Goal: Task Accomplishment & Management: Complete application form

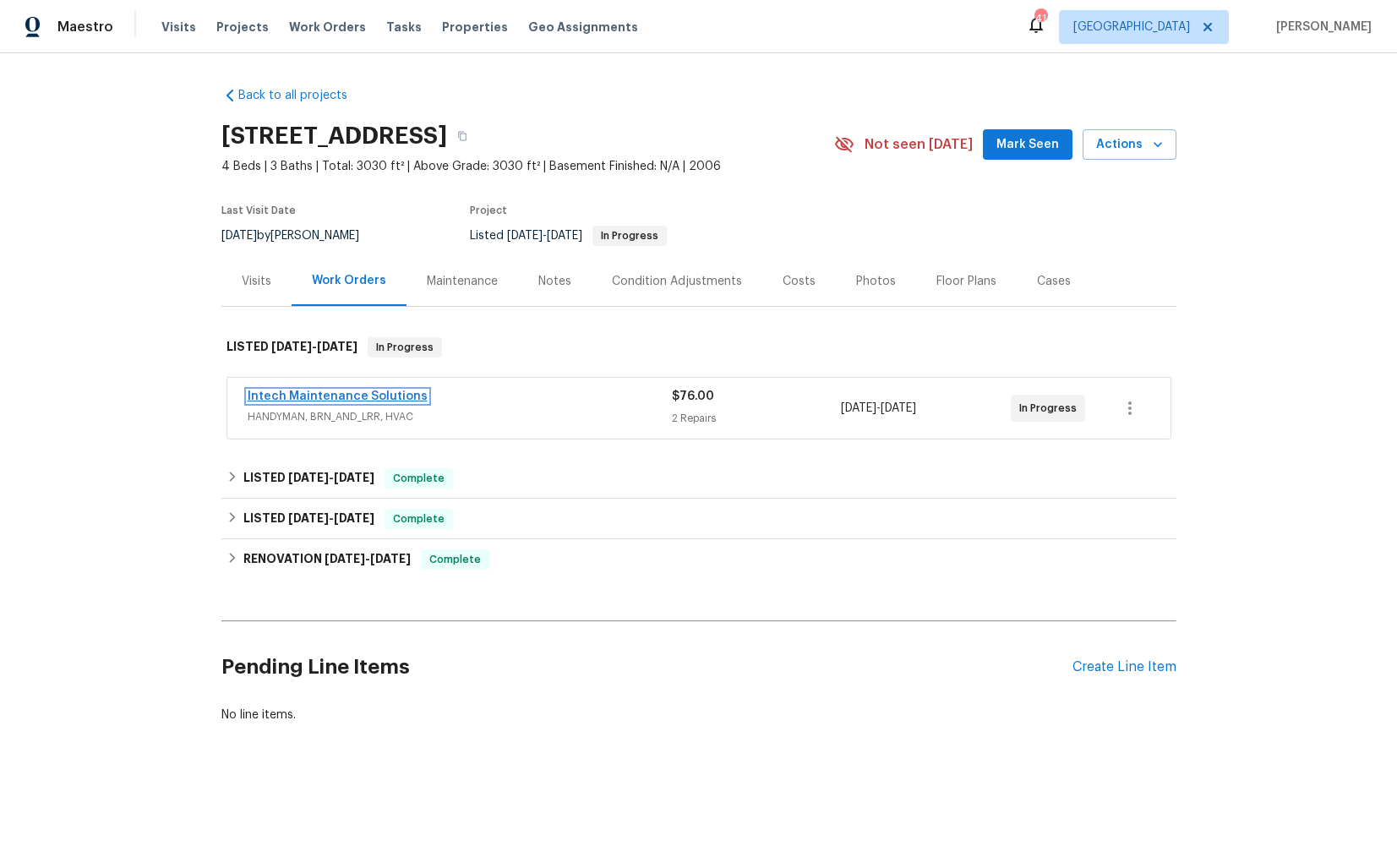
click at [291, 397] on link "Intech Maintenance Solutions" at bounding box center [337, 397] width 180 height 12
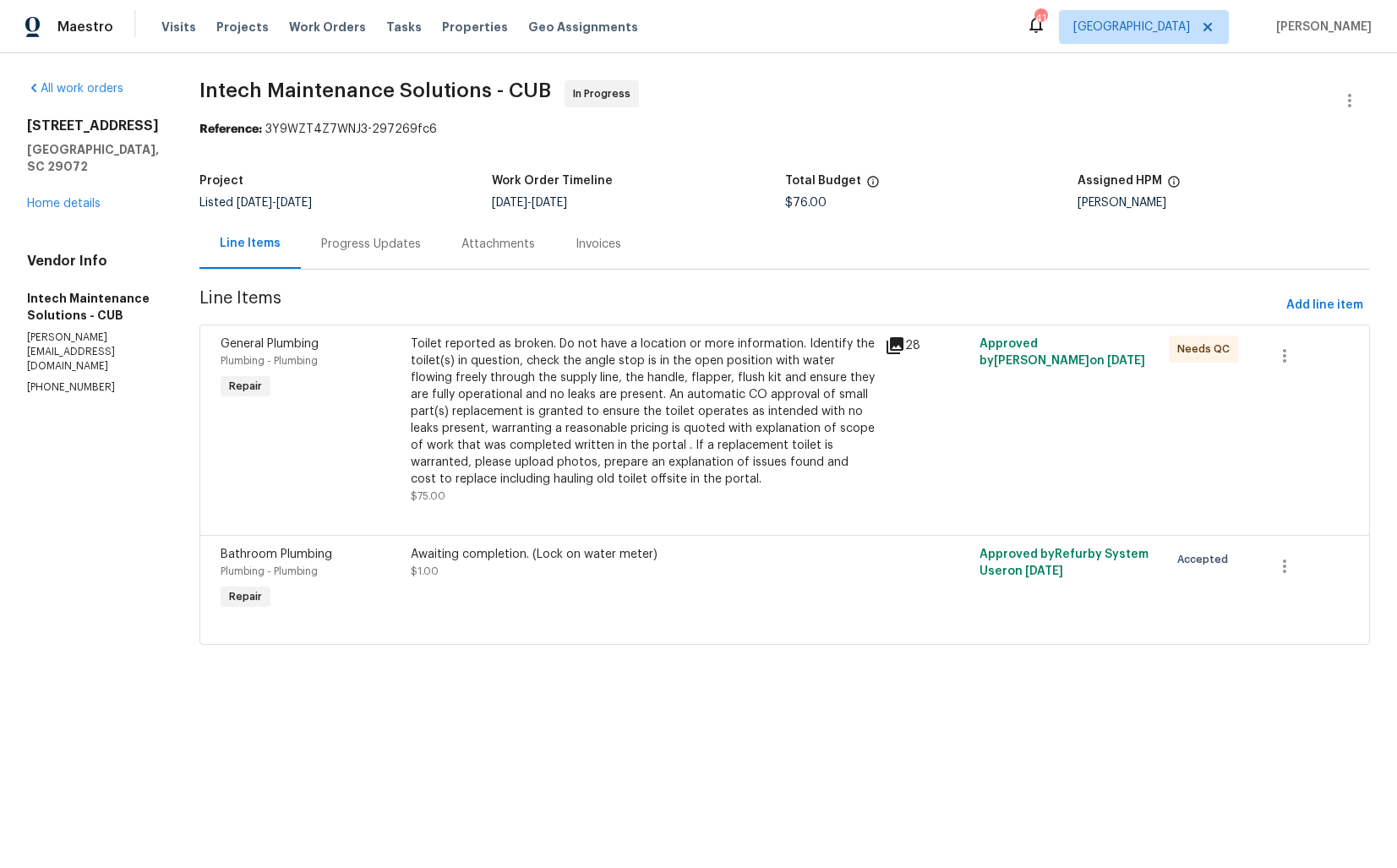
click at [331, 254] on div "Progress Updates" at bounding box center [370, 243] width 140 height 50
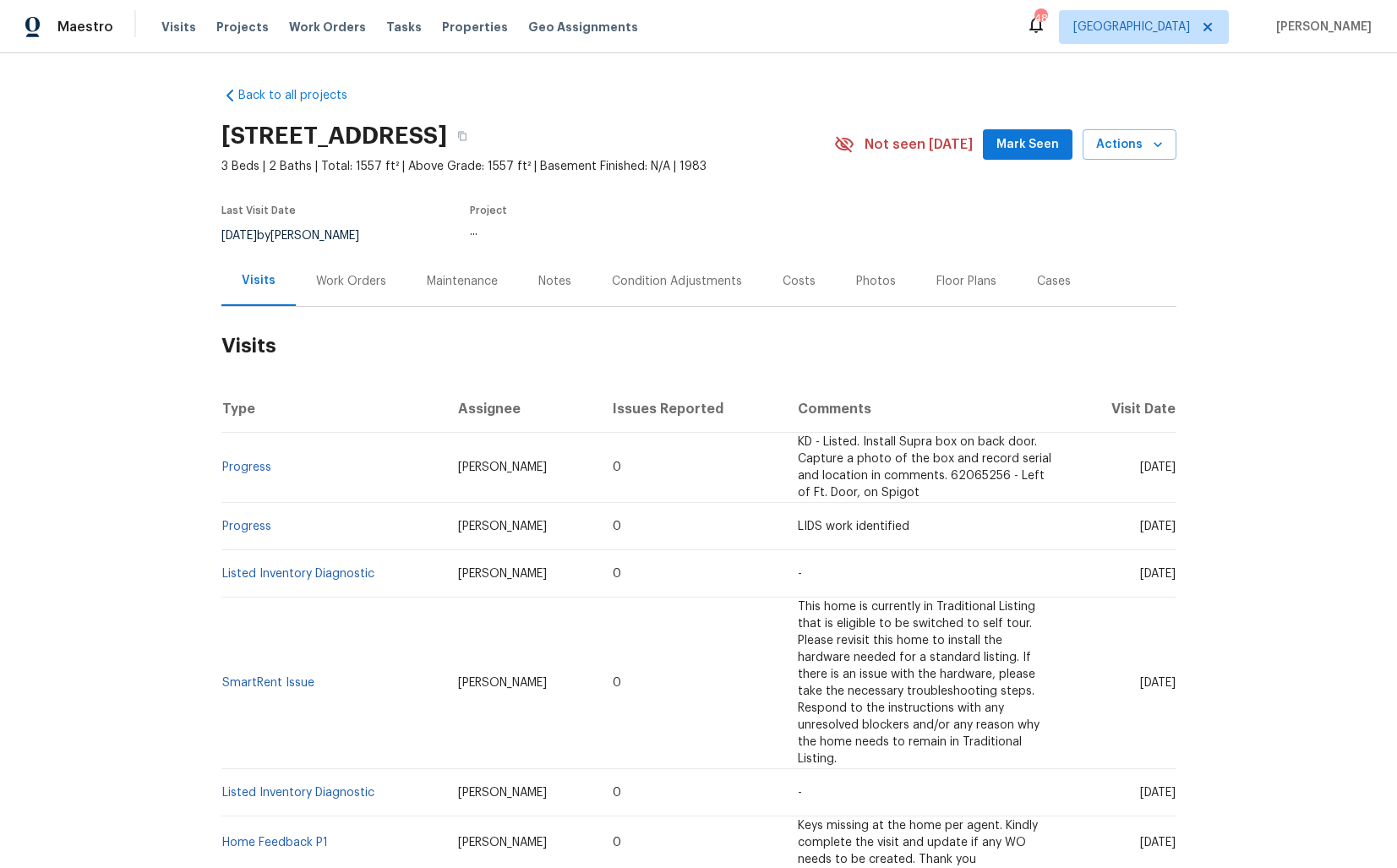
click at [348, 277] on div "Work Orders" at bounding box center [351, 281] width 70 height 17
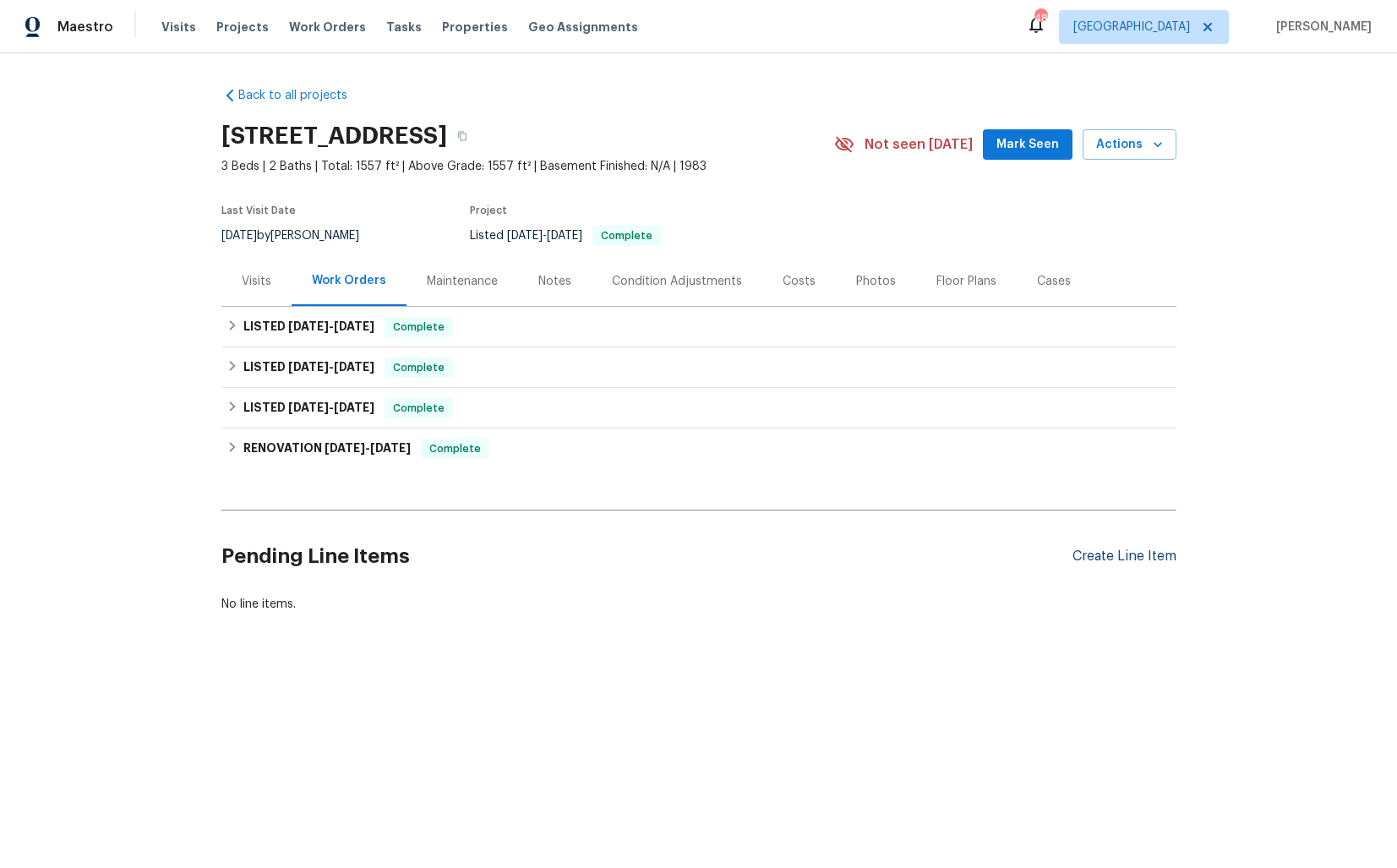
click at [1103, 559] on div "Create Line Item" at bounding box center [1124, 556] width 104 height 16
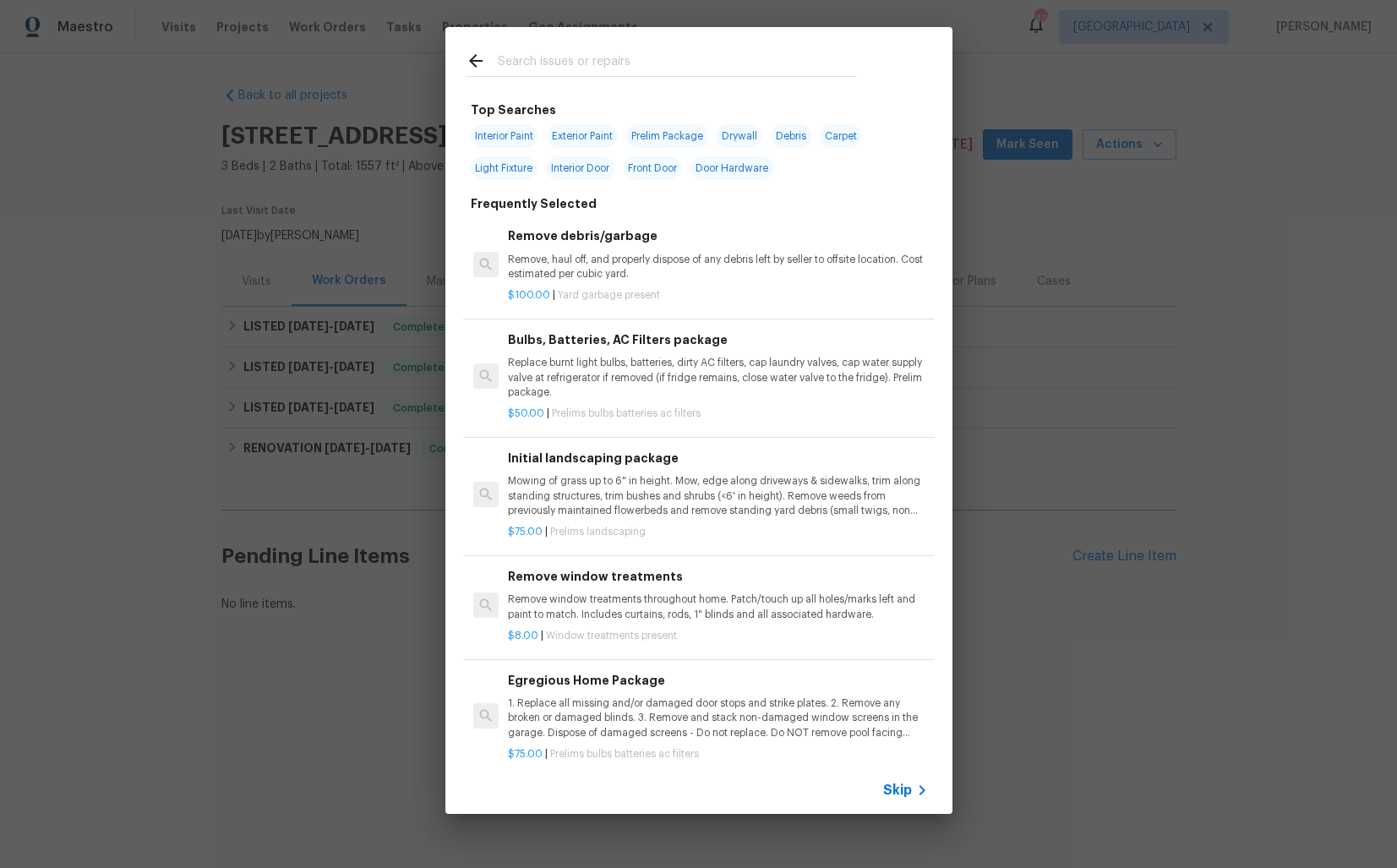
click at [582, 62] on input "text" at bounding box center [676, 63] width 358 height 25
click at [738, 131] on span "Drywall" at bounding box center [739, 136] width 45 height 24
type input "Drywall"
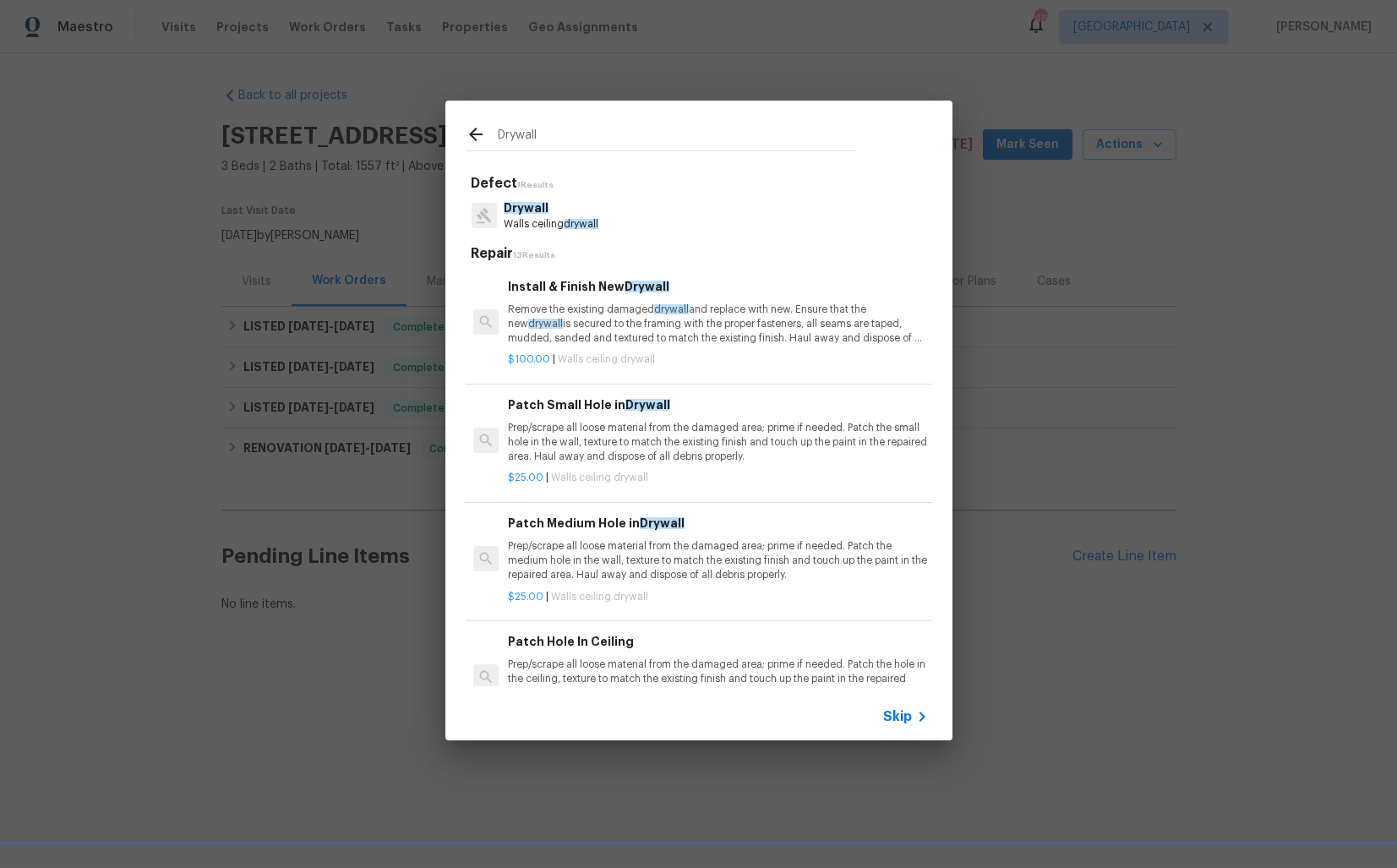
click at [560, 217] on p "Walls ceiling drywall" at bounding box center [551, 224] width 95 height 14
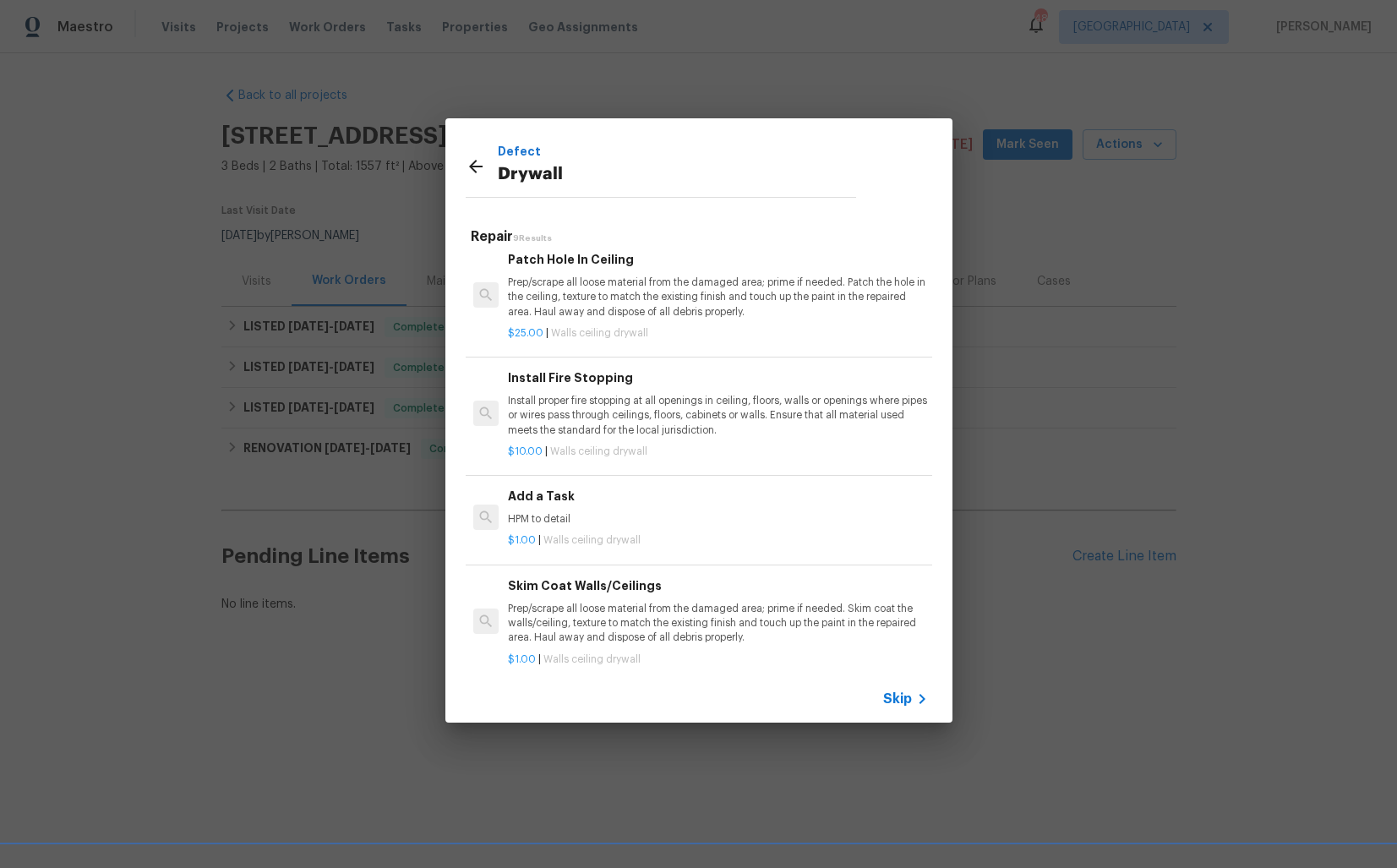
scroll to position [469, 0]
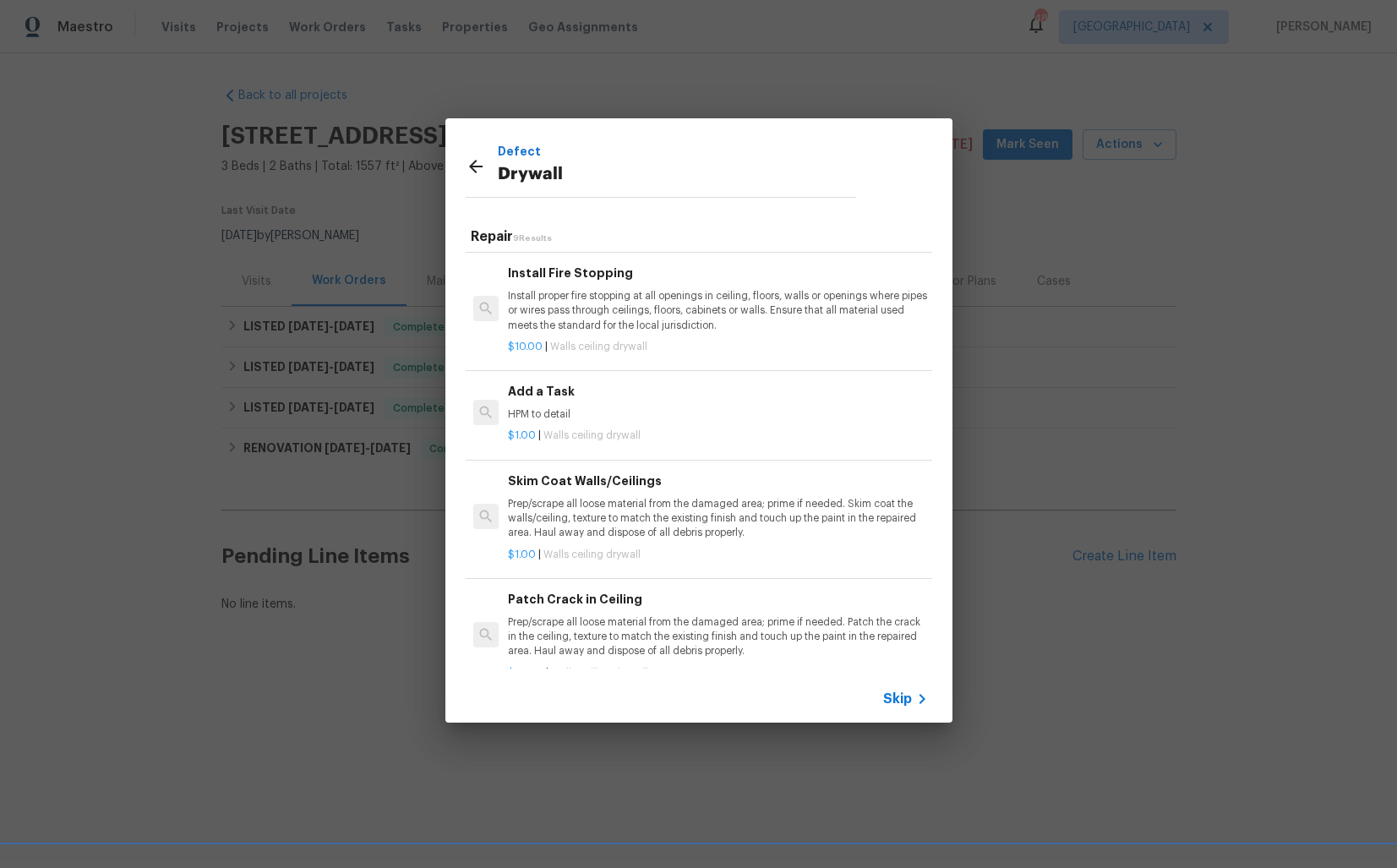
click at [546, 425] on div "$1.00 | Walls ceiling drywall" at bounding box center [717, 432] width 419 height 21
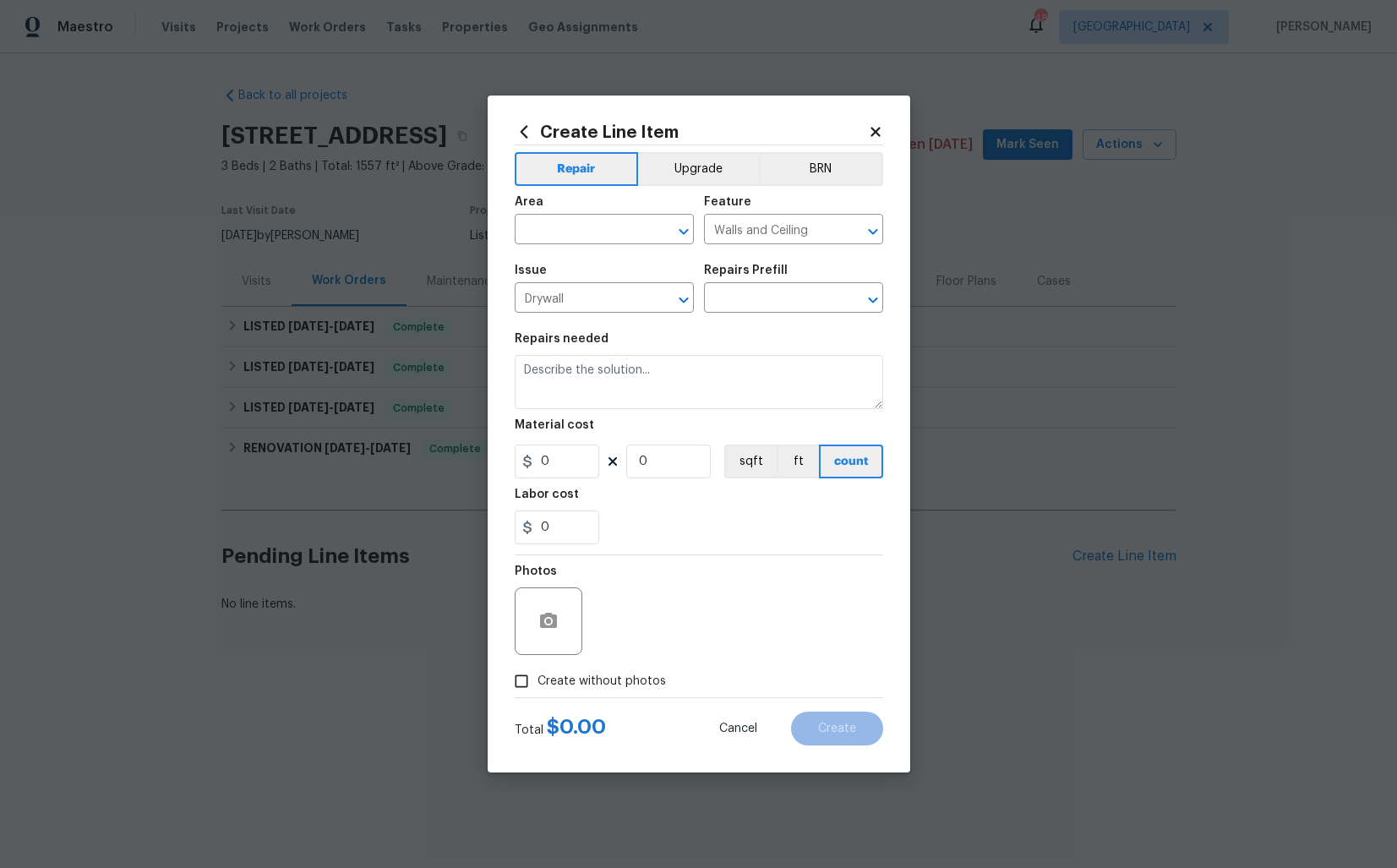
type input "Add a Task $1.00"
type textarea "HPM to detail"
type input "1"
click at [586, 233] on input "text" at bounding box center [580, 231] width 132 height 26
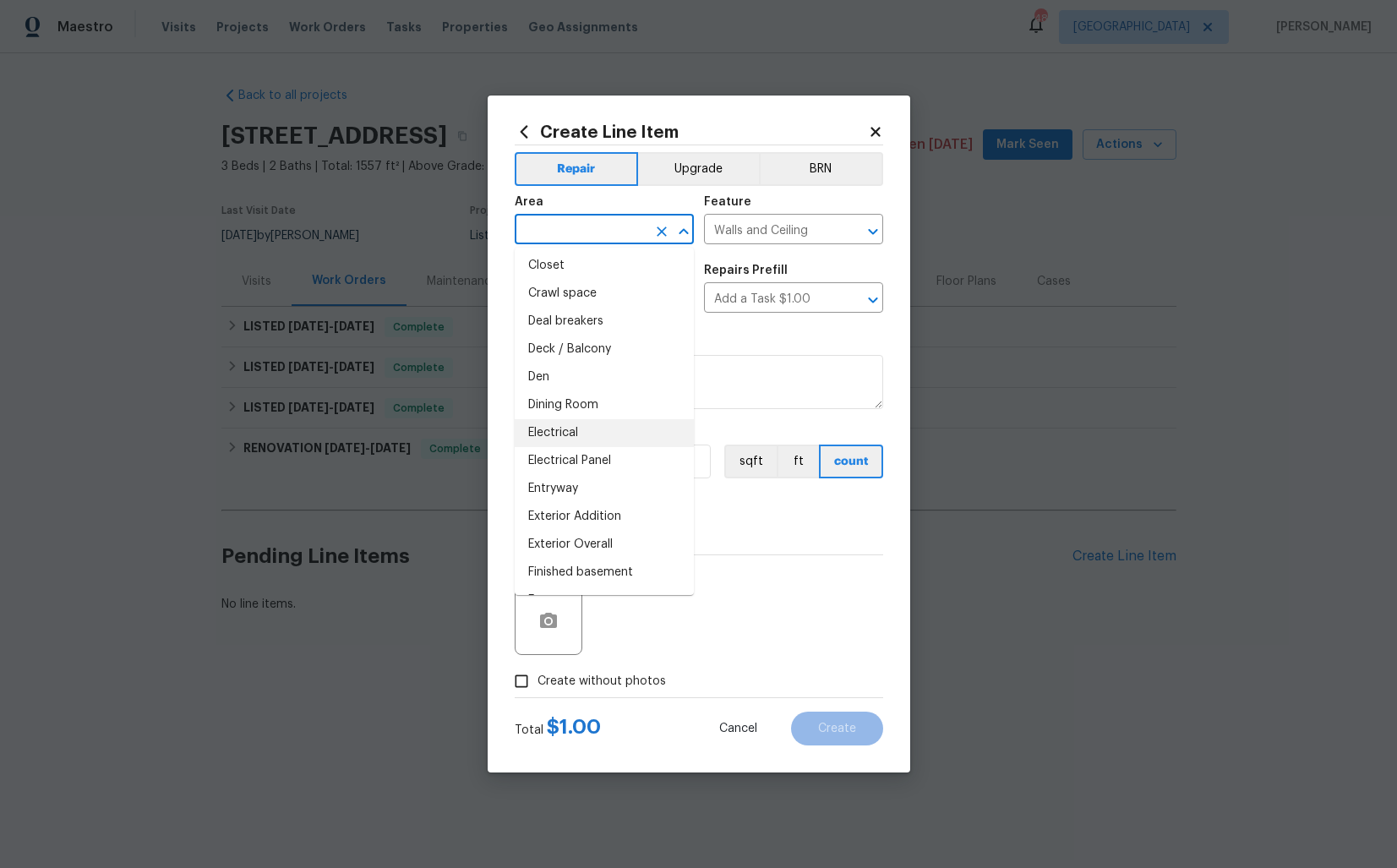
scroll to position [0, 0]
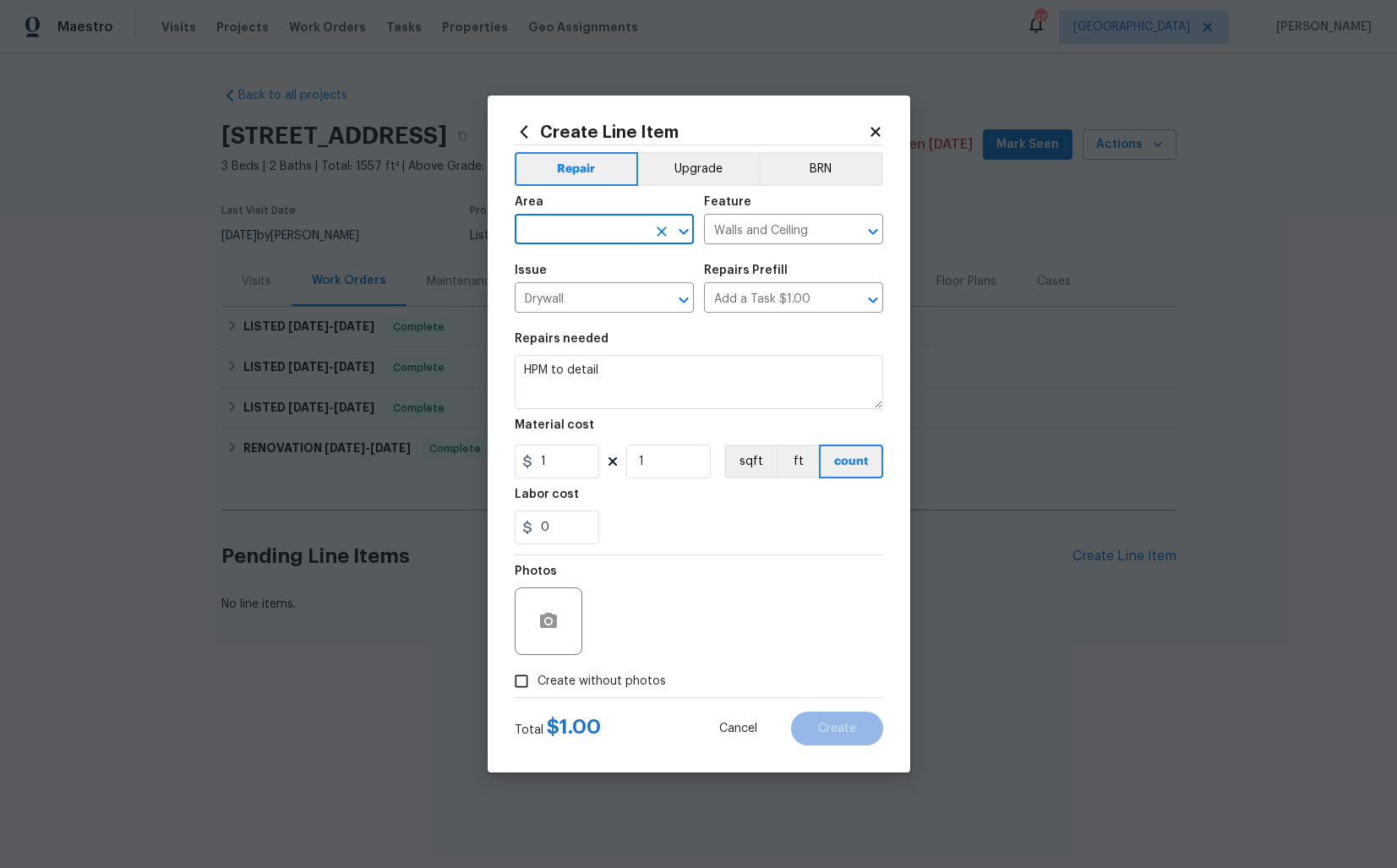
click at [597, 237] on input "text" at bounding box center [580, 231] width 132 height 26
click at [609, 293] on li "Interior Overall" at bounding box center [605, 296] width 180 height 28
type input "Interior Overall"
click at [600, 369] on textarea "HPM to detail" at bounding box center [699, 382] width 369 height 54
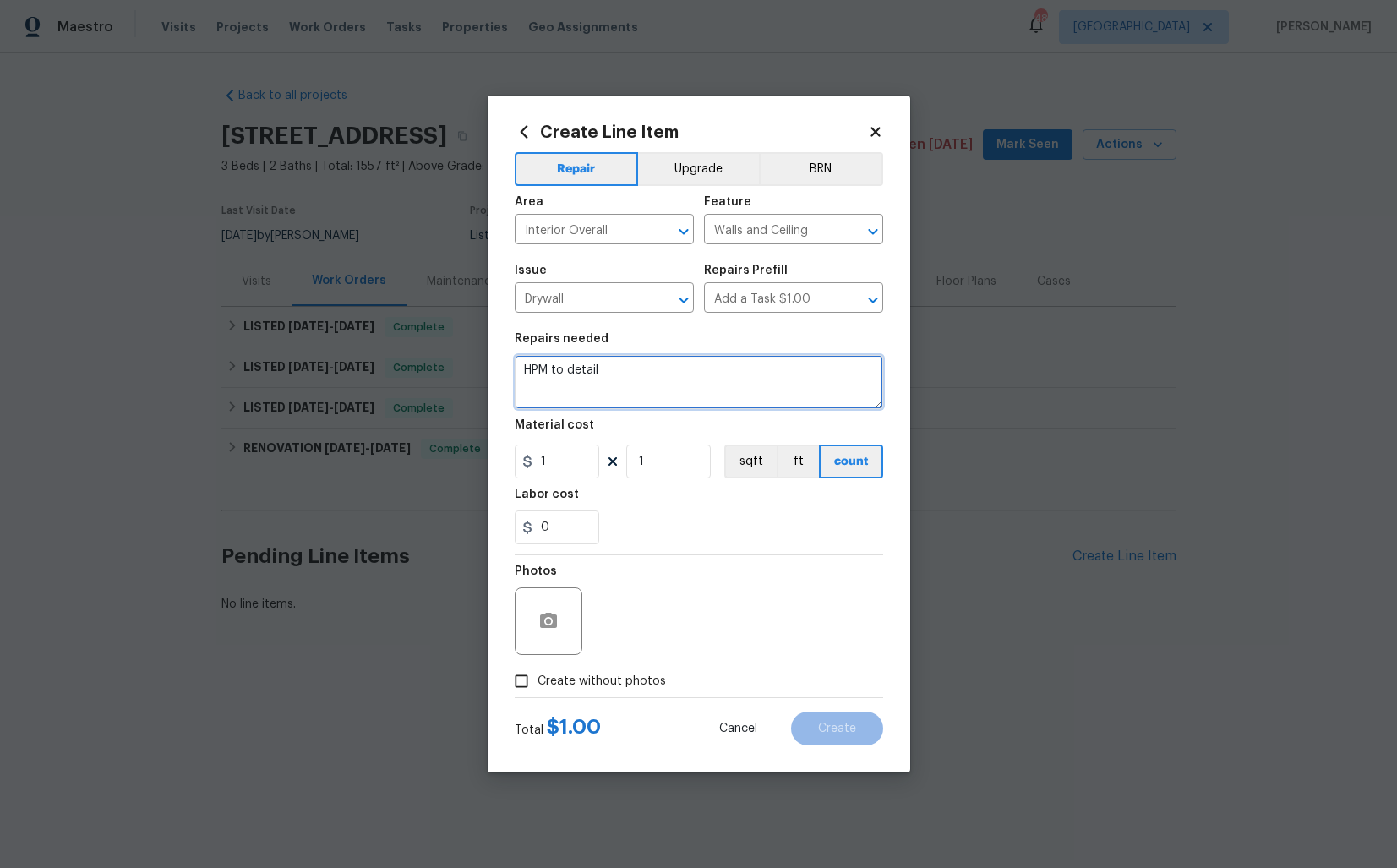
click at [600, 369] on textarea "HPM to detail" at bounding box center [699, 382] width 369 height 54
paste textarea "Feedback received that the drywall tape is peeling. Please inspect the affected…"
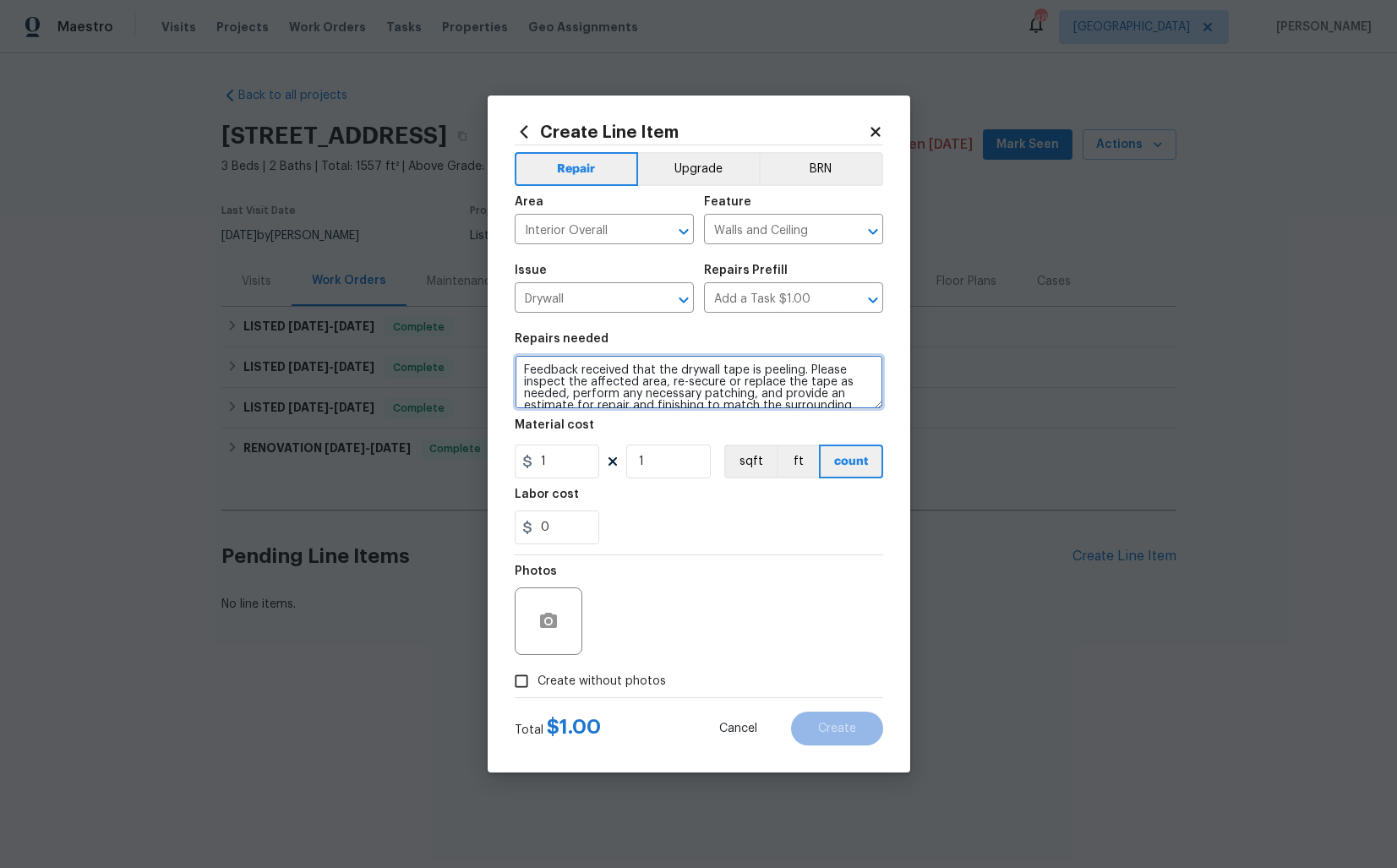
scroll to position [24, 0]
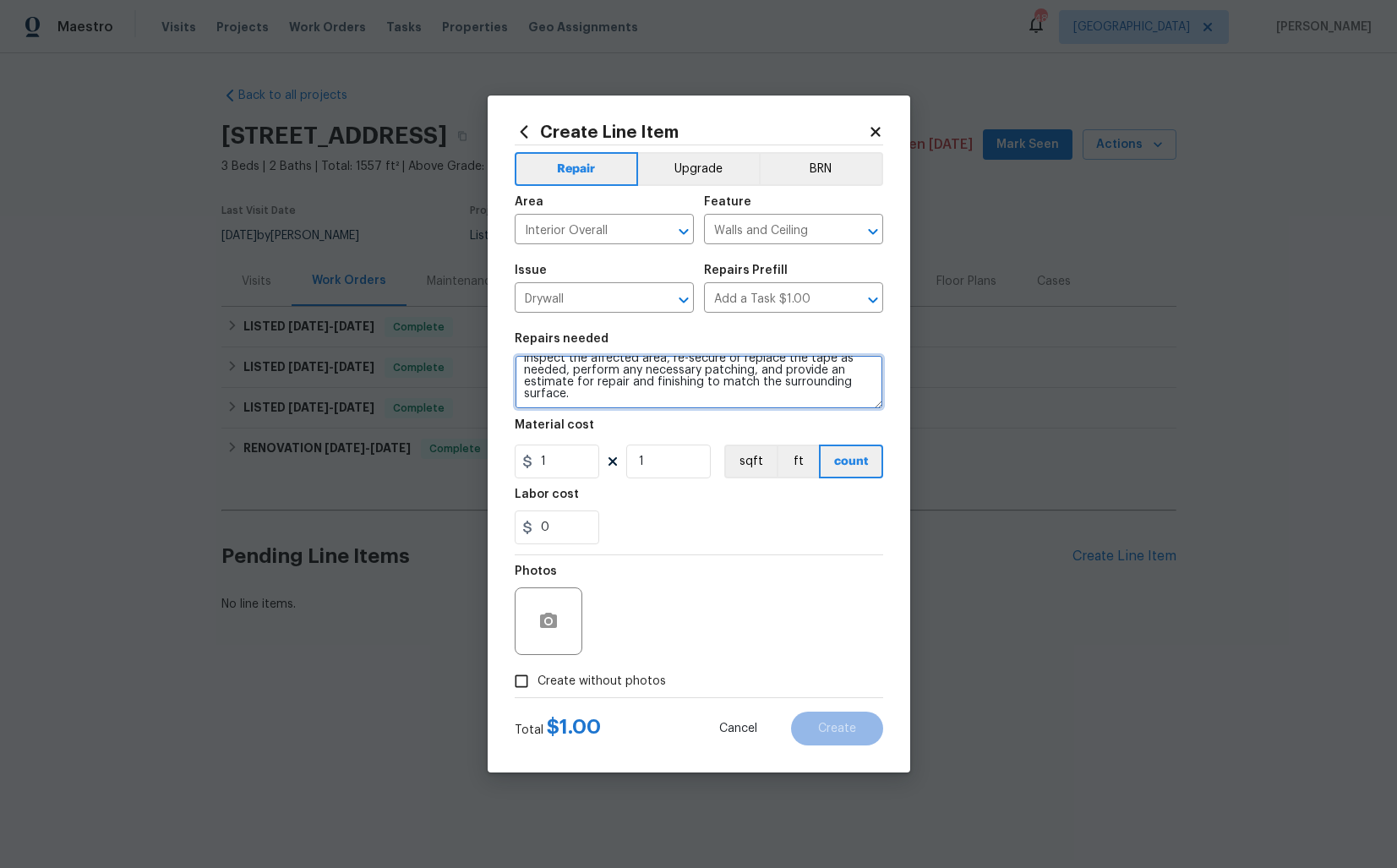
type textarea "Feedback received that the drywall tape is peeling. Please inspect the affected…"
click at [577, 463] on input "1" at bounding box center [557, 461] width 85 height 34
type input "75"
click at [538, 688] on span "Create without photos" at bounding box center [601, 682] width 128 height 17
click at [538, 688] on input "Create without photos" at bounding box center [521, 681] width 32 height 32
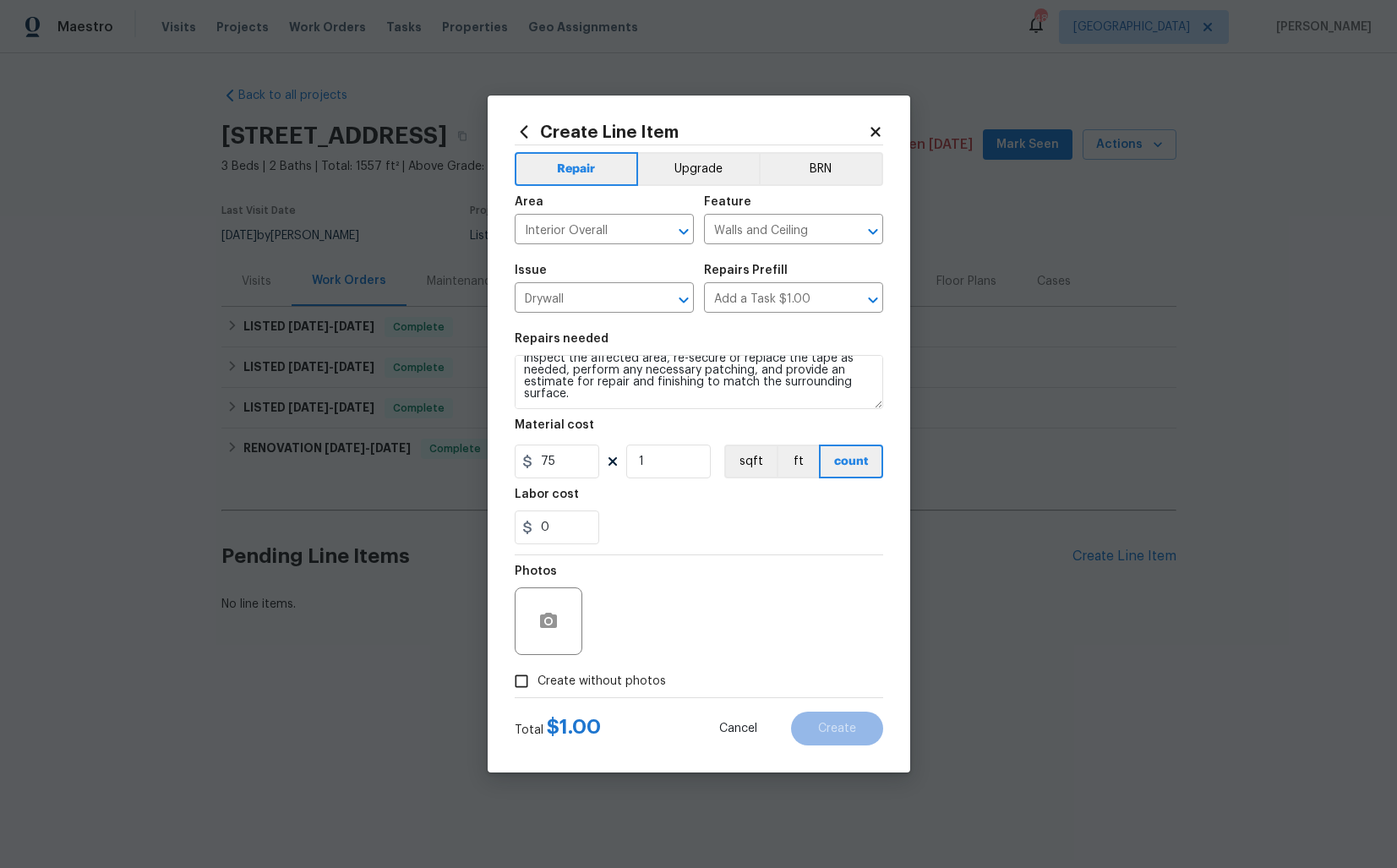
checkbox input "true"
click at [673, 606] on textarea at bounding box center [740, 621] width 288 height 68
click at [829, 732] on span "Create" at bounding box center [838, 729] width 38 height 13
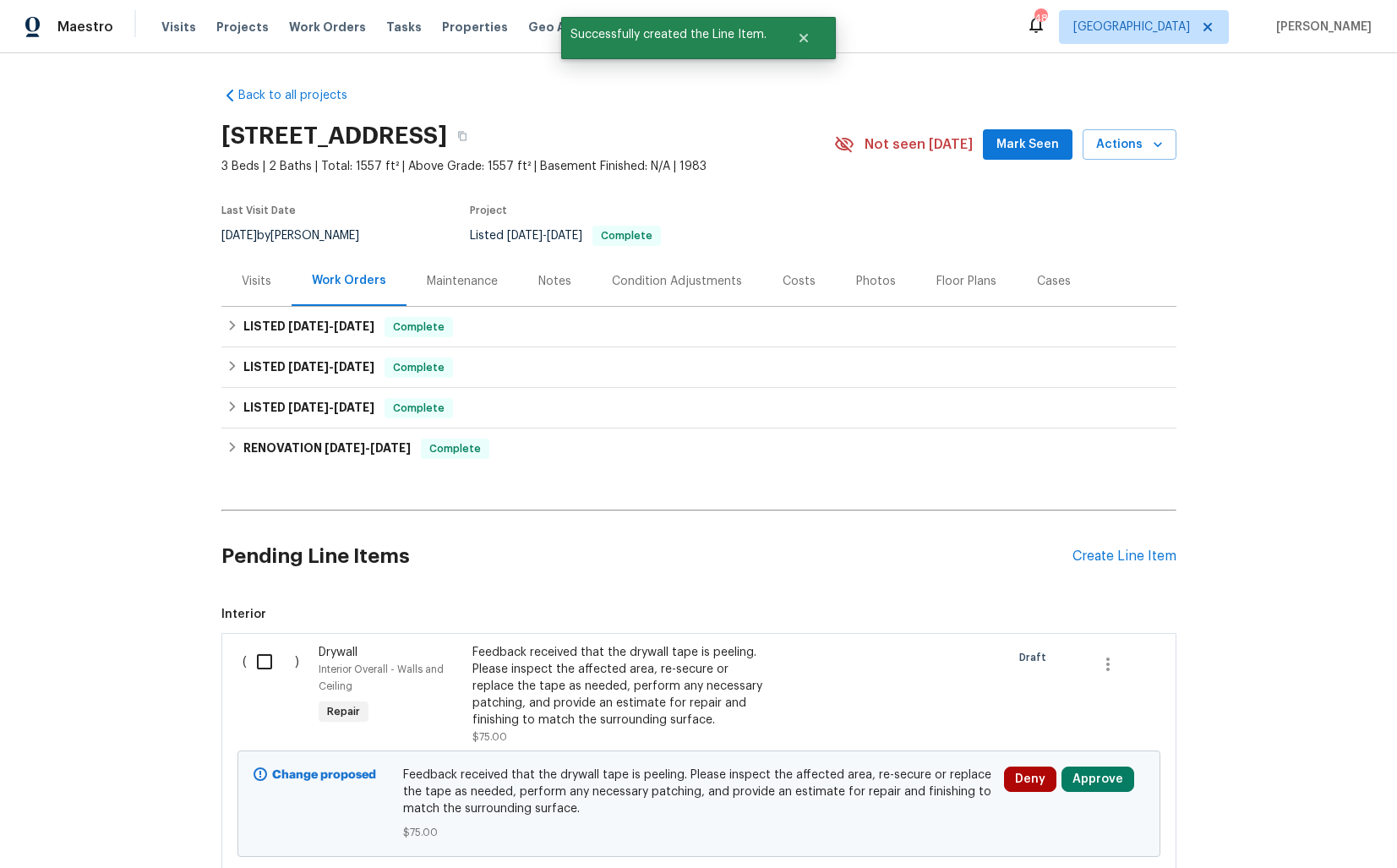
scroll to position [120, 0]
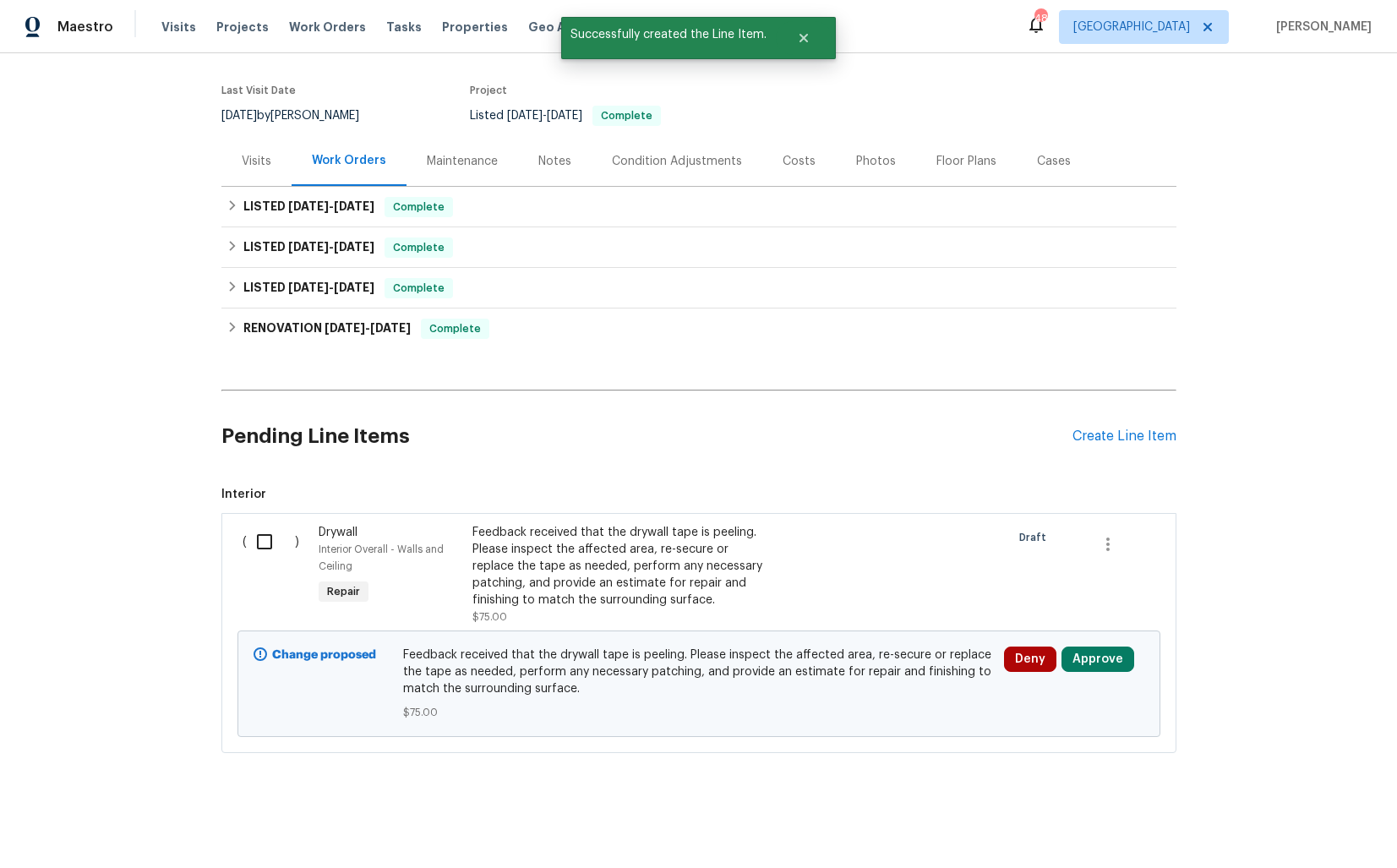
click at [262, 545] on input "checkbox" at bounding box center [270, 541] width 48 height 36
checkbox input "true"
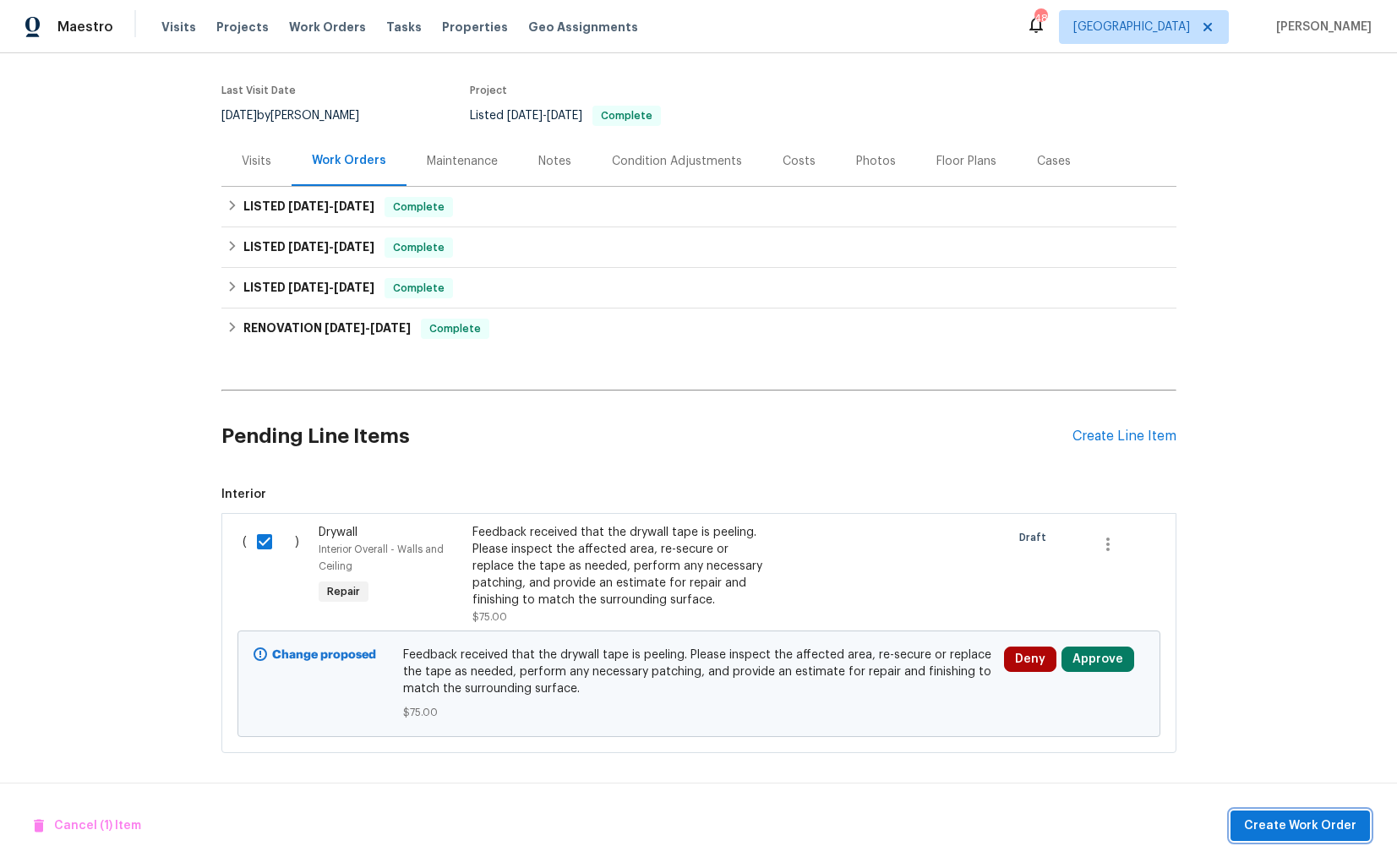
click at [1292, 824] on span "Create Work Order" at bounding box center [1299, 826] width 112 height 21
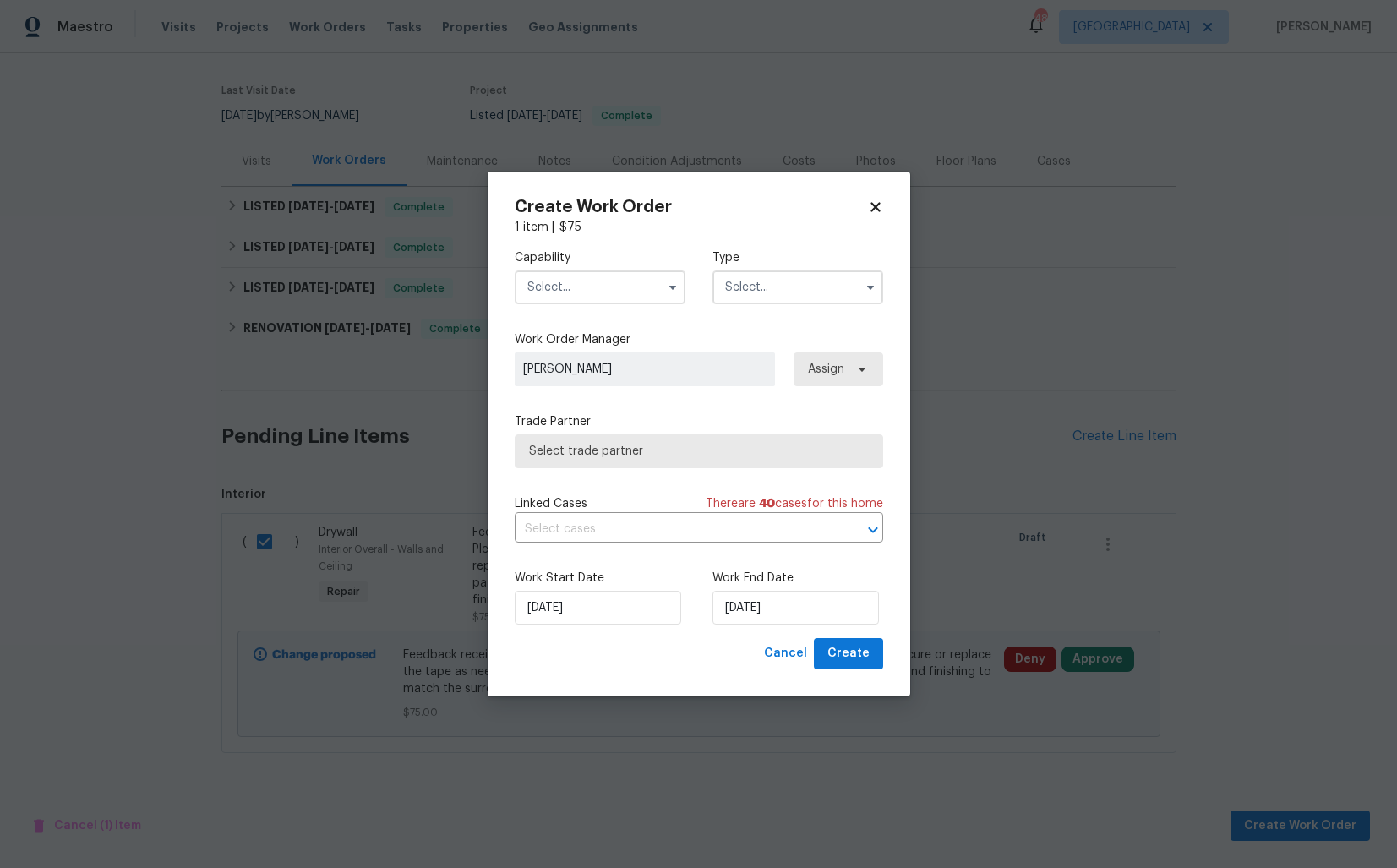
click at [593, 279] on input "text" at bounding box center [600, 287] width 171 height 34
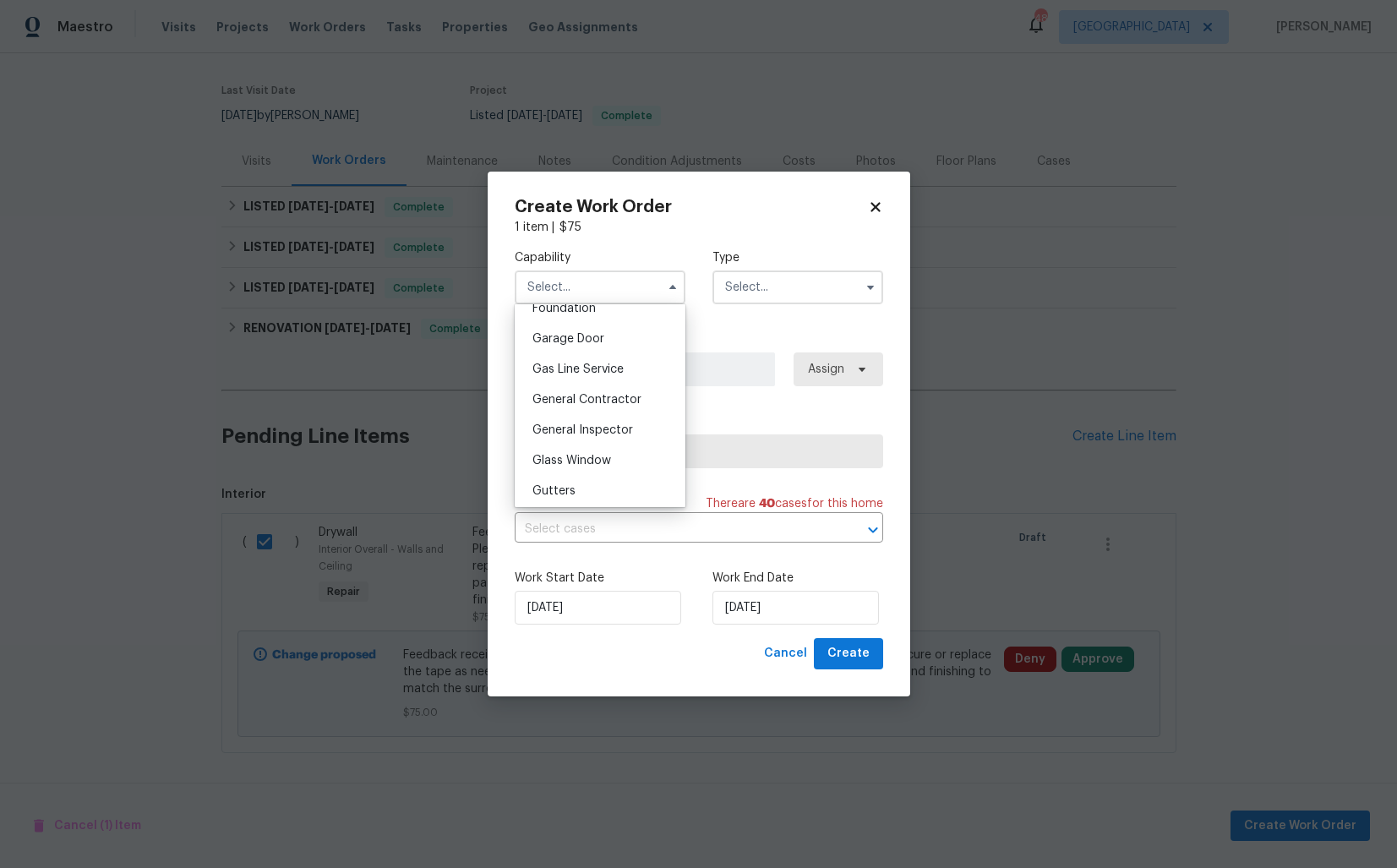
scroll to position [763, 0]
click at [580, 486] on span "Handyman" at bounding box center [562, 491] width 59 height 12
type input "Handyman"
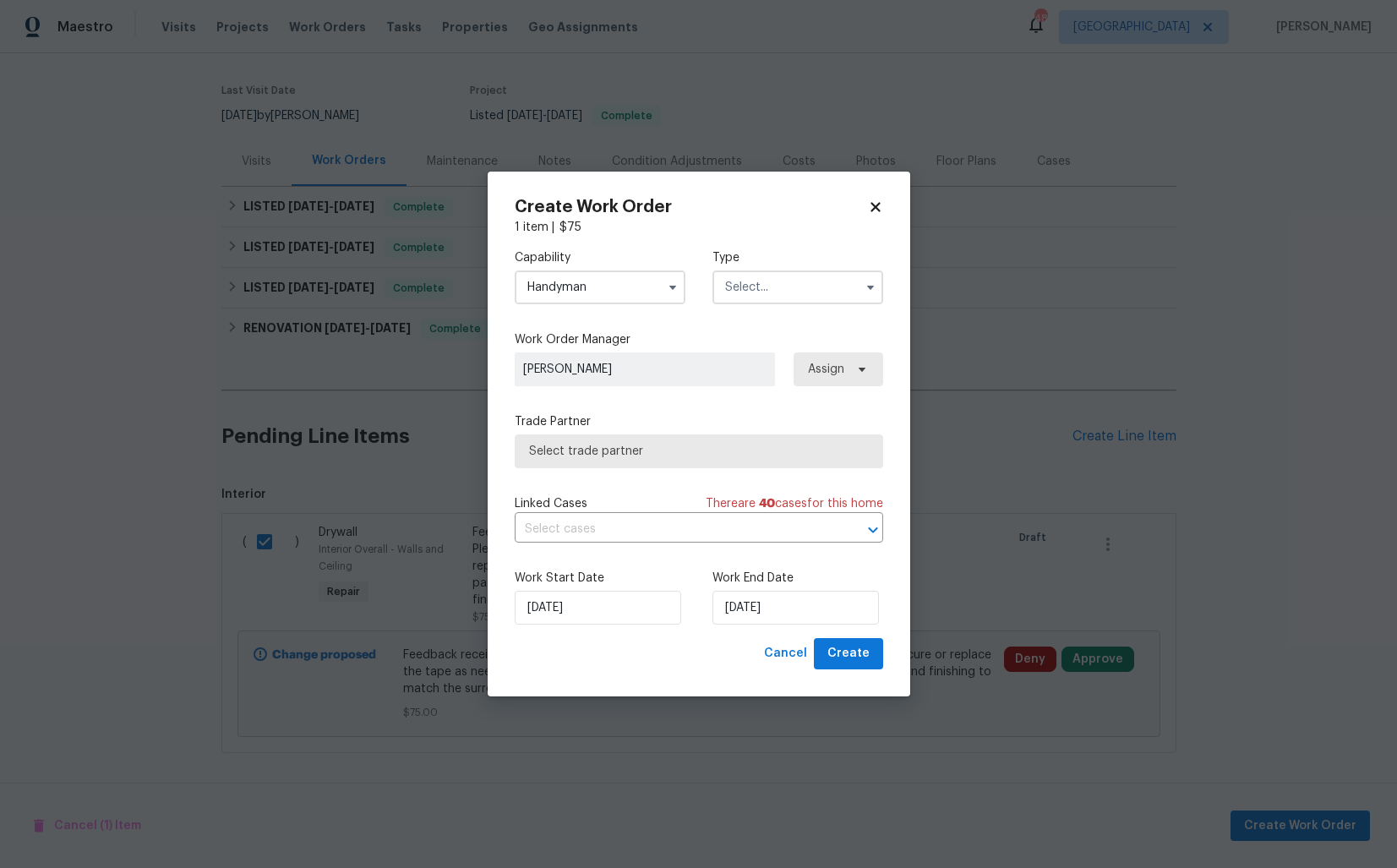
click at [815, 281] on input "text" at bounding box center [797, 287] width 171 height 34
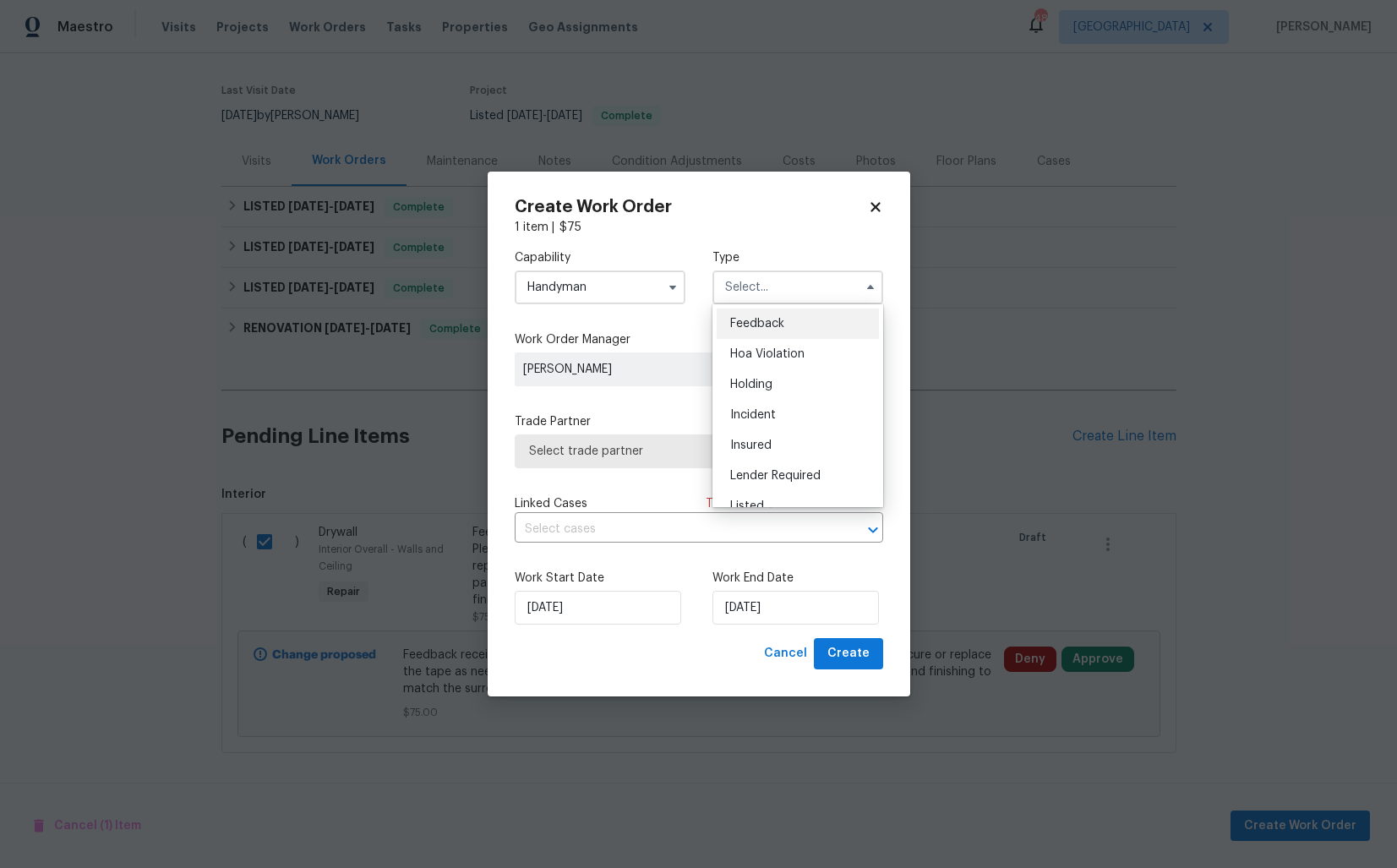
click at [780, 335] on div "Feedback" at bounding box center [797, 323] width 162 height 31
type input "Feedback"
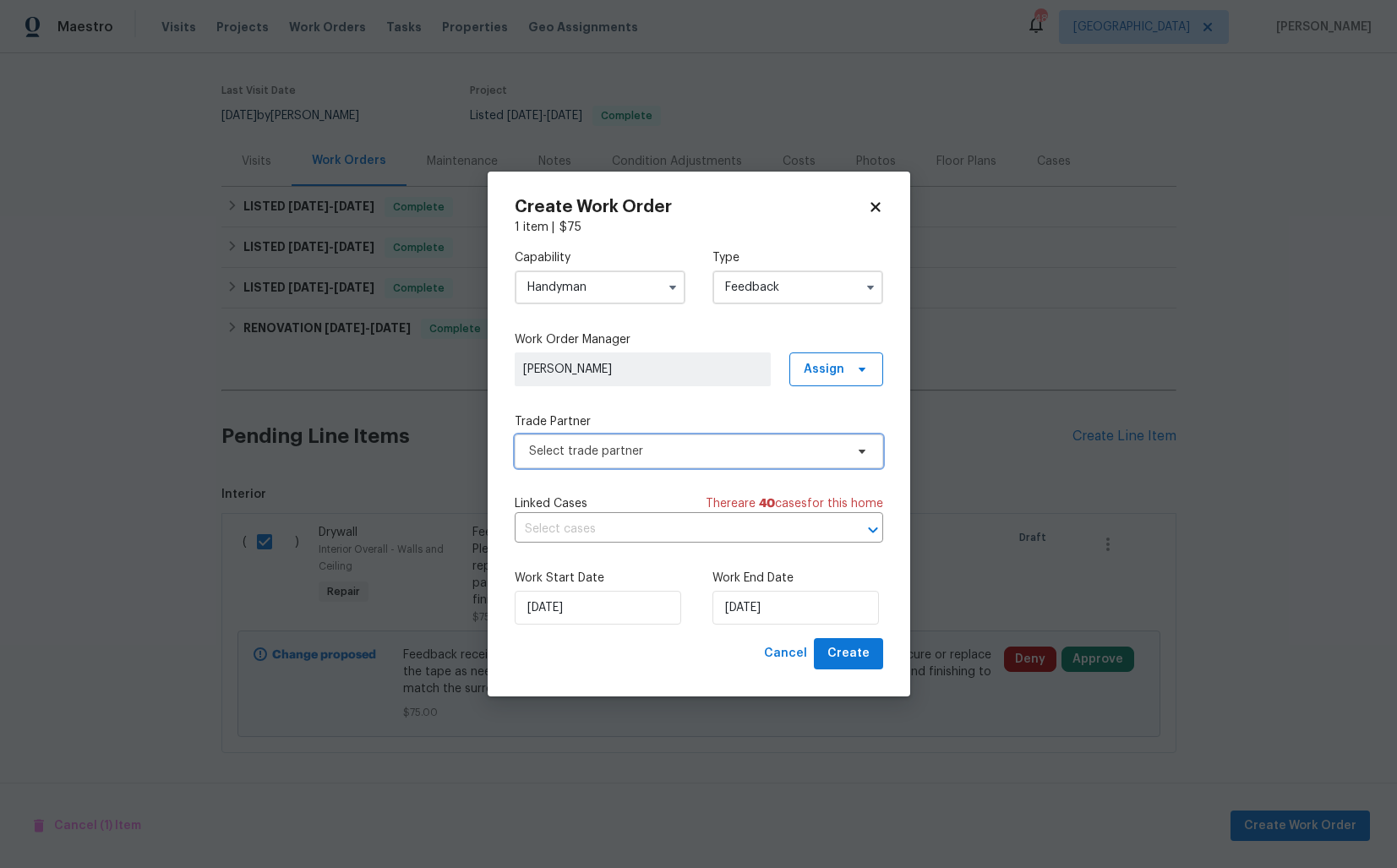
click at [630, 460] on span "Select trade partner" at bounding box center [699, 451] width 369 height 34
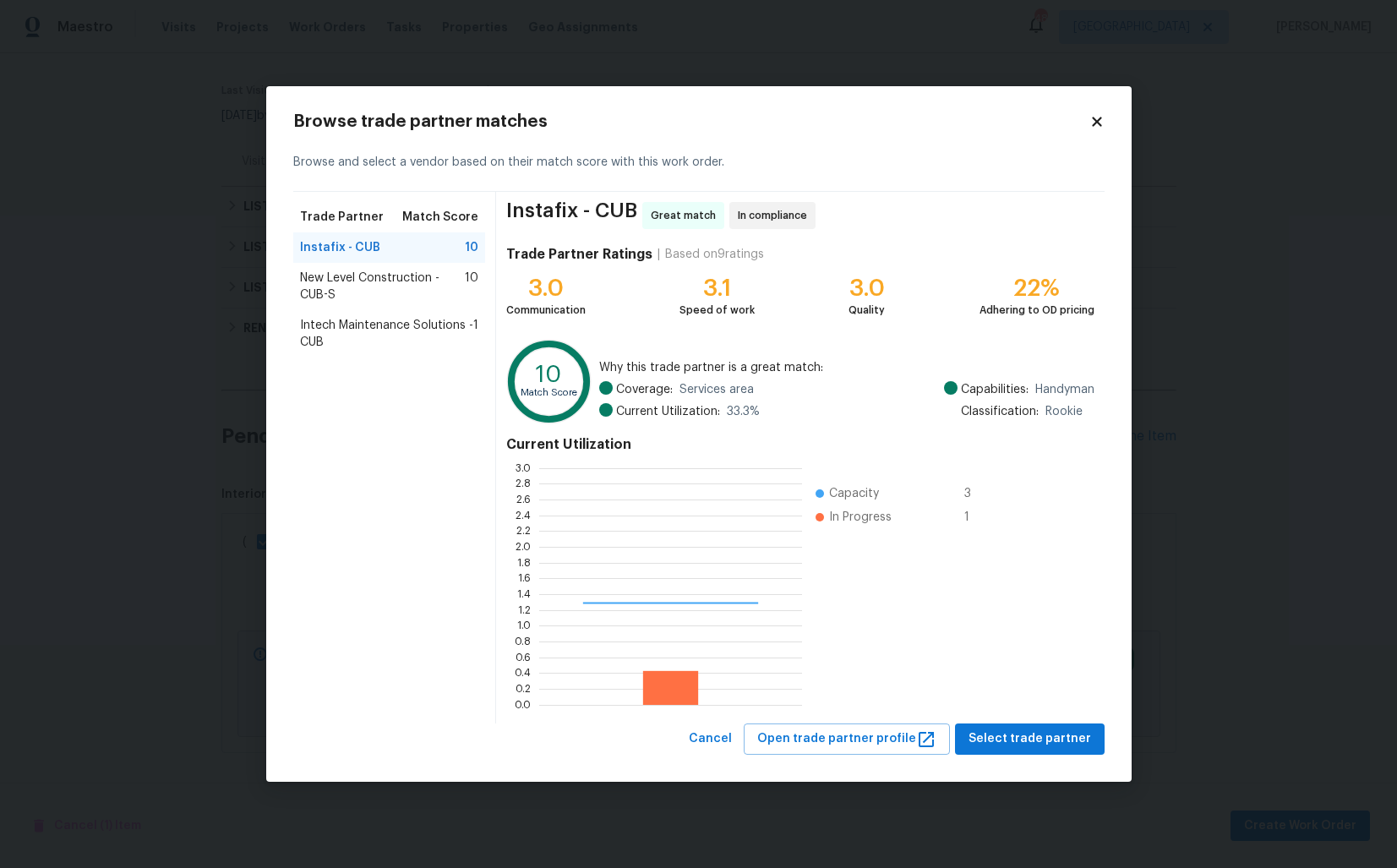
scroll to position [237, 263]
click at [1008, 742] on span "Select trade partner" at bounding box center [1029, 739] width 123 height 21
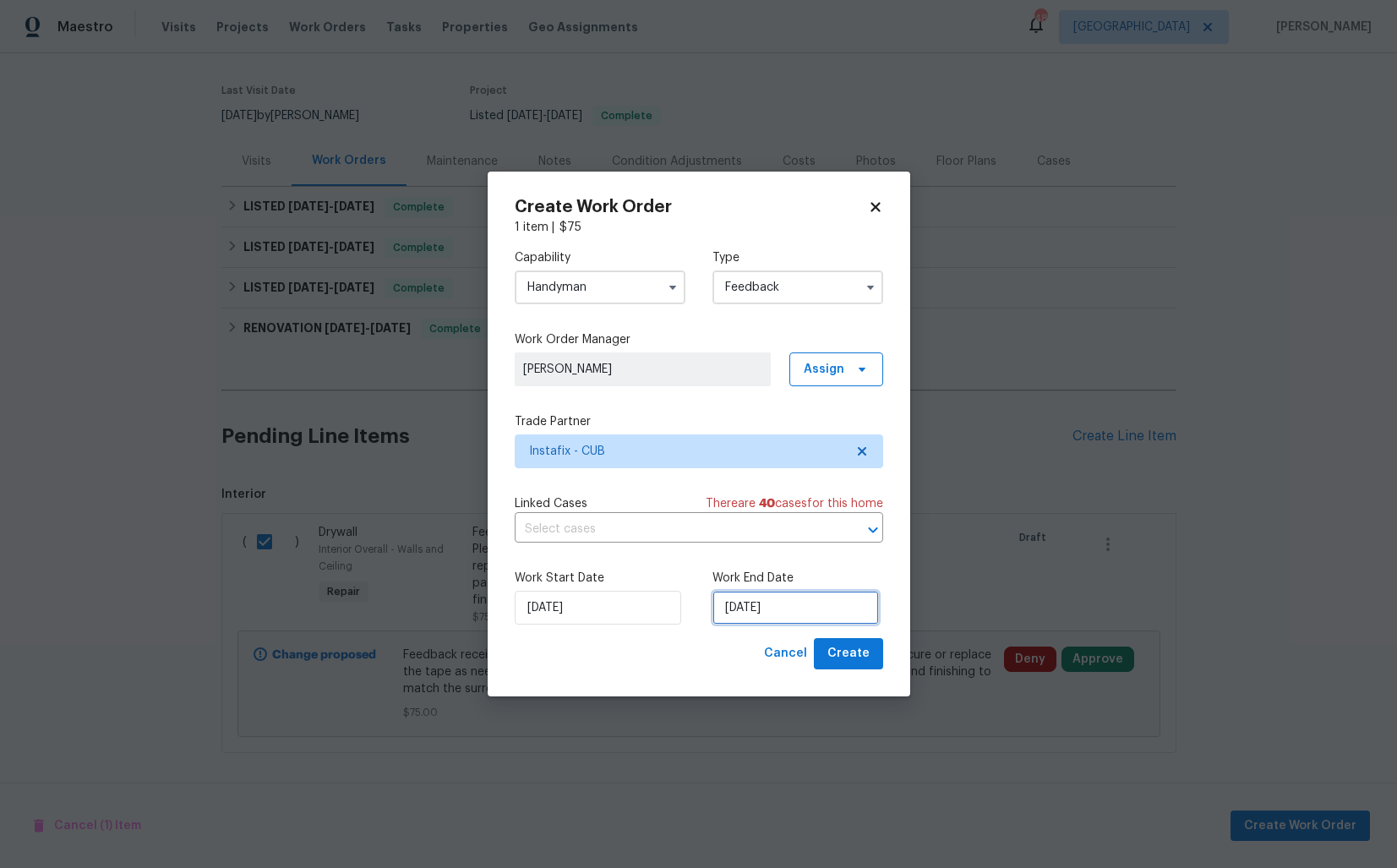
click at [757, 606] on input "04/09/2025" at bounding box center [795, 607] width 166 height 34
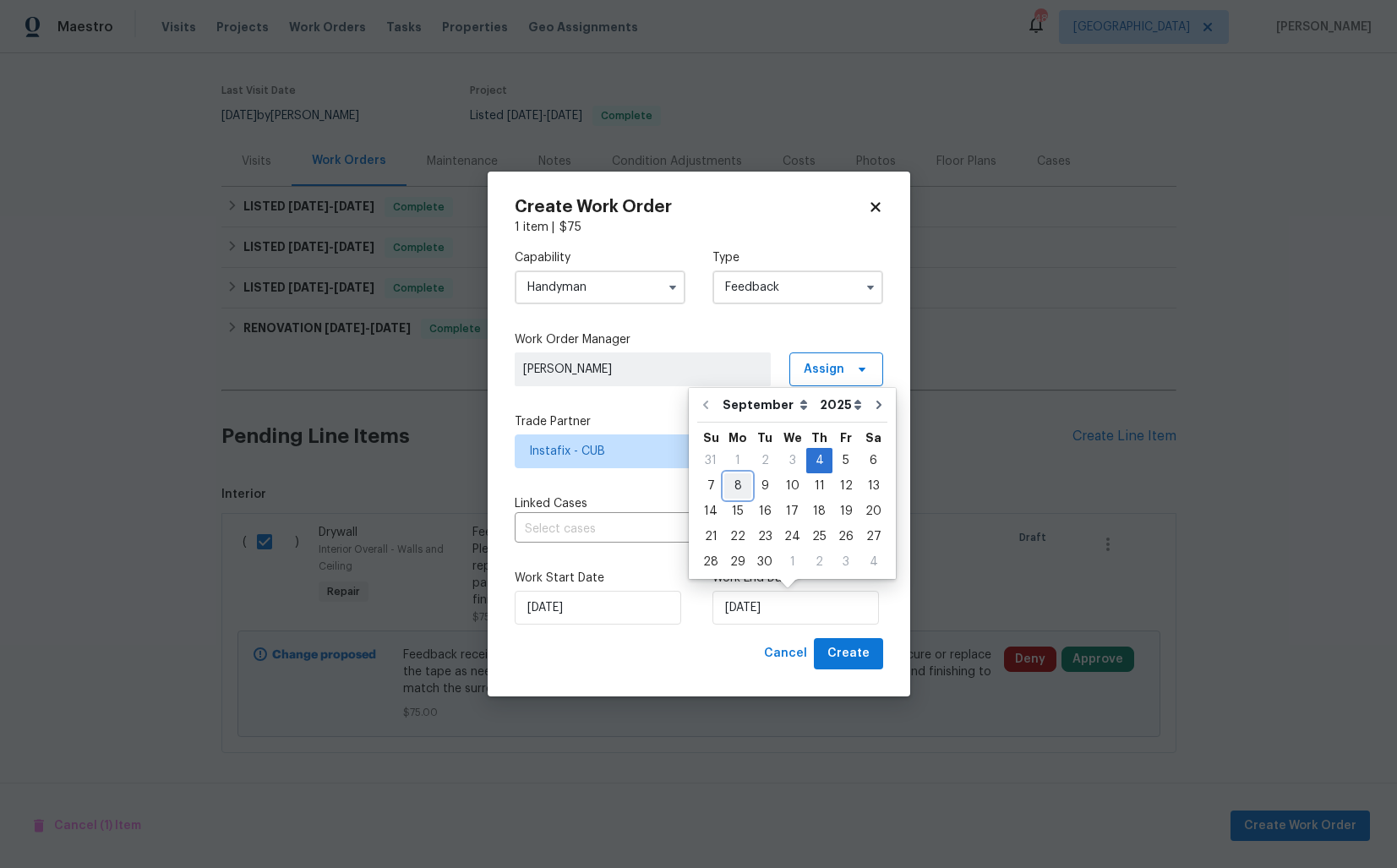
click at [743, 490] on div "8" at bounding box center [737, 485] width 27 height 24
type input "08/09/2025"
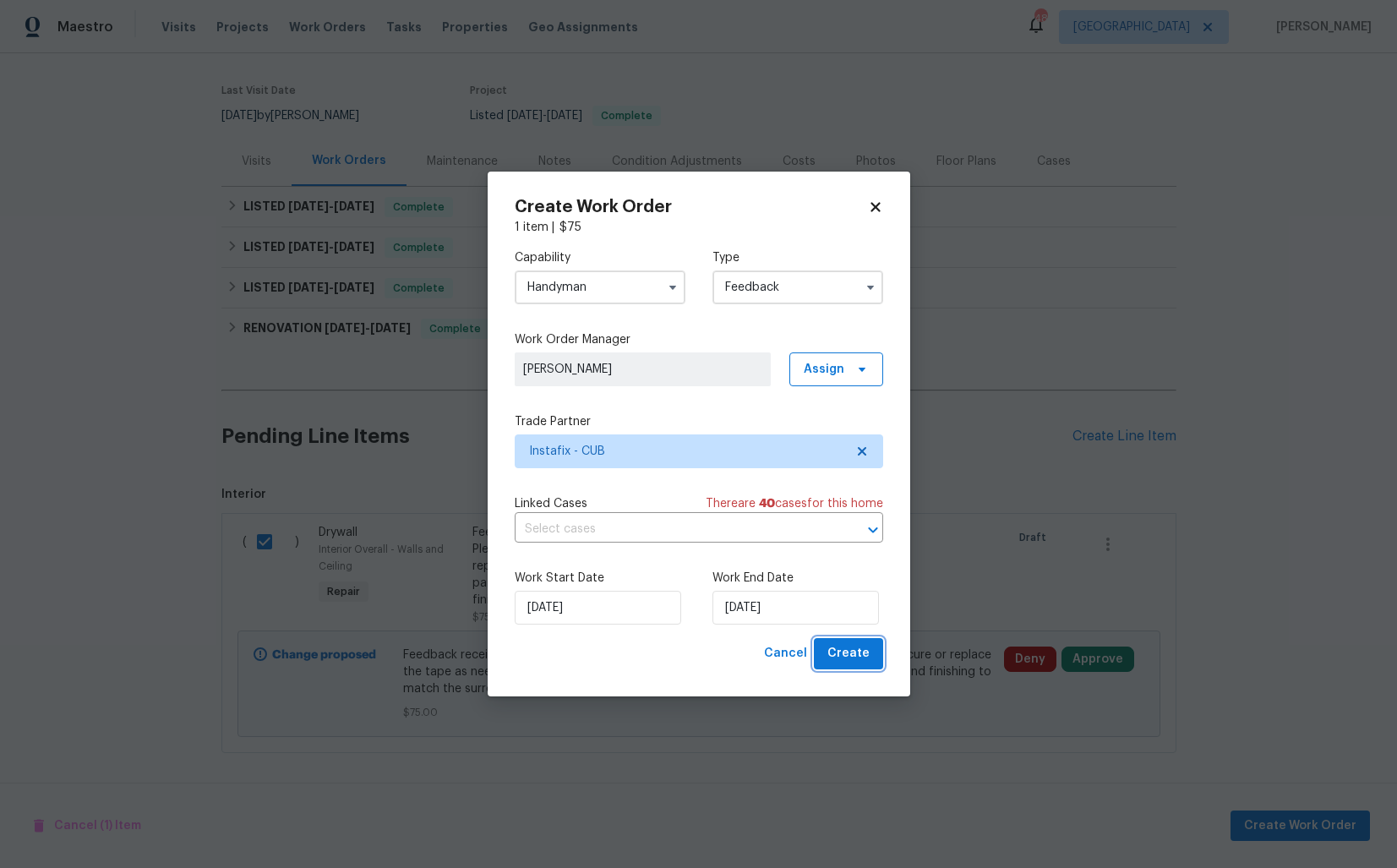
click at [862, 652] on span "Create" at bounding box center [848, 654] width 42 height 21
checkbox input "false"
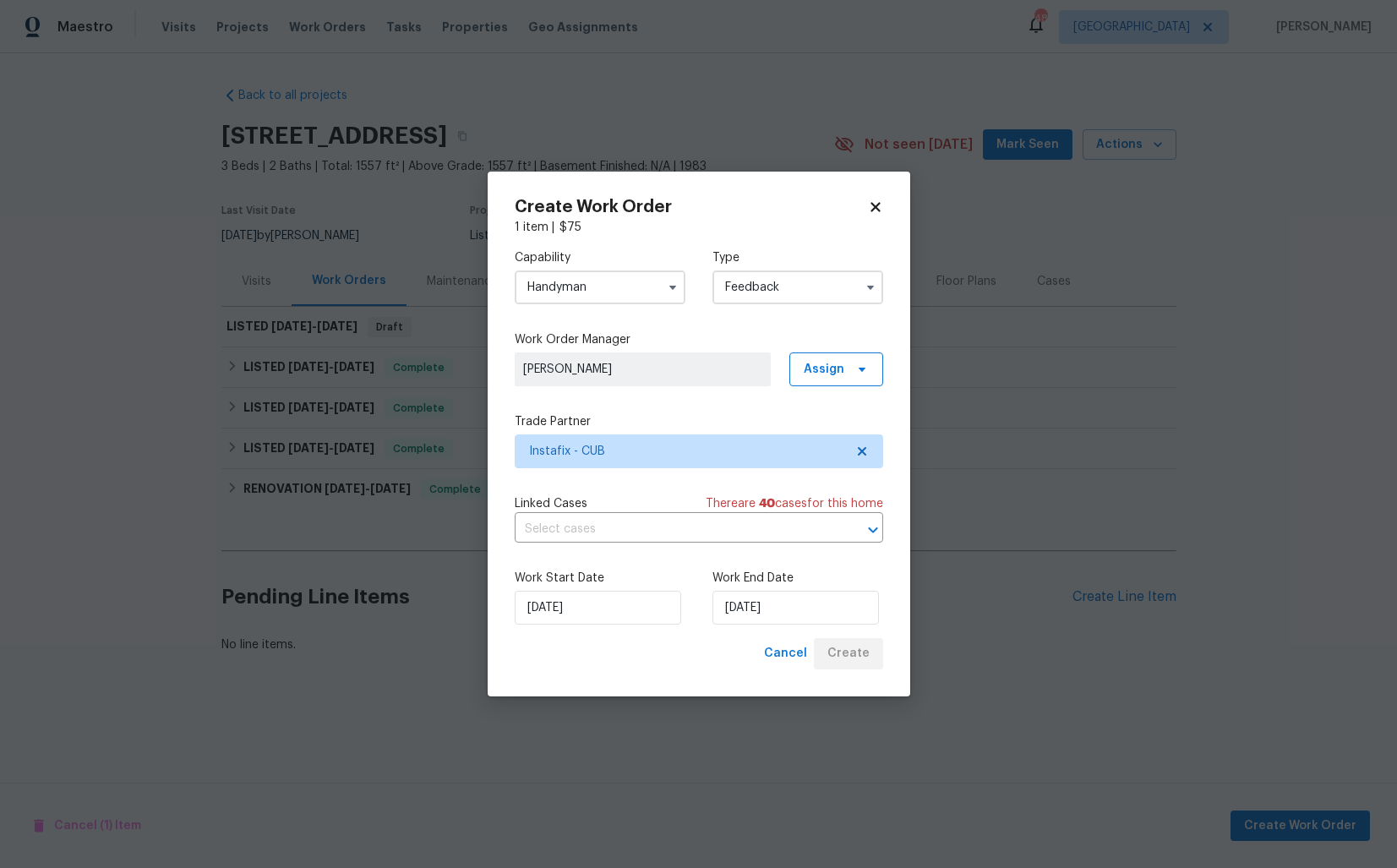
scroll to position [0, 0]
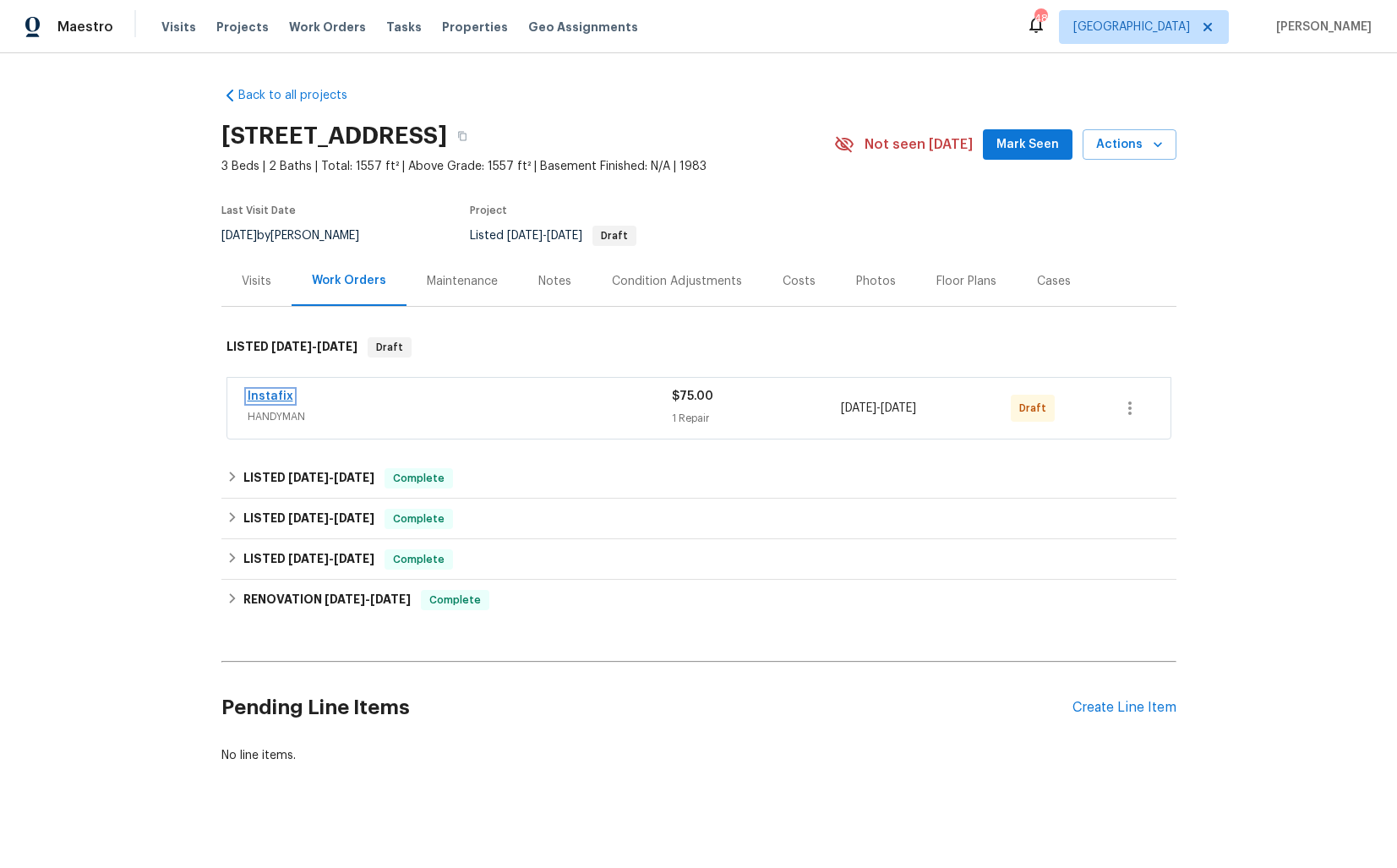
click at [261, 393] on link "Instafix" at bounding box center [270, 397] width 45 height 12
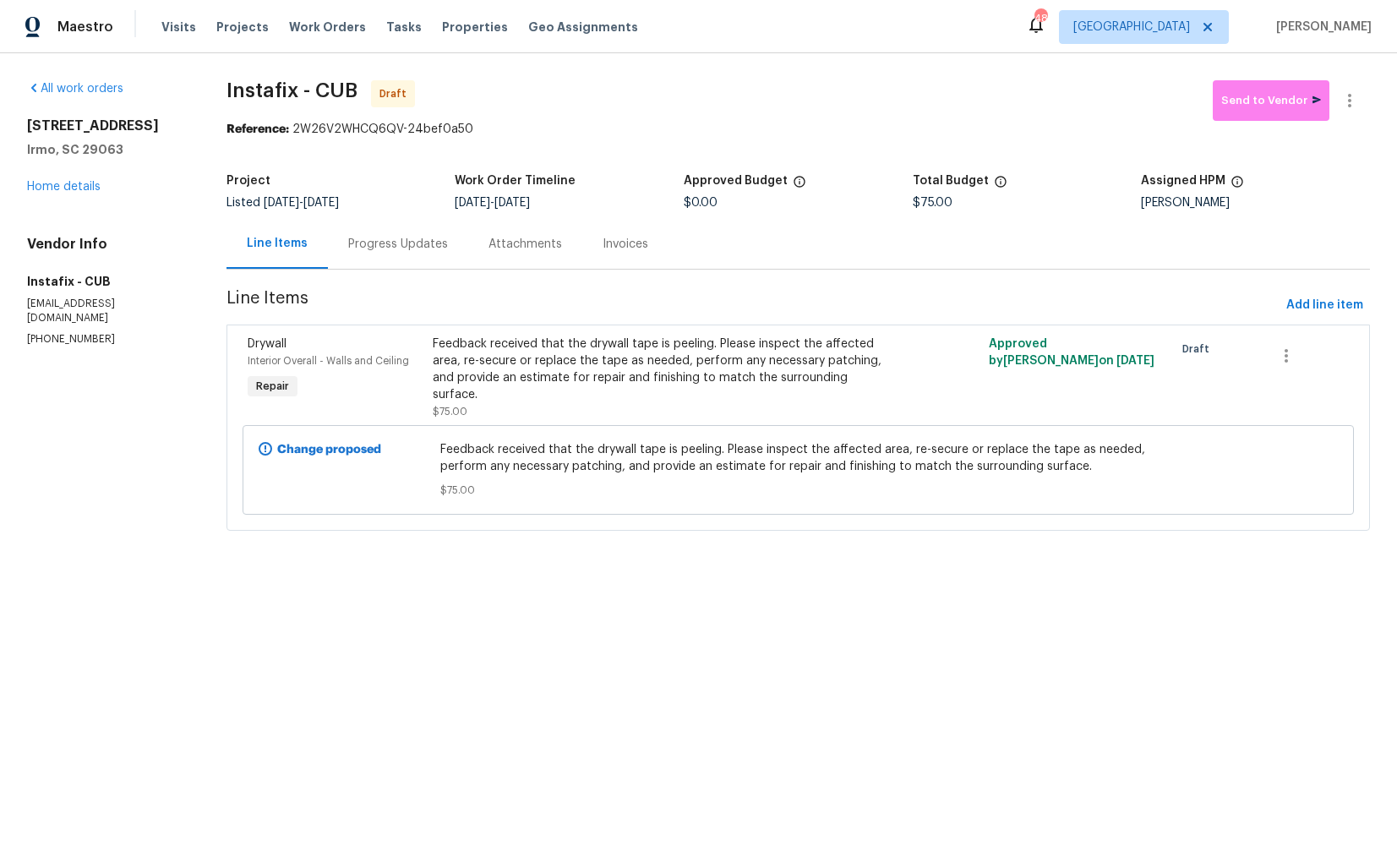
click at [397, 258] on div "Progress Updates" at bounding box center [397, 243] width 140 height 50
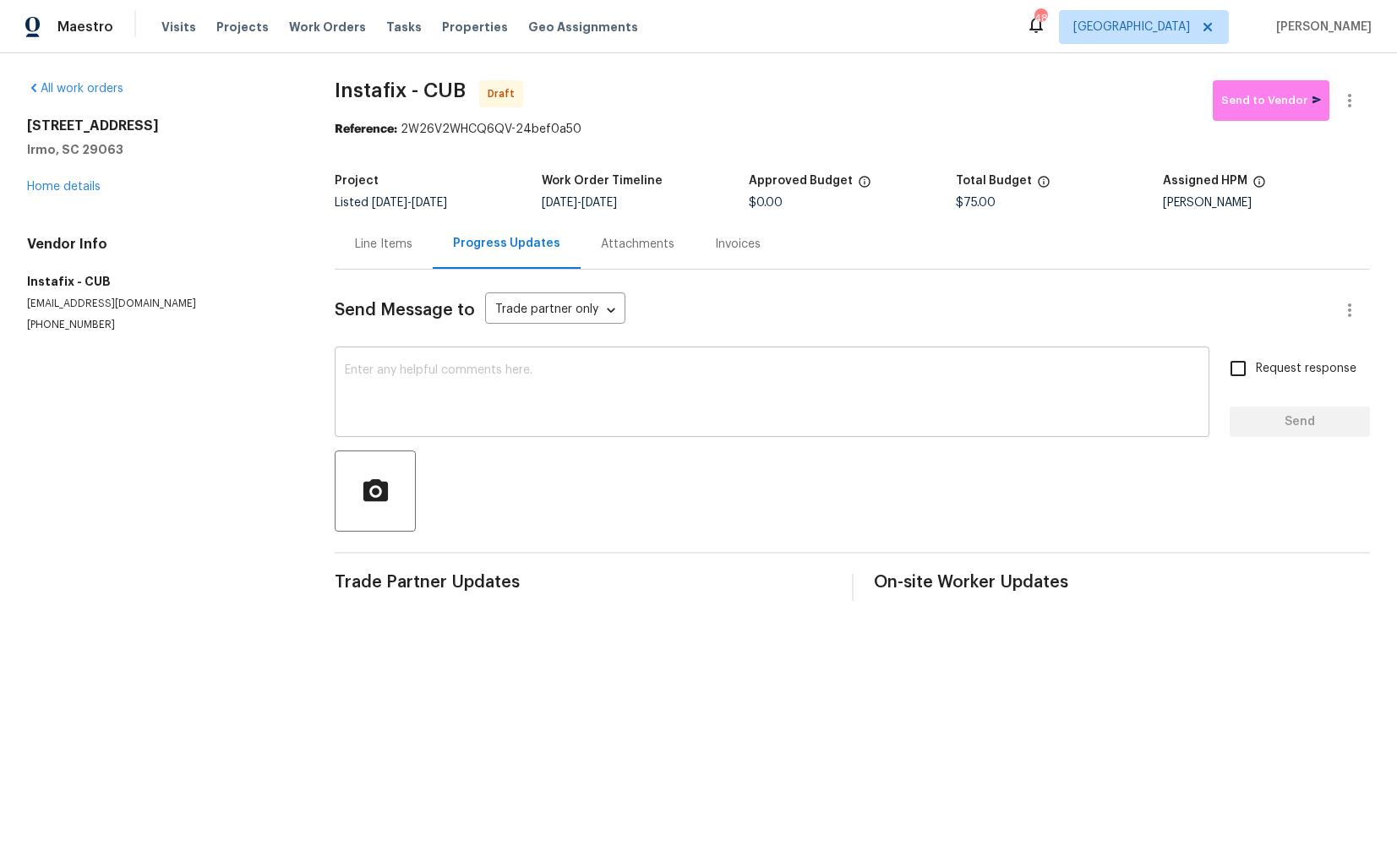
click at [417, 418] on textarea at bounding box center [772, 394] width 854 height 59
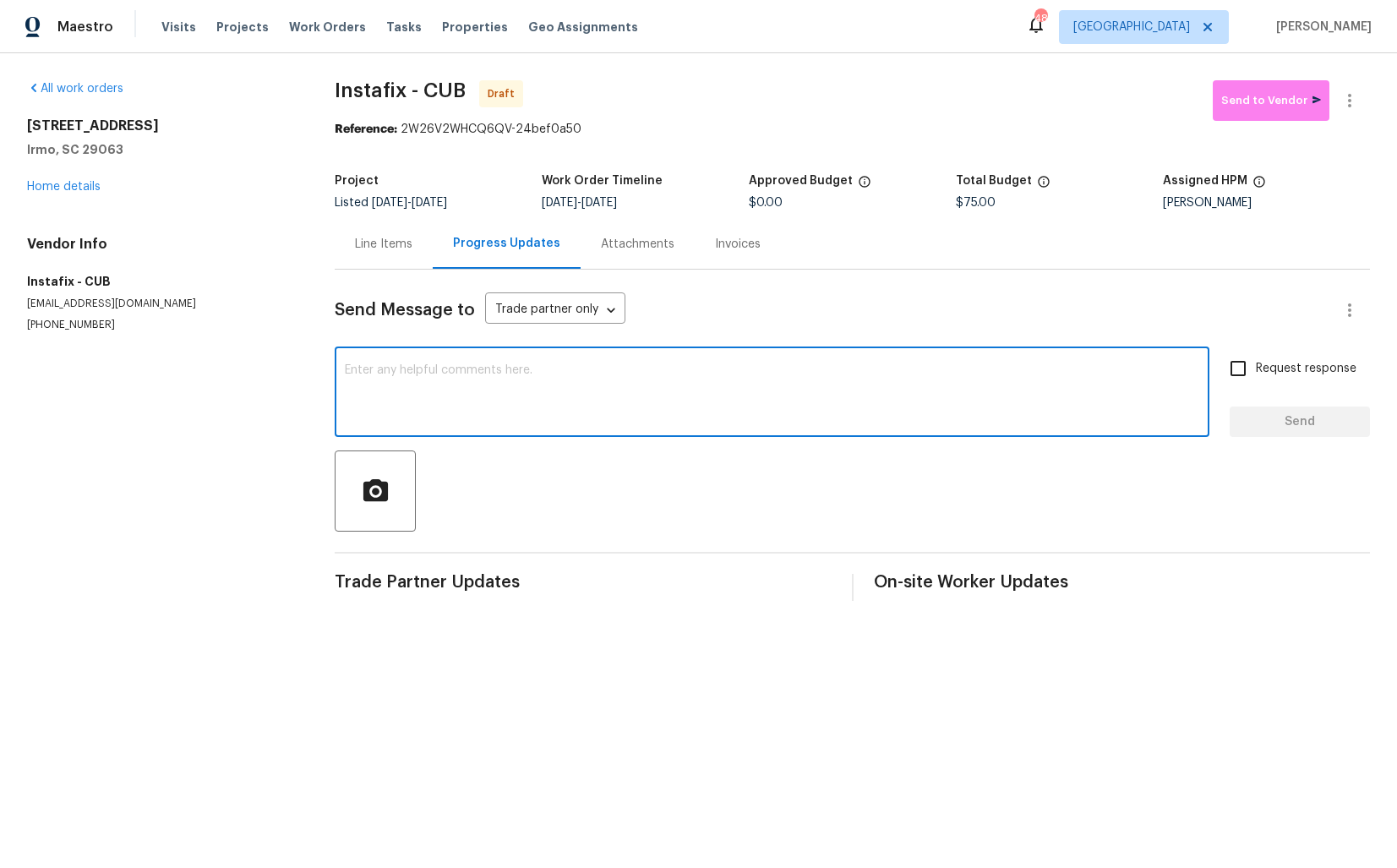
click at [592, 406] on textarea at bounding box center [772, 394] width 854 height 59
paste textarea "Hi this is Arvind with Opendoor. I’m confirming you received the WO for the pro…"
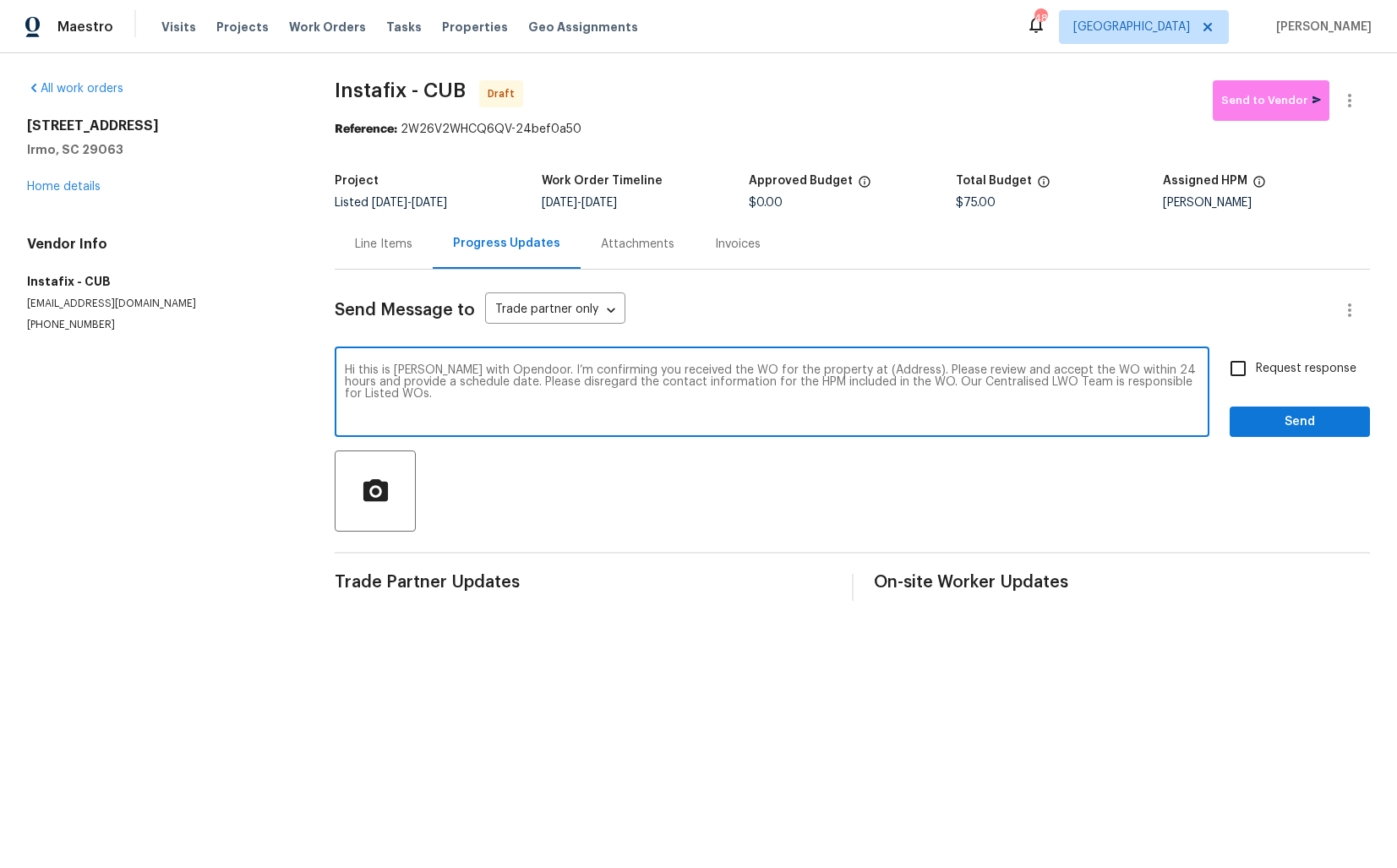
drag, startPoint x: 881, startPoint y: 372, endPoint x: 830, endPoint y: 370, distance: 51.0
click at [830, 370] on textarea "Hi this is Arvind with Opendoor. I’m confirming you received the WO for the pro…" at bounding box center [772, 394] width 854 height 59
paste textarea "[STREET_ADDRESS]"
type textarea "Hi this is Arvind with Opendoor. I’m confirming you received the WO for the pro…"
click at [1240, 363] on input "Request response" at bounding box center [1238, 368] width 36 height 36
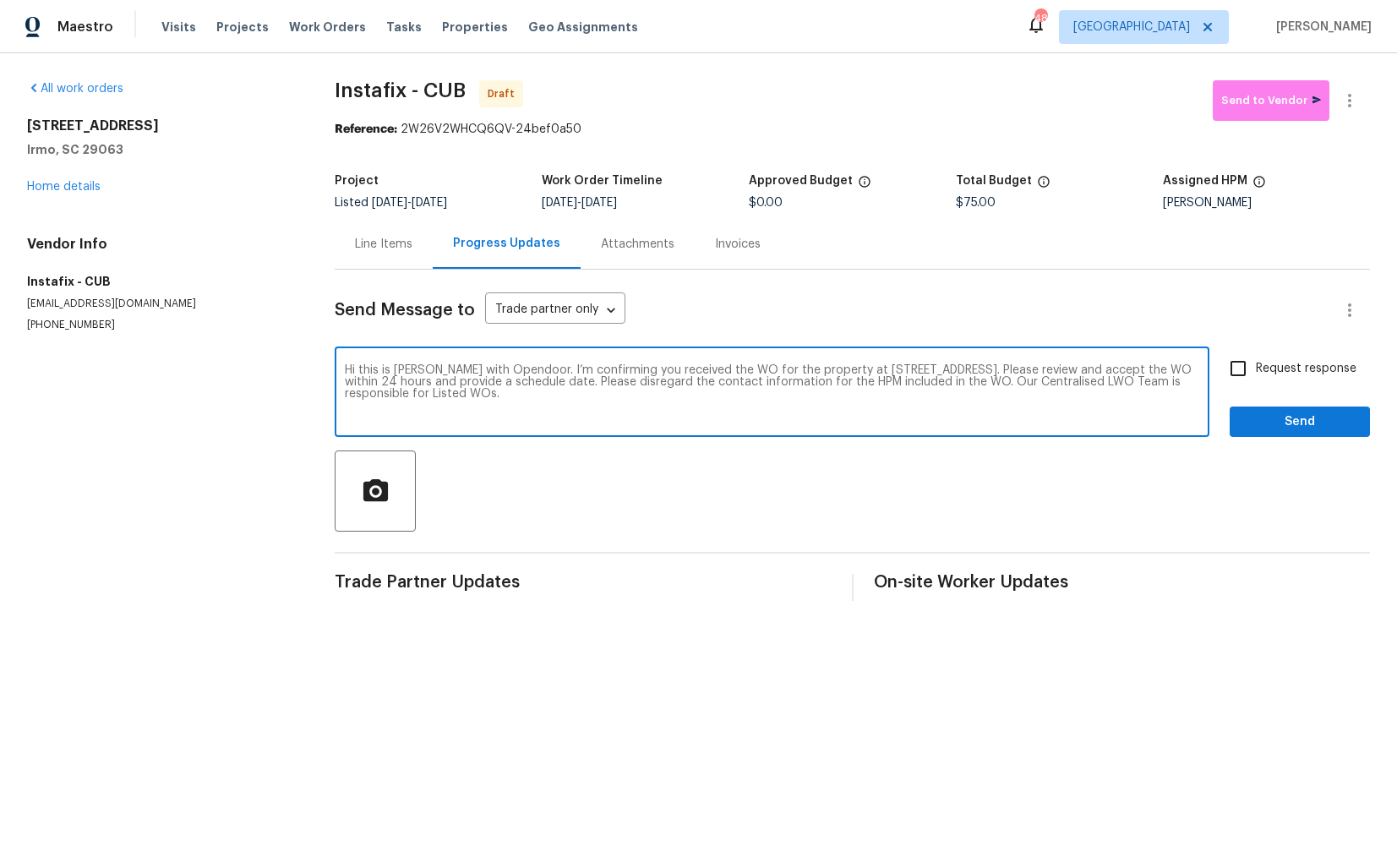
checkbox input "true"
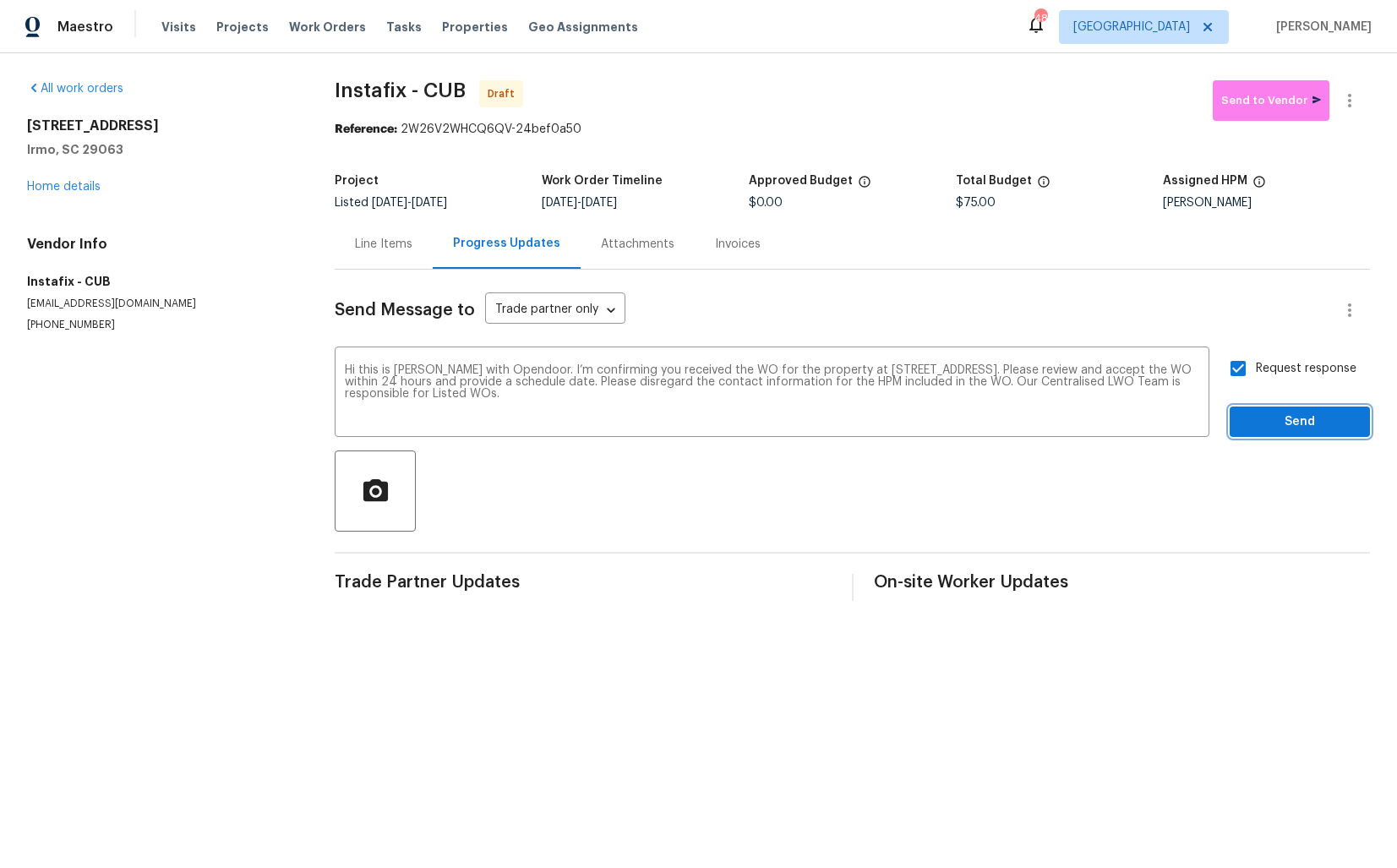
click at [1285, 423] on span "Send" at bounding box center [1299, 422] width 113 height 21
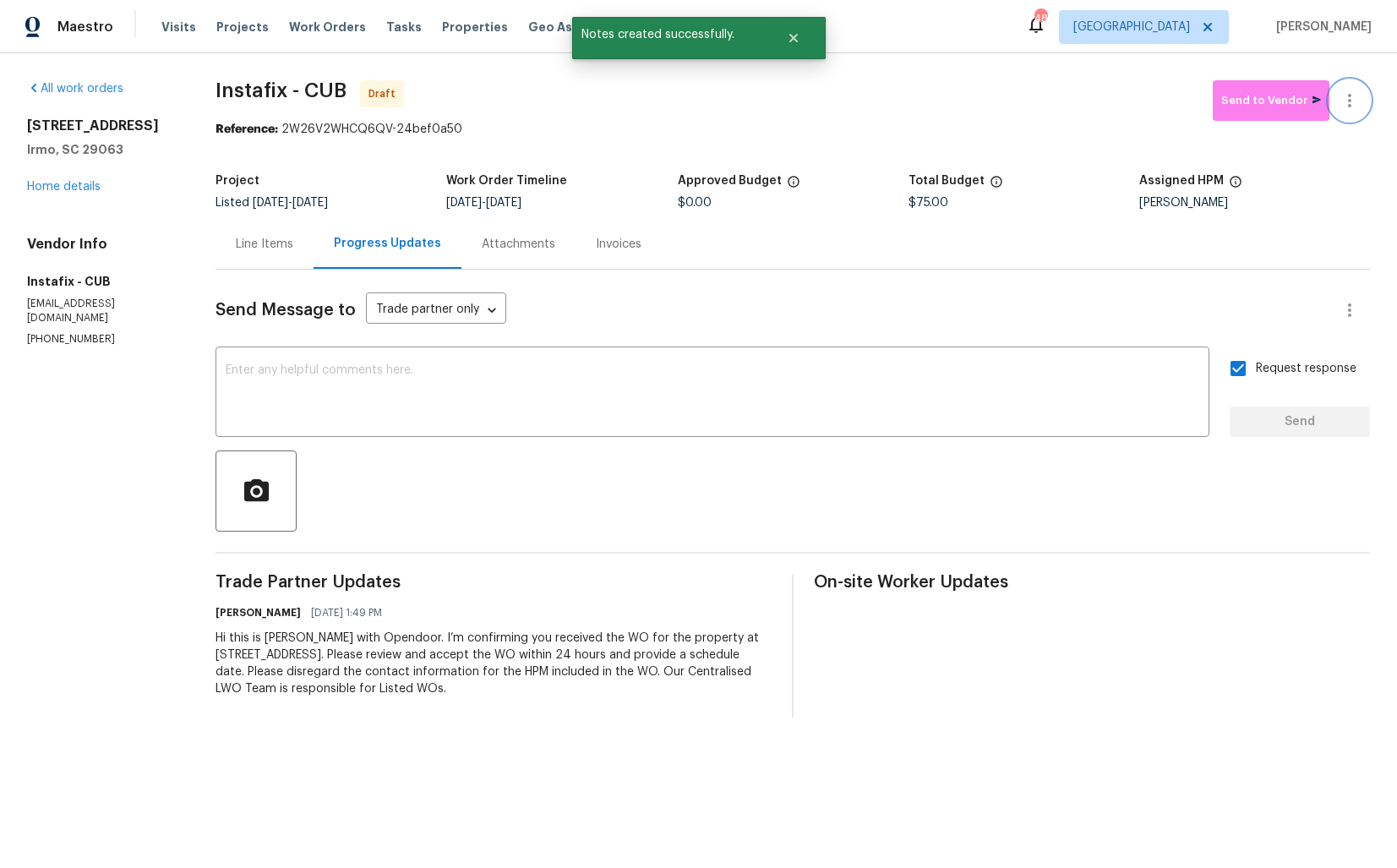
click at [1350, 98] on icon "button" at bounding box center [1350, 101] width 3 height 14
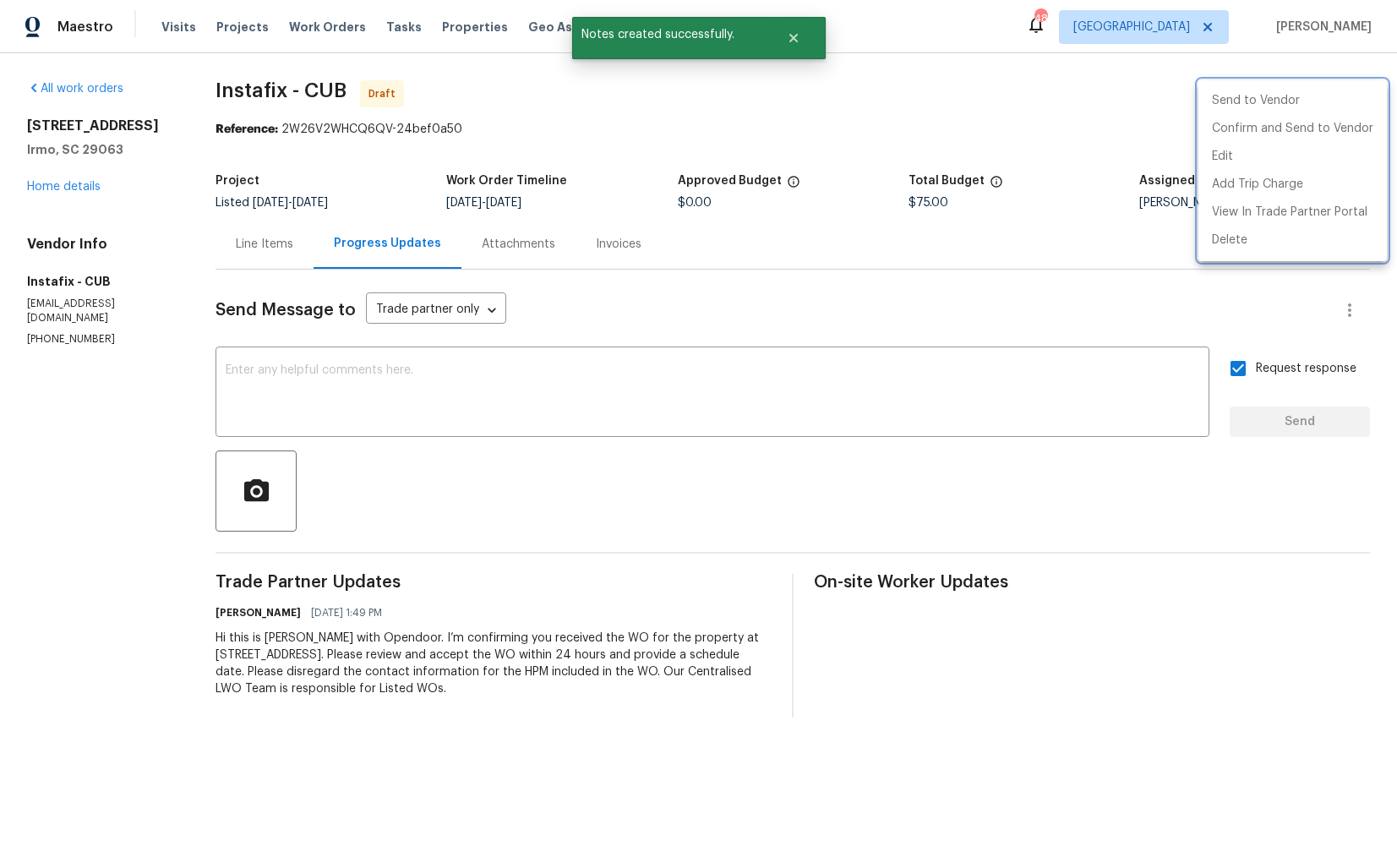
click at [889, 363] on div at bounding box center [698, 434] width 1397 height 868
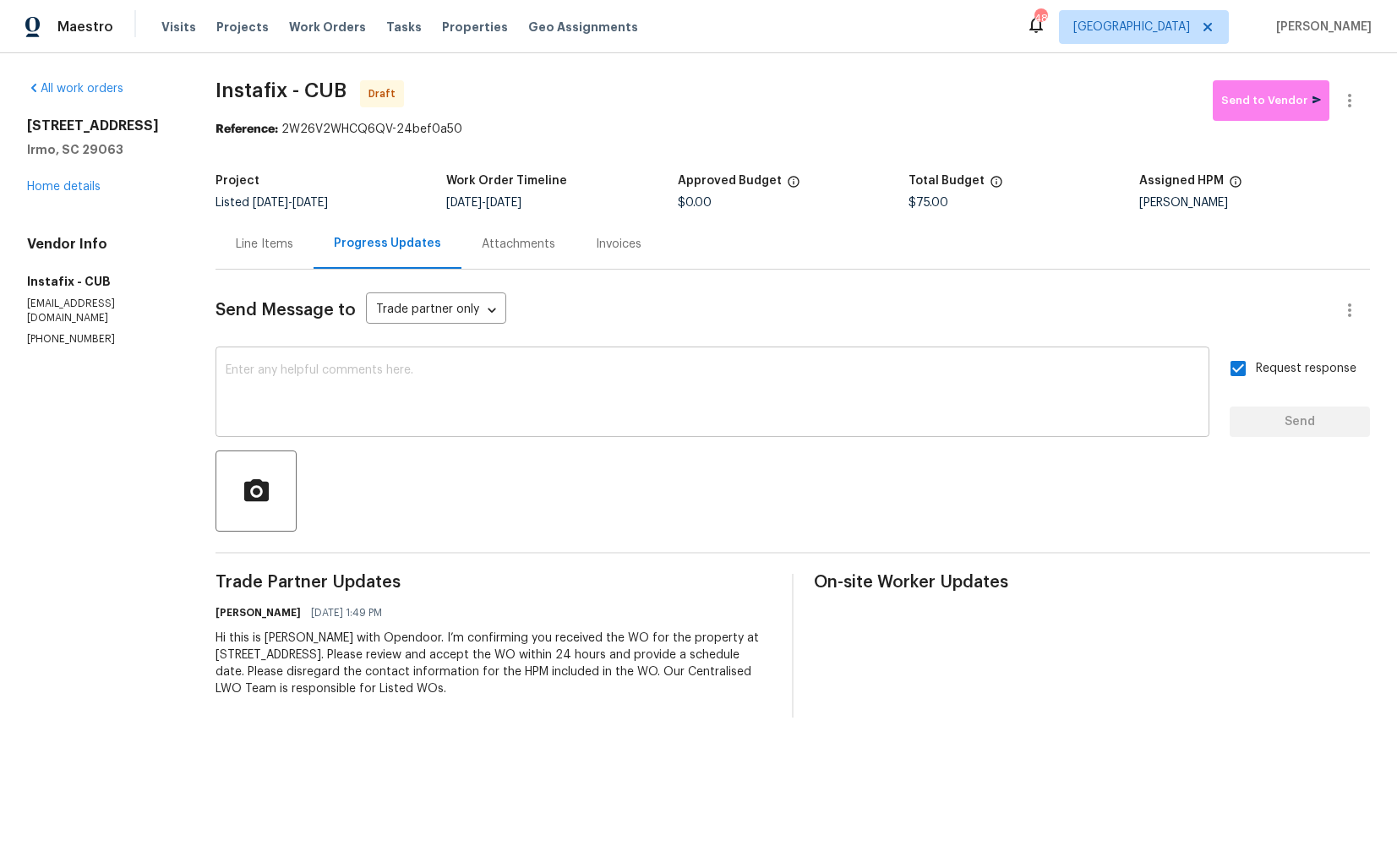
click at [607, 410] on textarea at bounding box center [712, 394] width 973 height 59
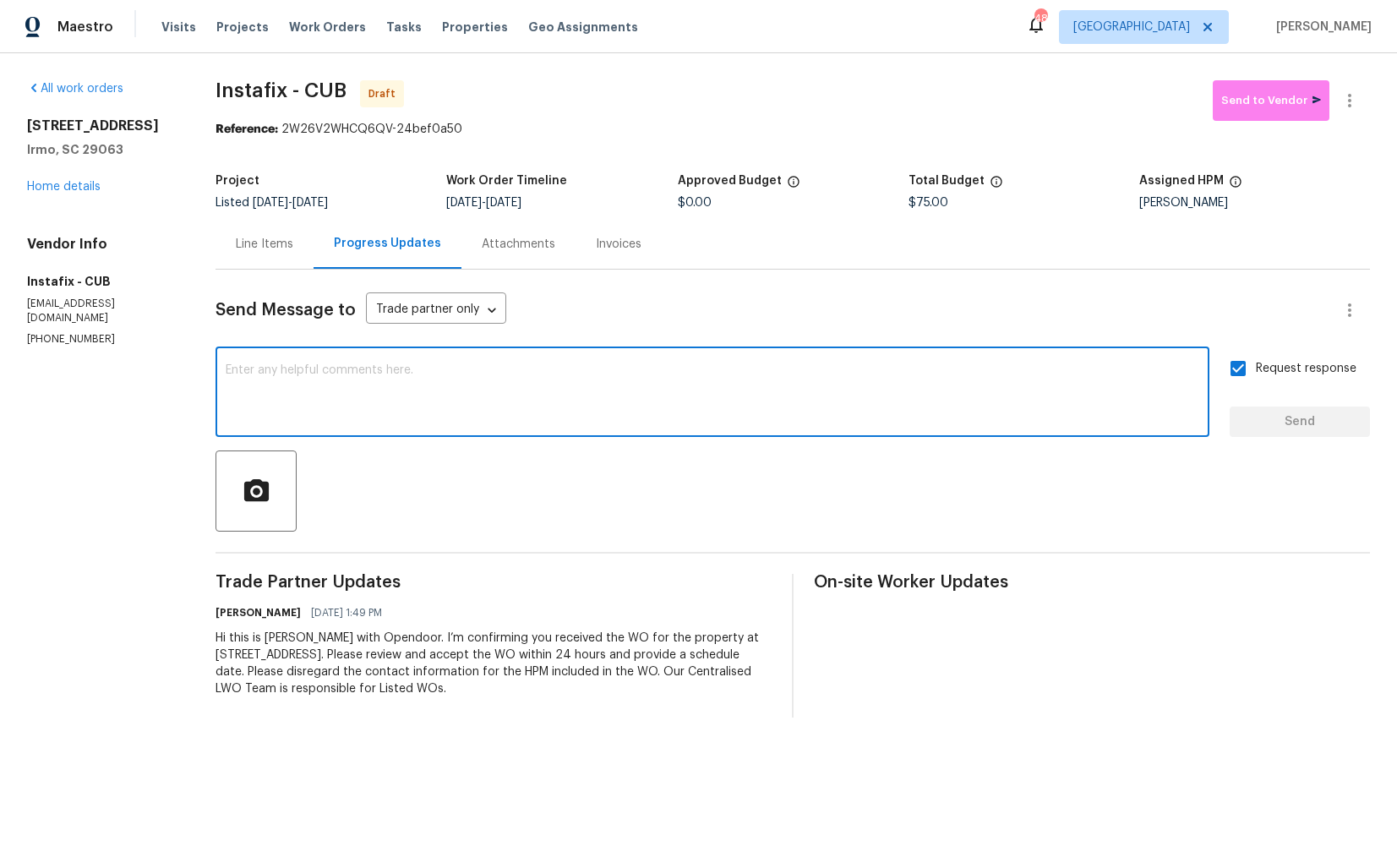
paste textarea "Attention All Work Orders must include before-photos (both close-up and wide-an…"
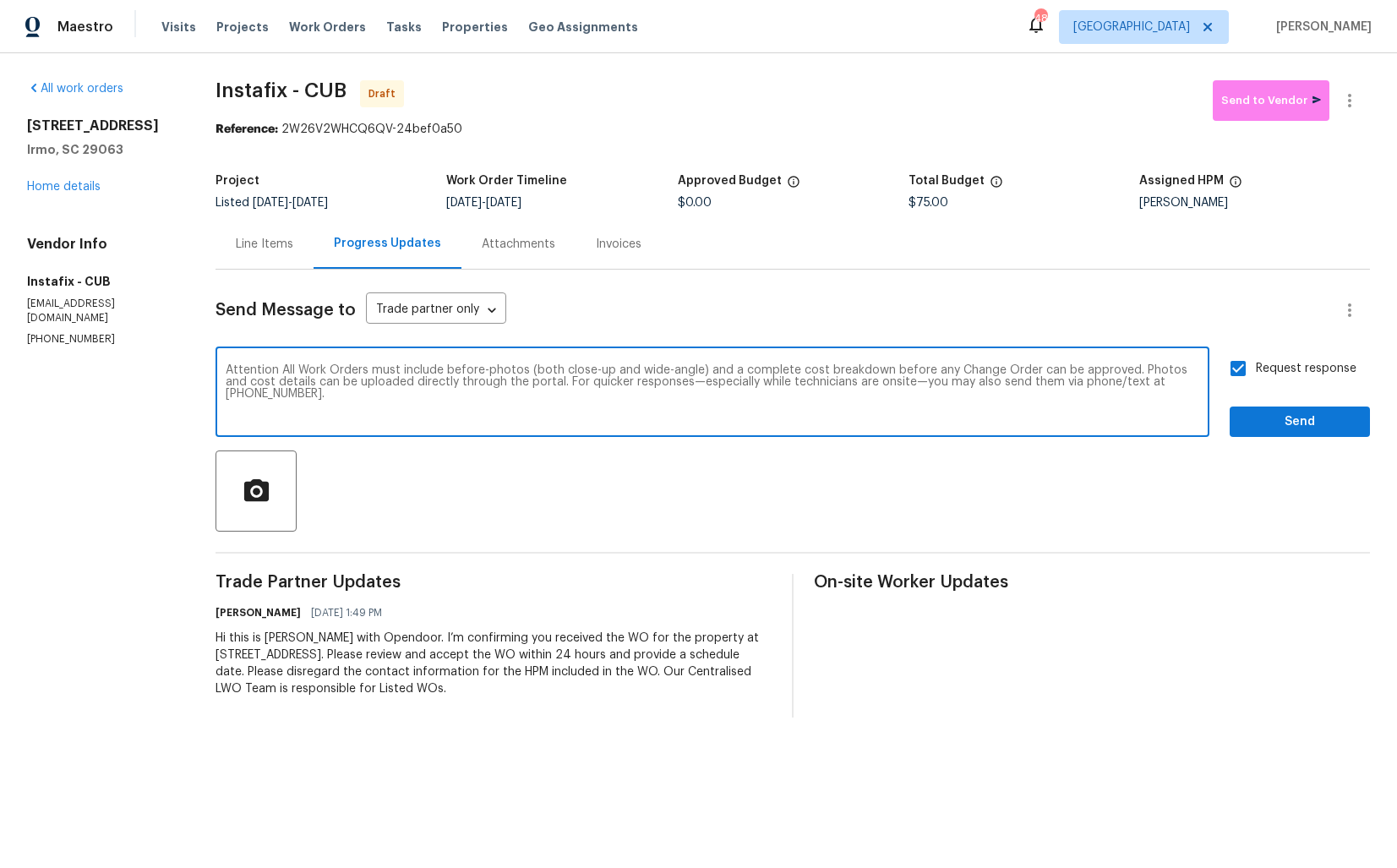
type textarea "Attention All Work Orders must include before-photos (both close-up and wide-an…"
click at [1284, 417] on span "Send" at bounding box center [1299, 422] width 113 height 21
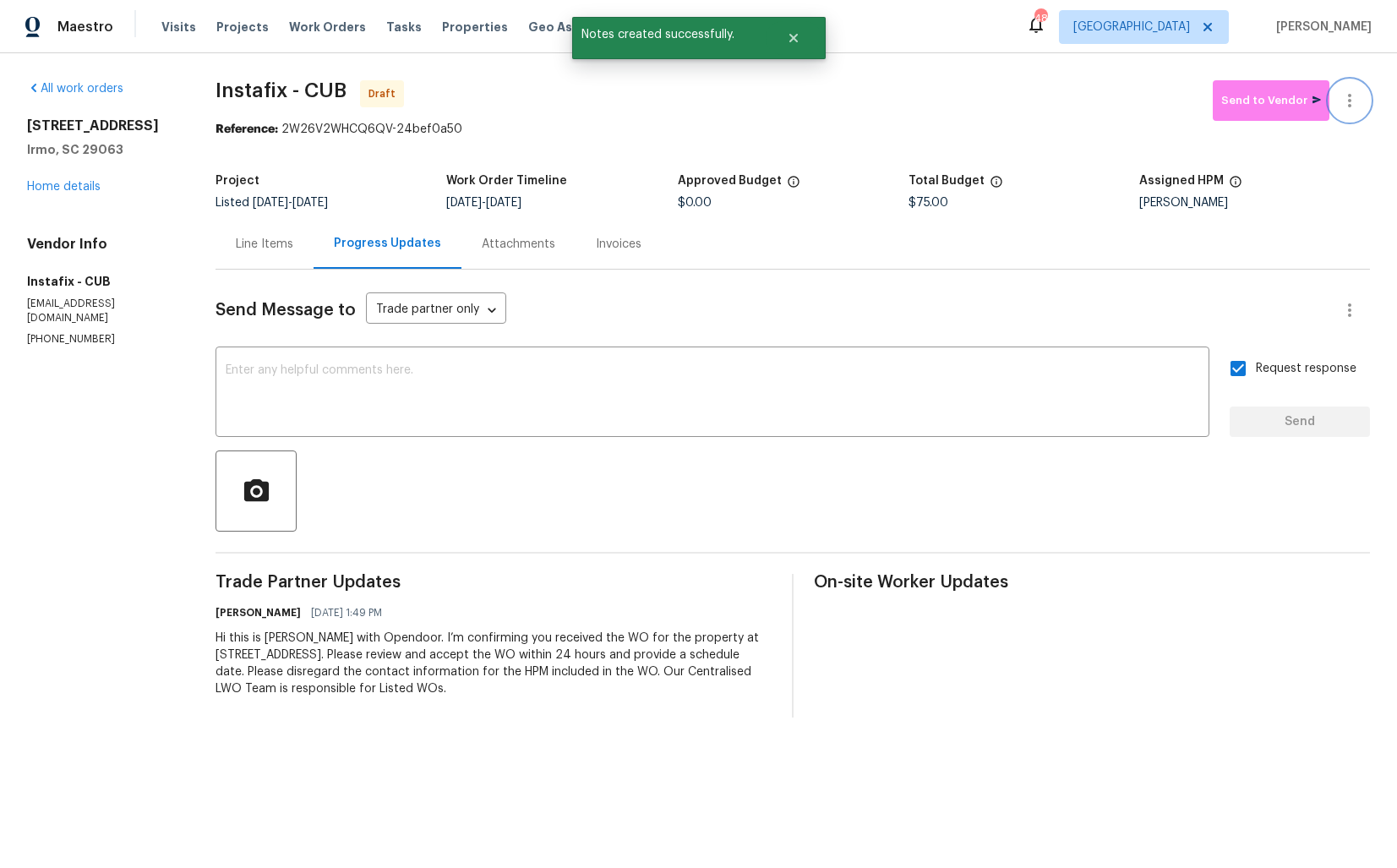
click at [1353, 104] on icon "button" at bounding box center [1349, 100] width 20 height 20
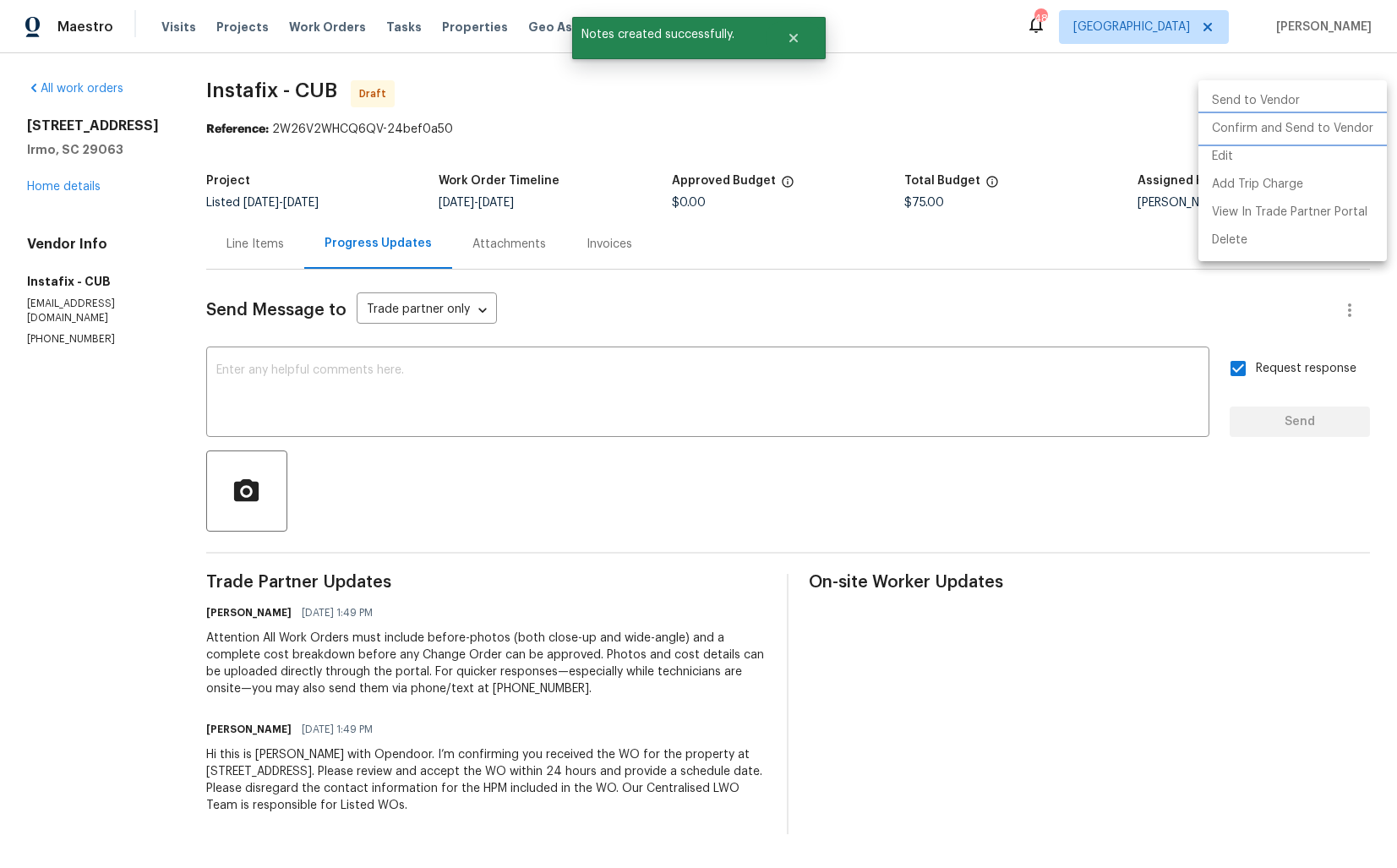
click at [1269, 136] on li "Confirm and Send to Vendor" at bounding box center [1292, 129] width 188 height 28
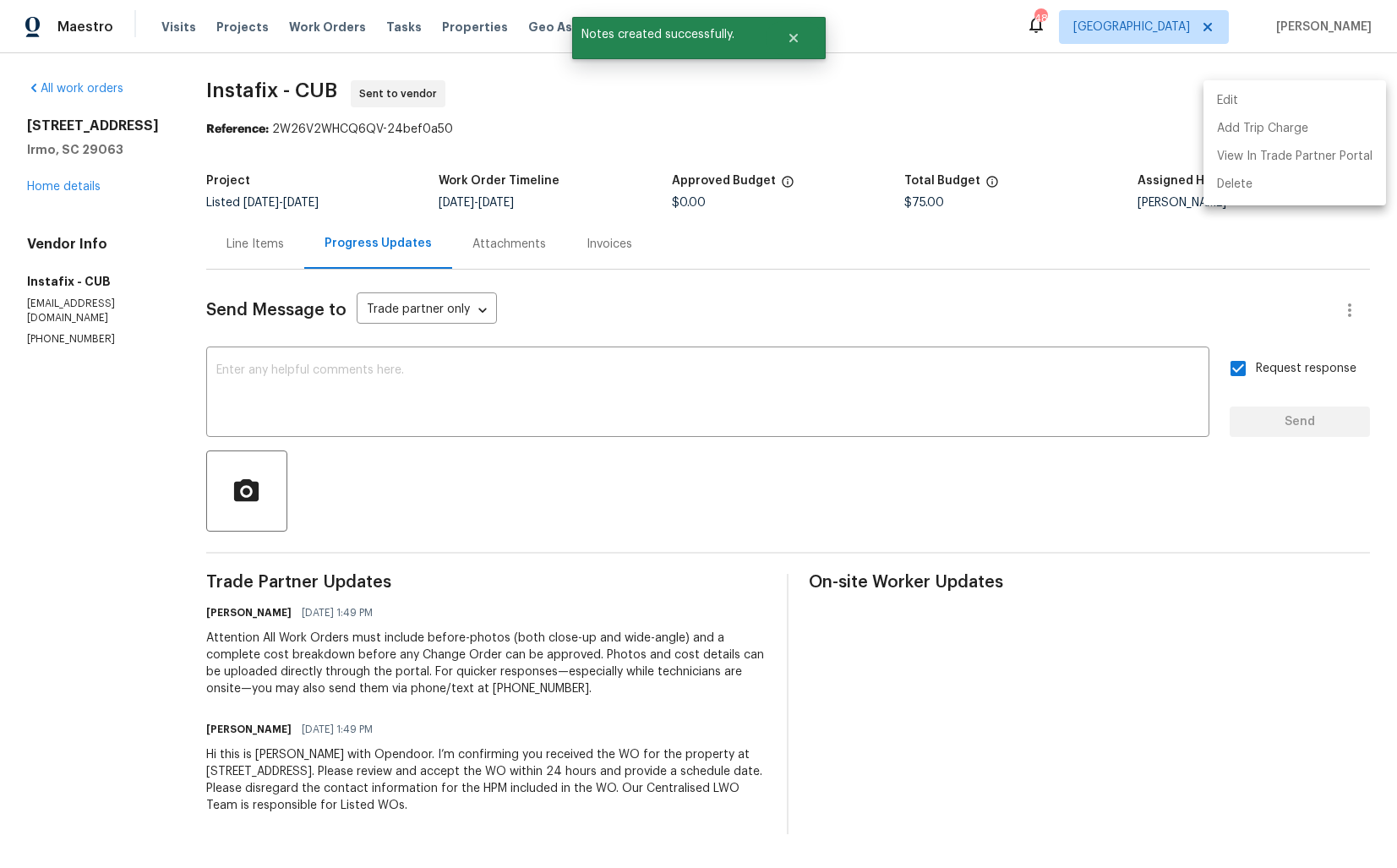
click at [798, 18] on div at bounding box center [698, 434] width 1397 height 868
click at [788, 44] on button "Close" at bounding box center [794, 37] width 56 height 34
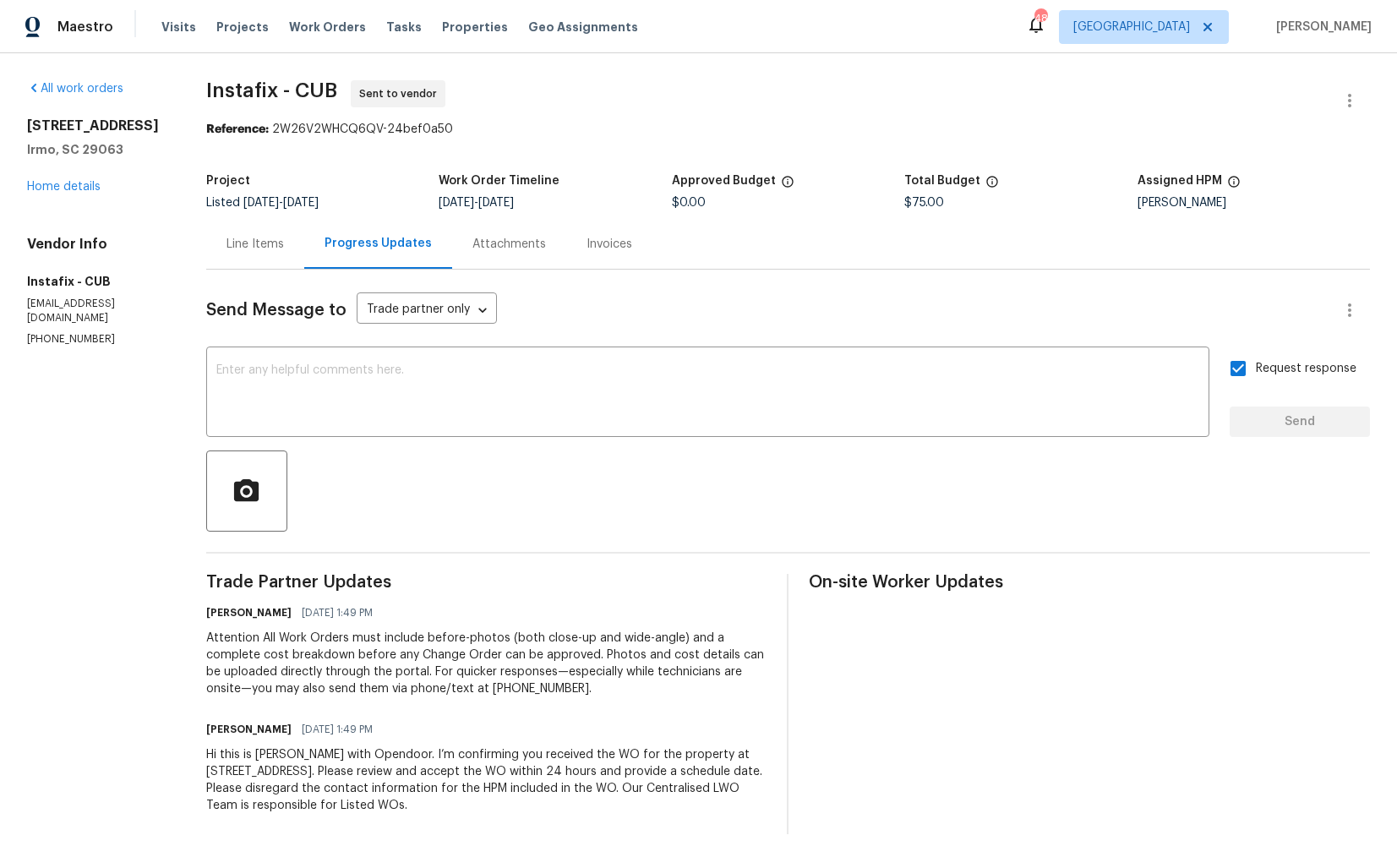
click at [286, 85] on span "Instafix - CUB" at bounding box center [272, 90] width 131 height 20
copy span "Instafix - CUB"
click at [263, 149] on section "Instafix - CUB Sent to vendor Reference: 2W26V2WHCQ6QV-24bef0a50 Project Listed…" at bounding box center [788, 457] width 1163 height 754
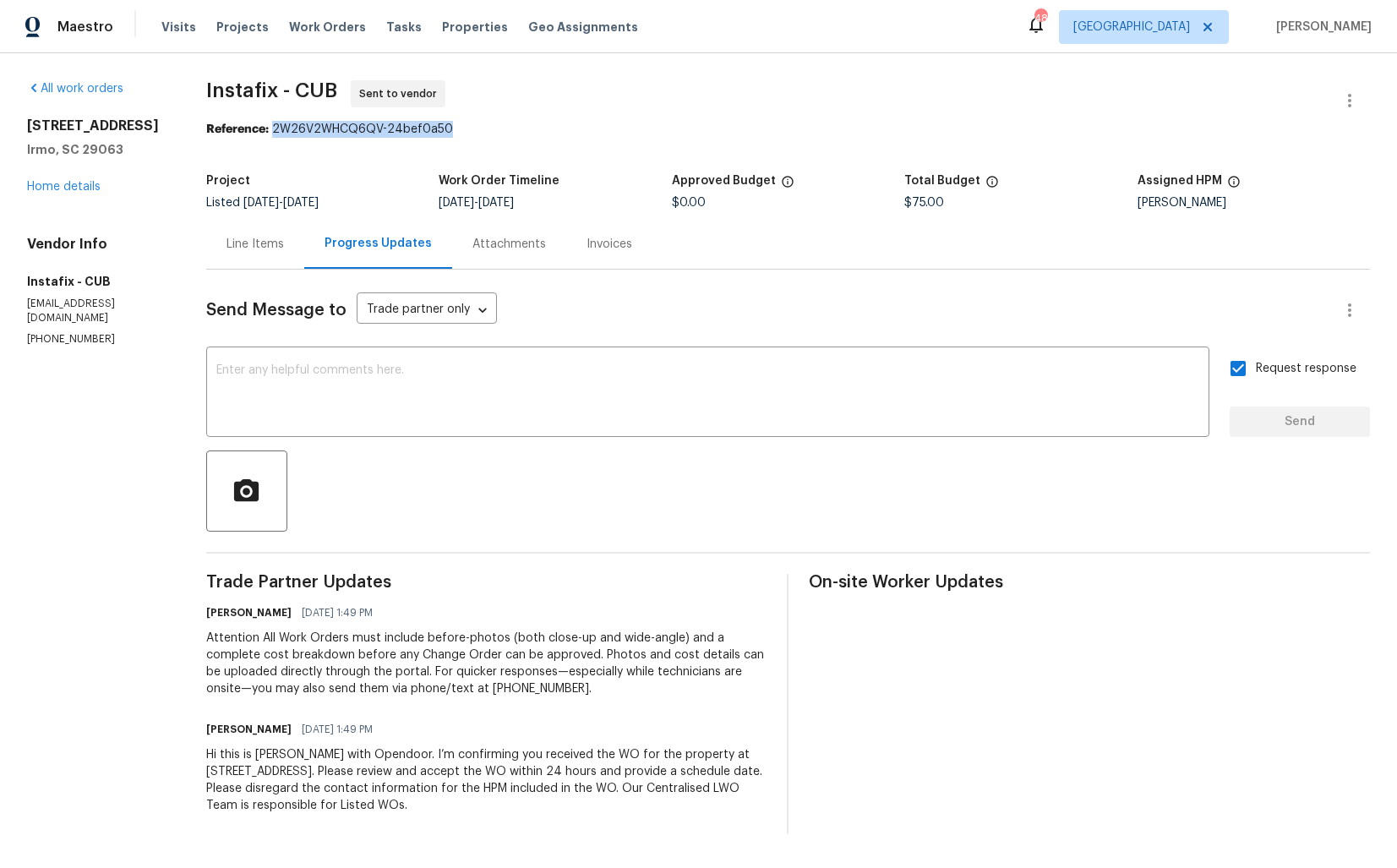
drag, startPoint x: 279, startPoint y: 130, endPoint x: 499, endPoint y: 132, distance: 220.0
click at [499, 132] on div "Reference: 2W26V2WHCQ6QV-24bef0a50" at bounding box center [788, 129] width 1163 height 17
copy div "2W26V2WHCQ6QV-24bef0a50"
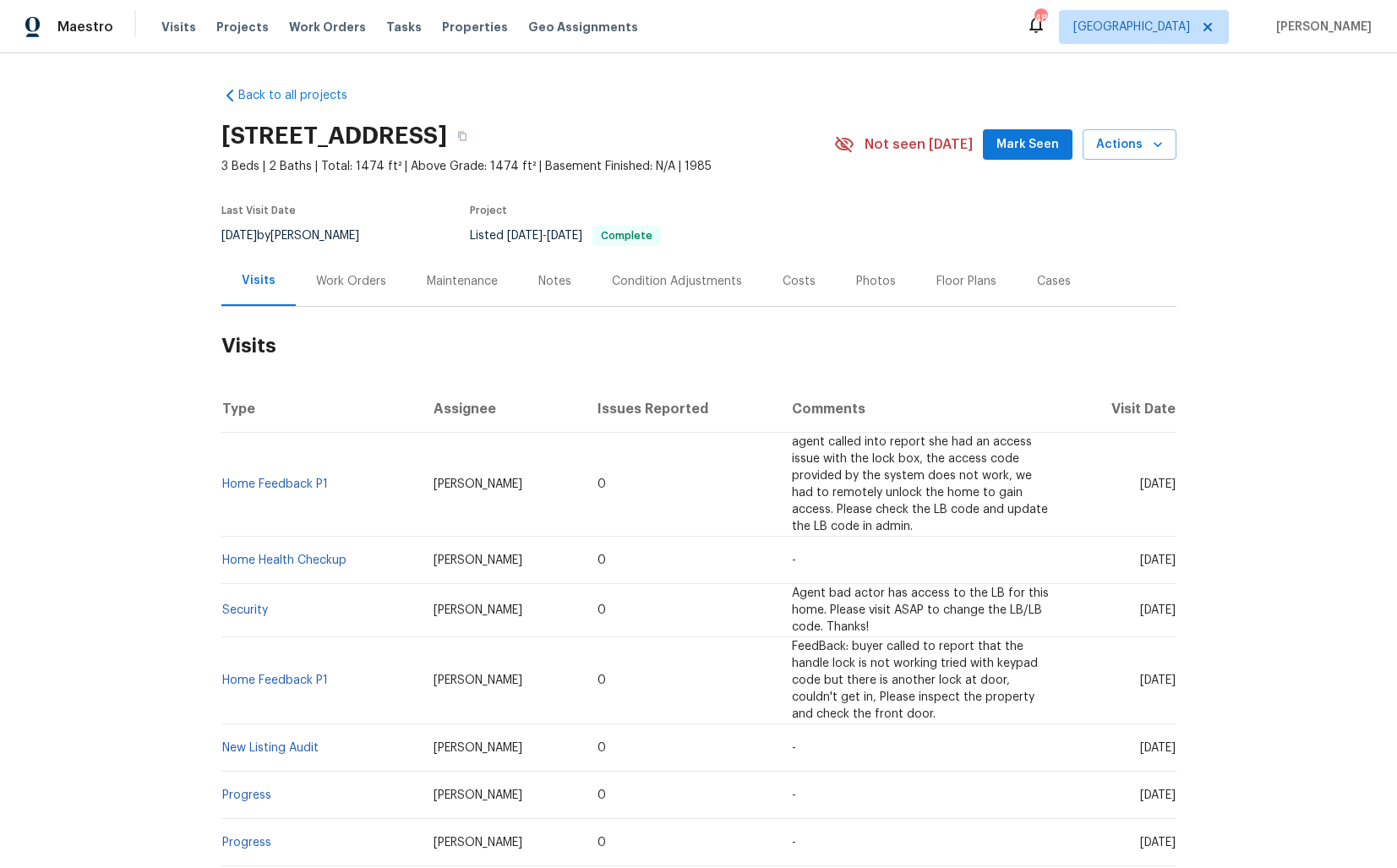
click at [329, 288] on div "Work Orders" at bounding box center [351, 281] width 70 height 17
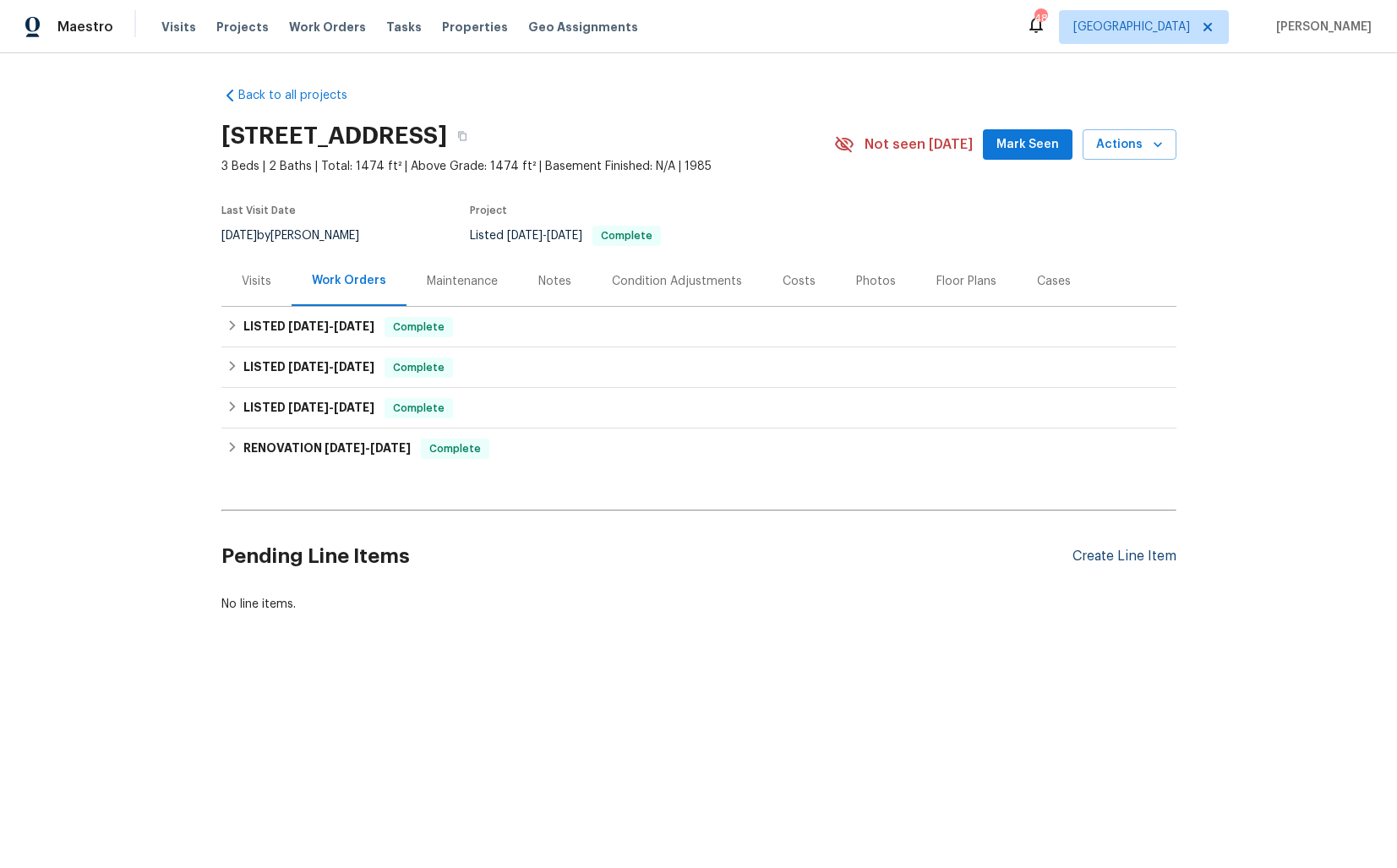
click at [1119, 561] on div "Create Line Item" at bounding box center [1124, 556] width 104 height 16
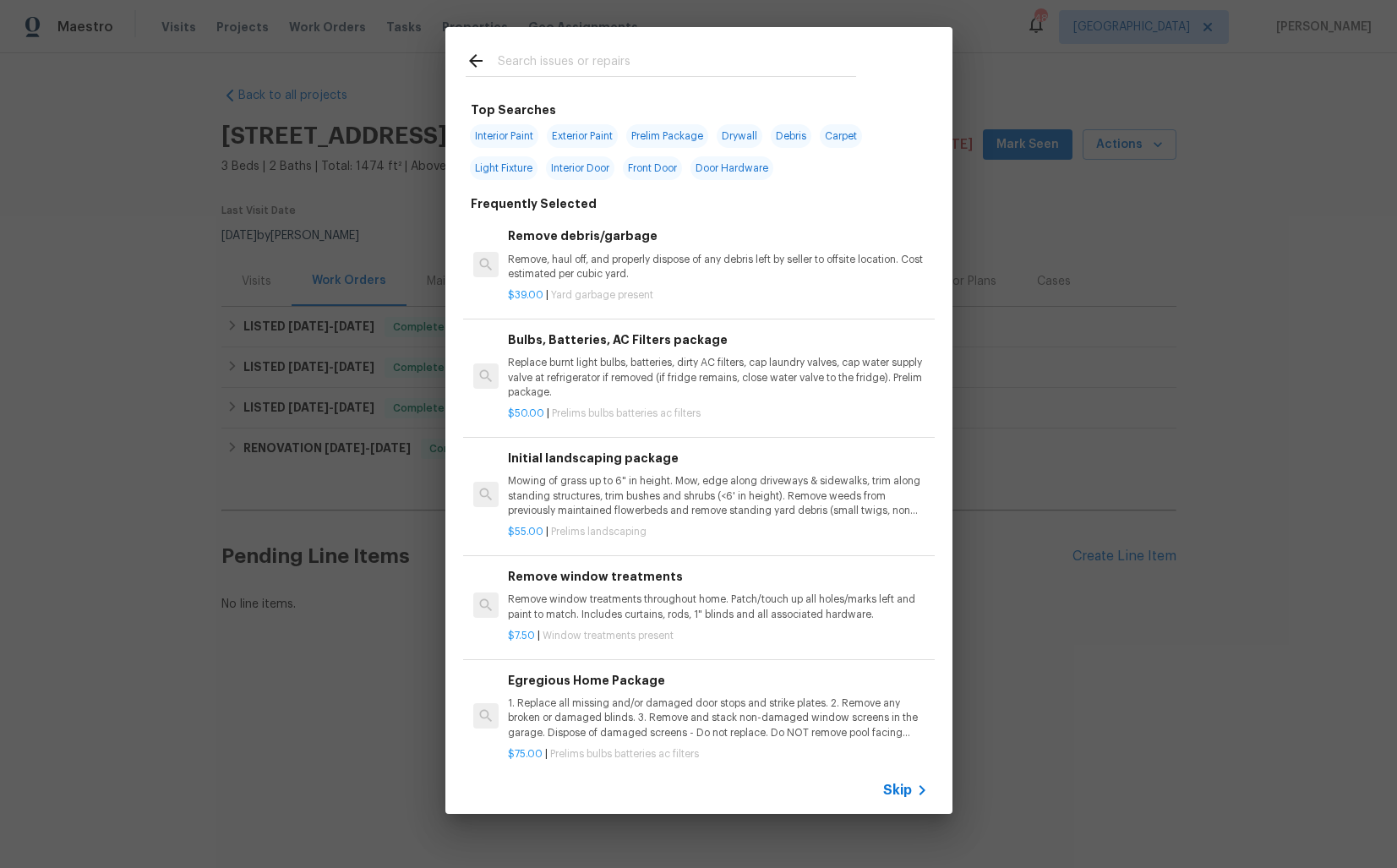
click at [663, 64] on input "text" at bounding box center [676, 63] width 358 height 25
type input "trim"
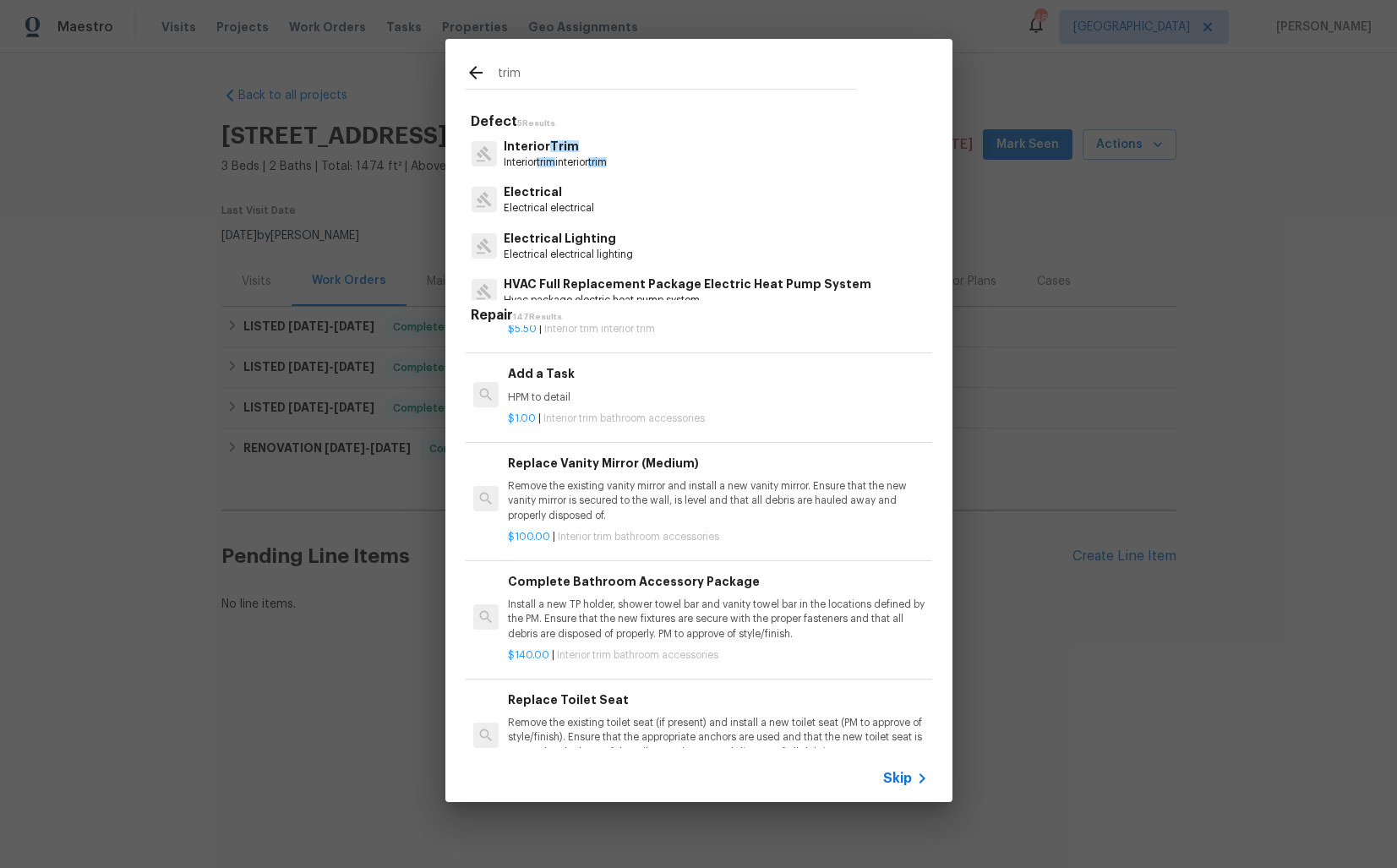
scroll to position [1488, 0]
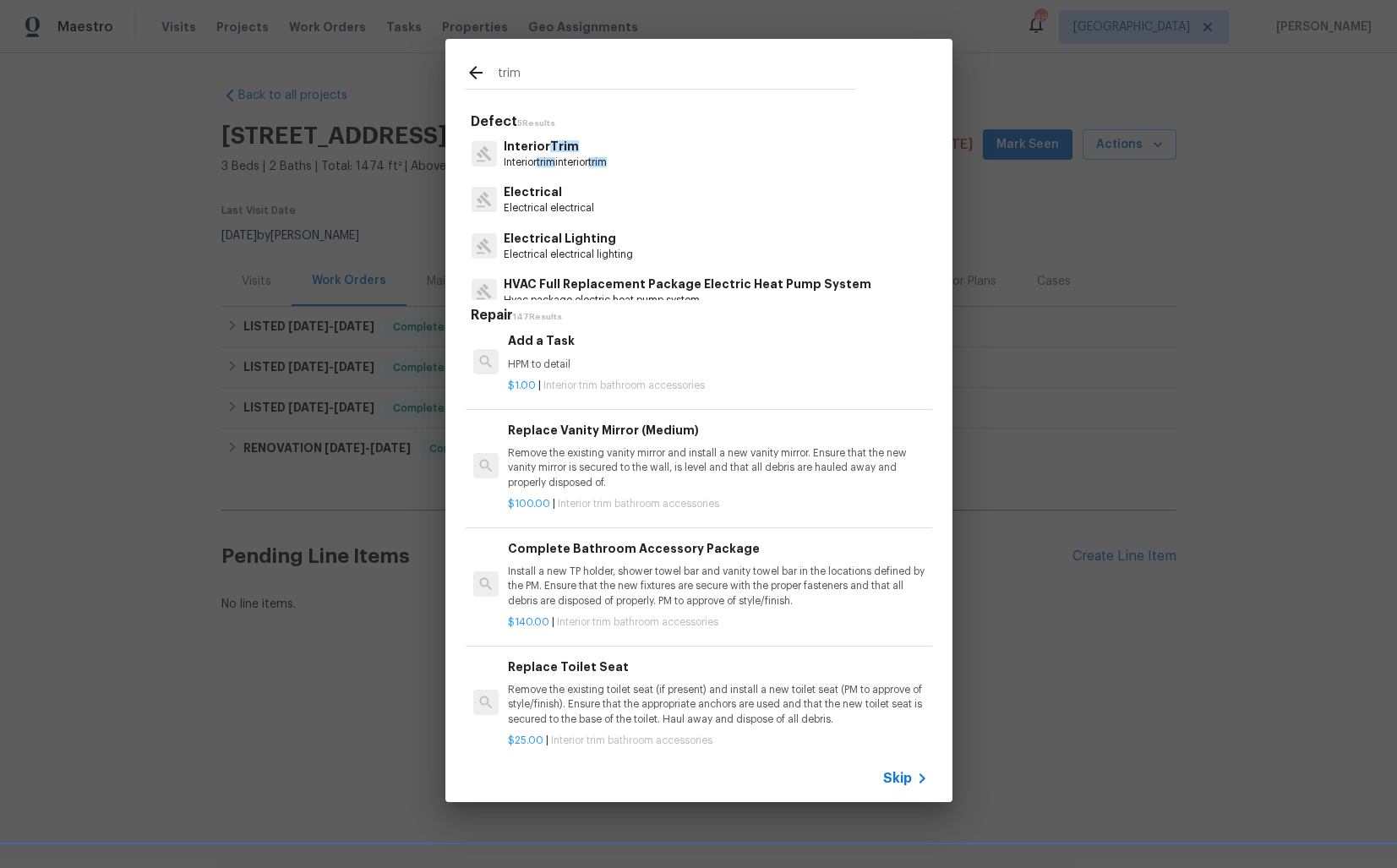
click at [599, 372] on div "$1.00 | Interior trim bathroom accessories" at bounding box center [717, 383] width 419 height 21
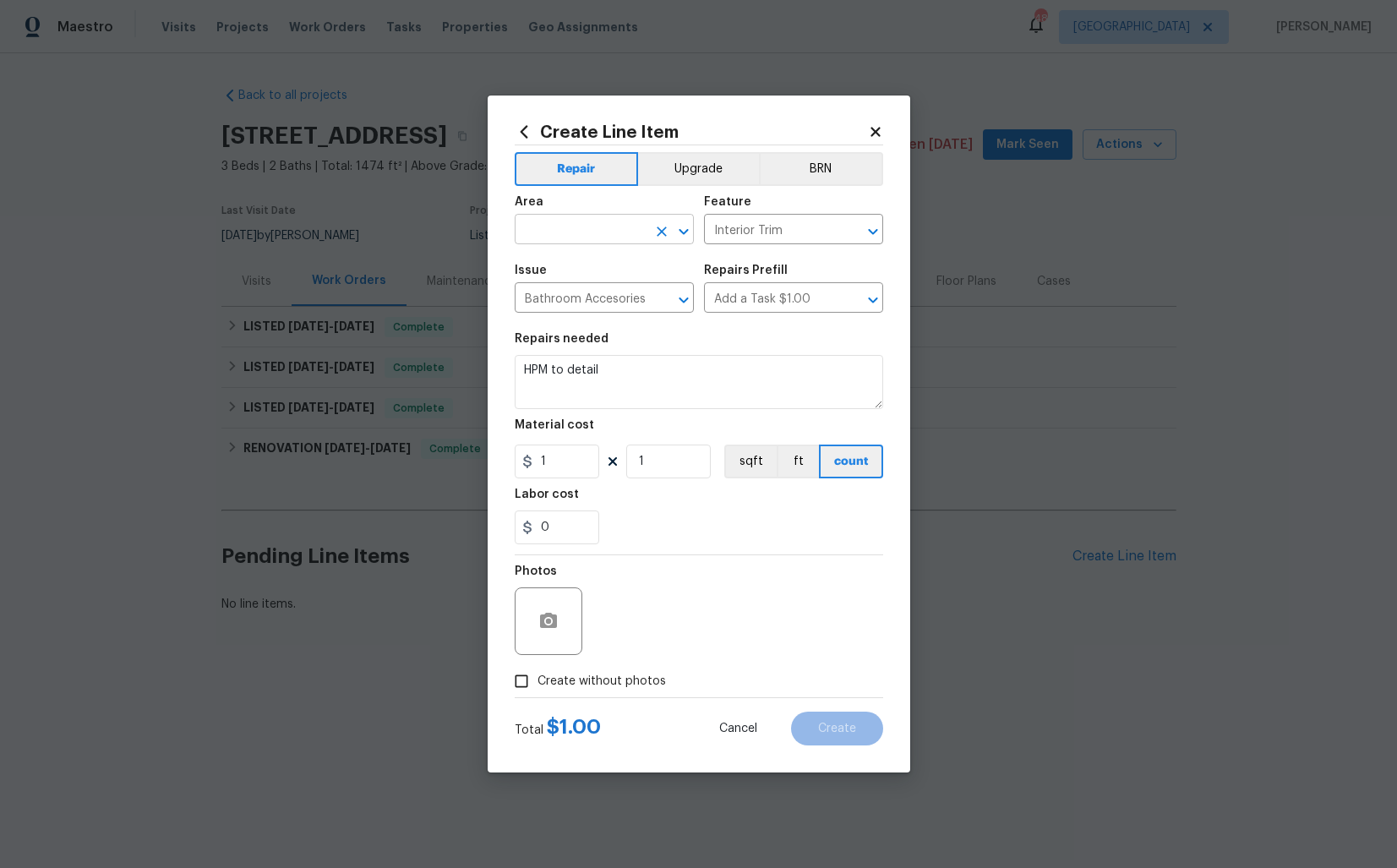
click at [583, 229] on input "text" at bounding box center [580, 231] width 132 height 26
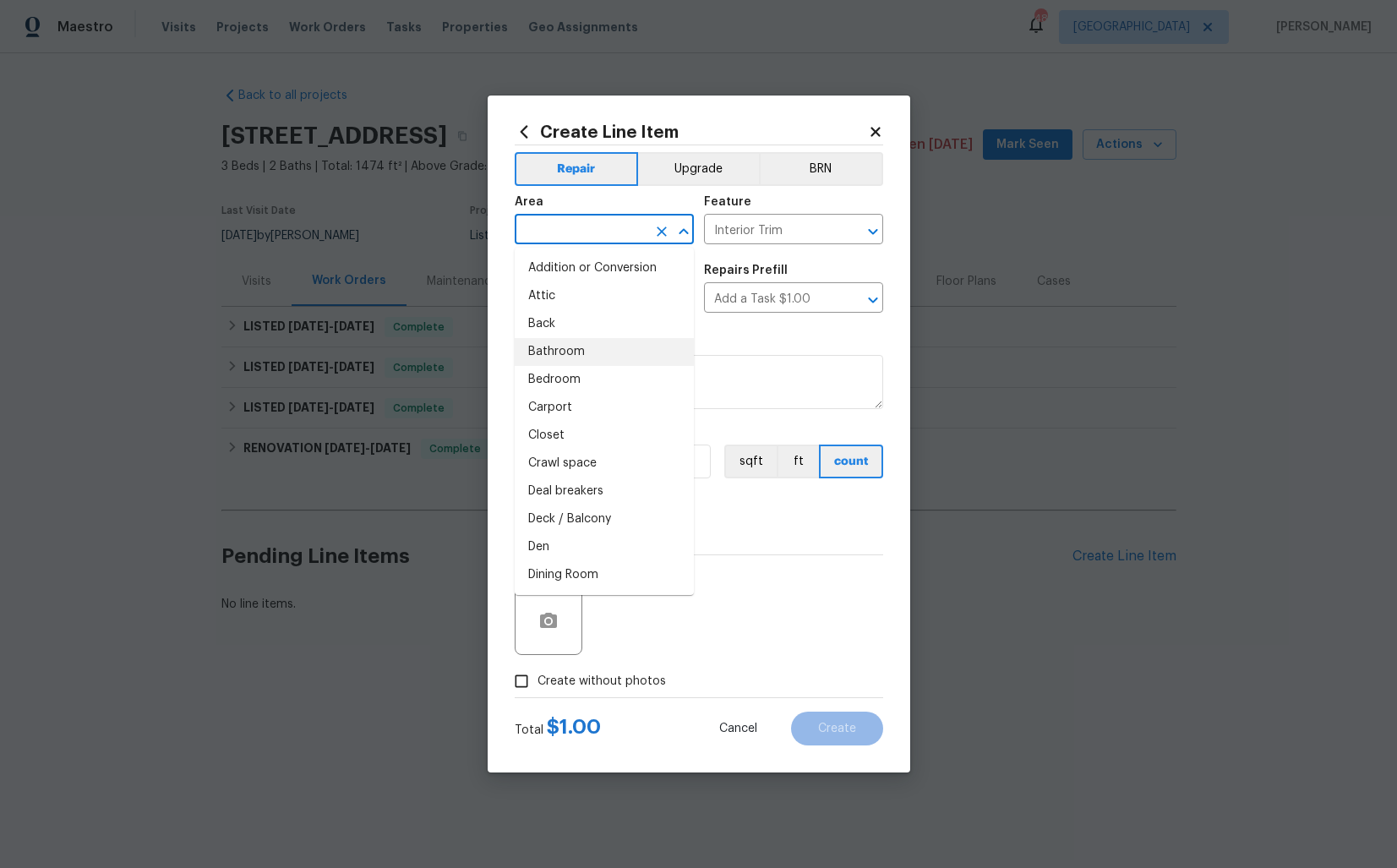
click at [559, 350] on li "Bathroom" at bounding box center [605, 352] width 180 height 28
type input "Bathroom"
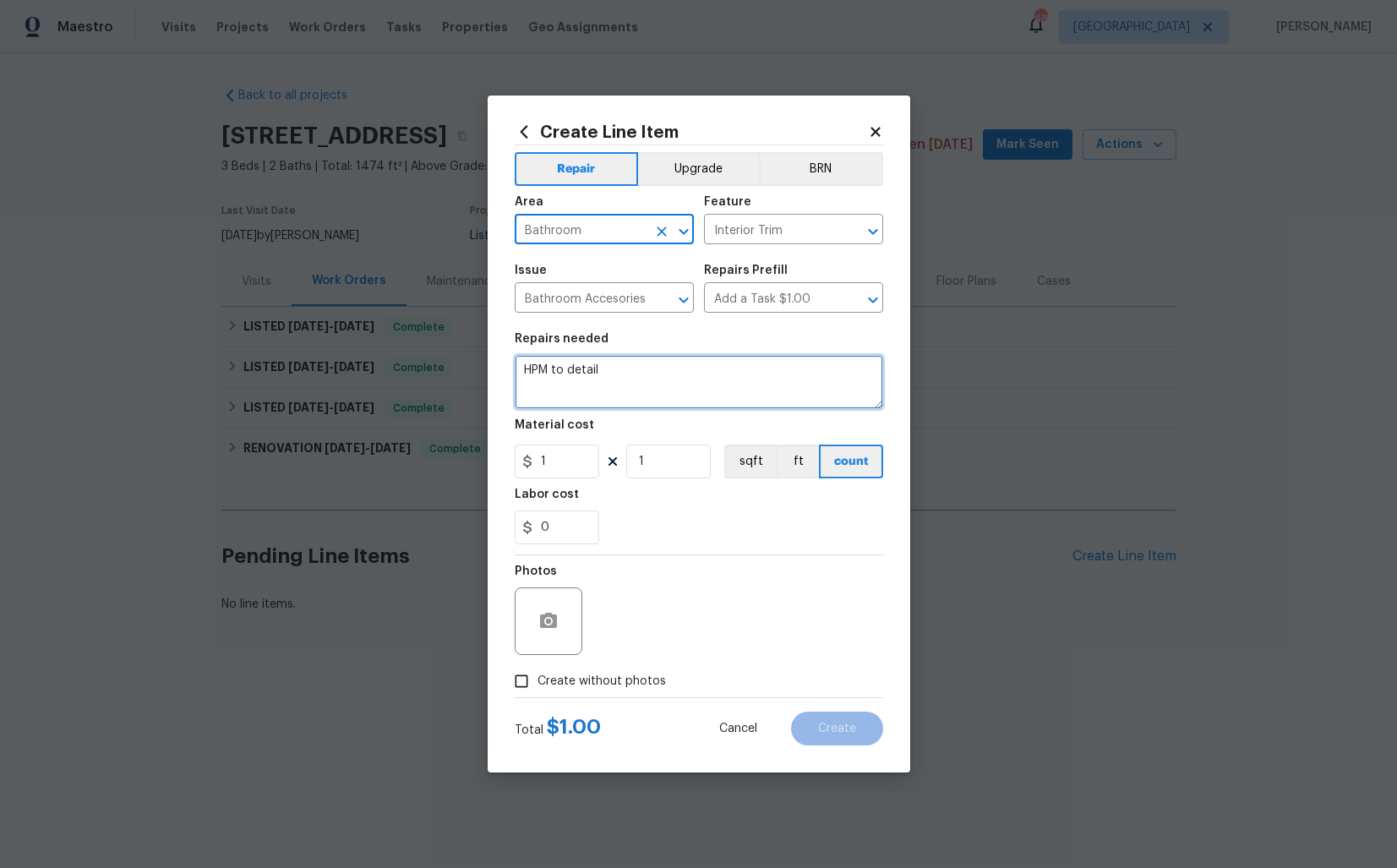
click at [688, 379] on textarea "HPM to detail" at bounding box center [699, 382] width 369 height 54
paste textarea "Feedback received that the owner’s bathroom floor has no trim installed. Please…"
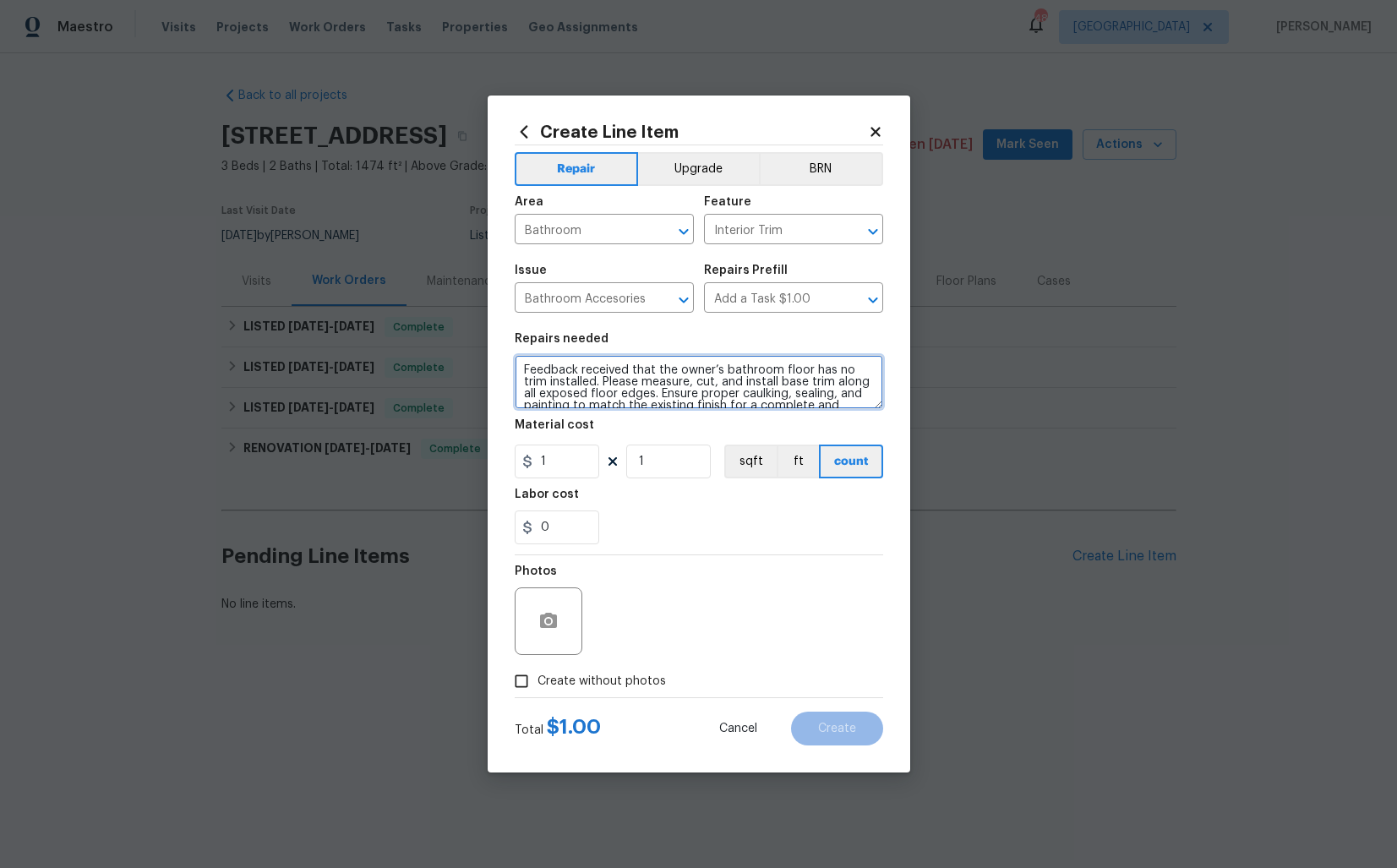
scroll to position [36, 0]
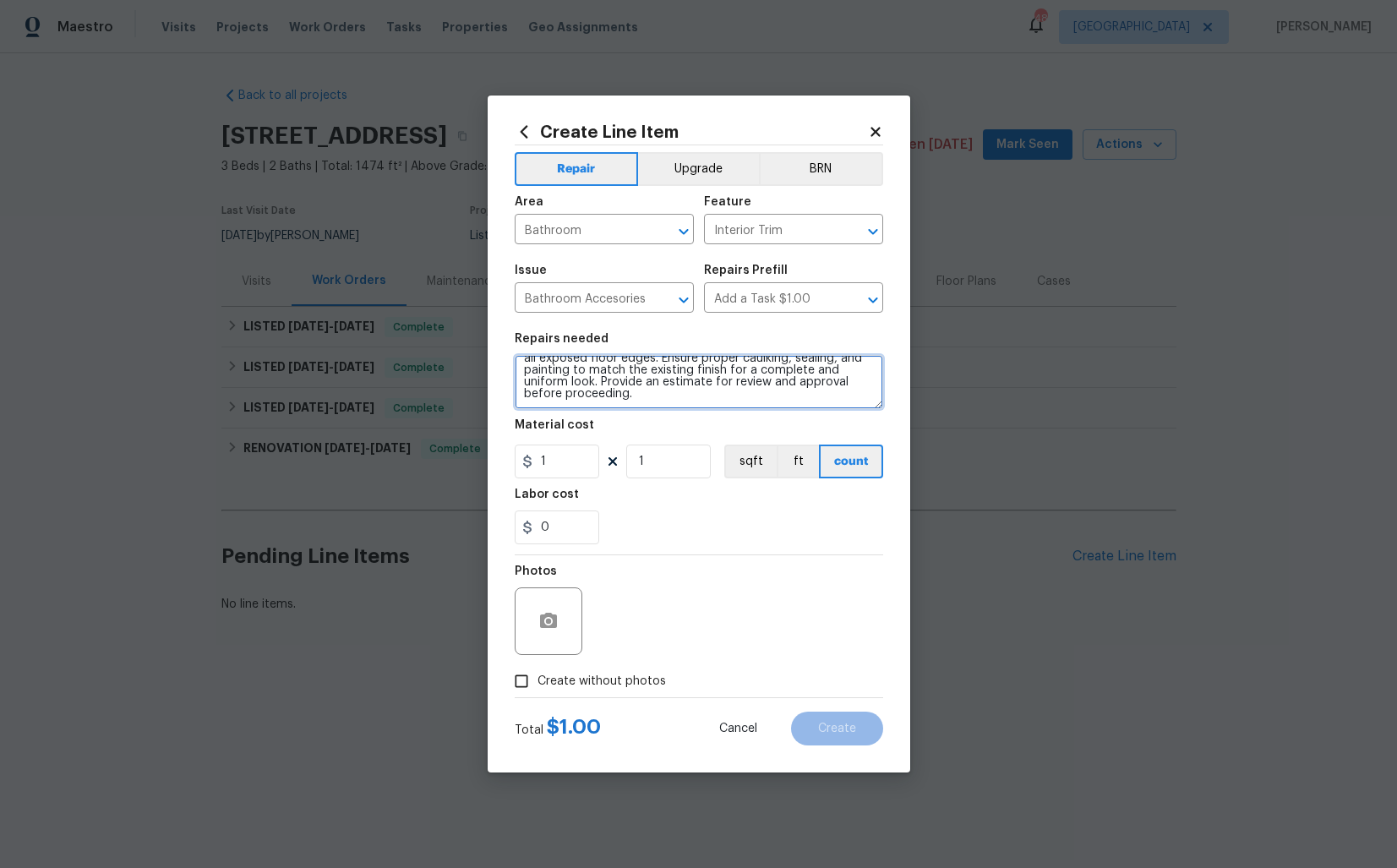
type textarea "Feedback received that the owner’s bathroom floor has no trim installed. Please…"
click at [579, 461] on input "1" at bounding box center [557, 461] width 85 height 34
type input "75"
click at [559, 611] on button "button" at bounding box center [548, 620] width 41 height 41
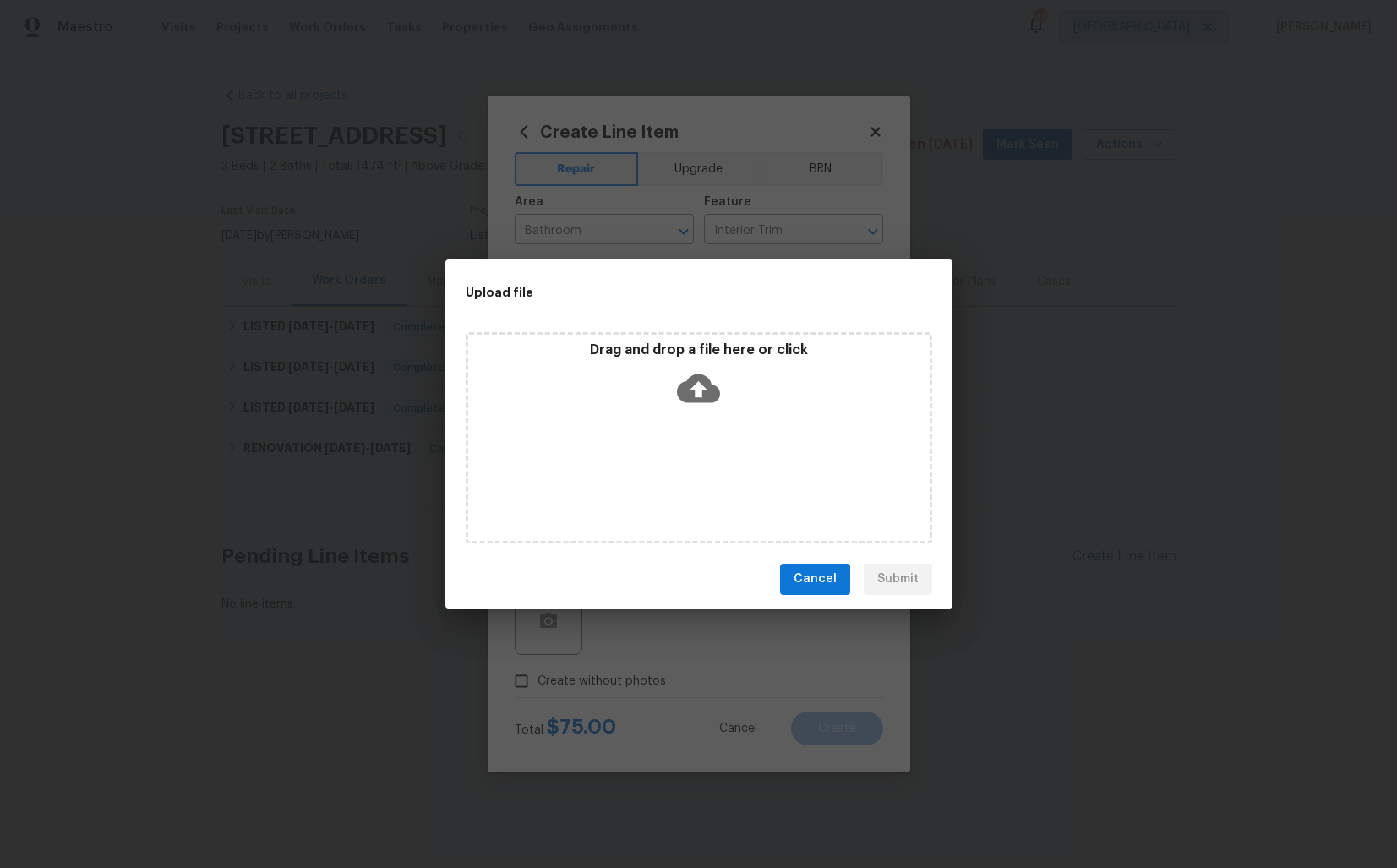
click at [677, 391] on icon at bounding box center [698, 388] width 43 height 43
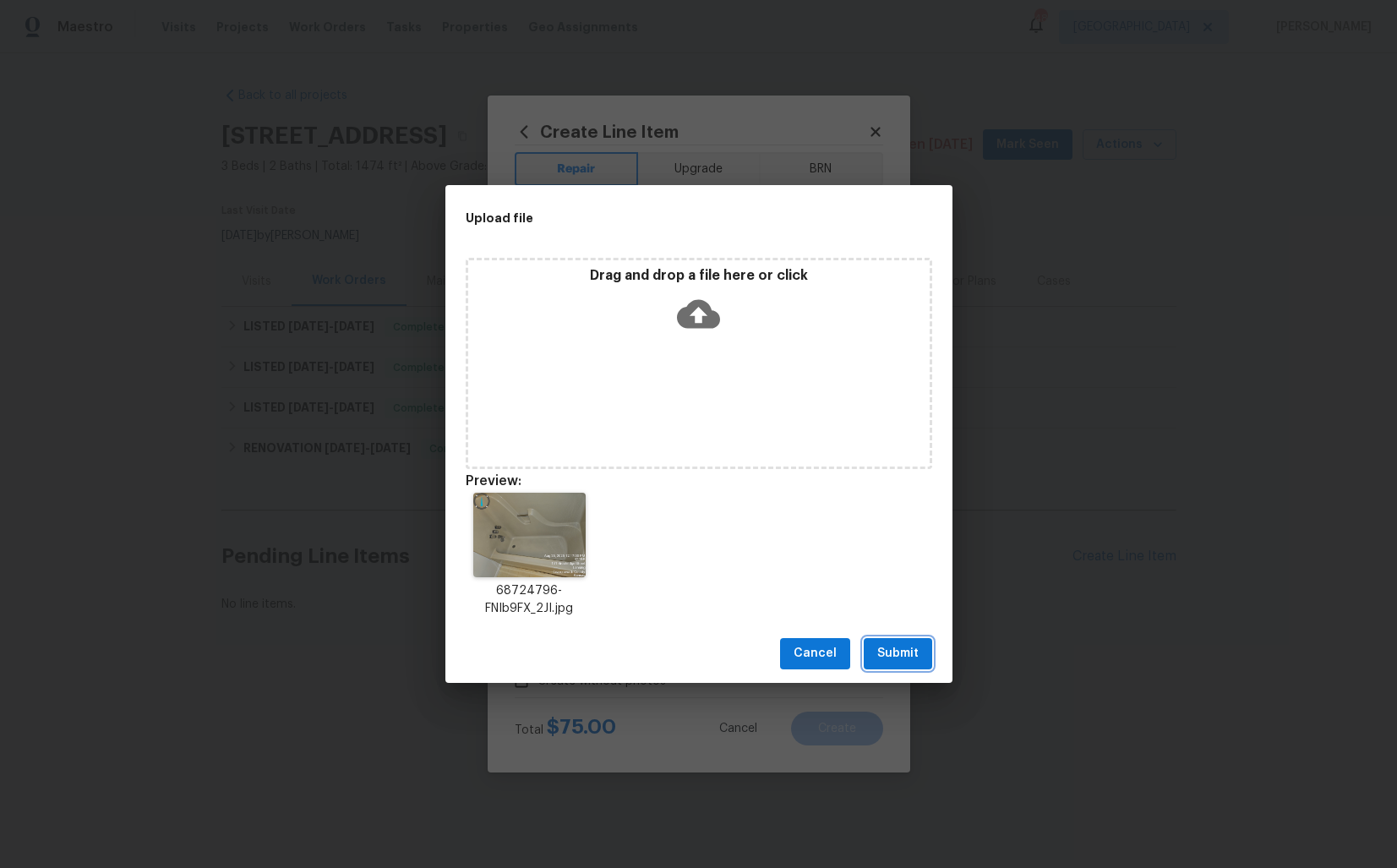
click at [887, 656] on span "Submit" at bounding box center [899, 654] width 42 height 21
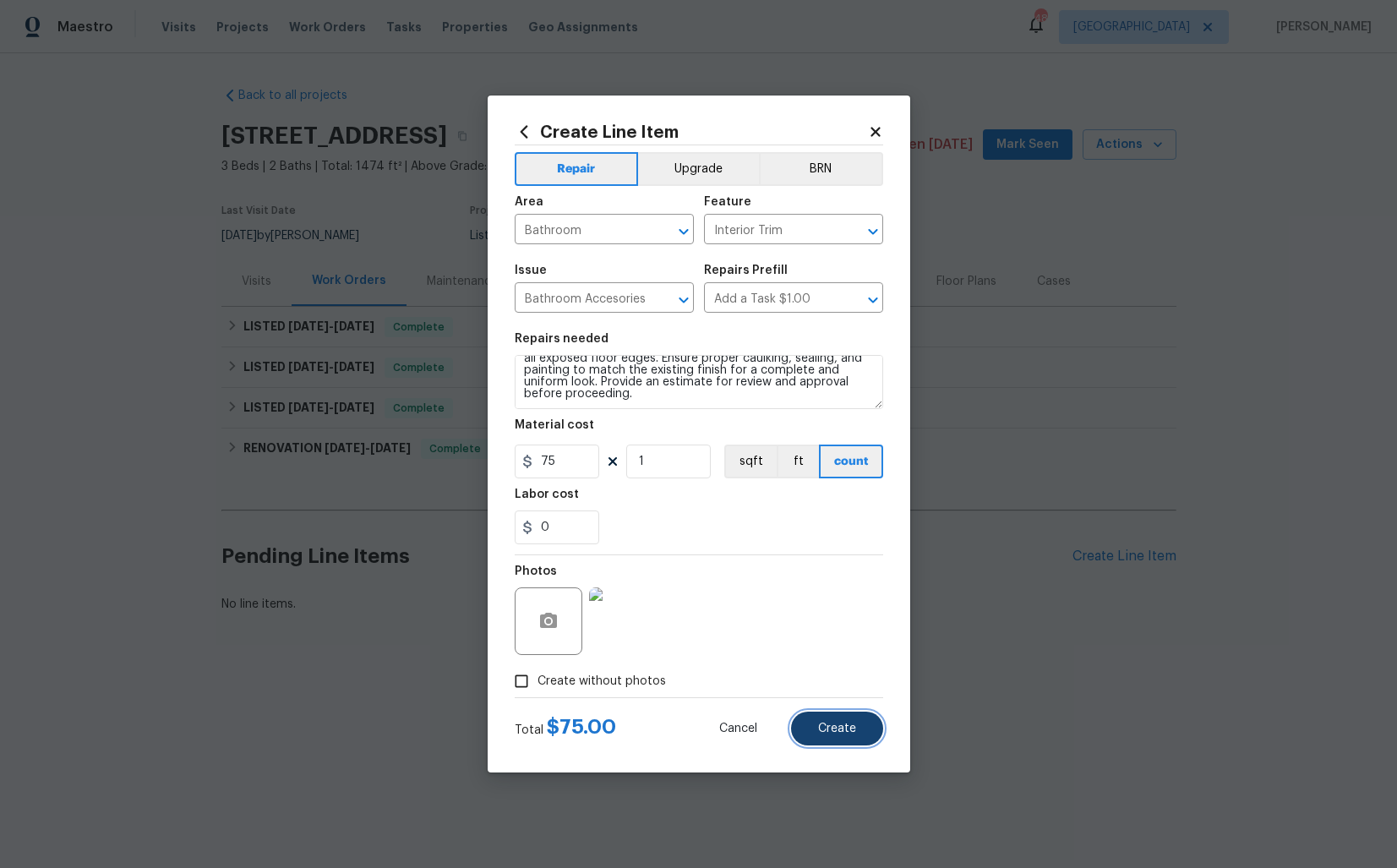
click at [845, 730] on span "Create" at bounding box center [838, 729] width 38 height 13
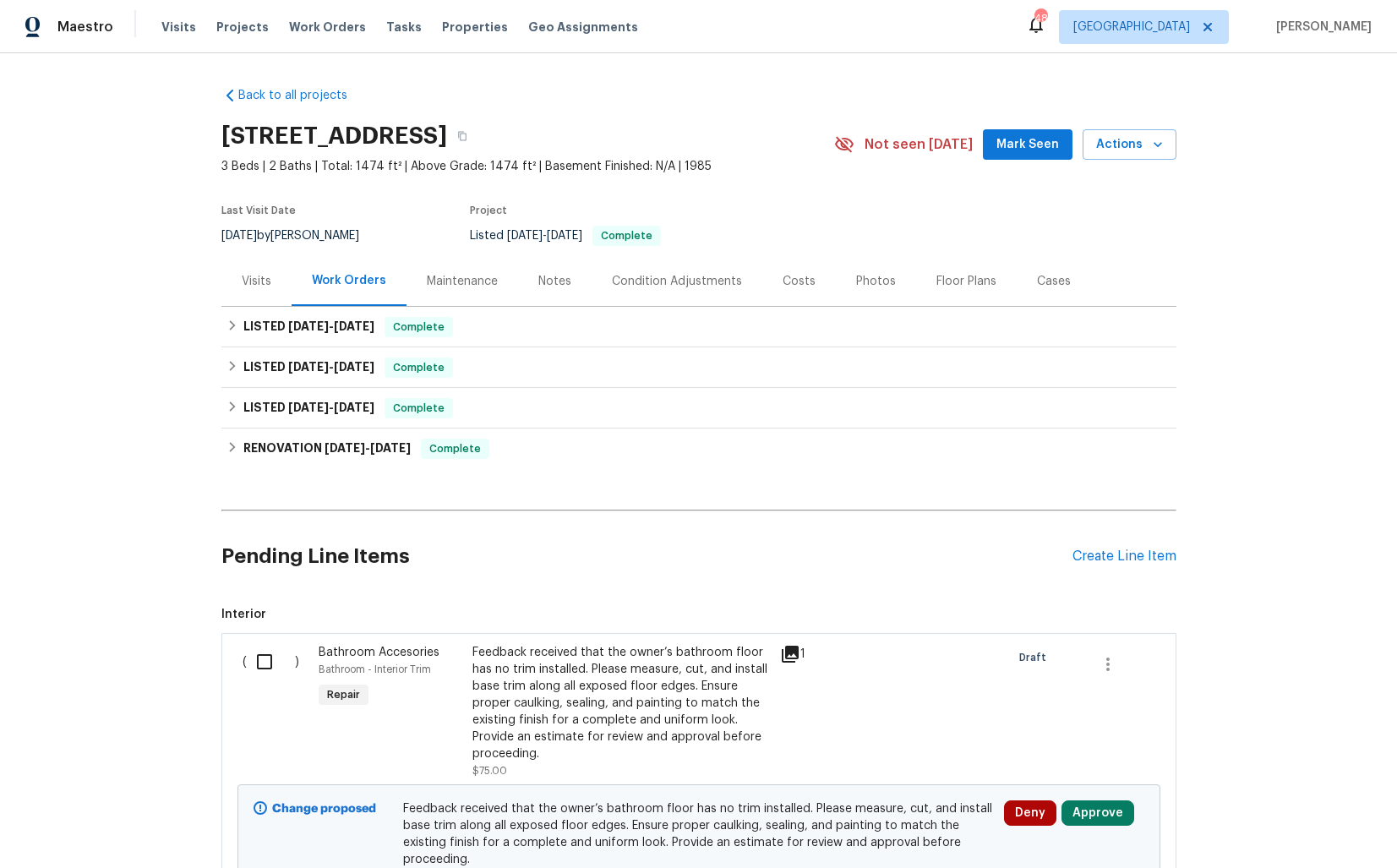
scroll to position [171, 0]
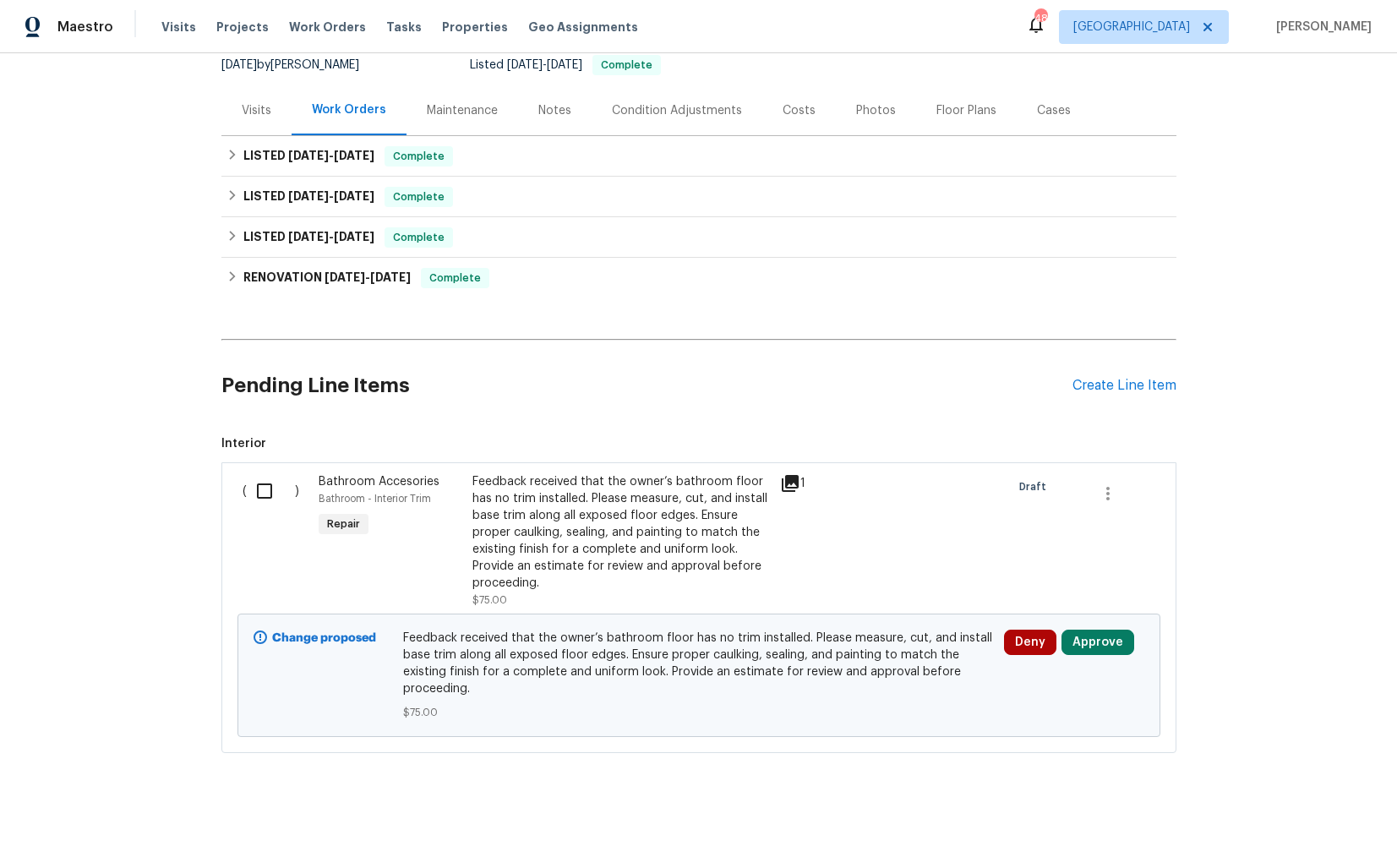
click at [269, 488] on input "checkbox" at bounding box center [270, 491] width 48 height 36
checkbox input "true"
click at [1258, 826] on span "Create Work Order" at bounding box center [1299, 826] width 112 height 21
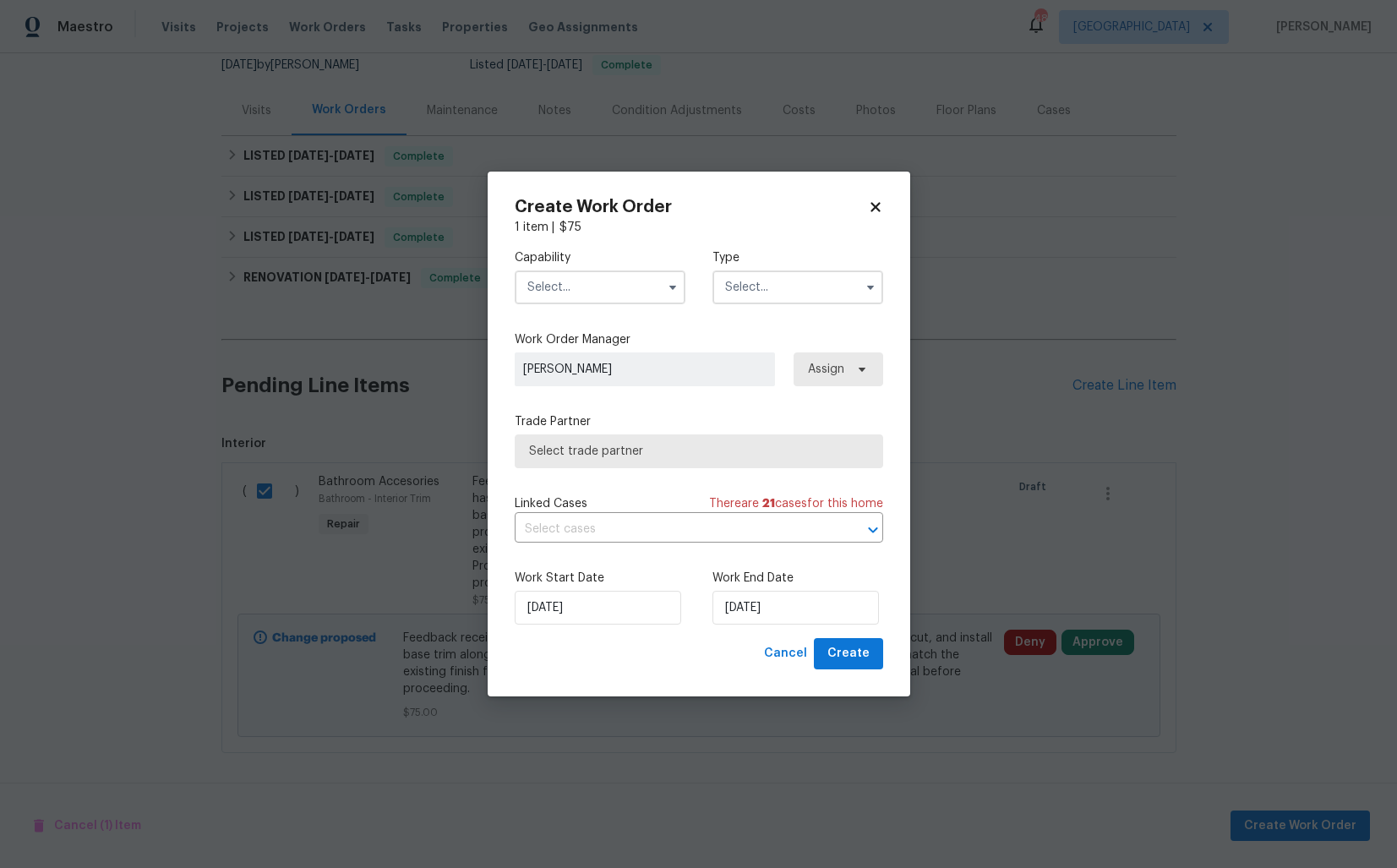
click at [580, 284] on input "text" at bounding box center [600, 287] width 171 height 34
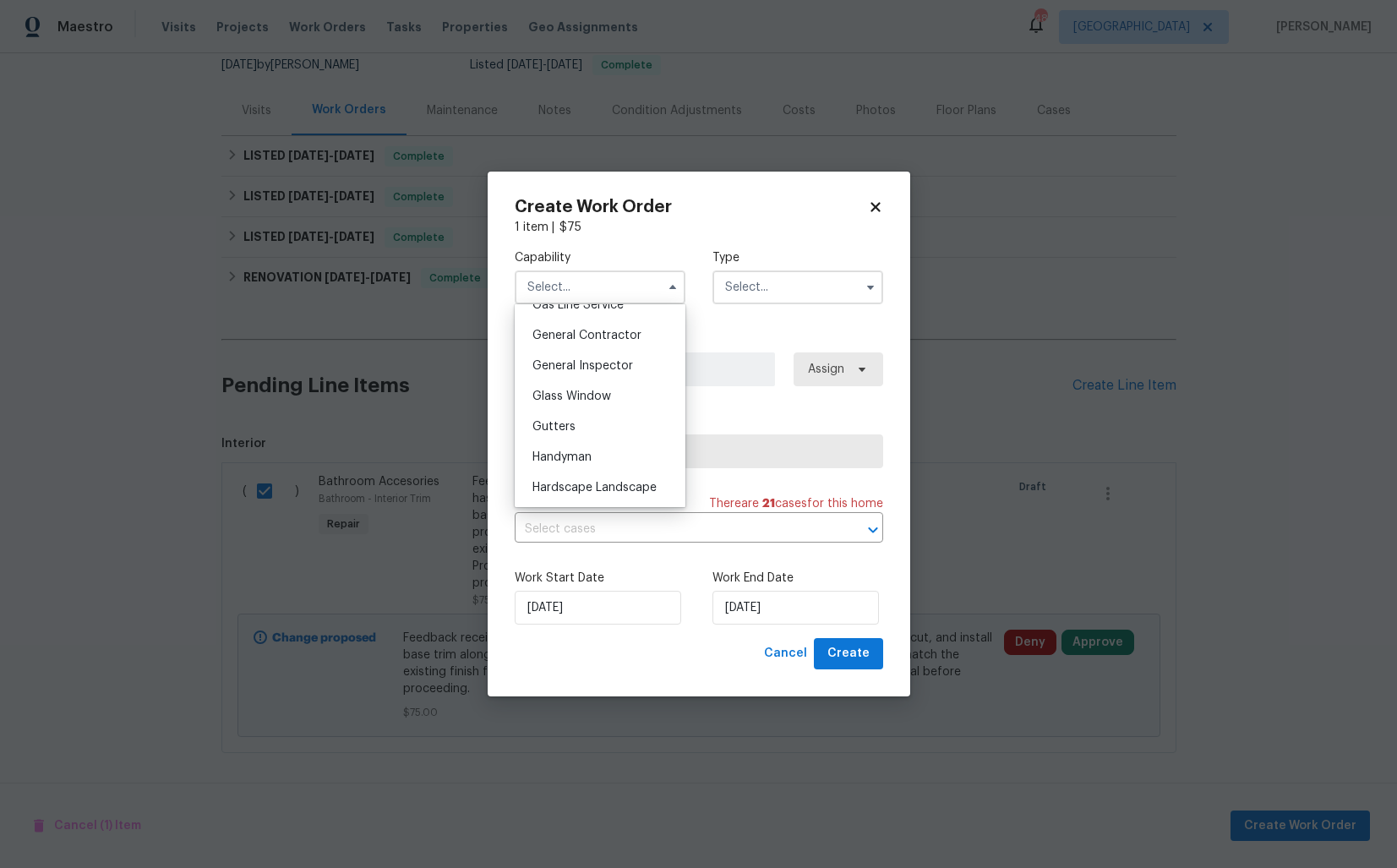
scroll to position [848, 0]
click at [580, 406] on span "Handyman" at bounding box center [562, 406] width 59 height 12
type input "Handyman"
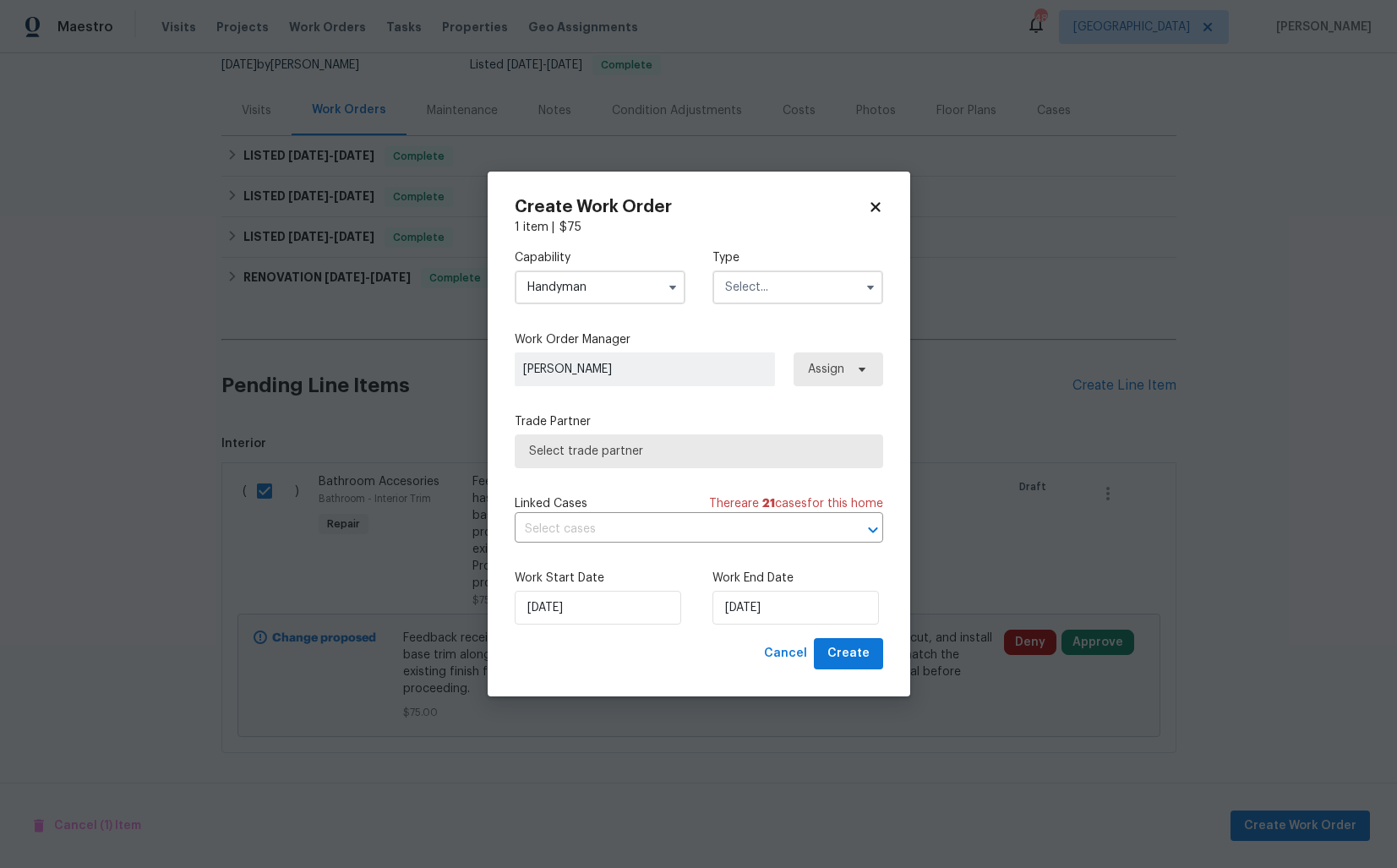
click at [810, 290] on input "text" at bounding box center [797, 287] width 171 height 34
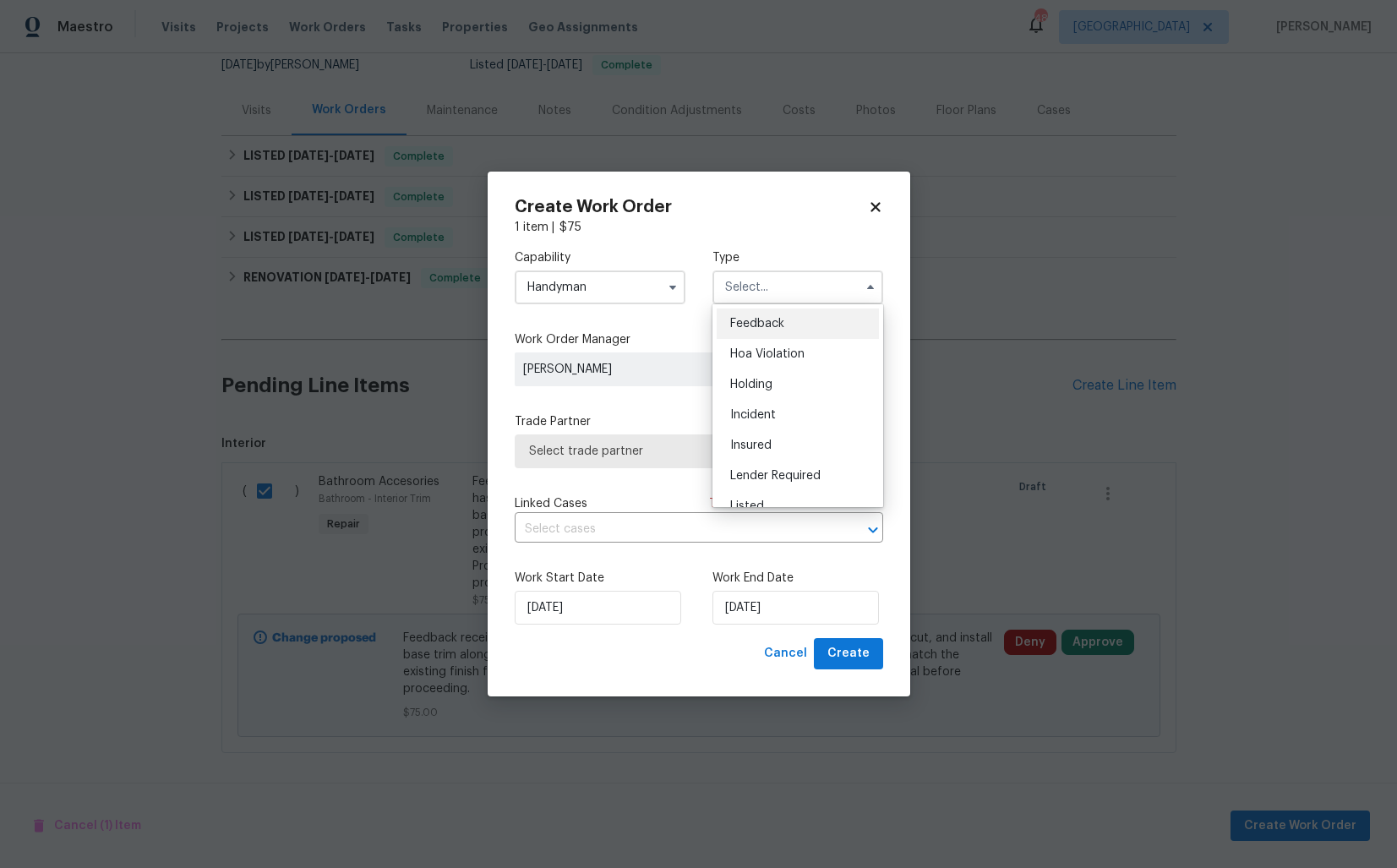
click at [784, 319] on div "Feedback" at bounding box center [797, 323] width 162 height 31
type input "Feedback"
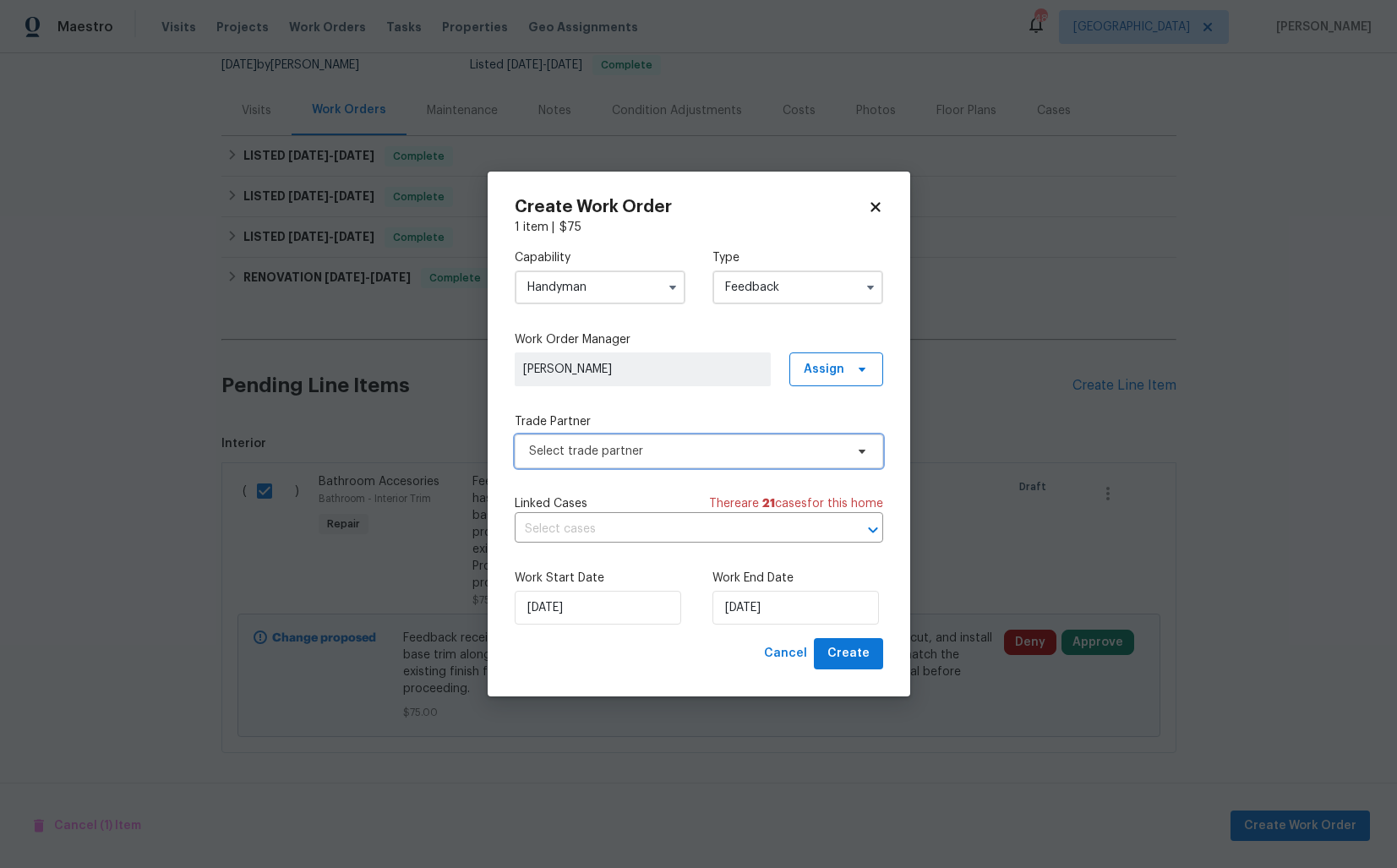
click at [612, 450] on span "Select trade partner" at bounding box center [687, 451] width 315 height 17
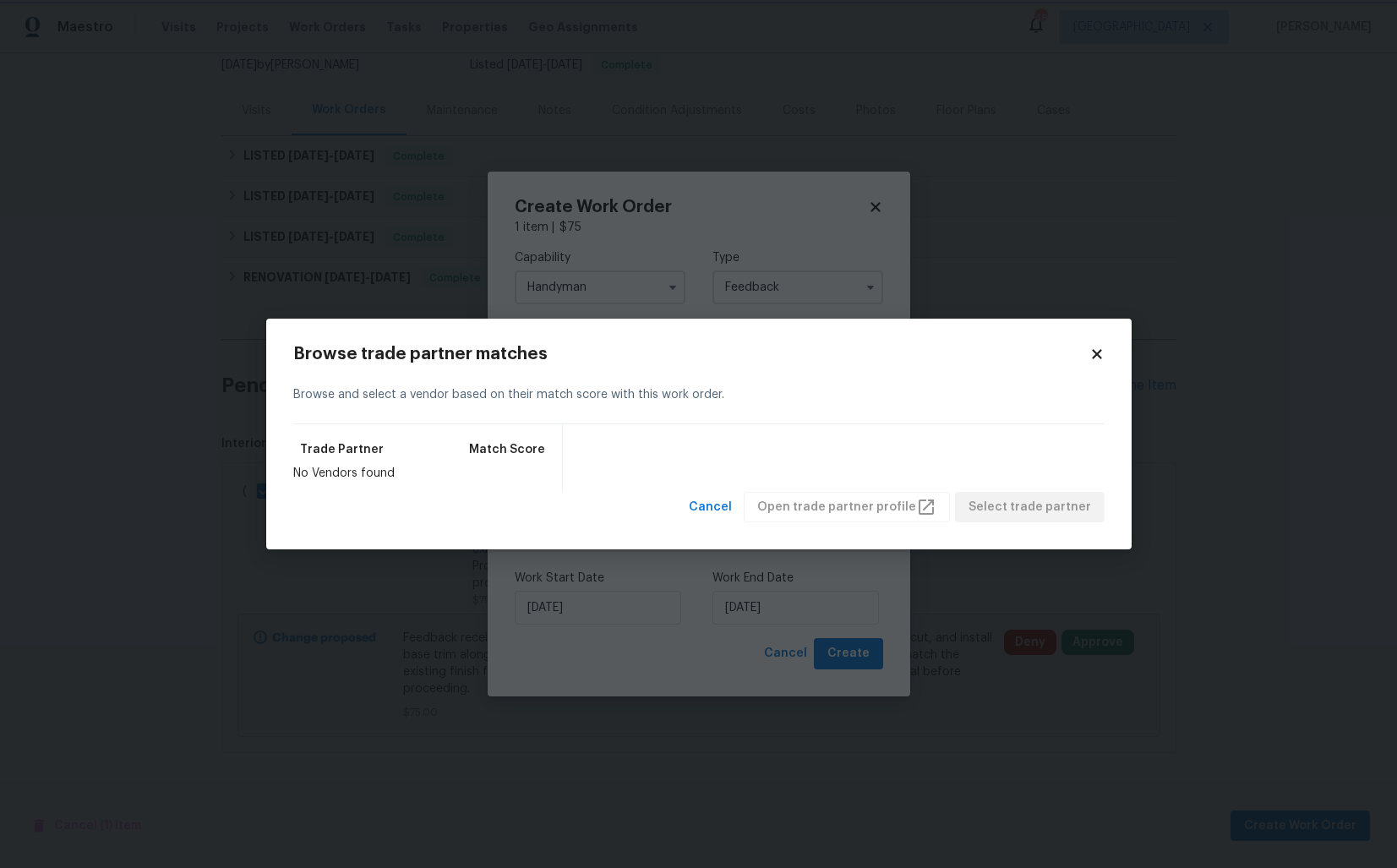
click at [619, 262] on body "Maestro Visits Projects Work Orders Tasks Properties Geo Assignments 48 Dallas …" at bounding box center [698, 434] width 1397 height 868
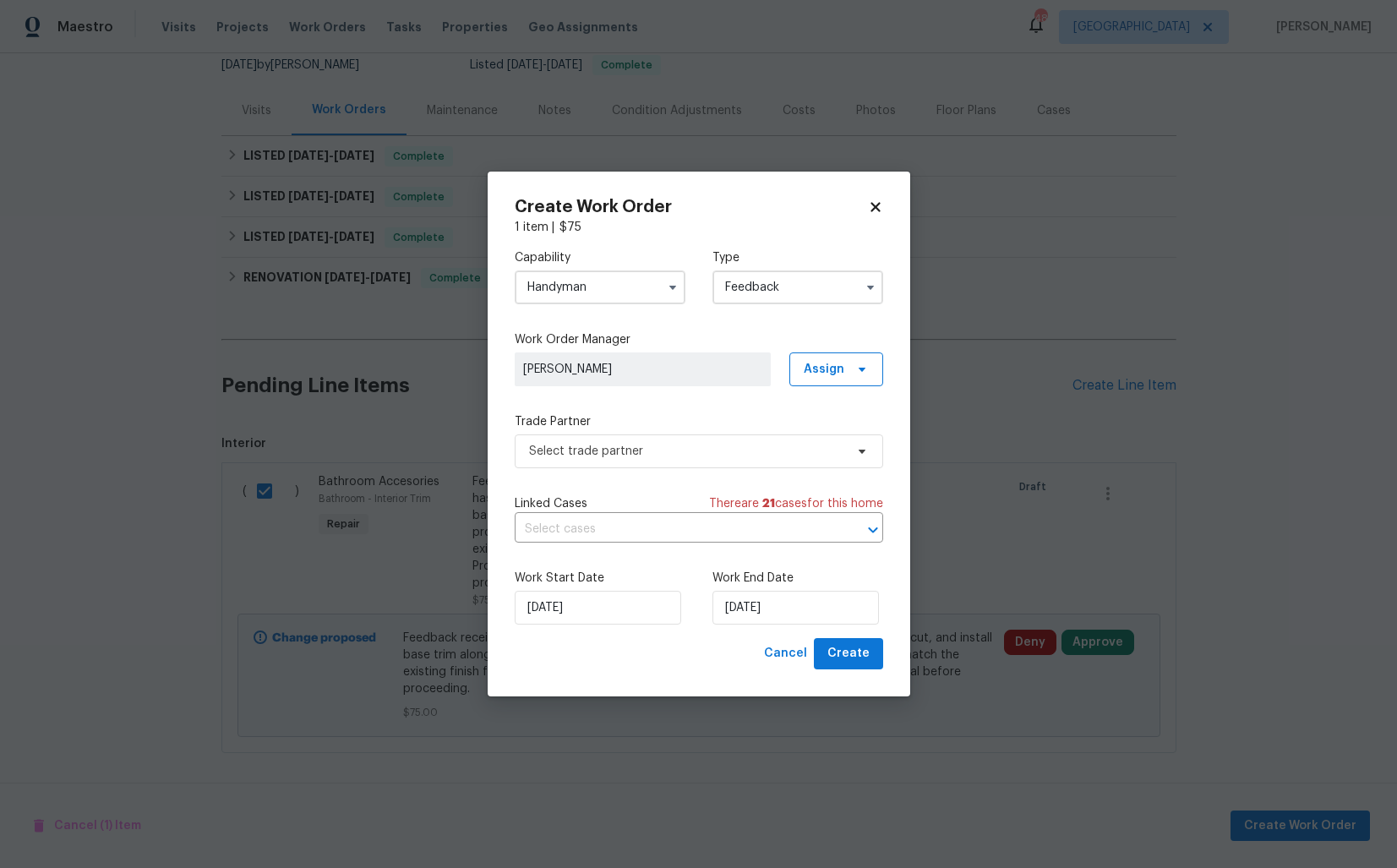
click at [644, 288] on input "Handyman" at bounding box center [600, 287] width 171 height 34
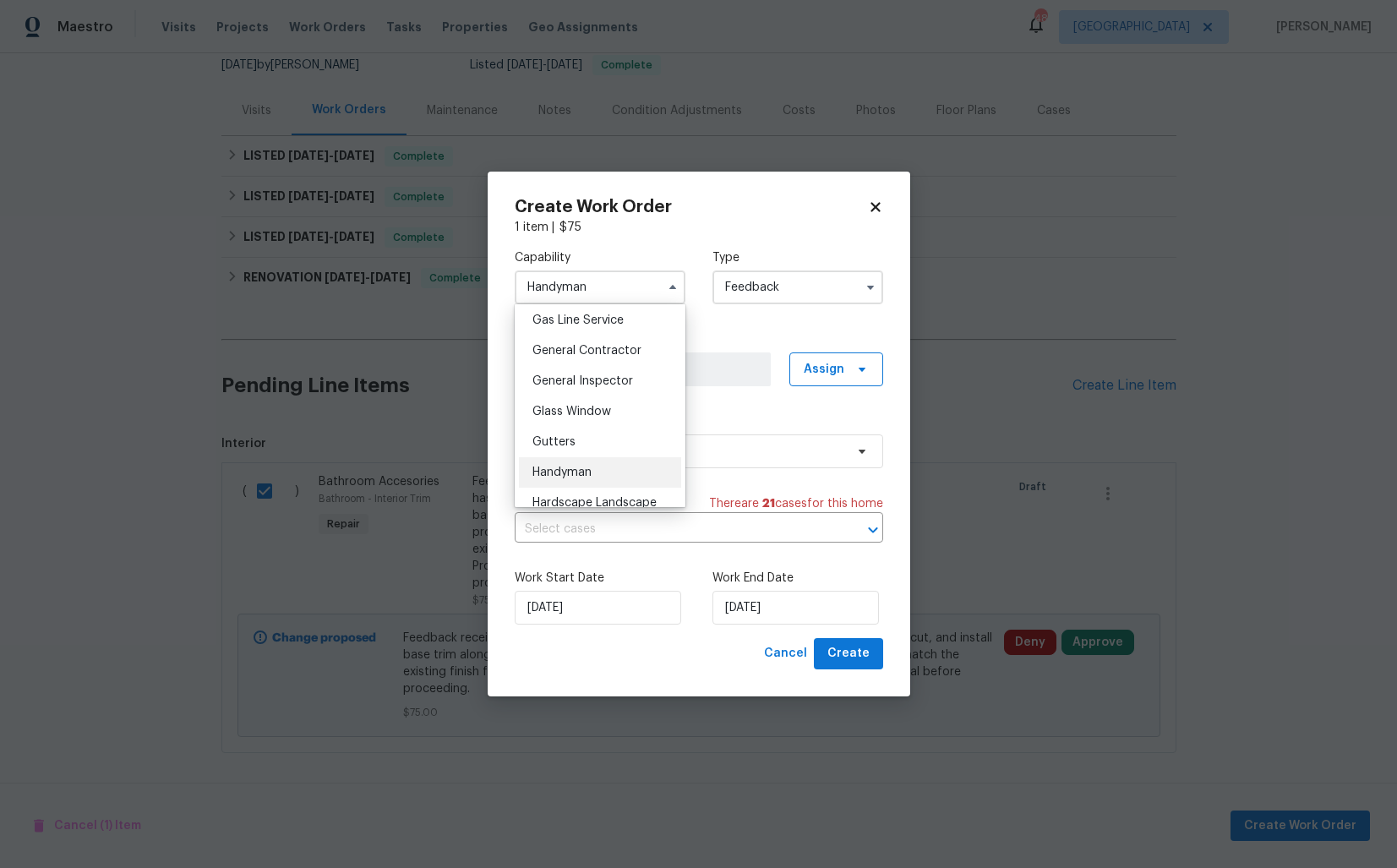
scroll to position [767, 0]
click at [590, 370] on span "General Contractor" at bounding box center [587, 365] width 109 height 12
type input "General Contractor"
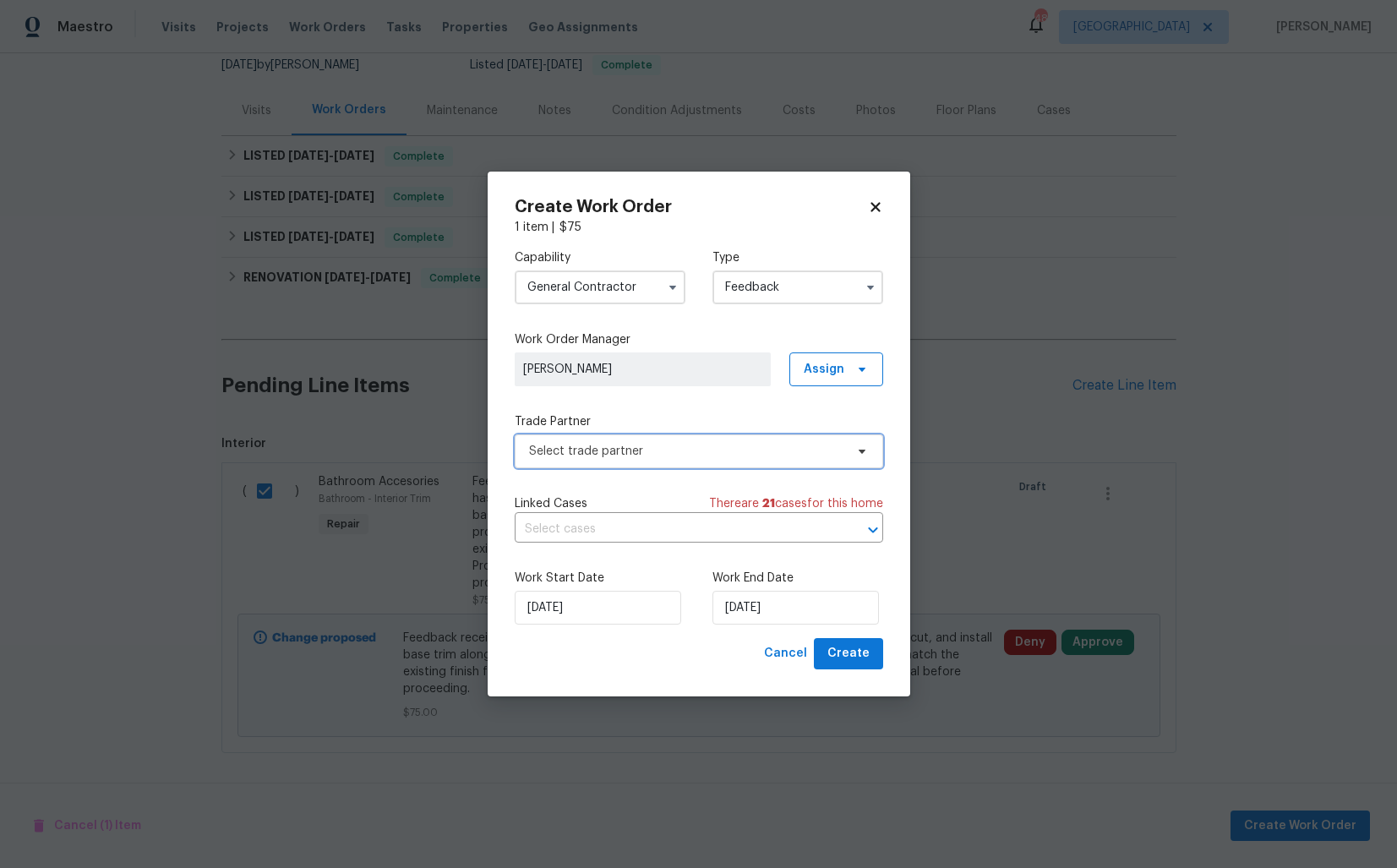
click at [643, 460] on span "Select trade partner" at bounding box center [699, 451] width 369 height 34
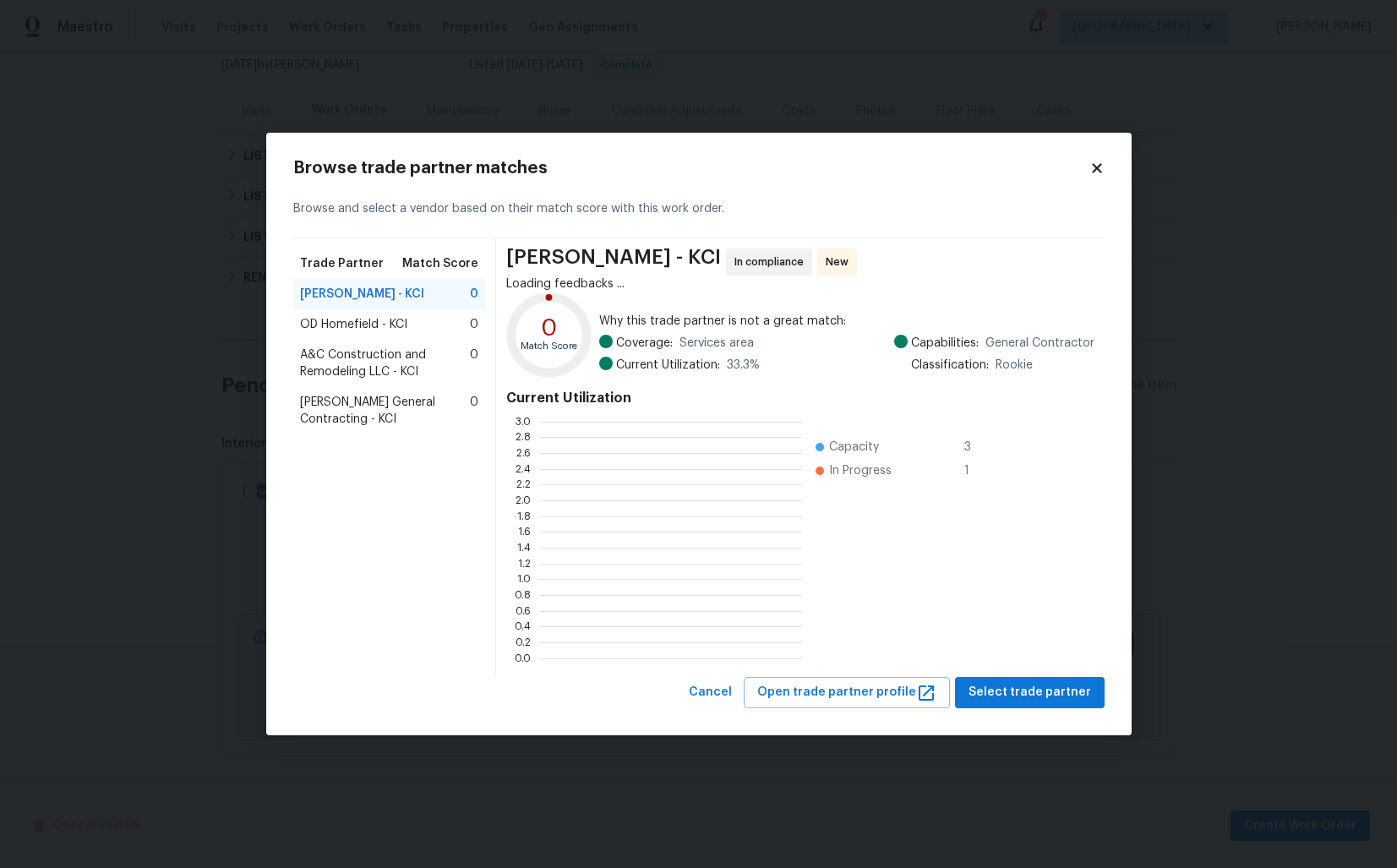
scroll to position [237, 263]
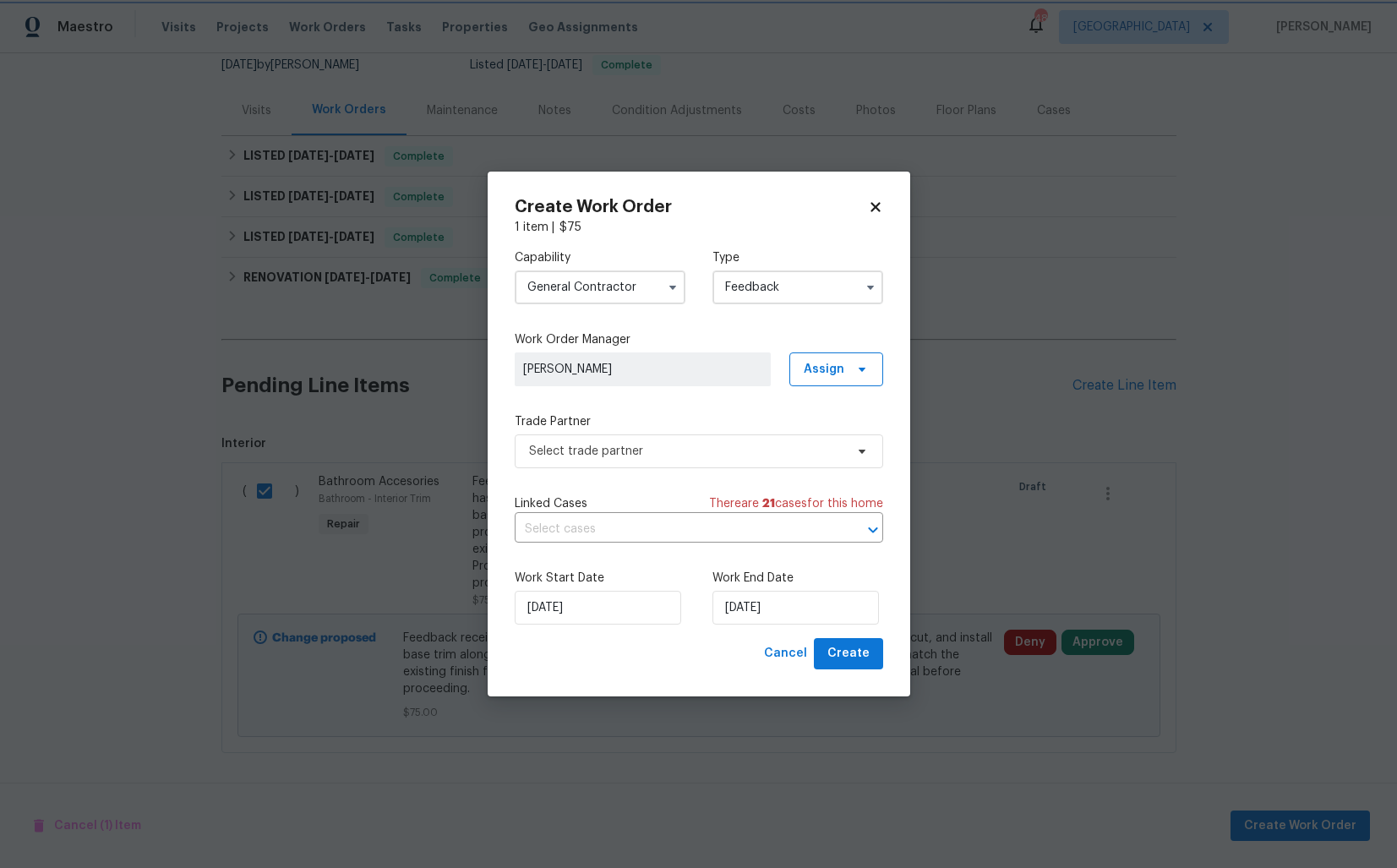
click at [645, 68] on body "Maestro Visits Projects Work Orders Tasks Properties Geo Assignments 48 Dallas …" at bounding box center [698, 434] width 1397 height 868
click at [601, 450] on span "Select trade partner" at bounding box center [687, 451] width 315 height 17
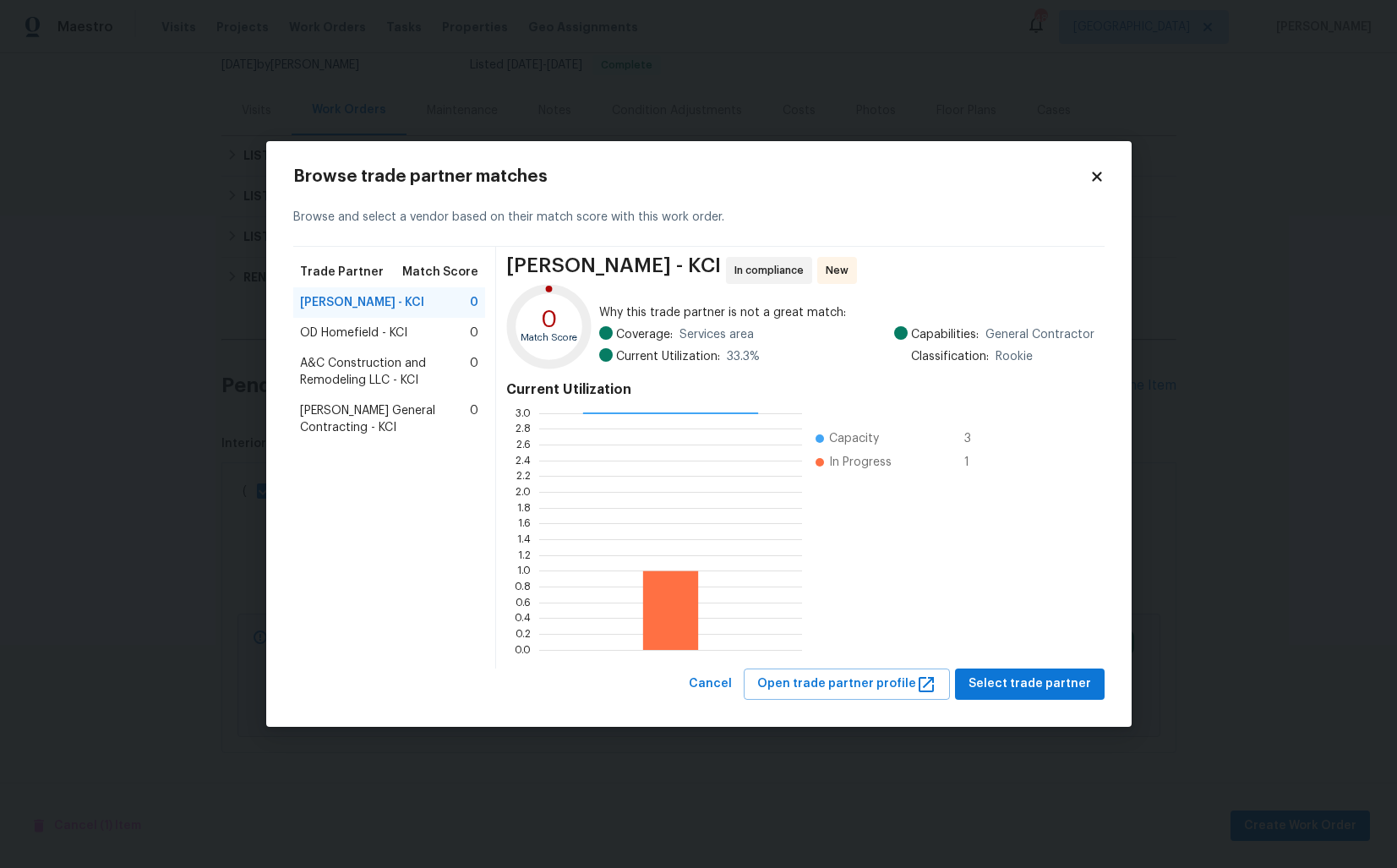
click at [388, 376] on span "A&C Construction and Remodeling LLC - KCI" at bounding box center [385, 371] width 171 height 34
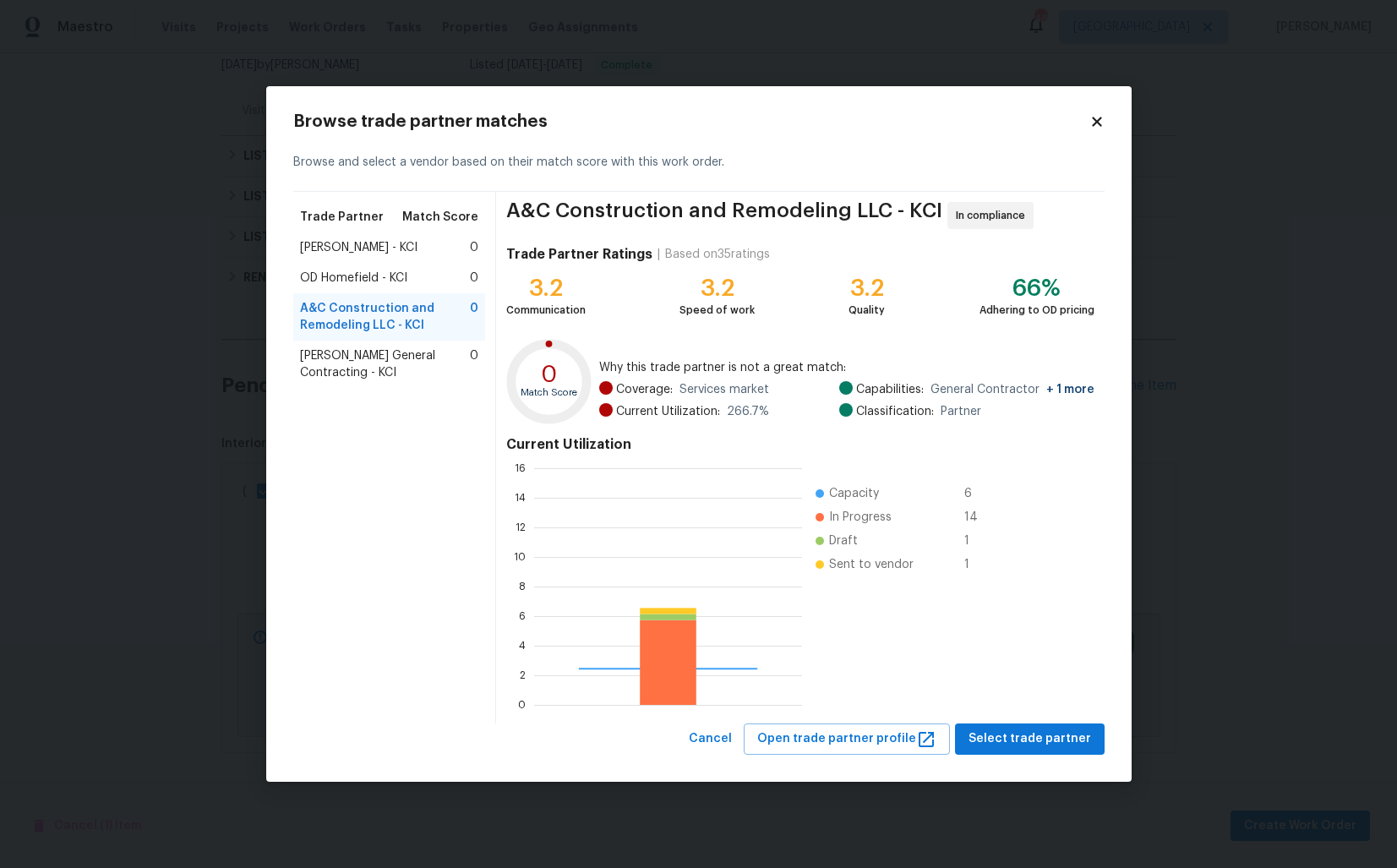
scroll to position [237, 268]
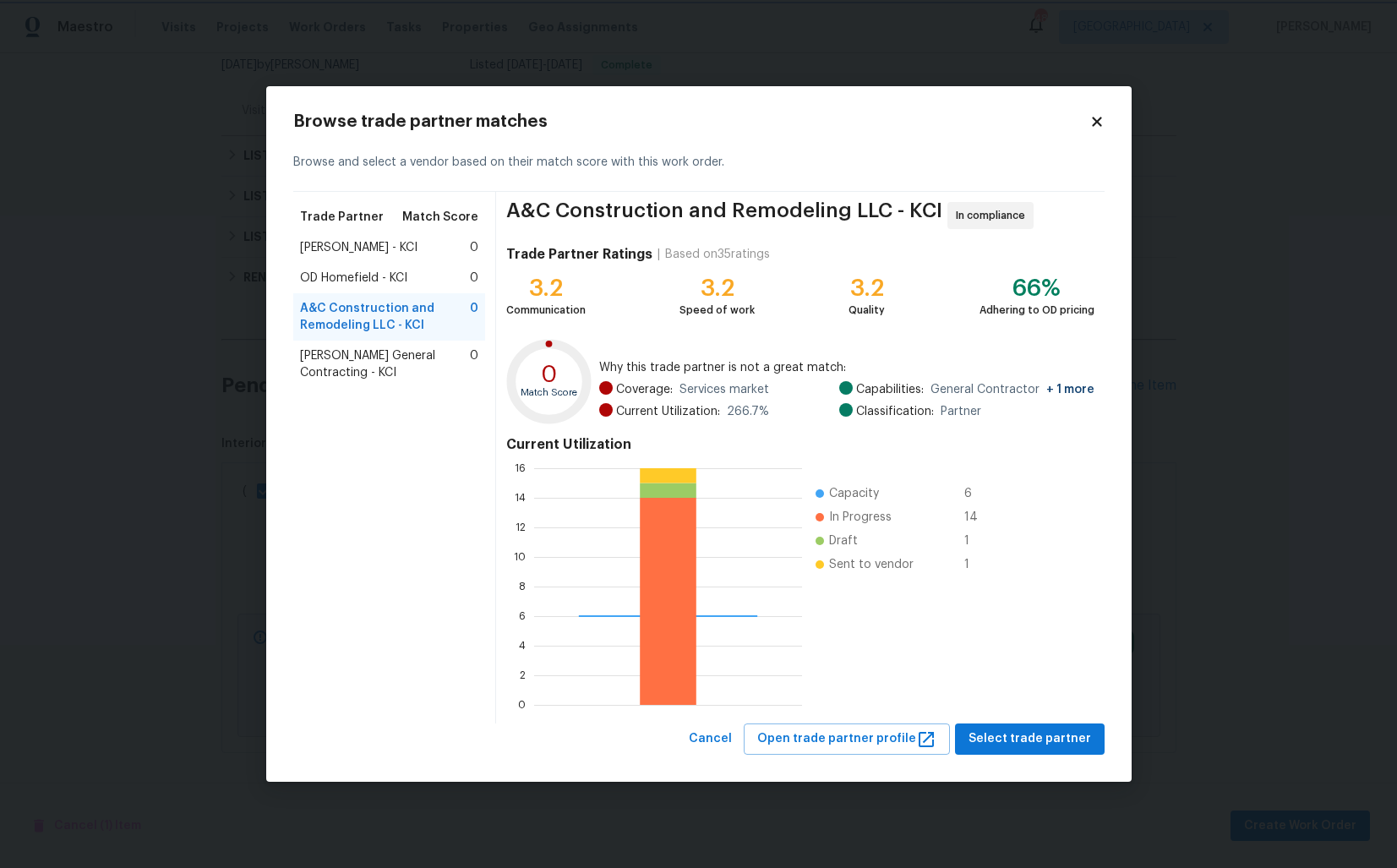
click at [122, 363] on body "Maestro Visits Projects Work Orders Tasks Properties Geo Assignments 48 Dallas …" at bounding box center [698, 434] width 1397 height 868
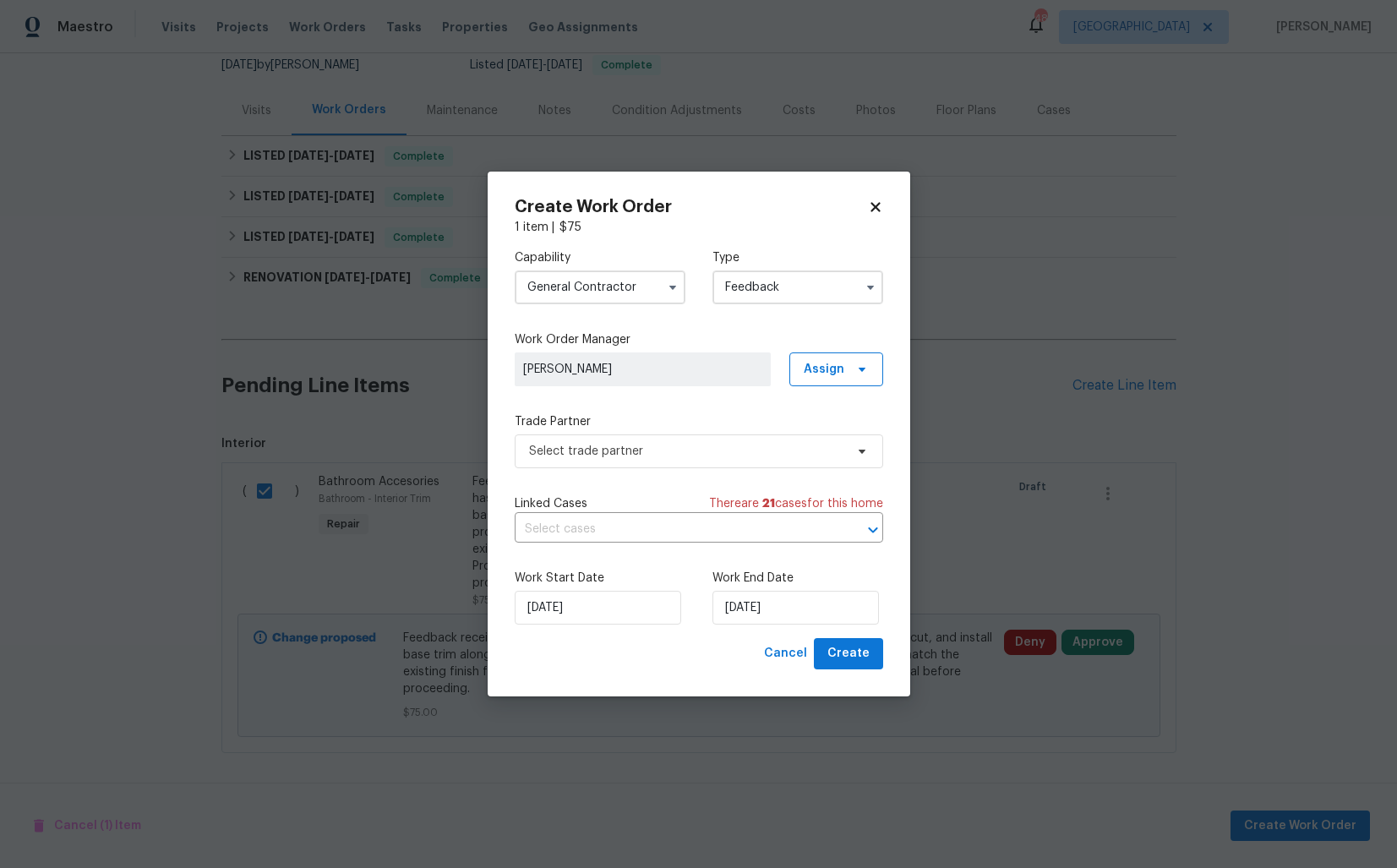
click at [561, 293] on input "General Contractor" at bounding box center [600, 287] width 171 height 34
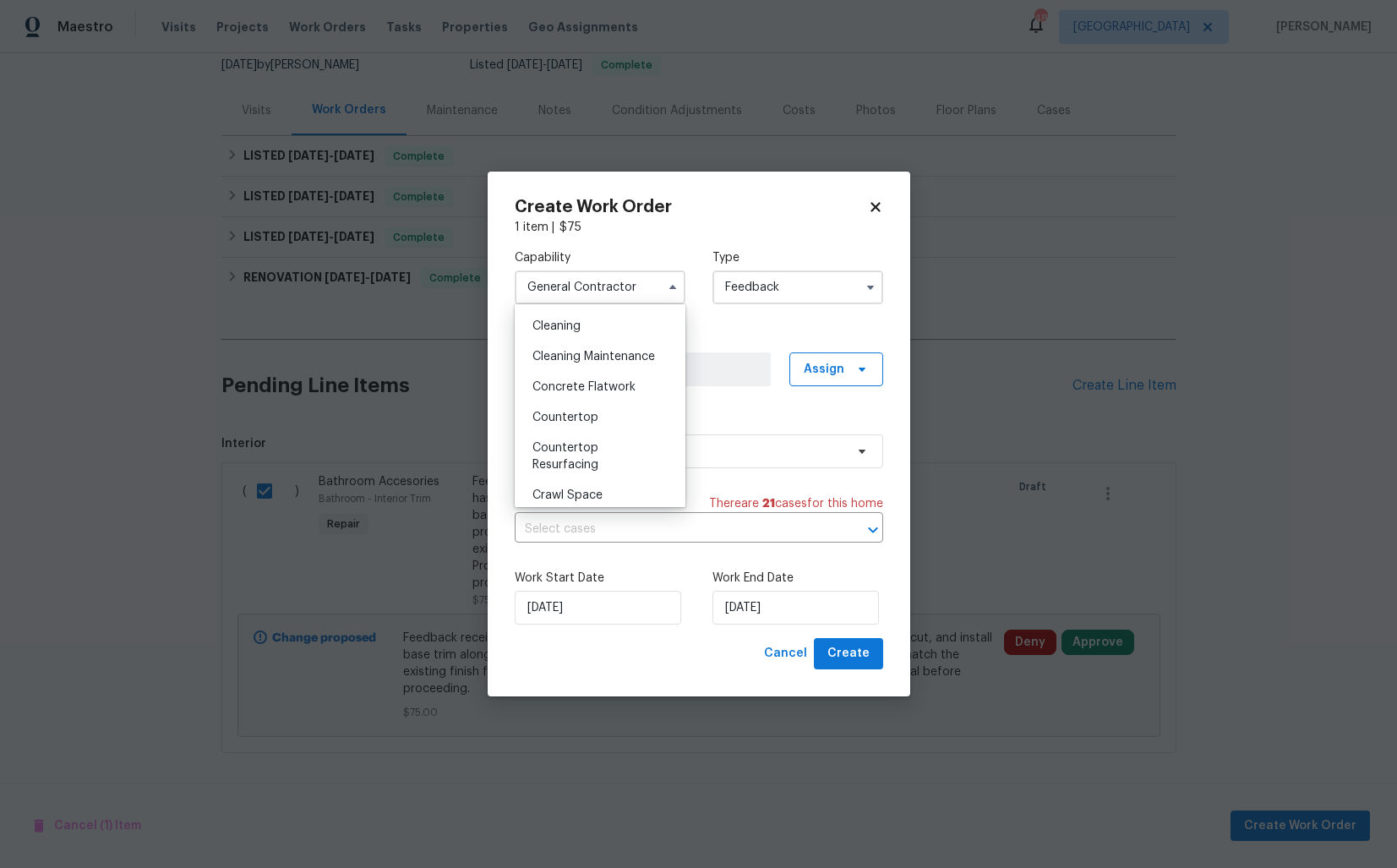
scroll to position [241, 0]
click at [793, 431] on div "Trade Partner Select trade partner" at bounding box center [699, 440] width 369 height 55
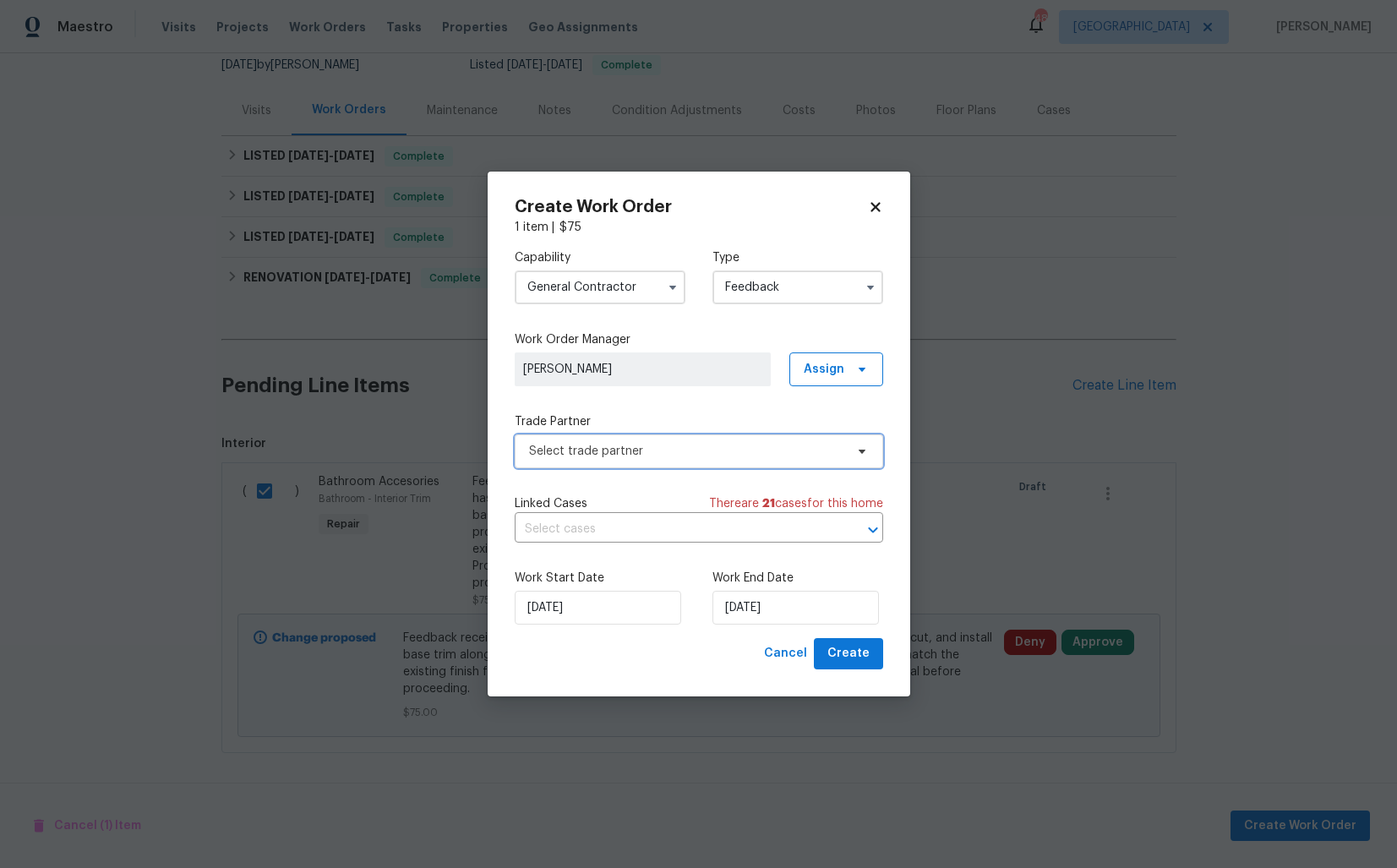
click at [718, 444] on span "Select trade partner" at bounding box center [687, 451] width 315 height 17
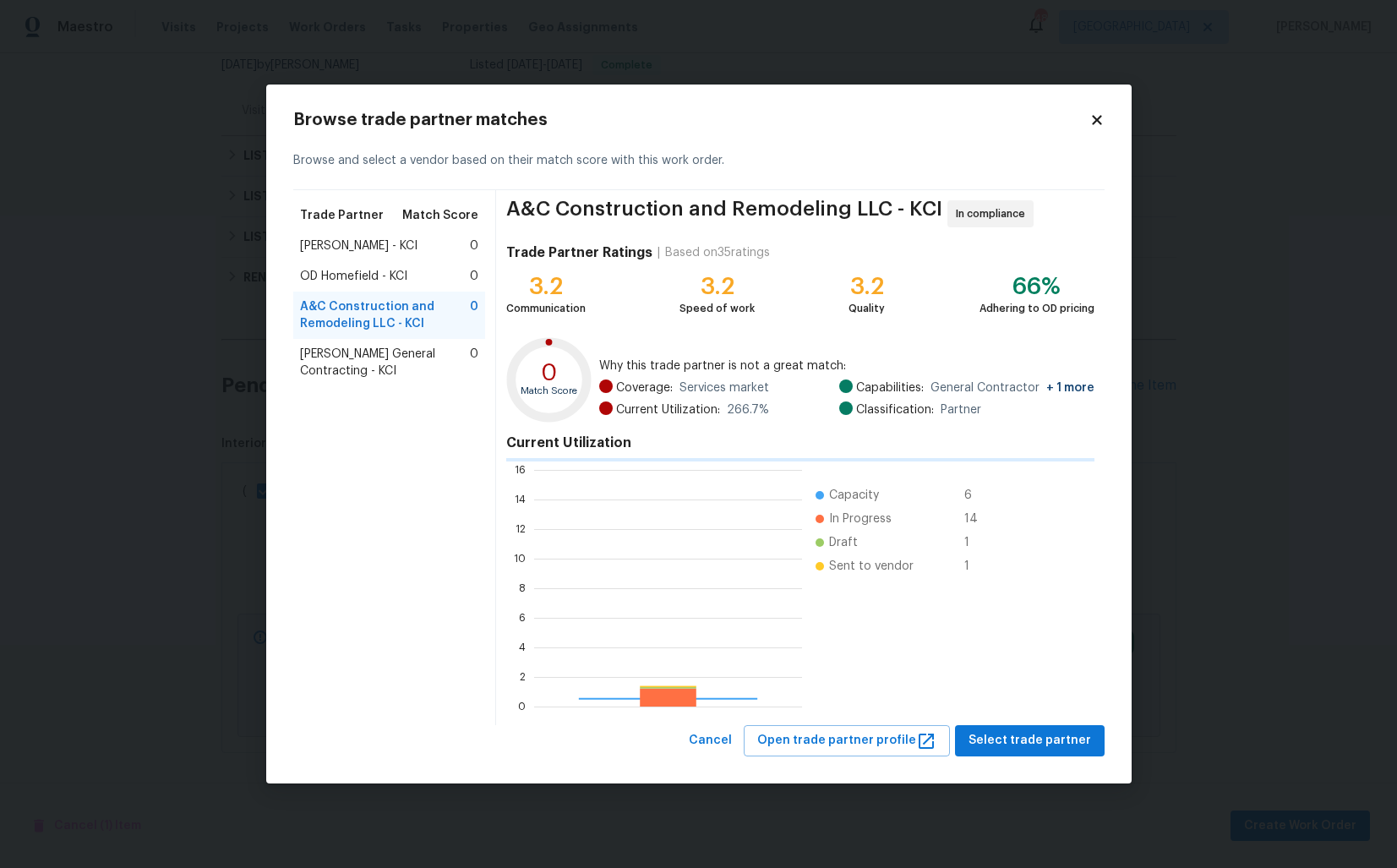
scroll to position [237, 268]
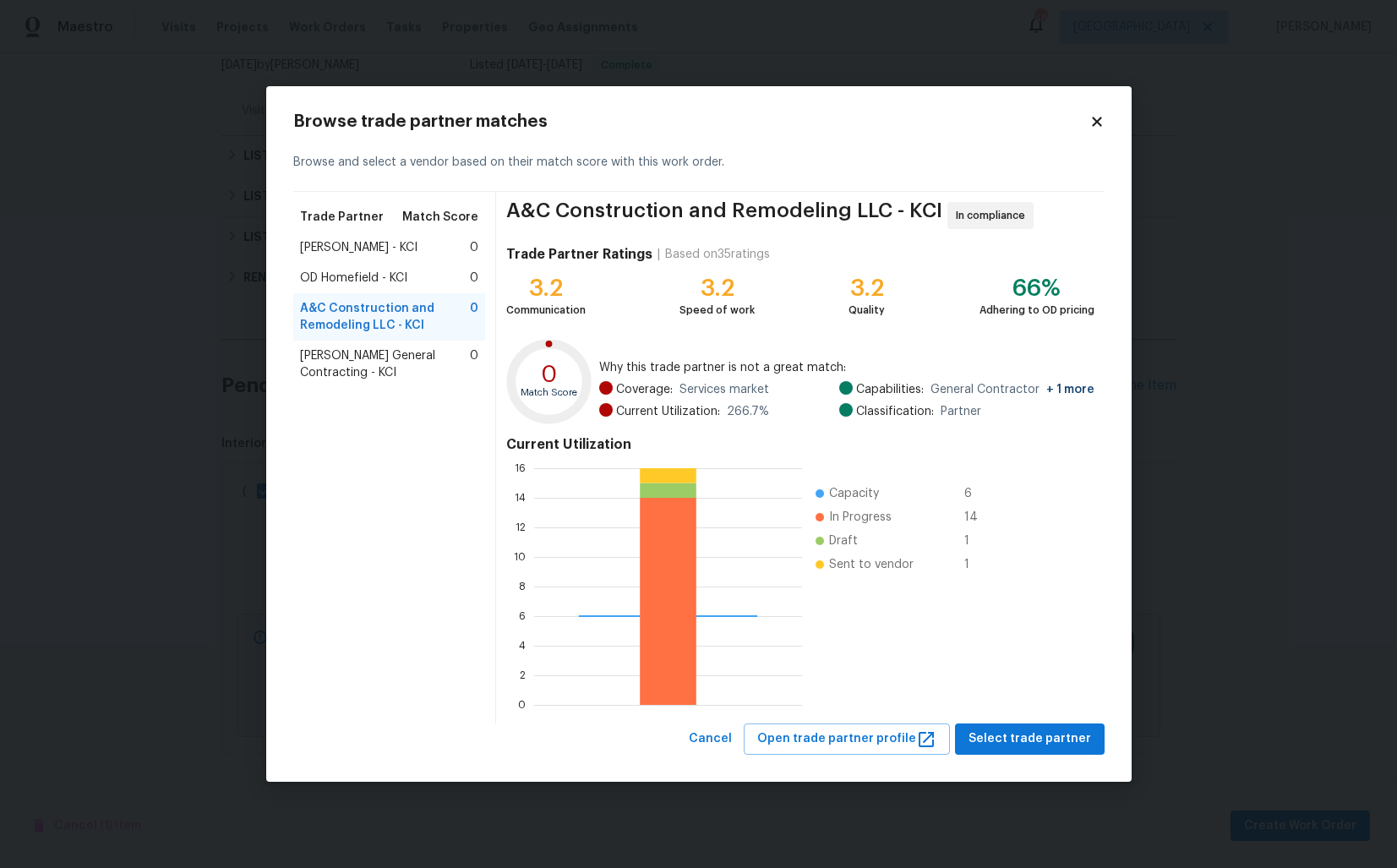
click at [382, 294] on div "A&C Construction and Remodeling LLC - KCI 0" at bounding box center [389, 316] width 193 height 47
click at [354, 287] on span "OD Homefield - KCI" at bounding box center [353, 277] width 107 height 17
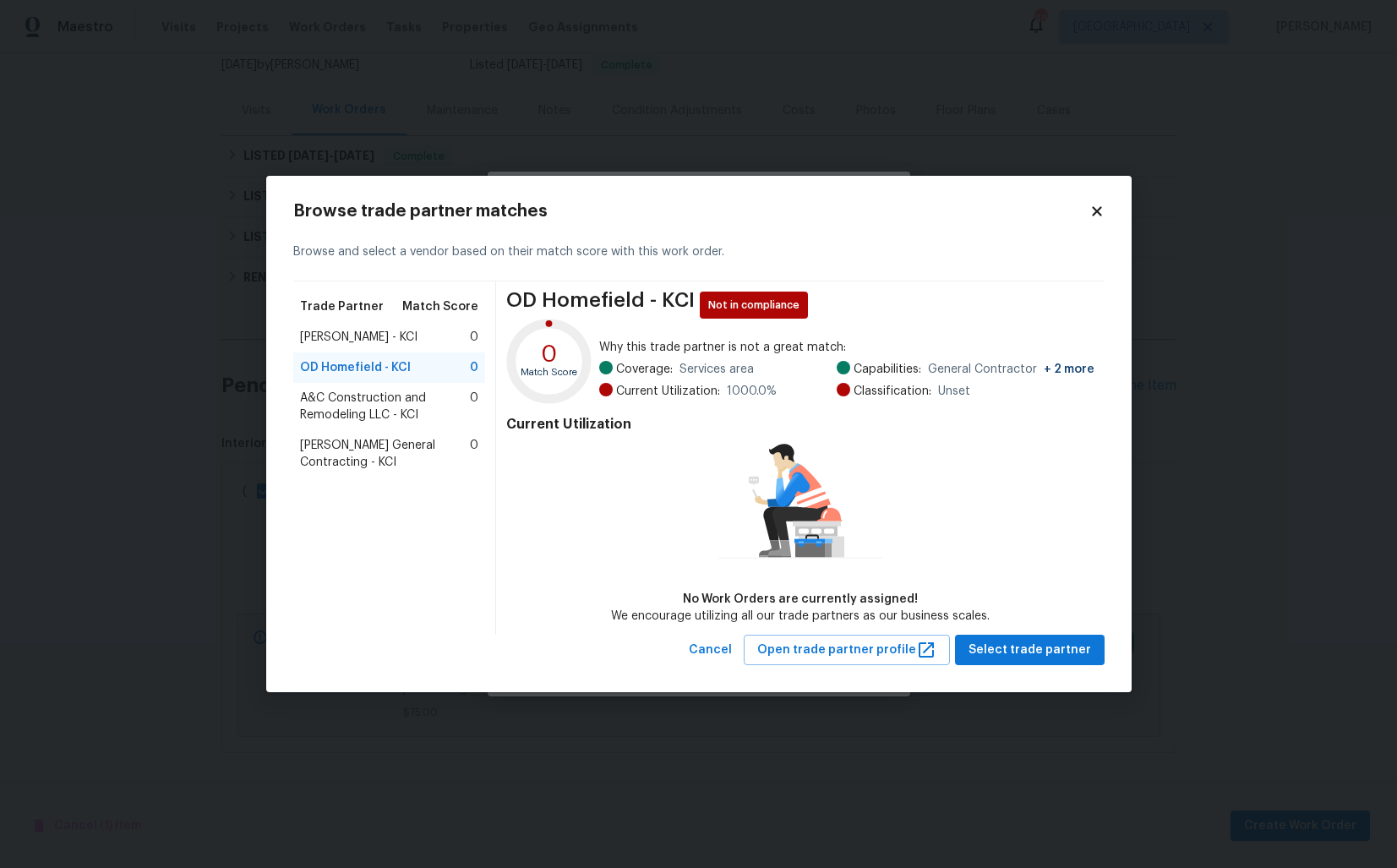
click at [374, 331] on span "MEL Contracting - KCI" at bounding box center [358, 336] width 118 height 17
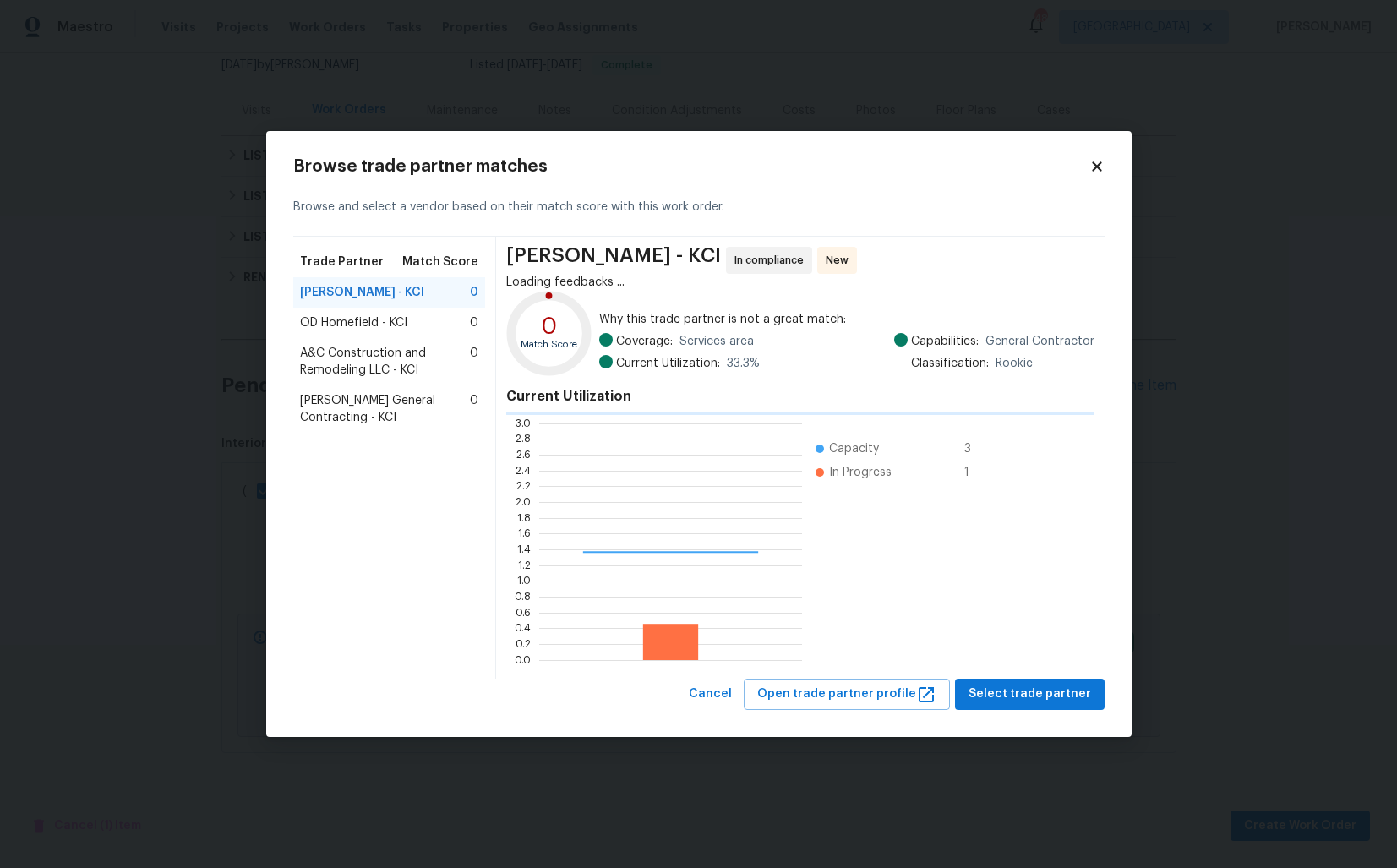
scroll to position [237, 263]
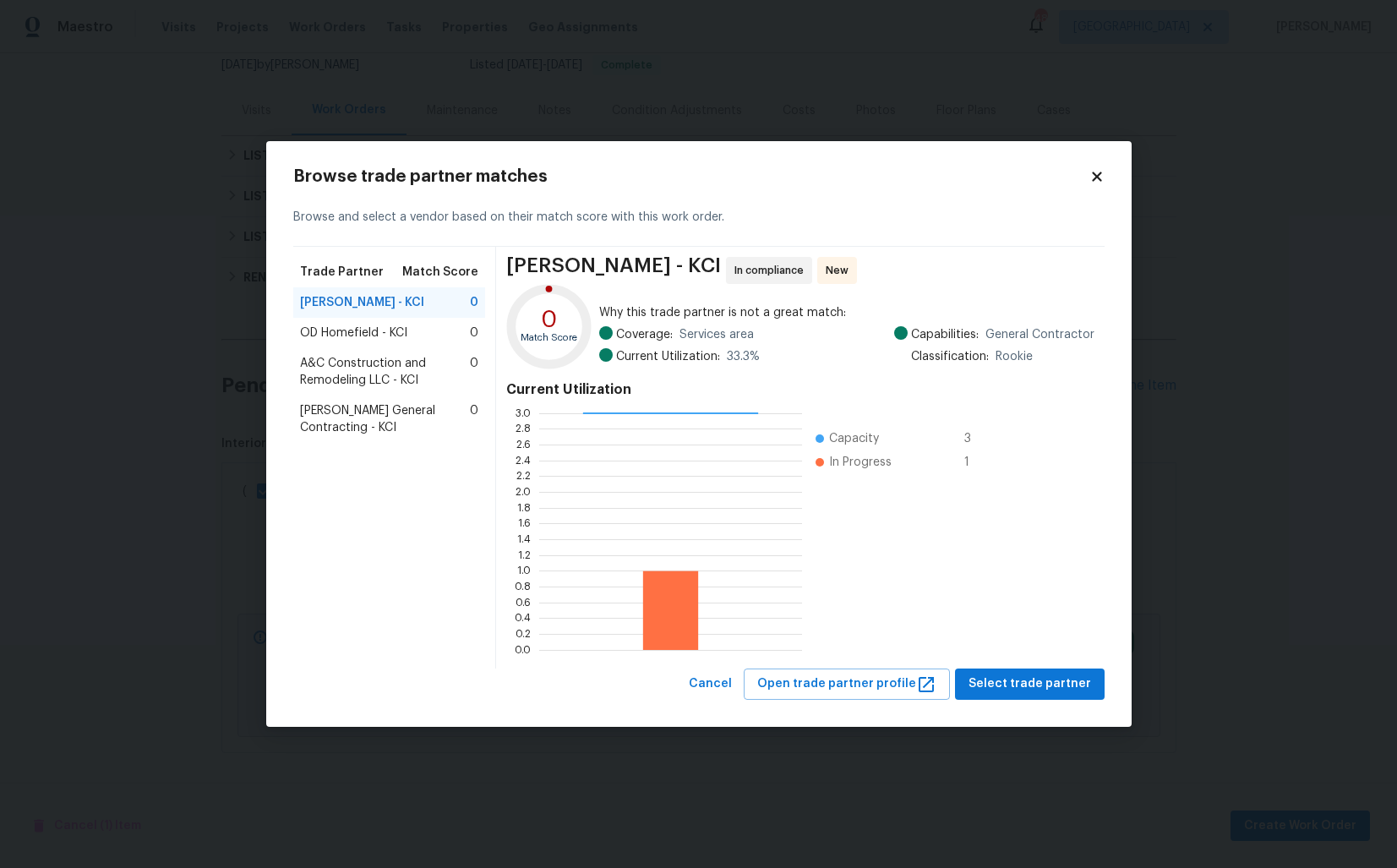
click at [381, 329] on span "OD Homefield - KCI" at bounding box center [353, 332] width 107 height 17
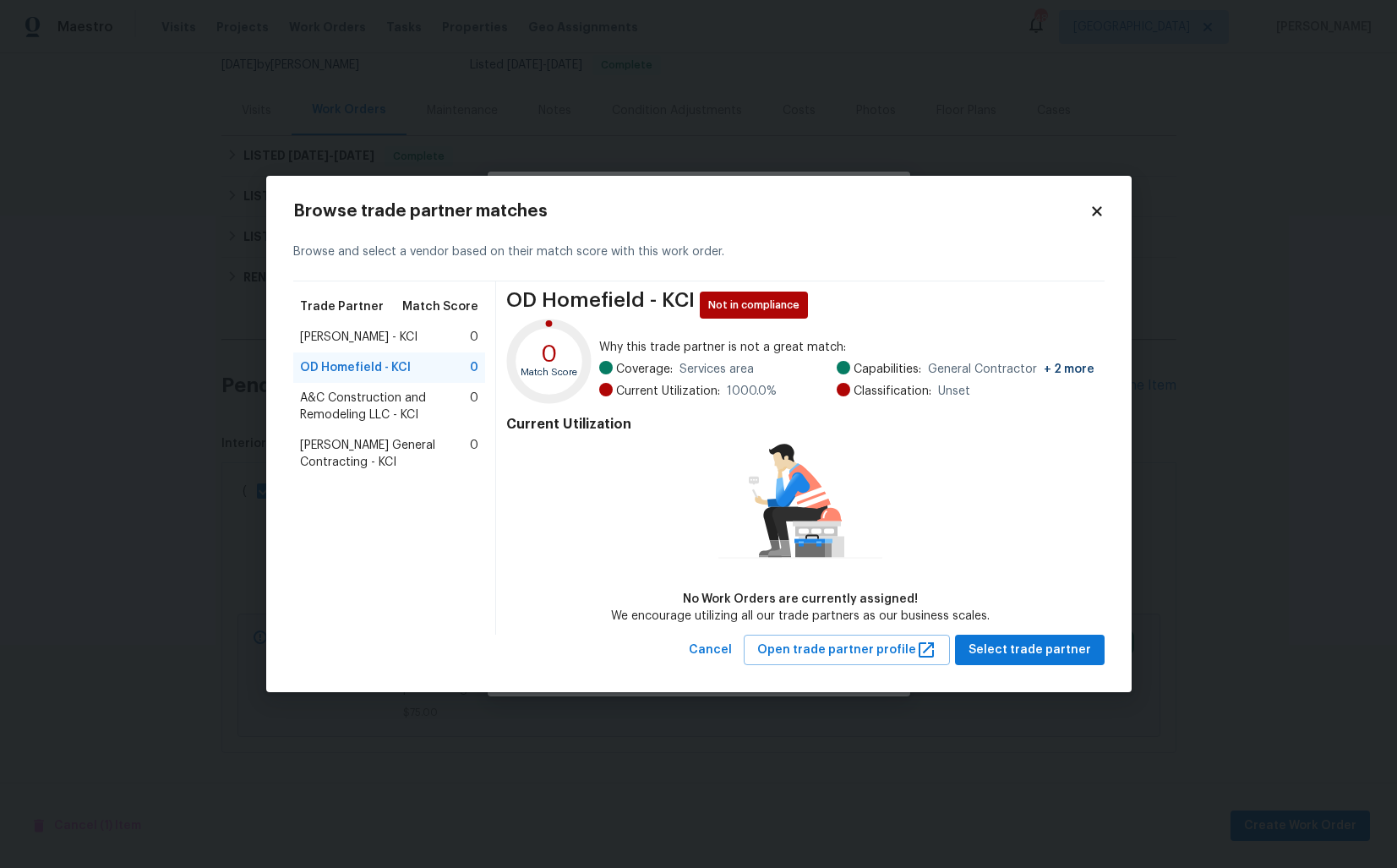
click at [397, 334] on span "MEL Contracting - KCI" at bounding box center [358, 336] width 118 height 17
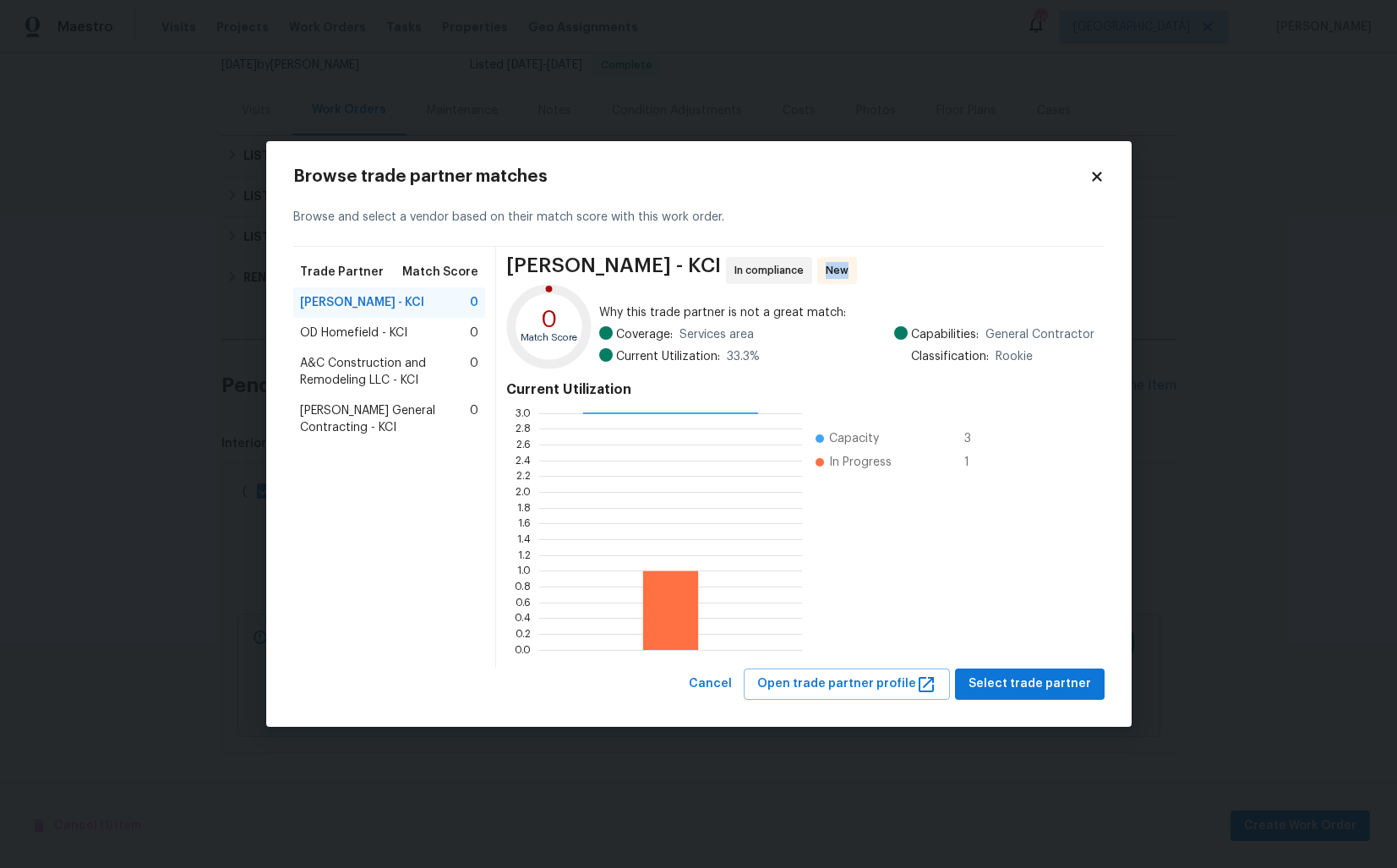
drag, startPoint x: 813, startPoint y: 266, endPoint x: 869, endPoint y: 265, distance: 56.0
click at [870, 265] on div "MEL Contracting - KCI In compliance New" at bounding box center [800, 270] width 587 height 27
click at [869, 265] on div "MEL Contracting - KCI In compliance New" at bounding box center [800, 270] width 587 height 27
click at [1029, 685] on span "Select trade partner" at bounding box center [1029, 684] width 123 height 21
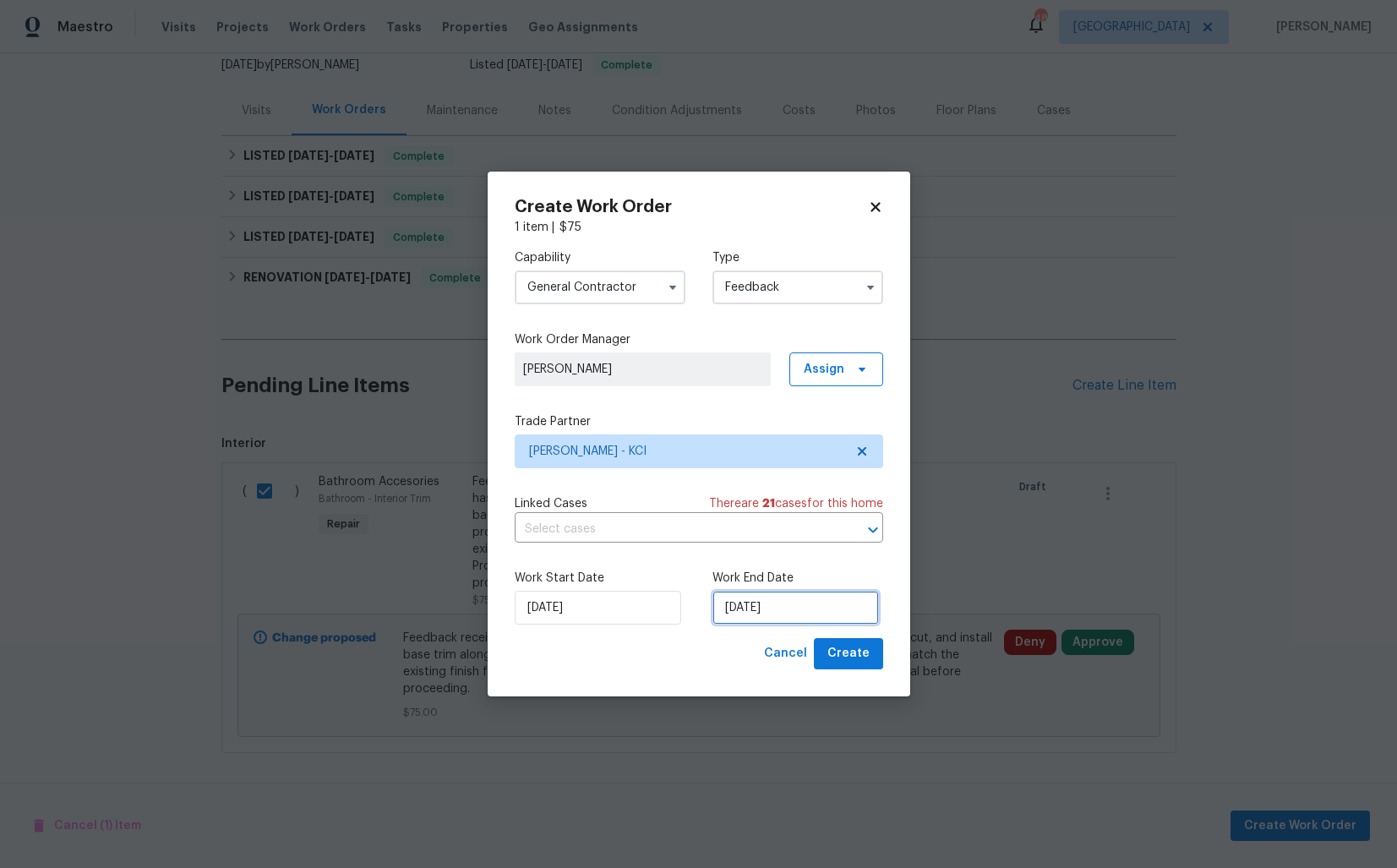
click at [736, 620] on input "04/09/2025" at bounding box center [795, 607] width 166 height 34
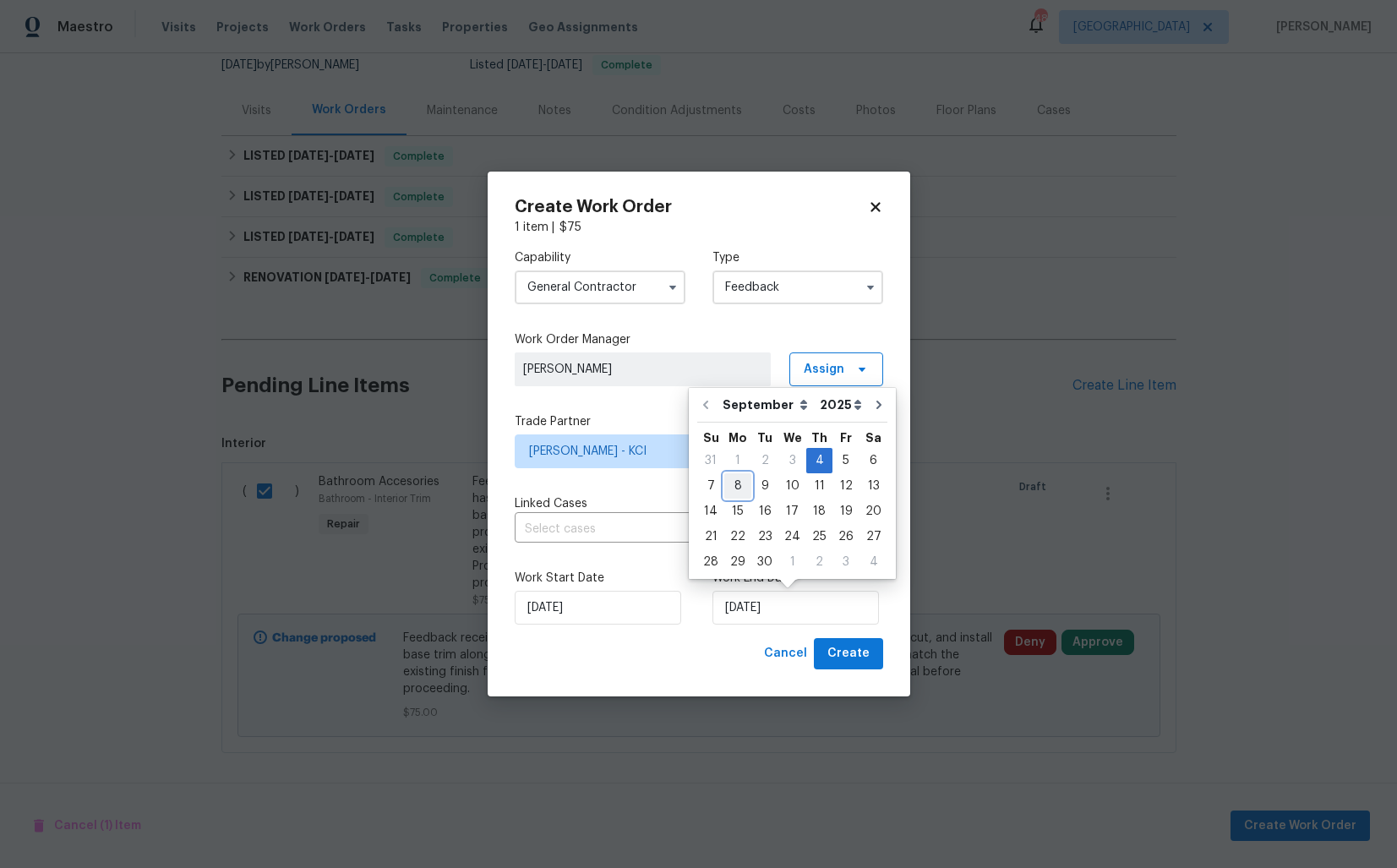
click at [735, 493] on div "8" at bounding box center [737, 485] width 27 height 24
type input "08/09/2025"
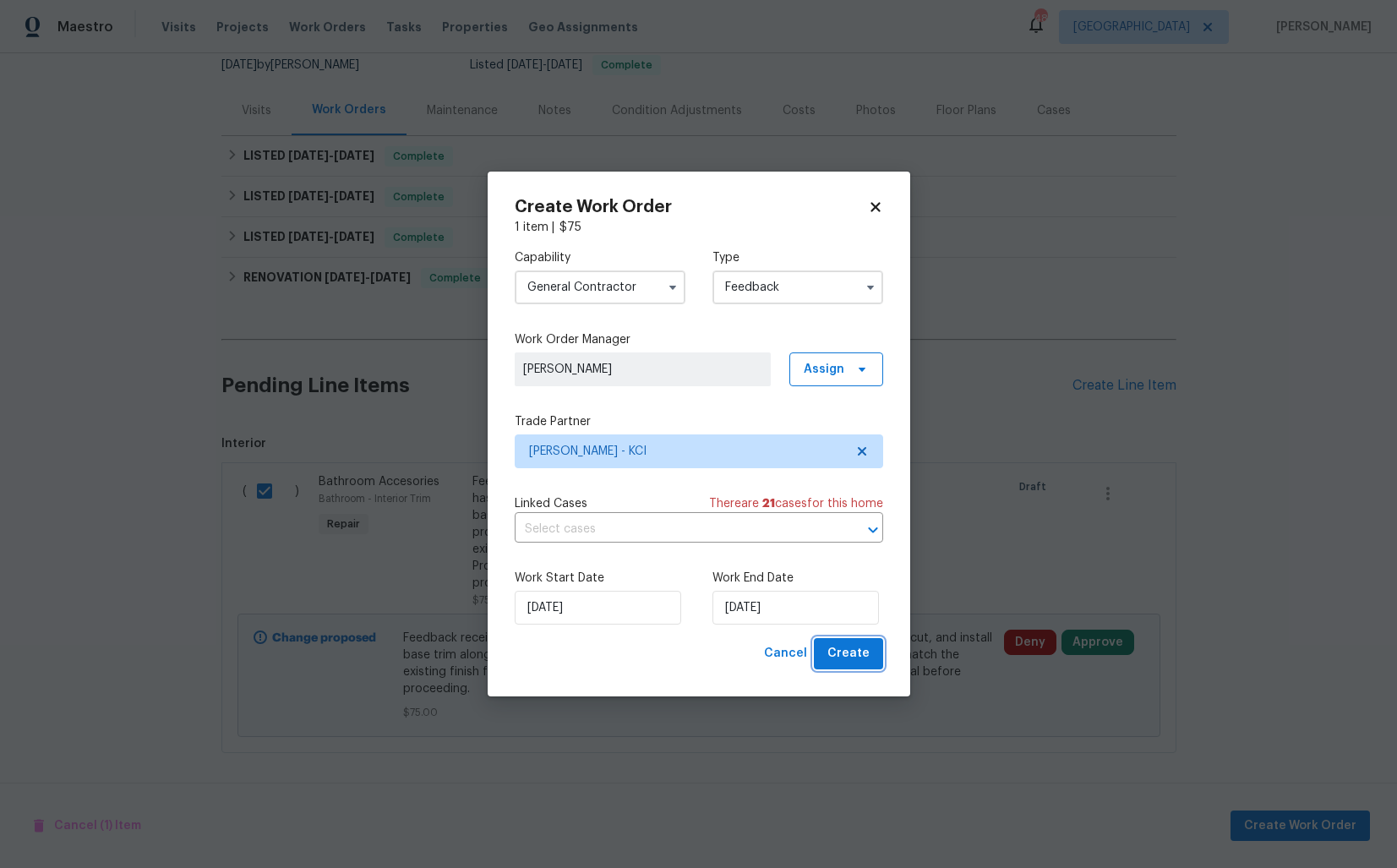
click at [838, 650] on span "Create" at bounding box center [848, 654] width 42 height 21
checkbox input "false"
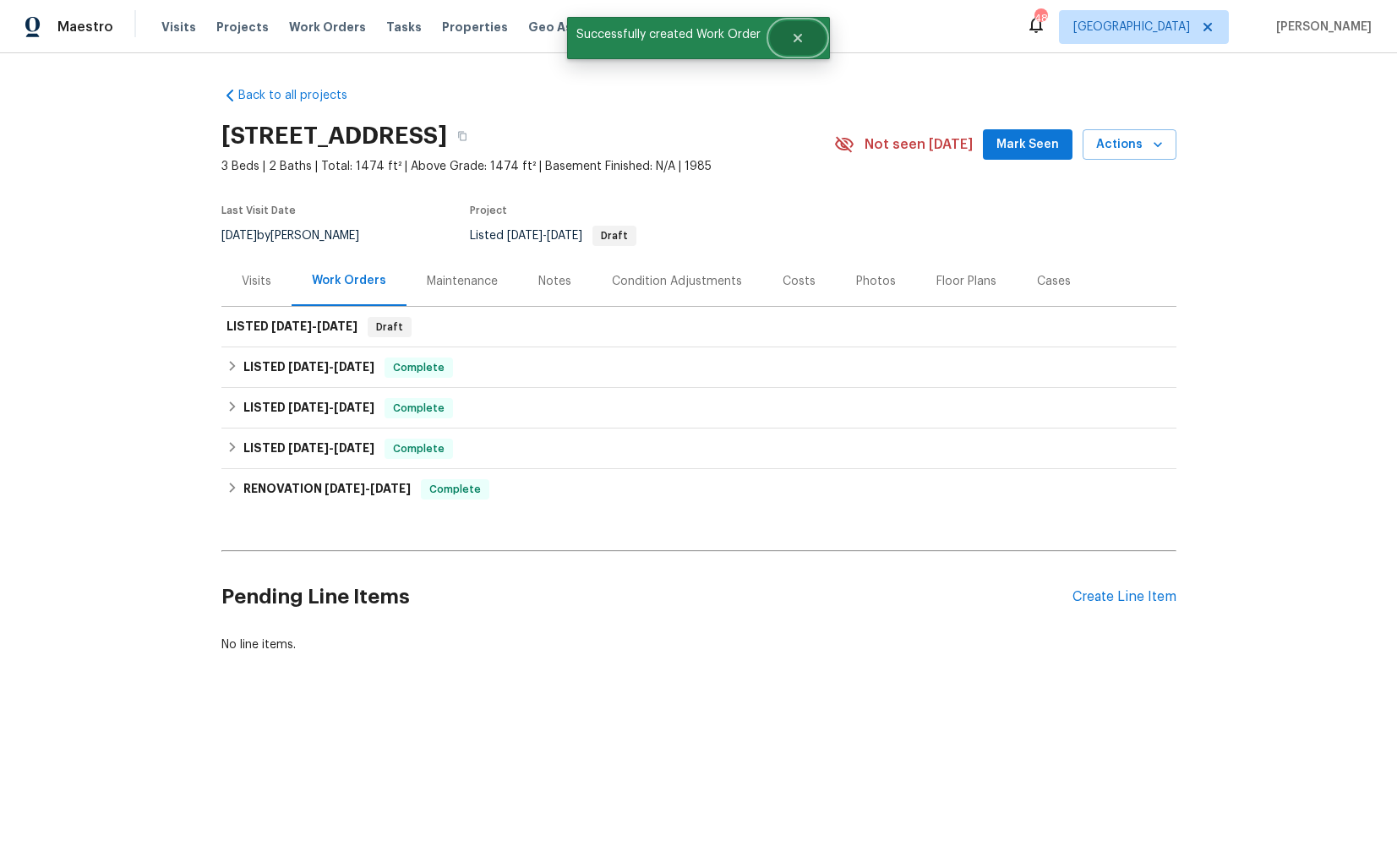
click at [797, 41] on icon "Close" at bounding box center [798, 38] width 14 height 14
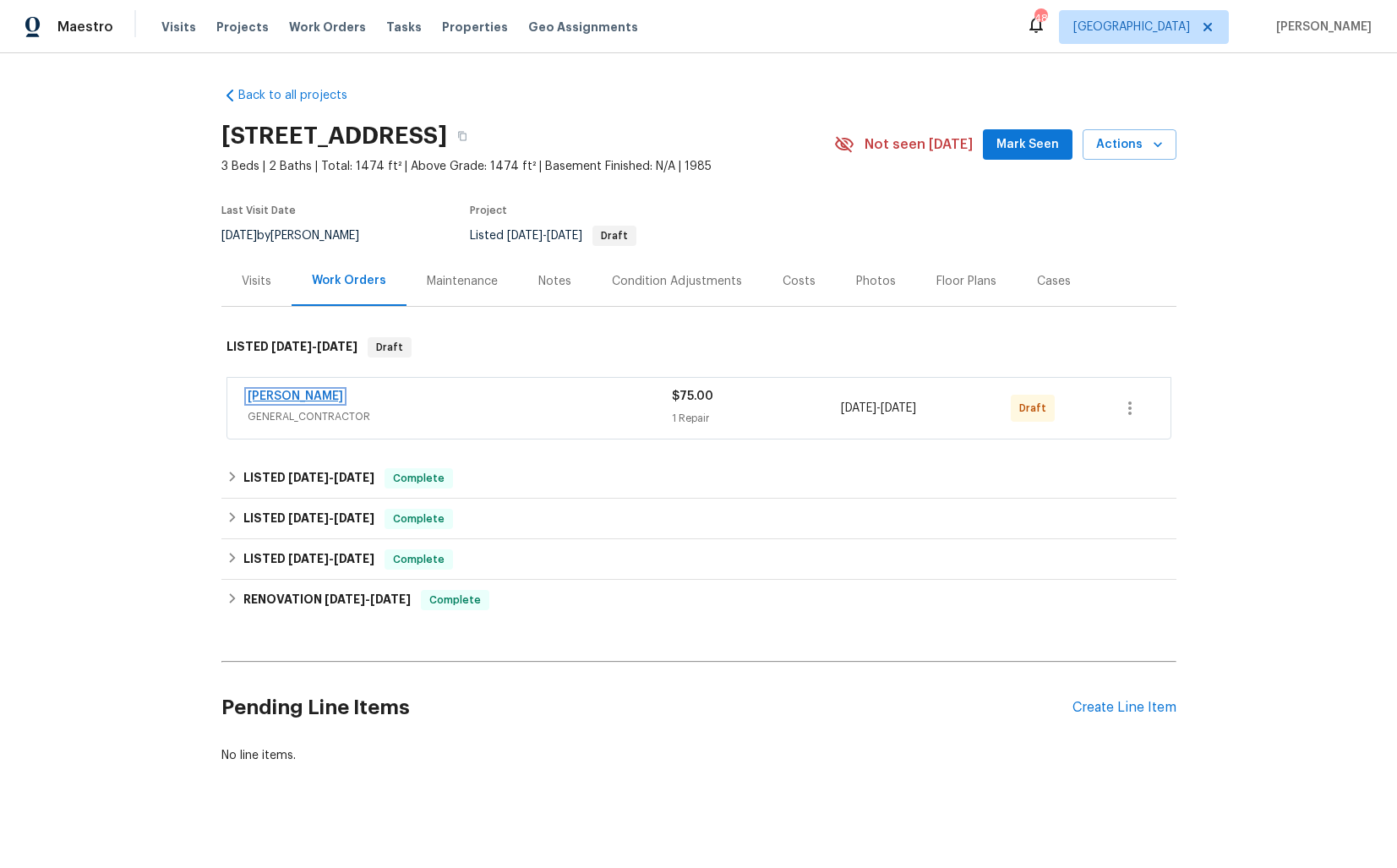
click at [317, 391] on link "[PERSON_NAME]" at bounding box center [295, 397] width 96 height 12
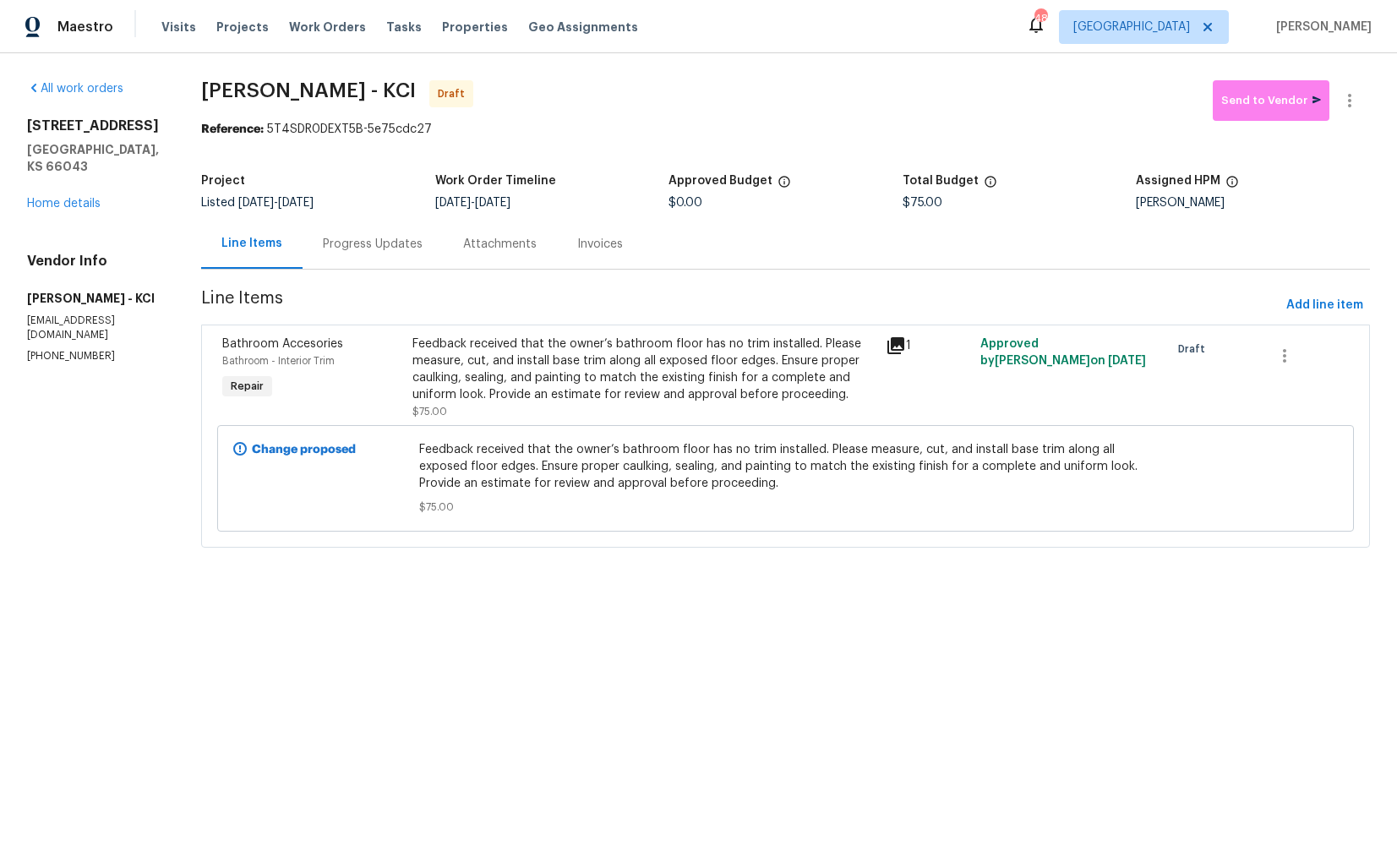
click at [365, 251] on div "Progress Updates" at bounding box center [372, 244] width 99 height 17
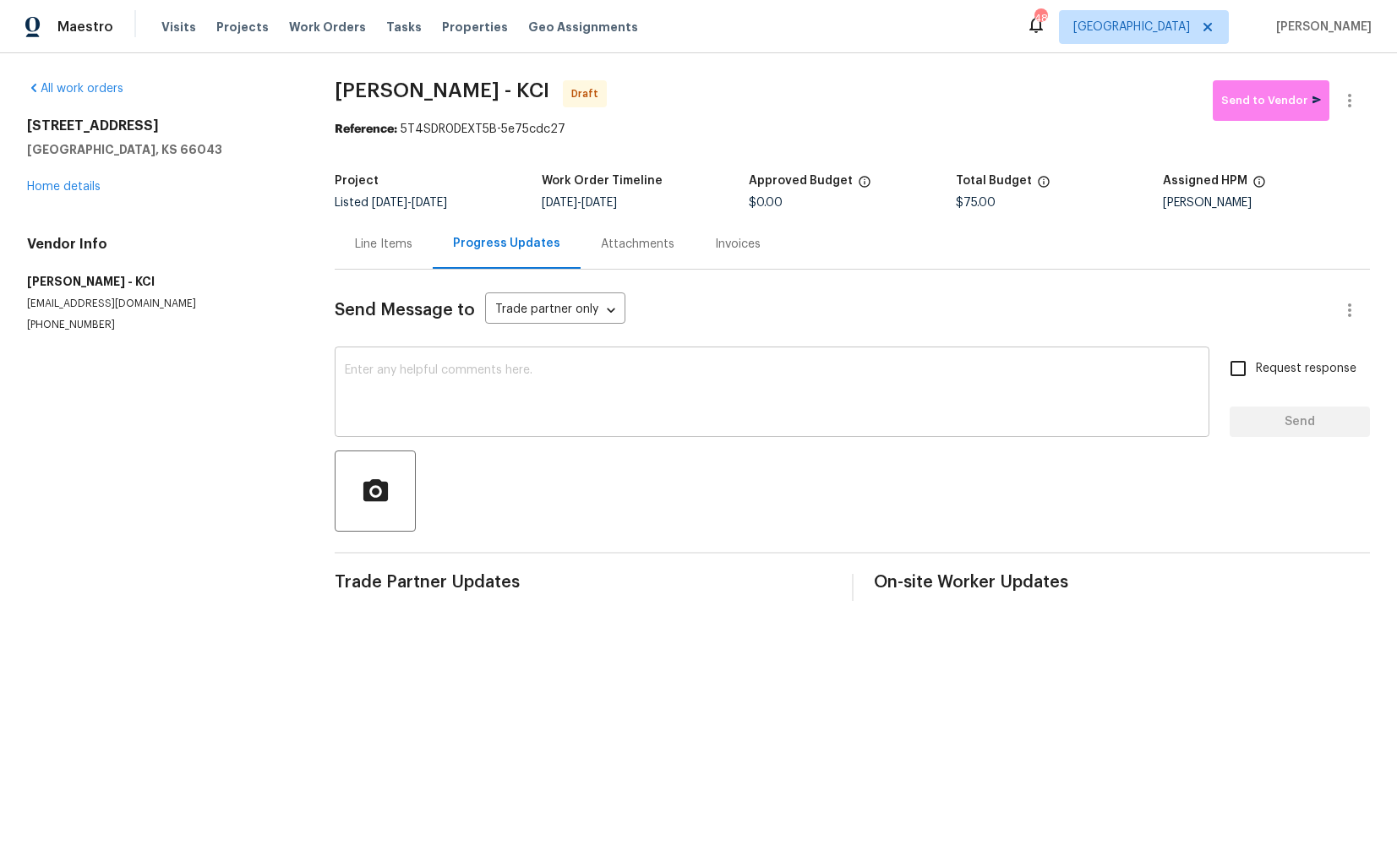
click at [403, 393] on textarea at bounding box center [772, 394] width 854 height 59
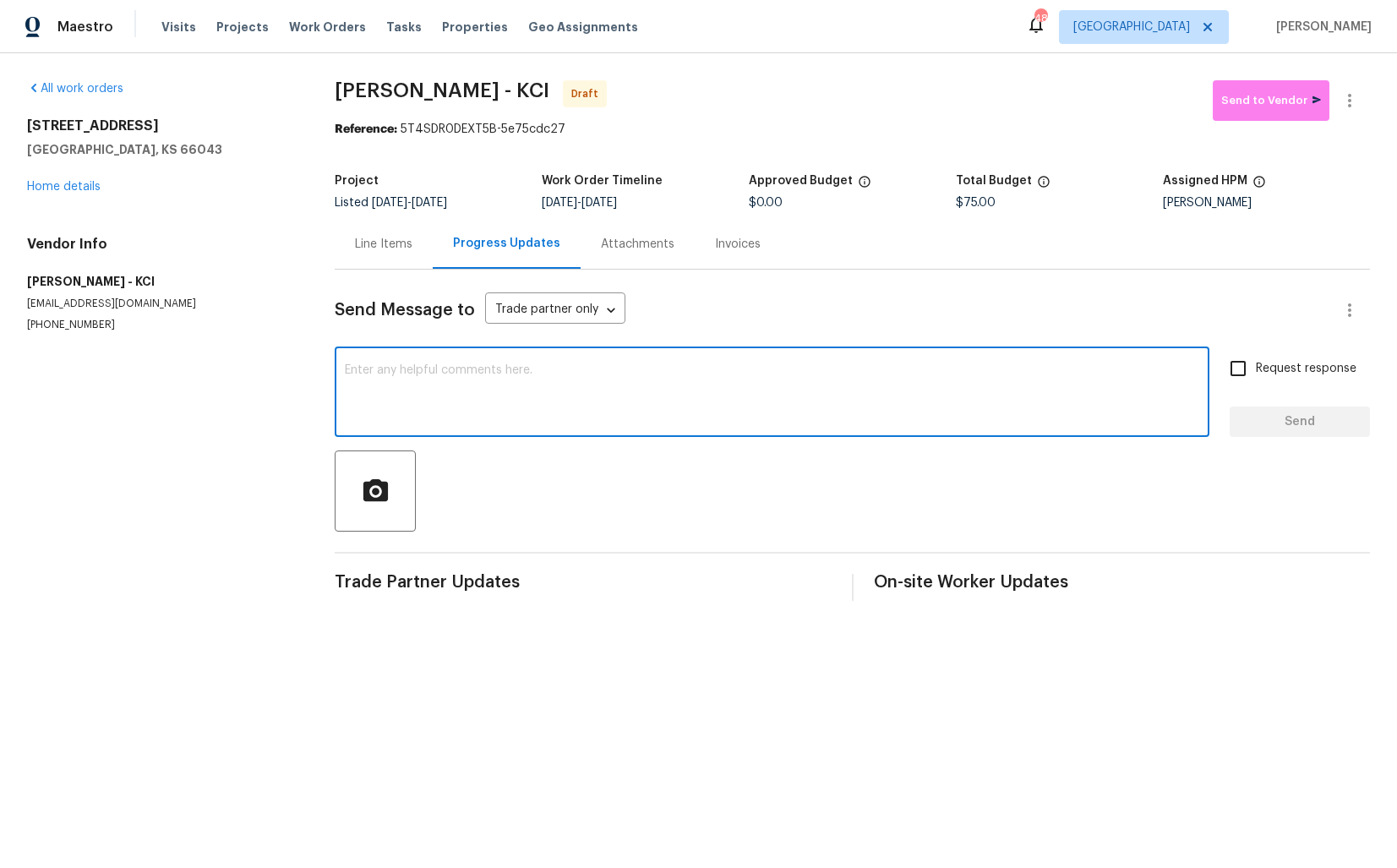
click at [384, 270] on div "Send Message to Trade partner only Trade partner only ​ x ​ Request response Se…" at bounding box center [852, 435] width 1035 height 331
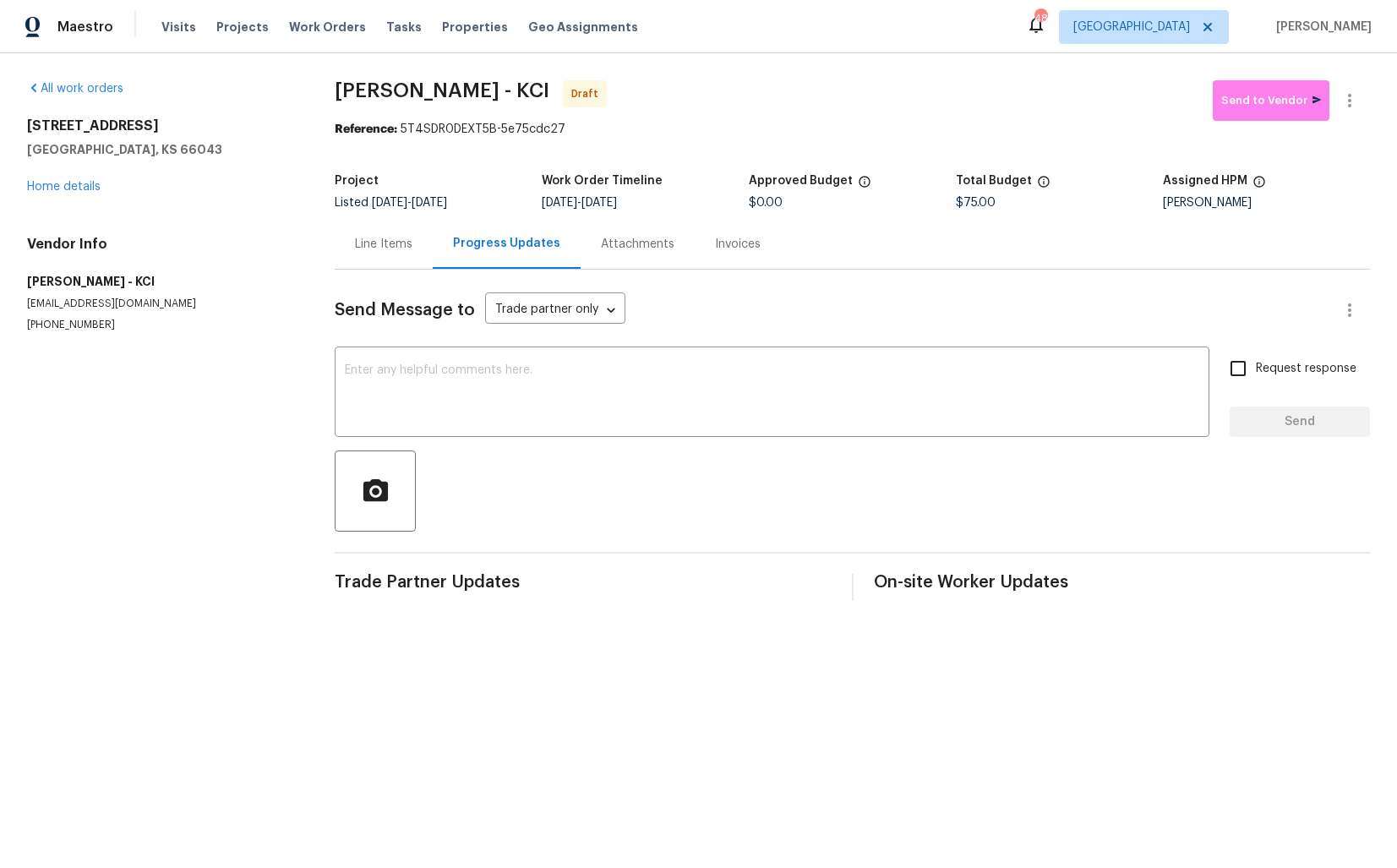
click at [378, 249] on div "Line Items" at bounding box center [383, 244] width 58 height 17
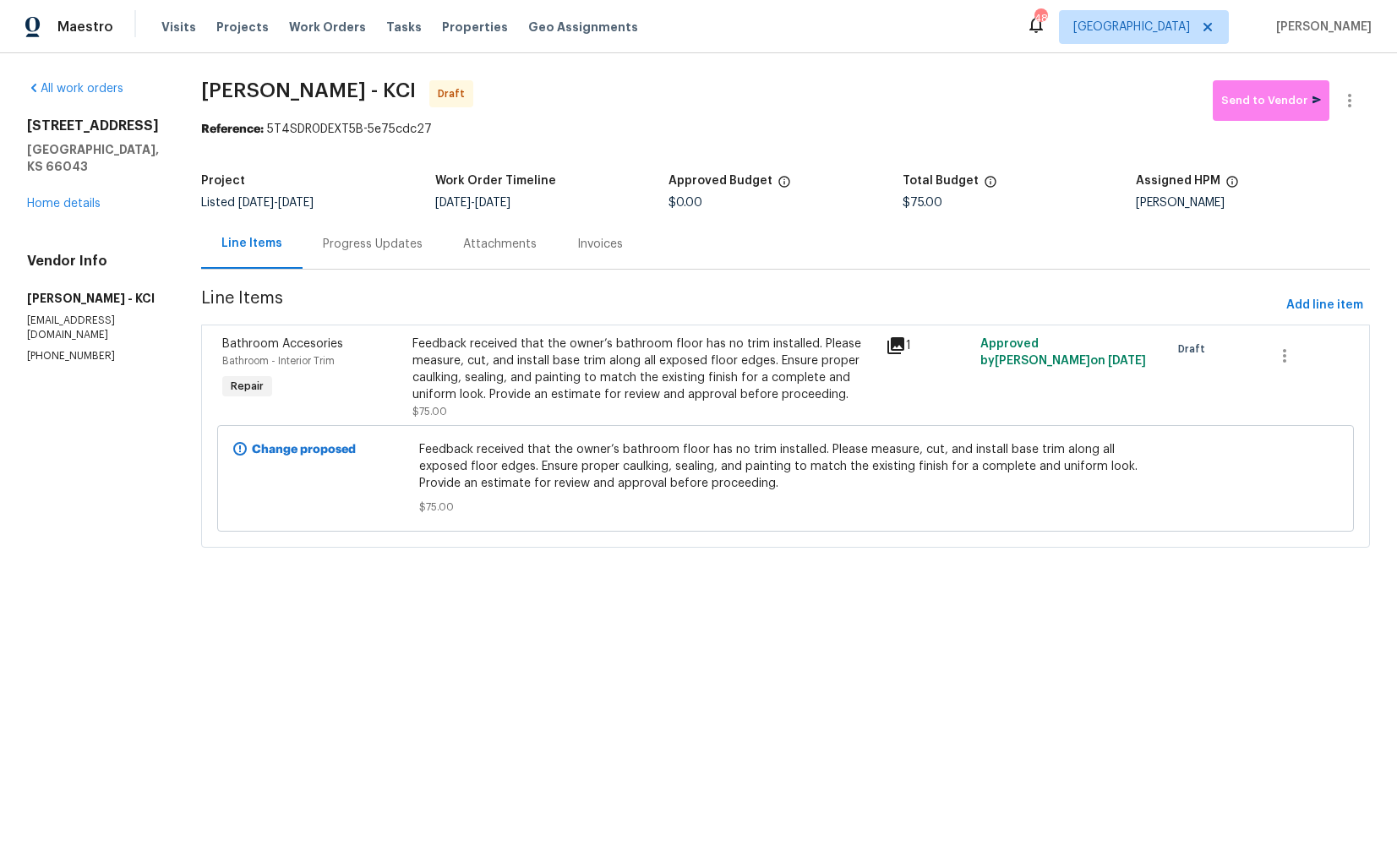
click at [352, 240] on div "Progress Updates" at bounding box center [372, 244] width 99 height 17
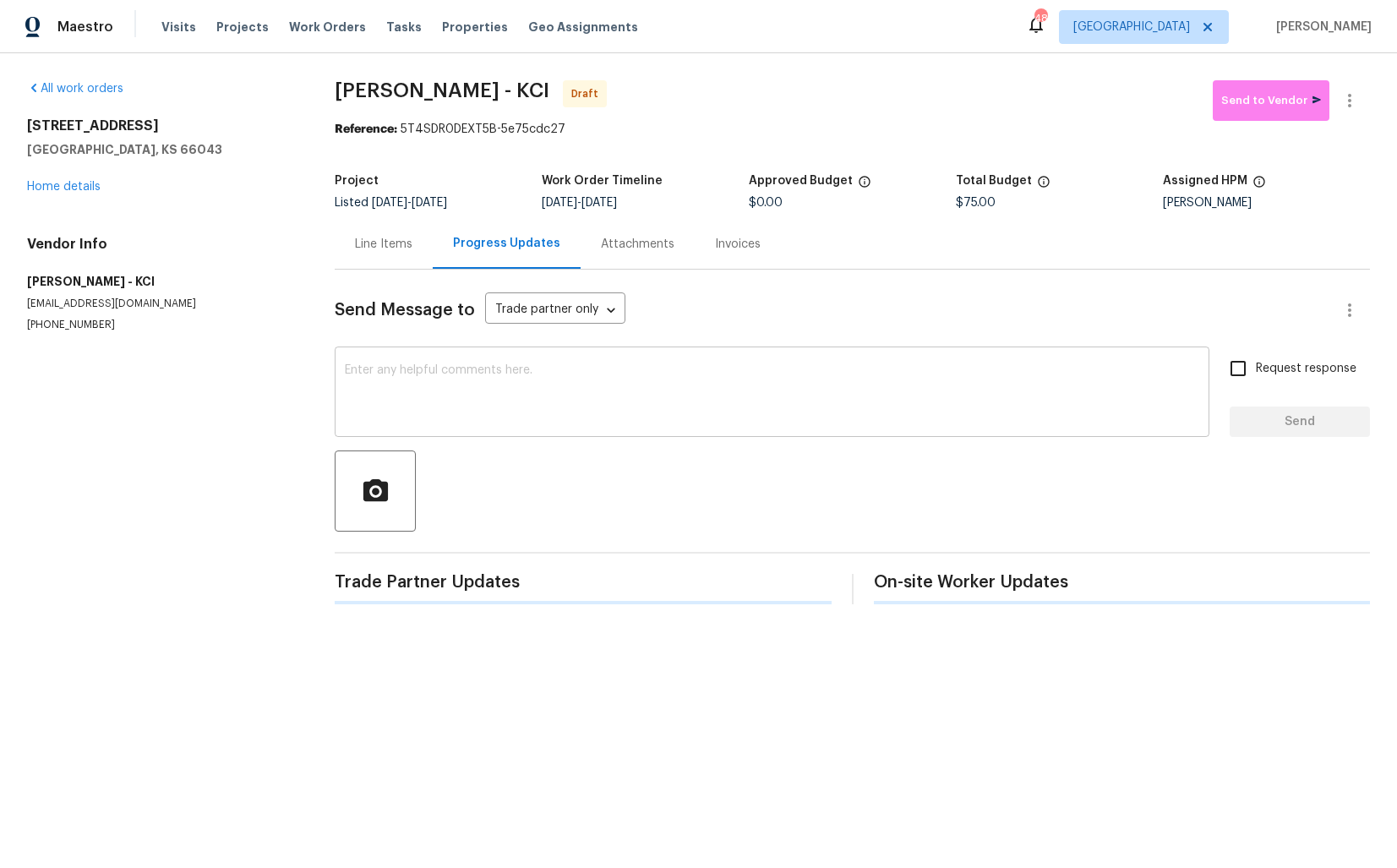
click at [460, 375] on textarea at bounding box center [772, 394] width 854 height 59
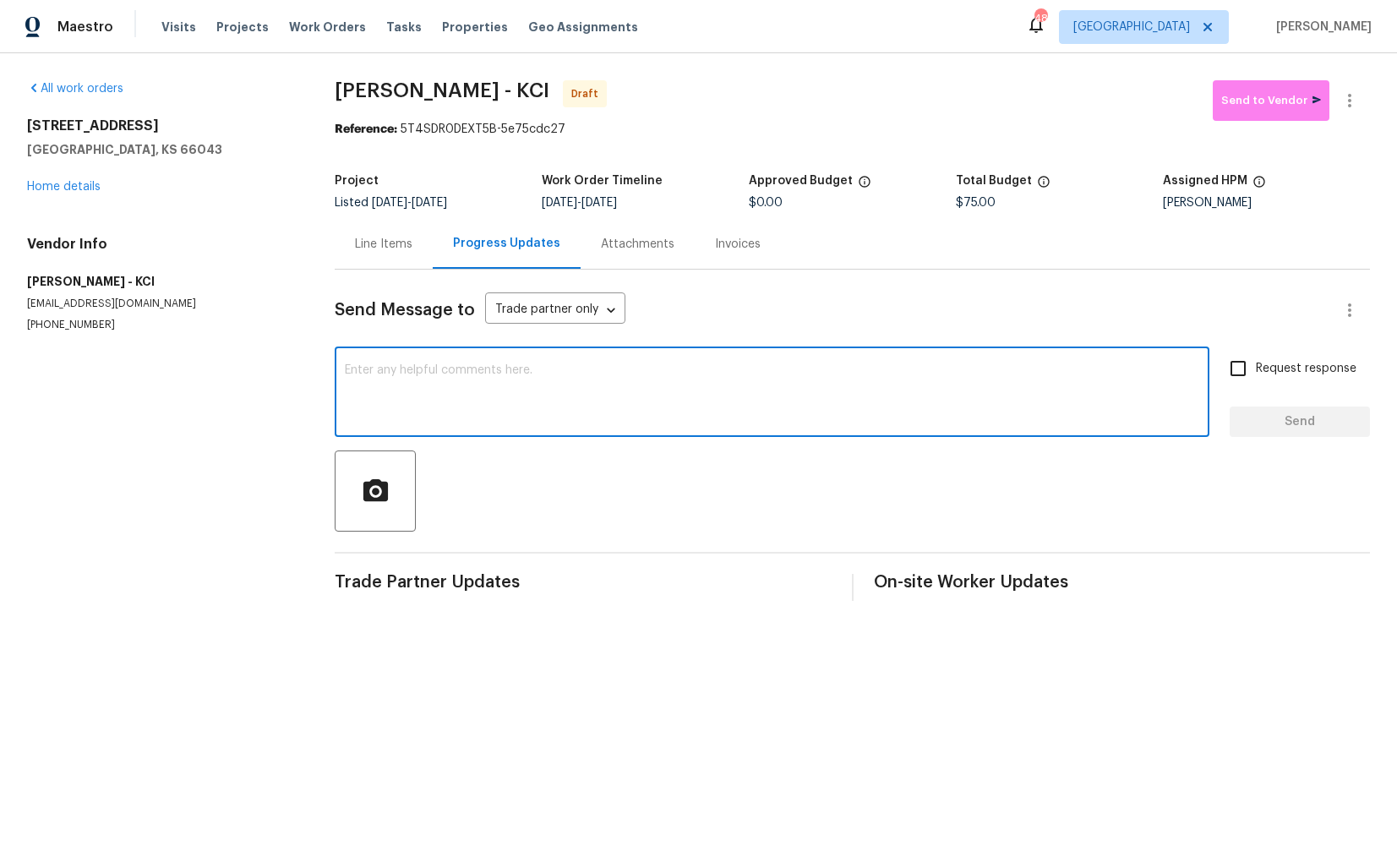
click at [643, 380] on textarea at bounding box center [772, 394] width 854 height 59
paste textarea "Hi this is [PERSON_NAME] with Opendoor. I’m confirming you received the WO for …"
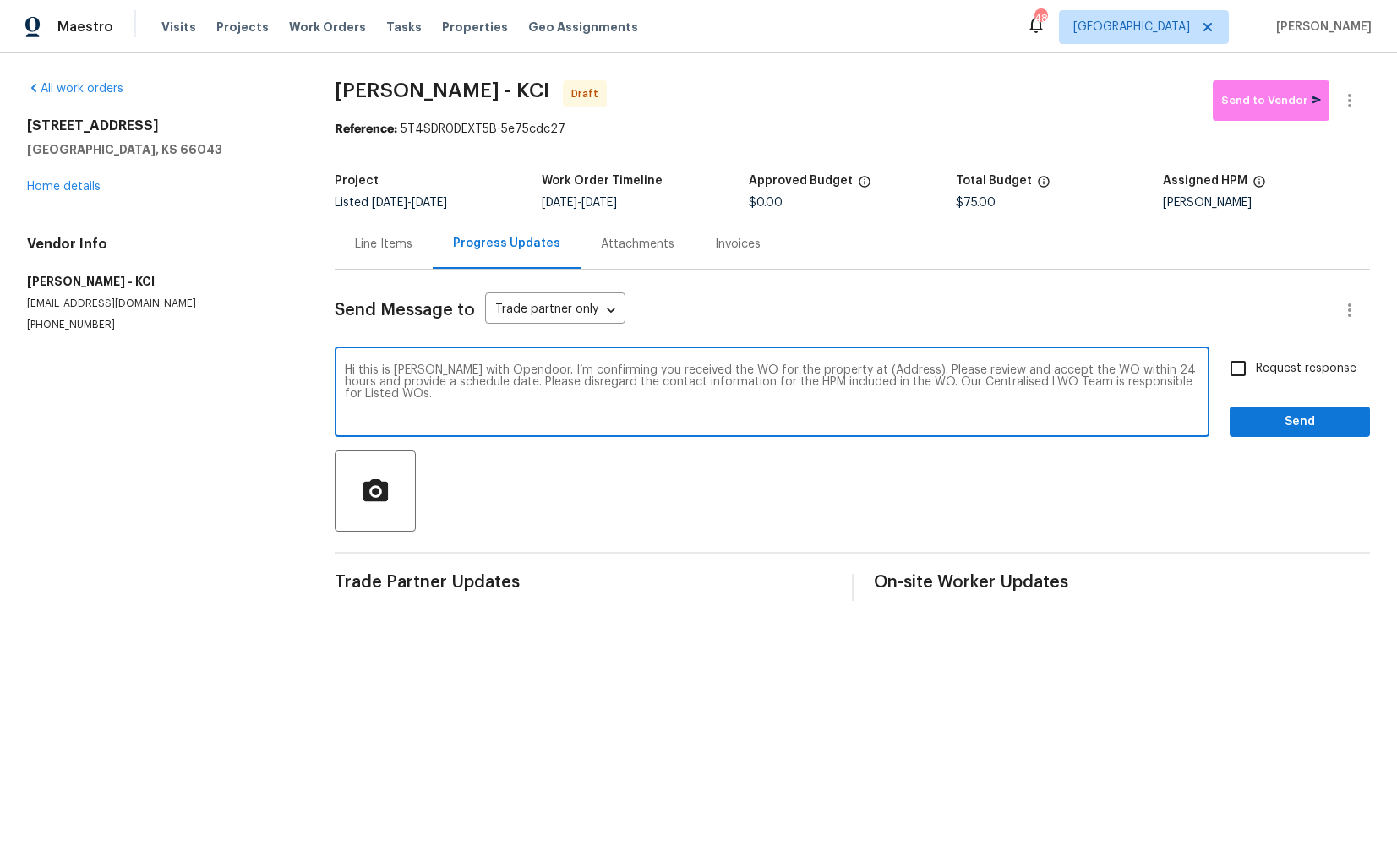
drag, startPoint x: 881, startPoint y: 370, endPoint x: 830, endPoint y: 364, distance: 51.4
click at [830, 364] on textarea "Hi this is [PERSON_NAME] with Opendoor. I’m confirming you received the WO for …" at bounding box center [772, 394] width 854 height 59
click at [812, 362] on div "Hi this is [PERSON_NAME] with Opendoor. I’m confirming you received the WO for …" at bounding box center [772, 393] width 875 height 86
click at [893, 376] on textarea "Hi this is [PERSON_NAME] with Opendoor. I’m confirming you received the WO for …" at bounding box center [772, 394] width 854 height 59
drag, startPoint x: 883, startPoint y: 372, endPoint x: 831, endPoint y: 367, distance: 52.2
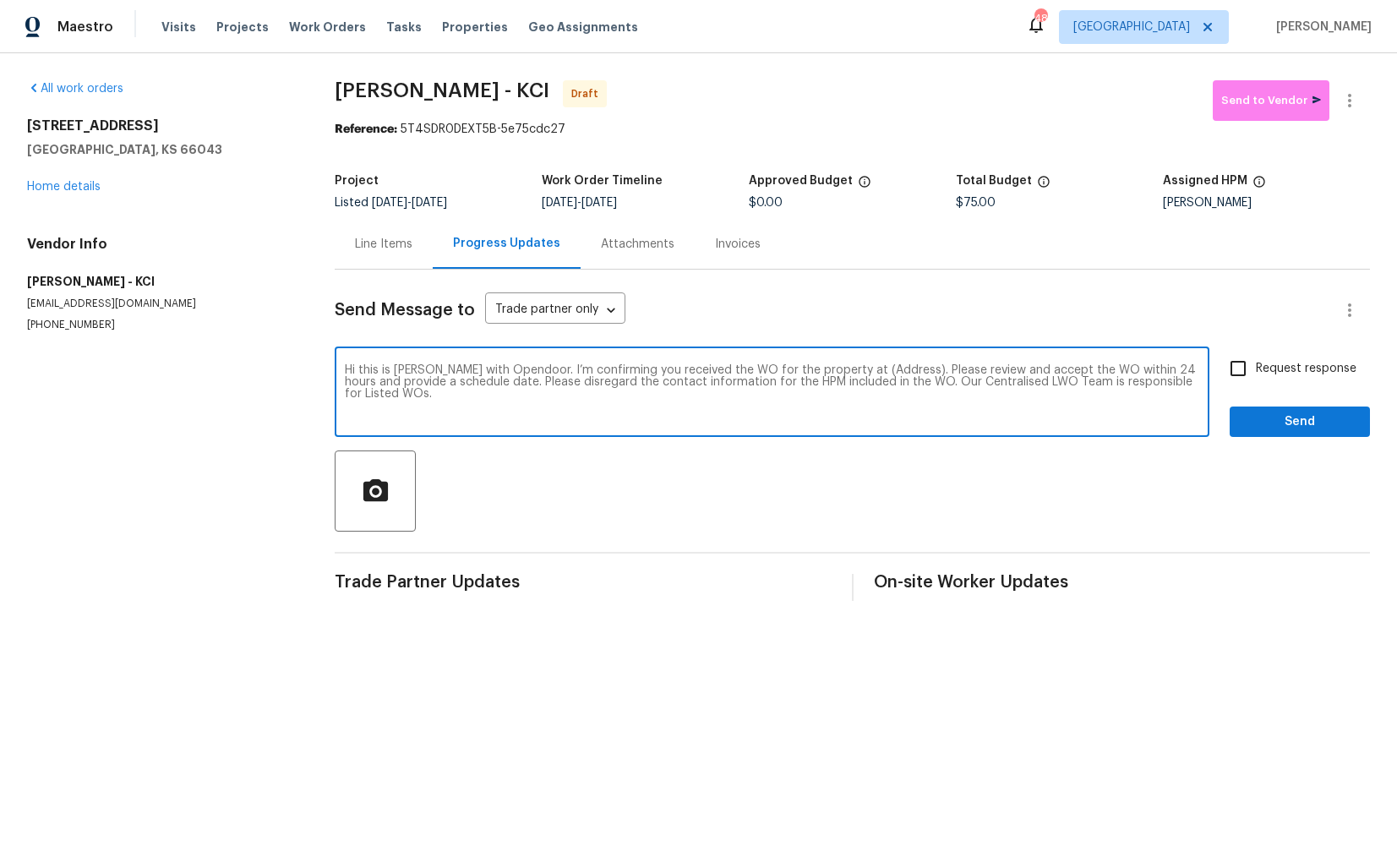
click at [831, 367] on textarea "Hi this is [PERSON_NAME] with Opendoor. I’m confirming you received the WO for …" at bounding box center [772, 394] width 854 height 59
paste textarea "[STREET_ADDRESS]"
type textarea "Hi this is [PERSON_NAME] with Opendoor. I’m confirming you received the WO for …"
click at [1236, 376] on input "Request response" at bounding box center [1238, 368] width 36 height 36
checkbox input "true"
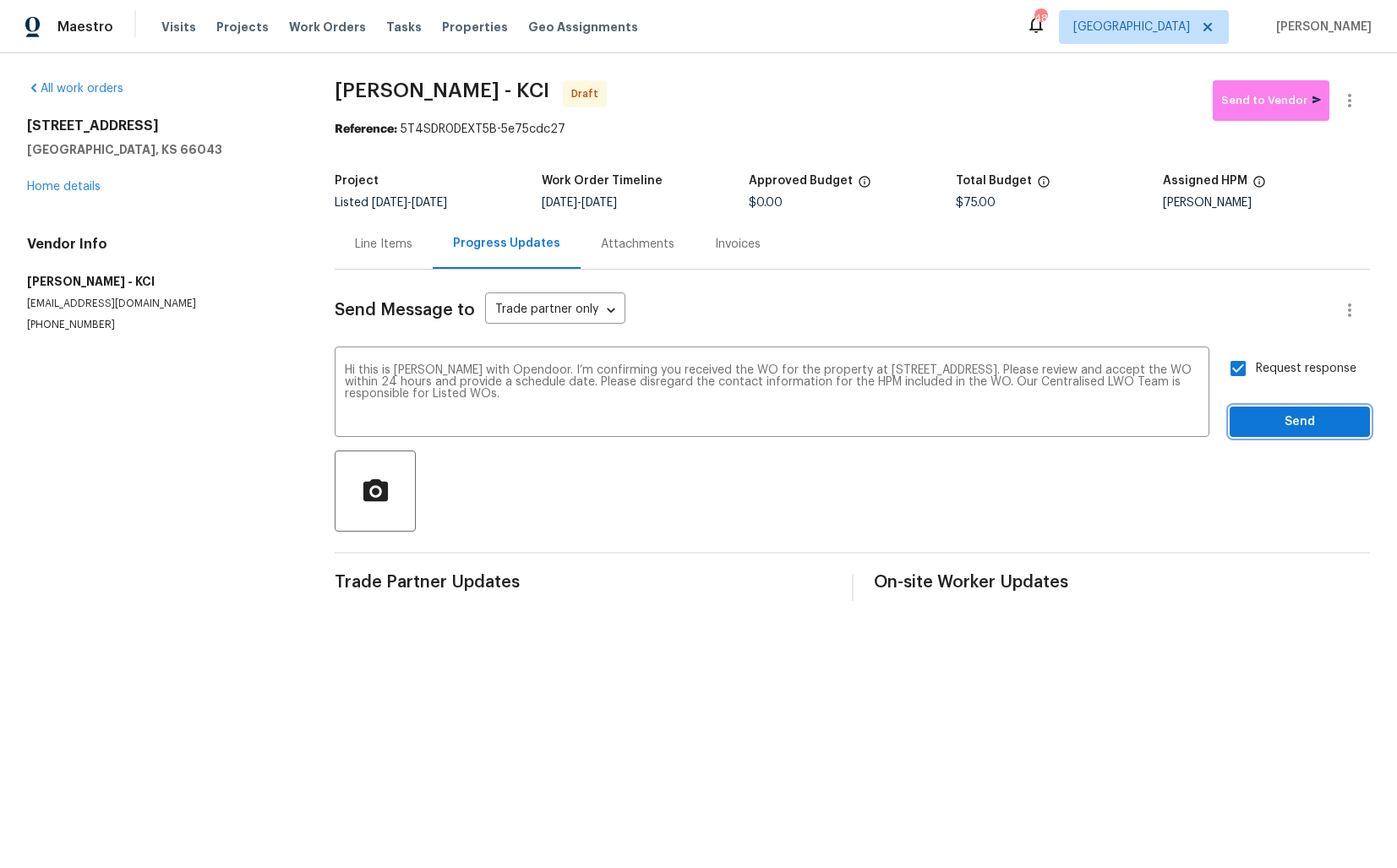
click at [1283, 423] on span "Send" at bounding box center [1299, 422] width 113 height 21
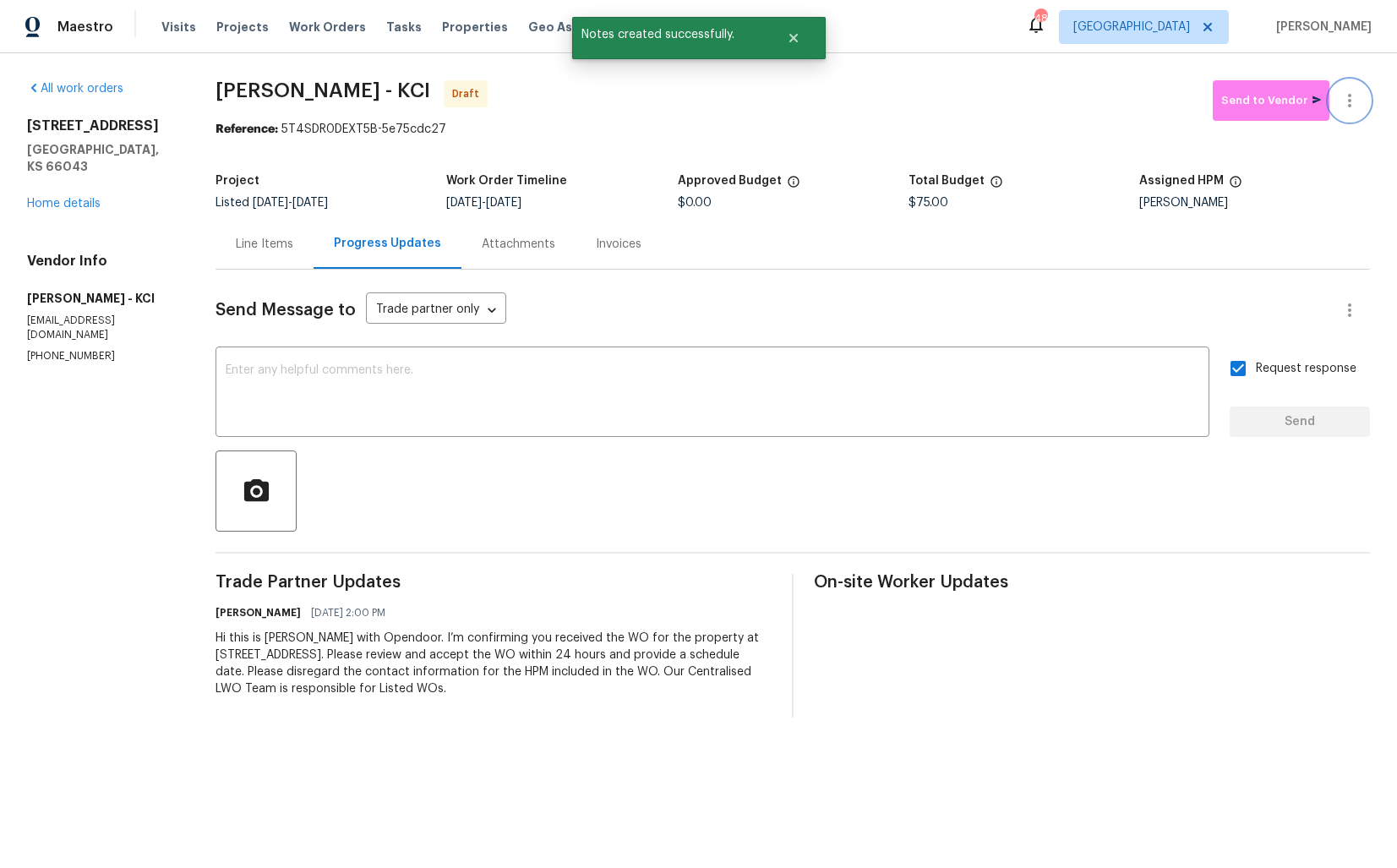
click at [1351, 100] on icon "button" at bounding box center [1350, 101] width 3 height 14
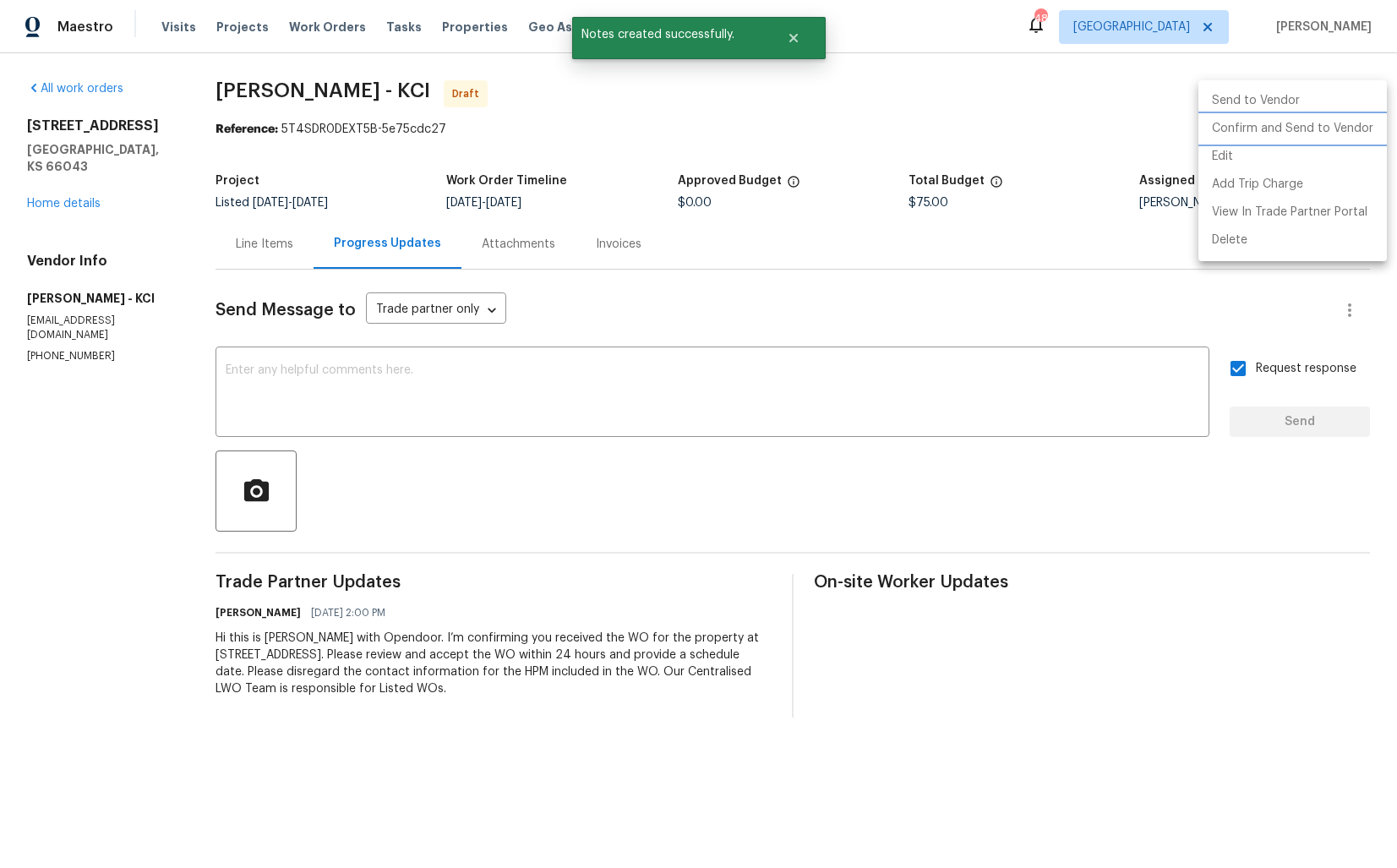
click at [1263, 137] on li "Confirm and Send to Vendor" at bounding box center [1292, 129] width 188 height 28
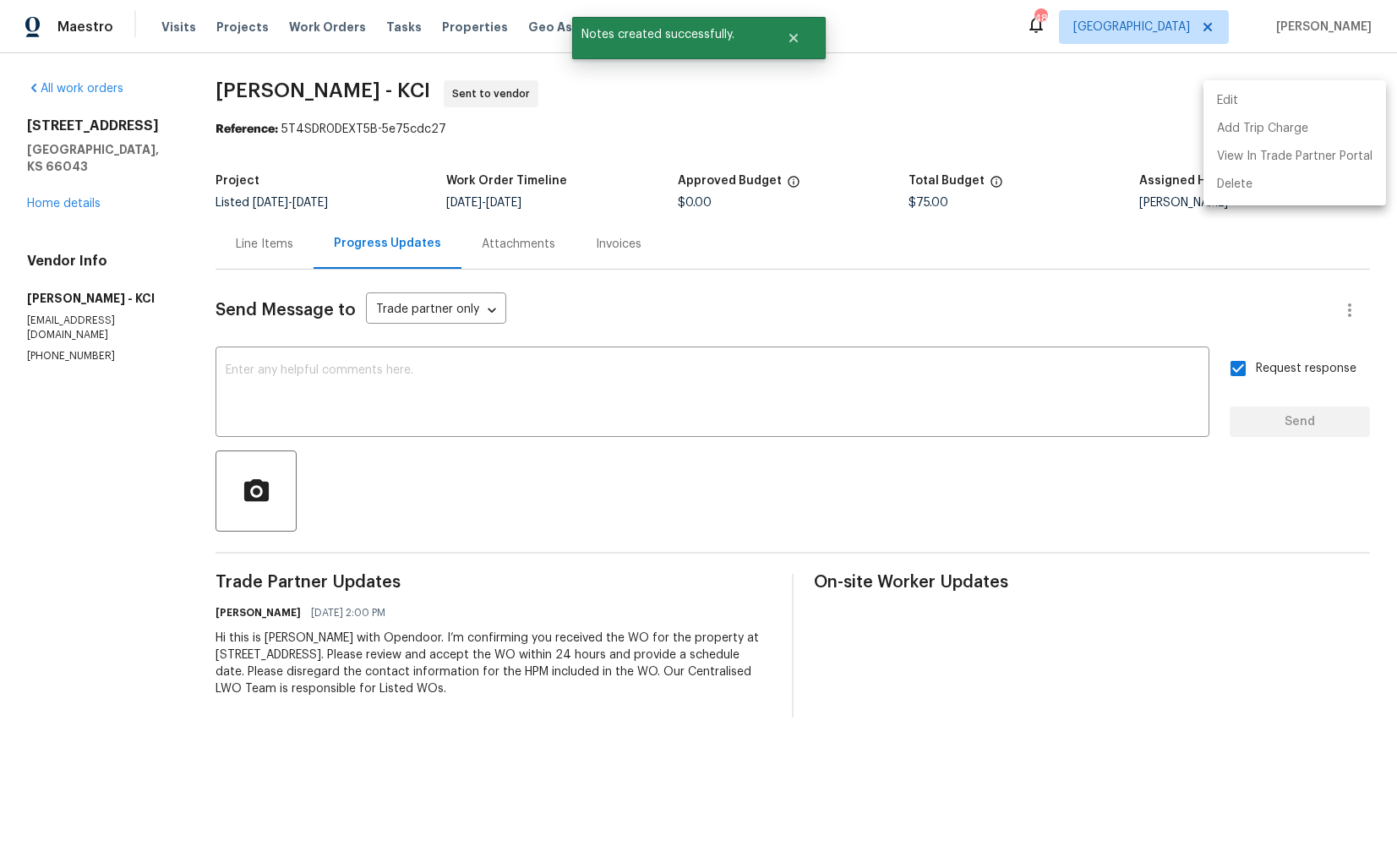
click at [707, 84] on div at bounding box center [698, 434] width 1397 height 868
click at [797, 37] on icon "Close" at bounding box center [794, 38] width 14 height 14
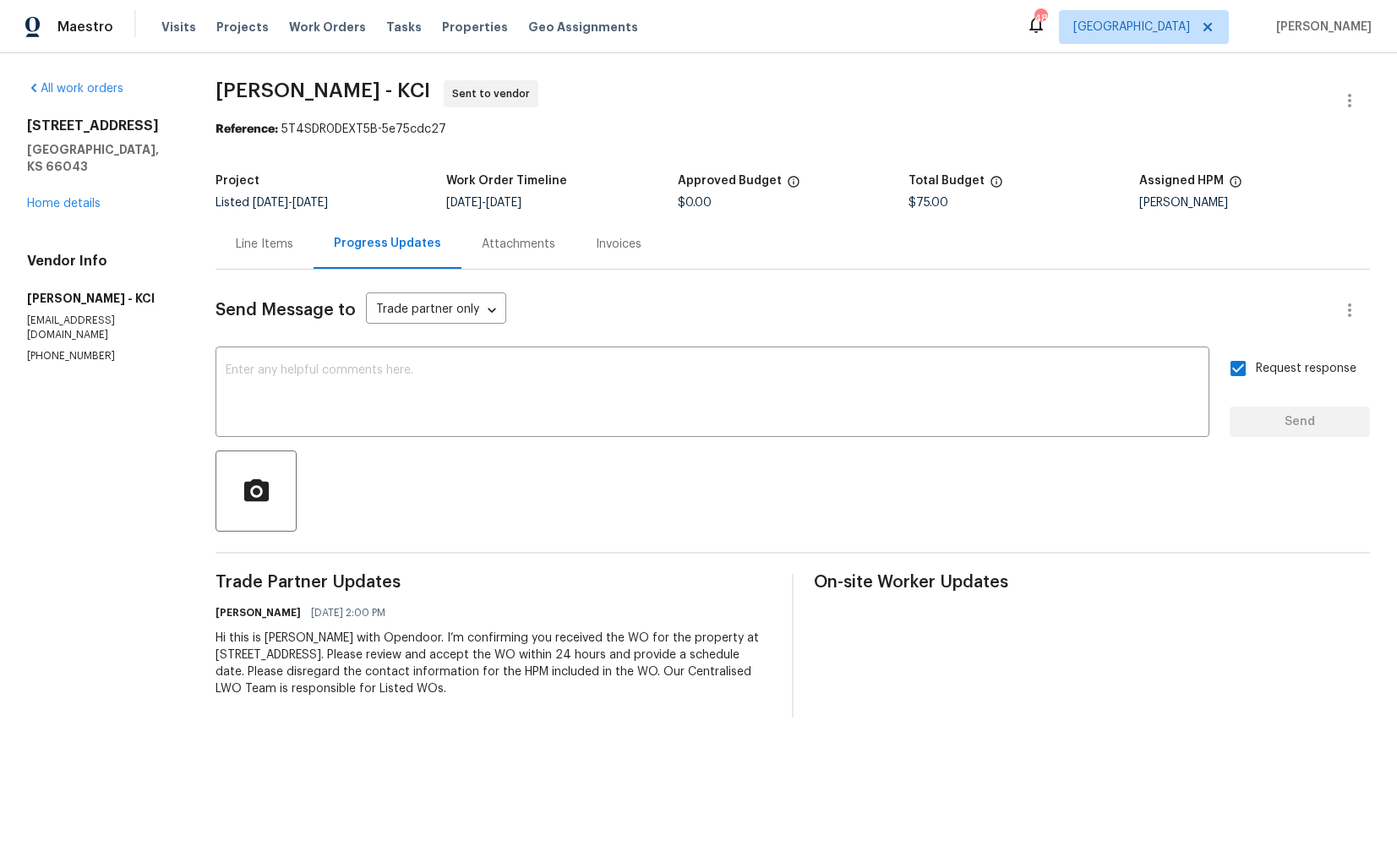
click at [277, 91] on span "MEL Contracting - KCI" at bounding box center [322, 90] width 214 height 20
copy span "MEL Contracting - KCI"
click at [409, 169] on div "Project Listed 9/4/2025 - 9/8/2025 Work Order Timeline 9/4/2025 - 9/8/2025 Appr…" at bounding box center [792, 192] width 1155 height 54
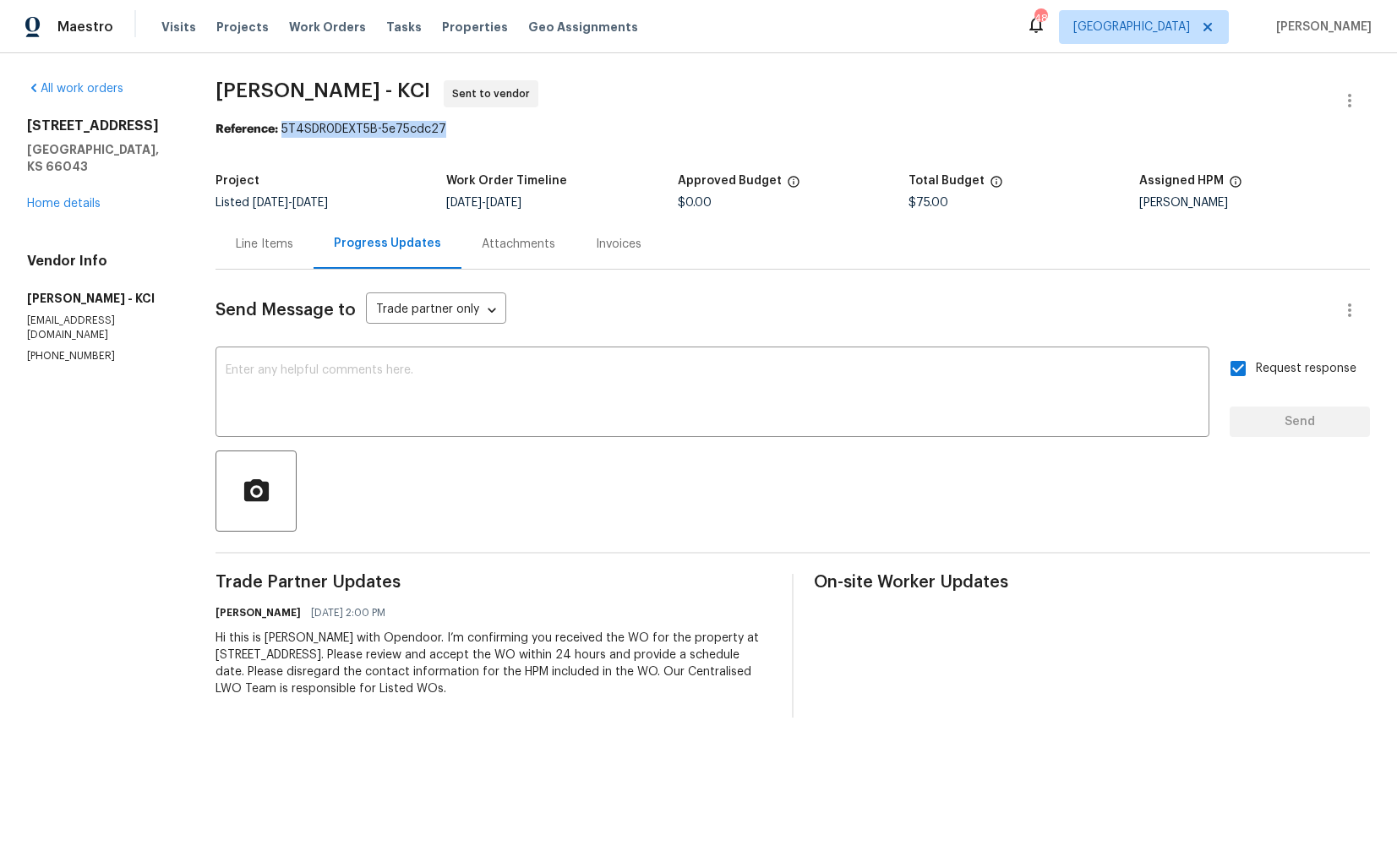
drag, startPoint x: 281, startPoint y: 132, endPoint x: 526, endPoint y: 131, distance: 245.0
click at [526, 132] on div "Reference: 5T4SDR0DEXT5B-5e75cdc27" at bounding box center [792, 129] width 1155 height 17
copy div "5T4SDR0DEXT5B-5e75cdc27"
click at [671, 186] on div "Work Order Timeline" at bounding box center [561, 186] width 231 height 22
click at [68, 198] on link "Home details" at bounding box center [64, 204] width 73 height 12
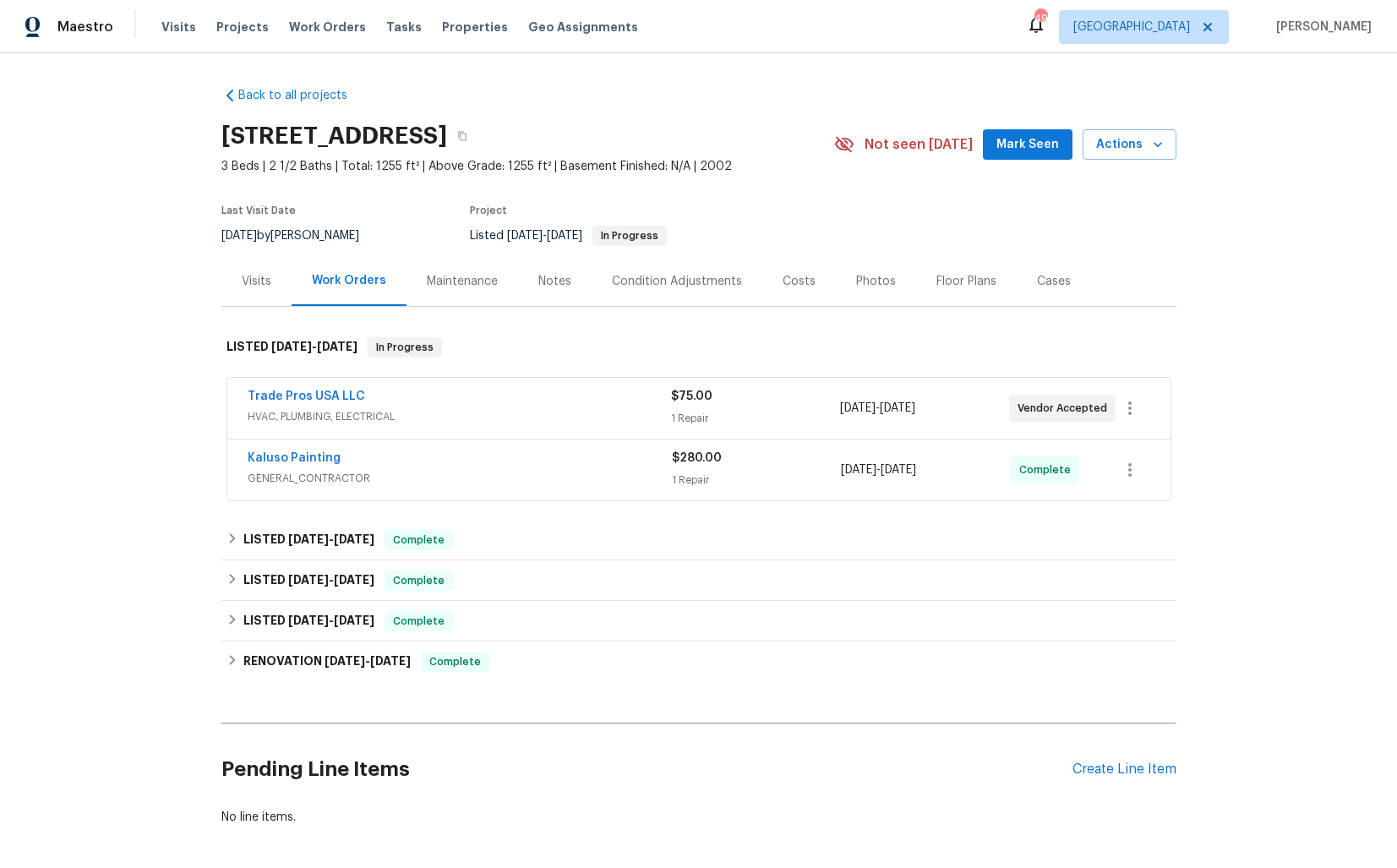
click at [456, 408] on div "Trade Pros USA LLC" at bounding box center [459, 397] width 424 height 20
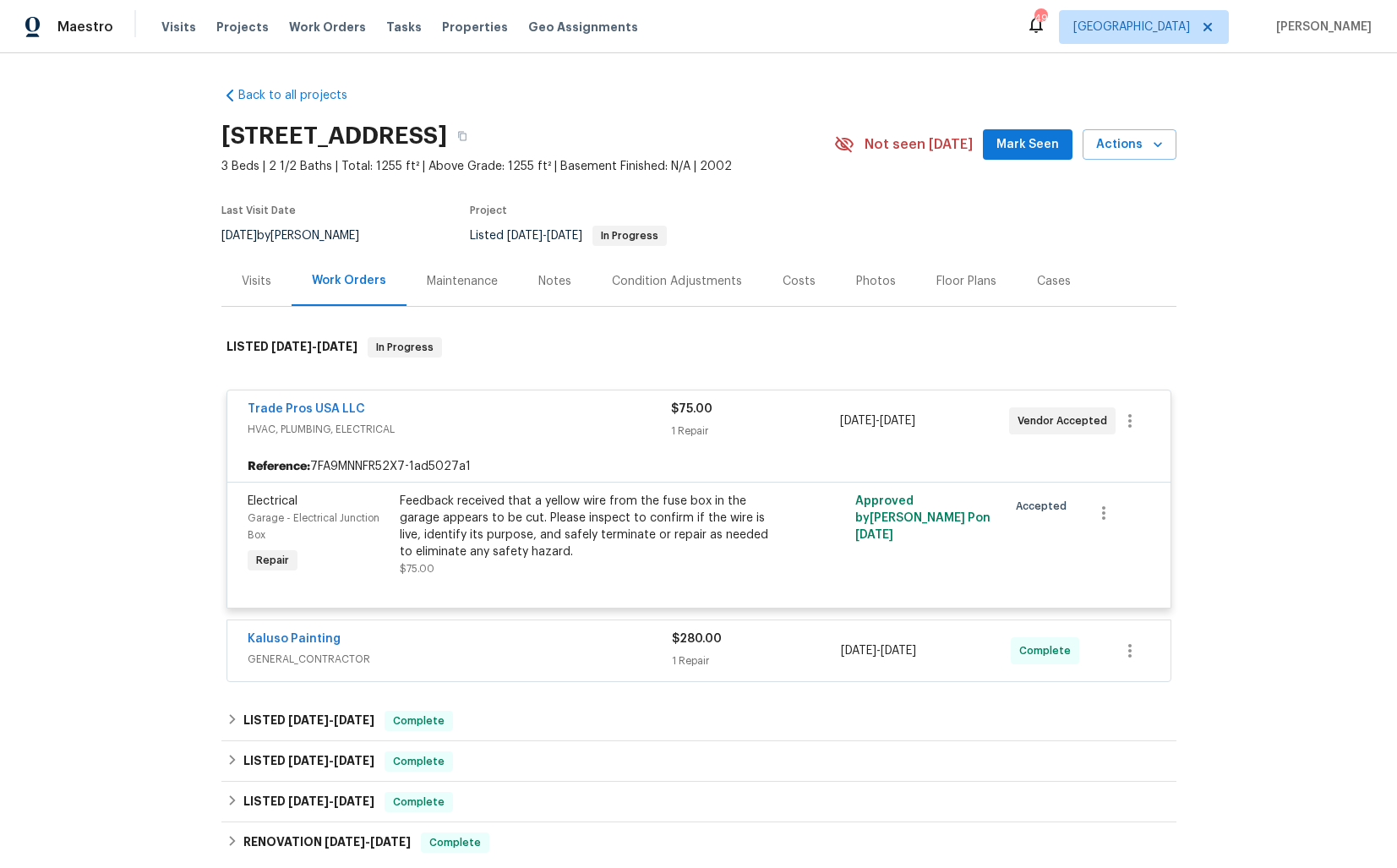
click at [419, 421] on div "Trade Pros USA LLC" at bounding box center [459, 410] width 424 height 20
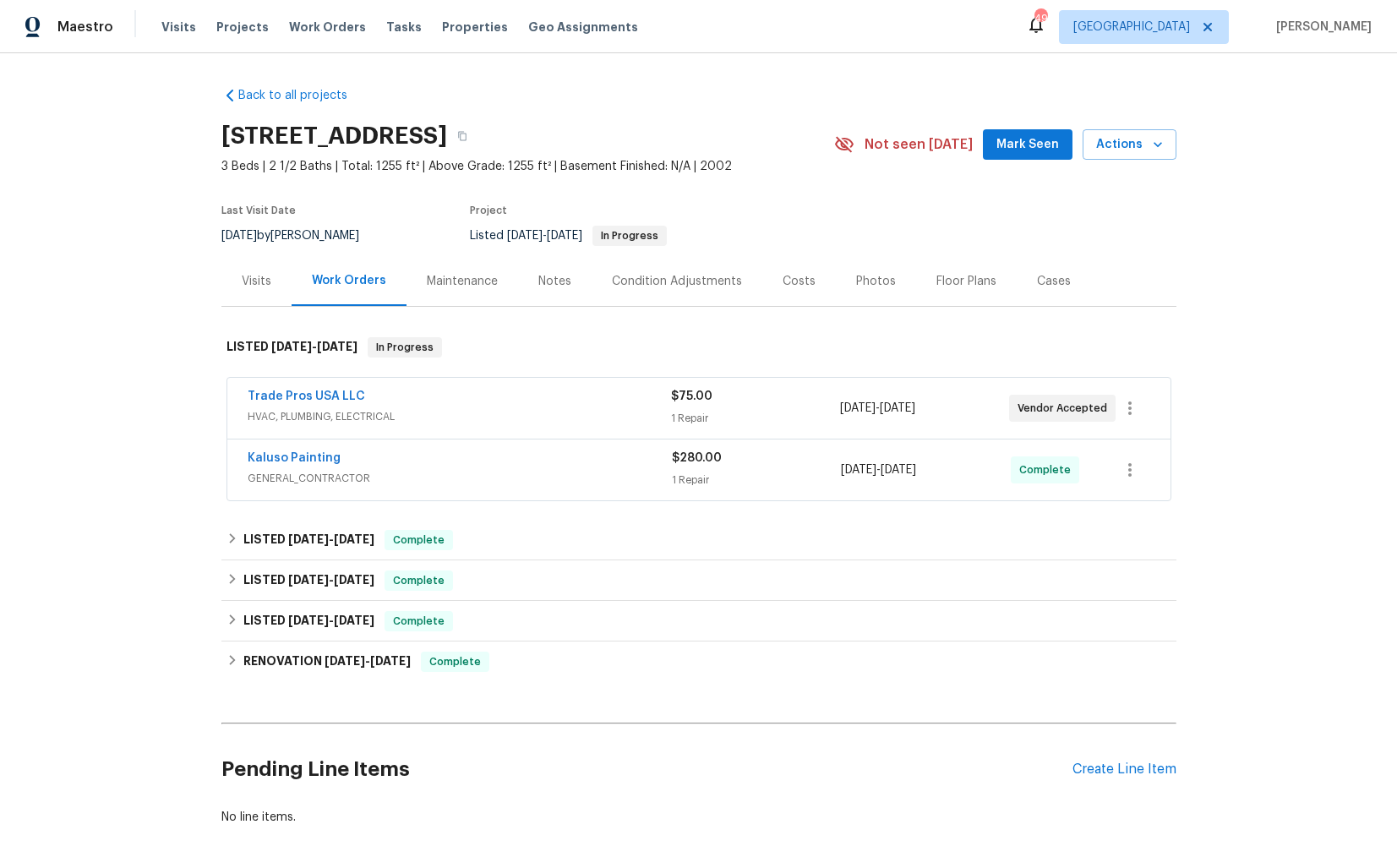
scroll to position [90, 0]
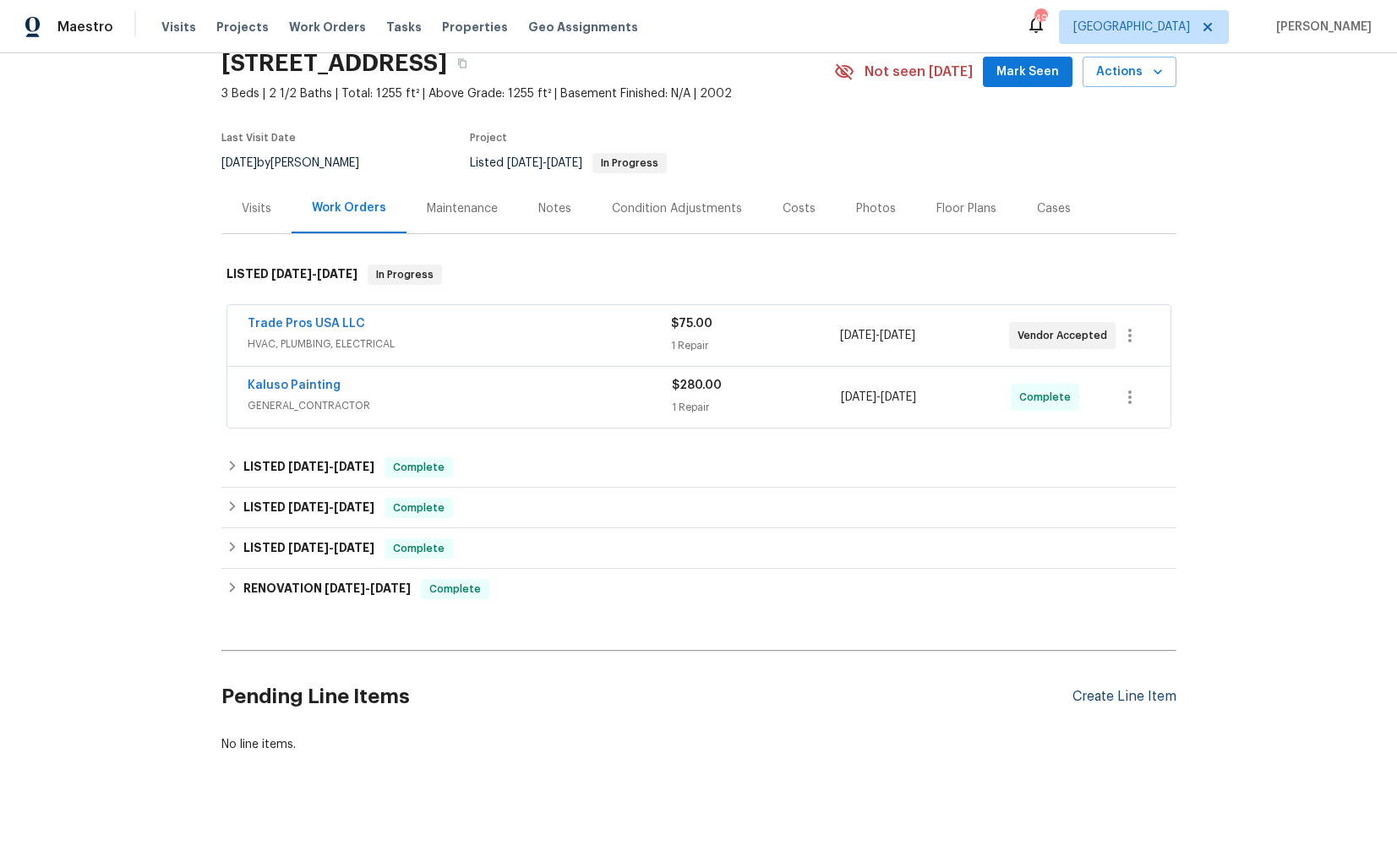
click at [1084, 697] on div "Create Line Item" at bounding box center [1124, 696] width 104 height 16
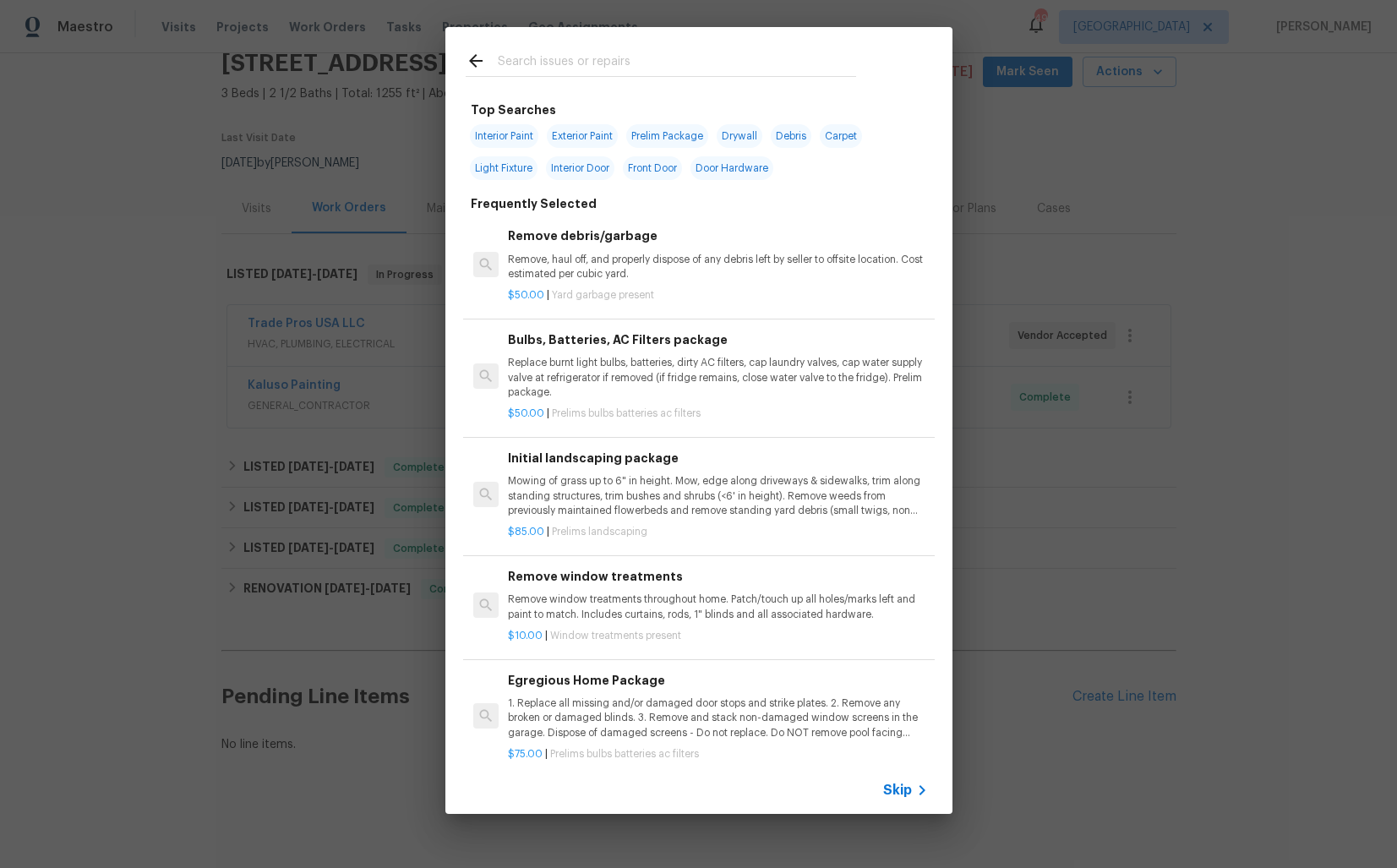
click at [554, 69] on input "text" at bounding box center [676, 63] width 358 height 25
type input "pest"
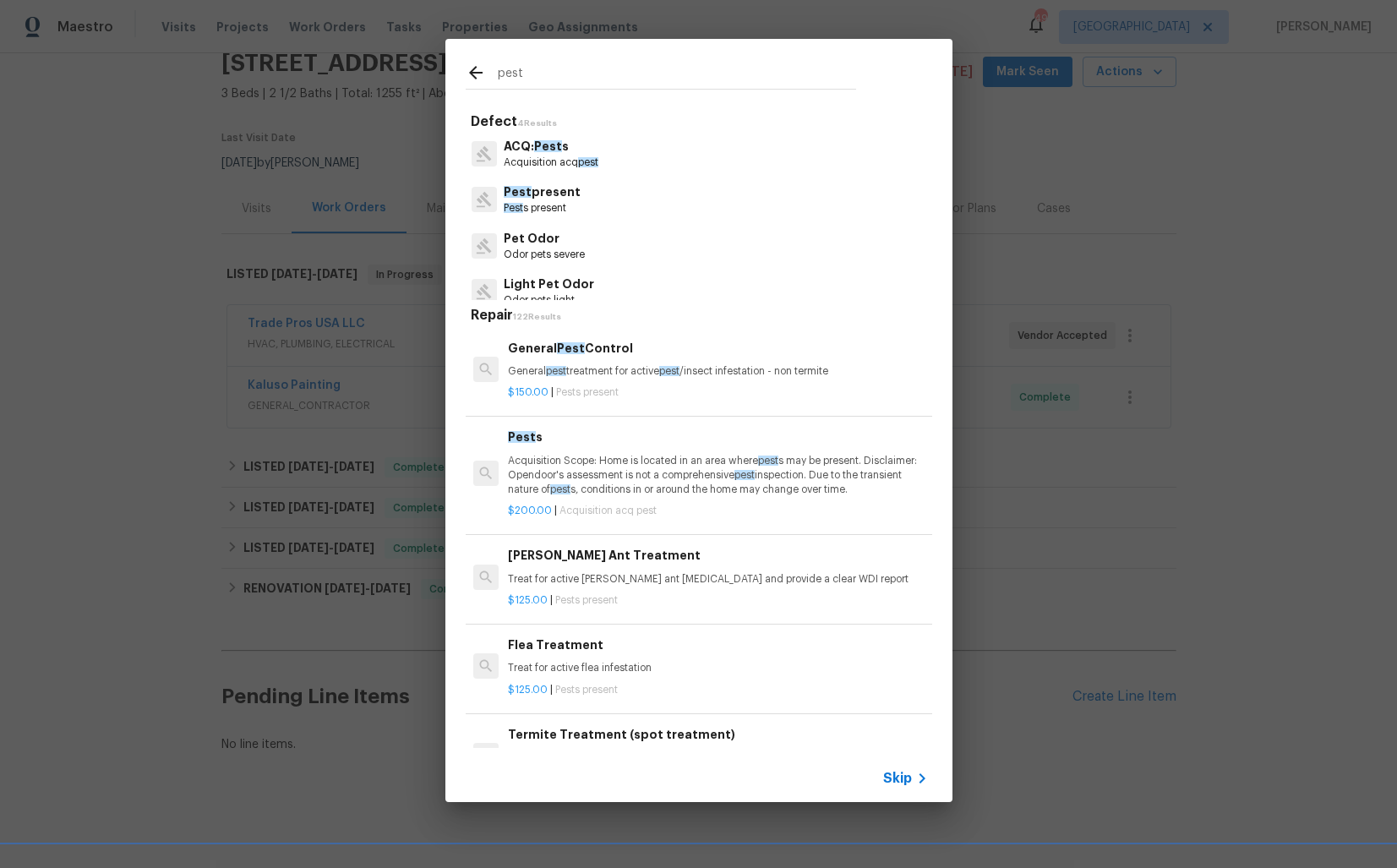
click at [566, 368] on span "pest" at bounding box center [555, 371] width 20 height 10
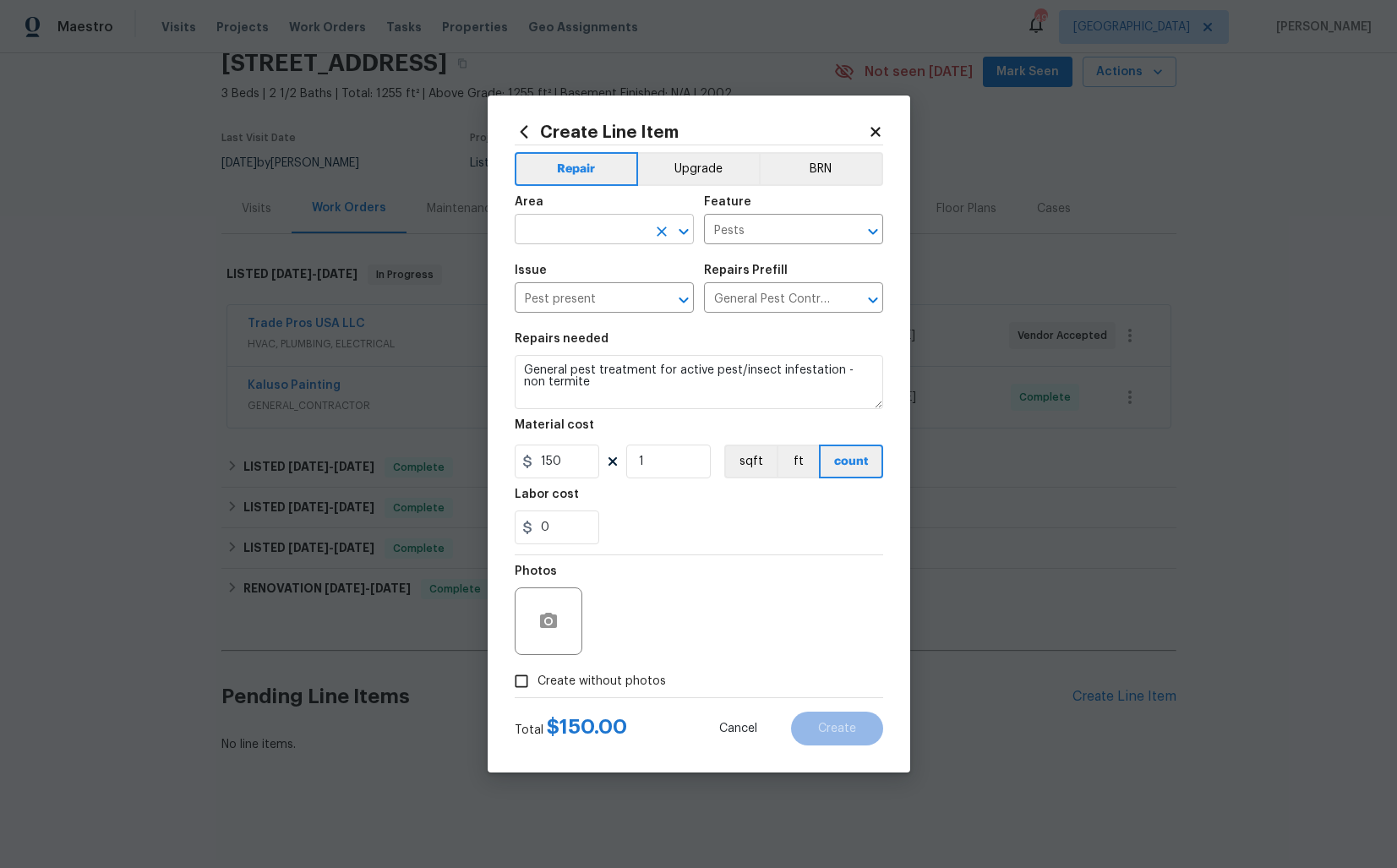
click at [545, 238] on input "text" at bounding box center [580, 231] width 132 height 26
type input "p"
click at [576, 294] on li "Interior Overall" at bounding box center [605, 296] width 180 height 28
type input "Interior Overall"
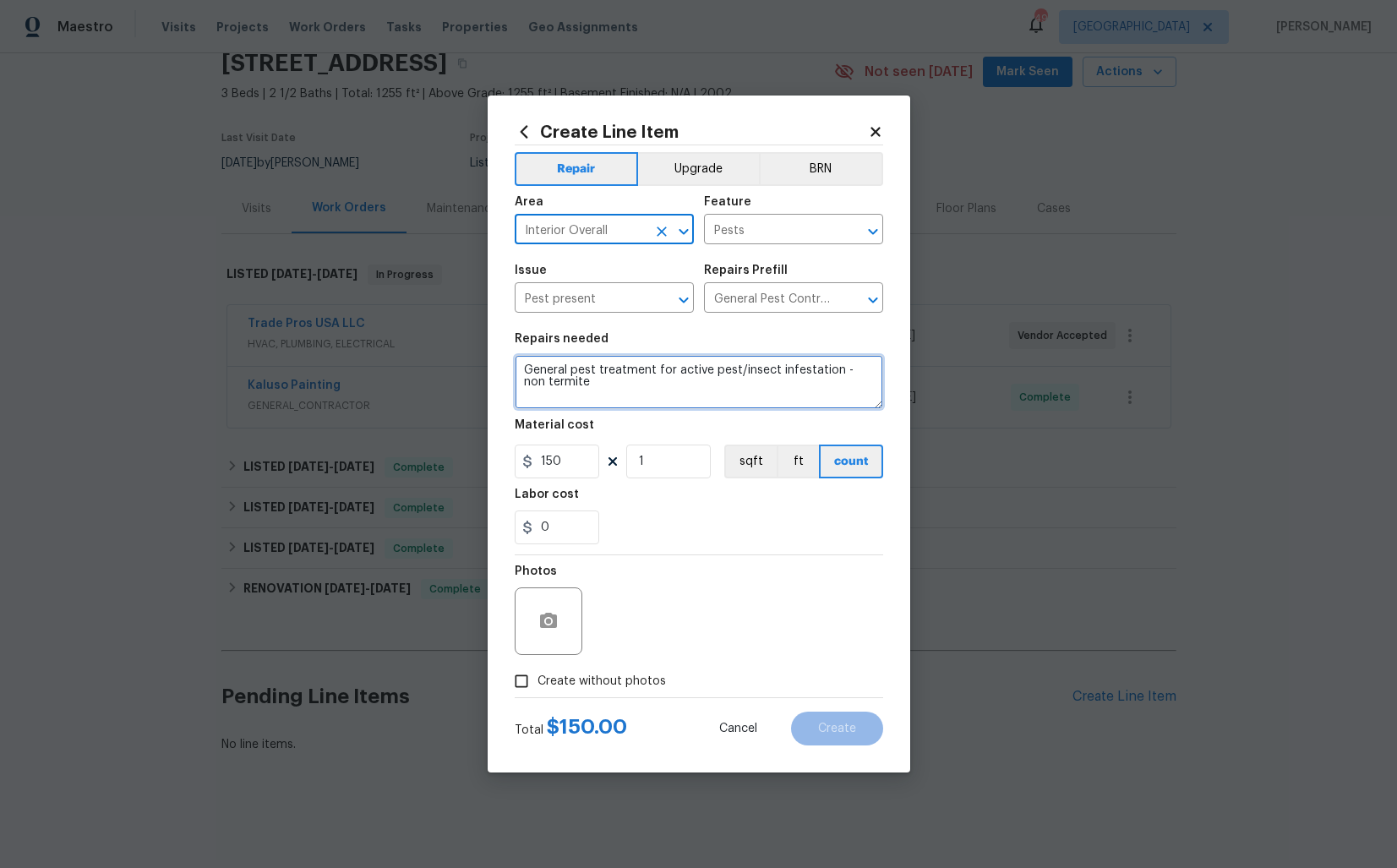
click at [601, 368] on textarea "General pest treatment for active pest/insect infestation - non termite" at bounding box center [699, 382] width 369 height 54
paste textarea "Feedback received that there are a large number of live spiders inside the home…"
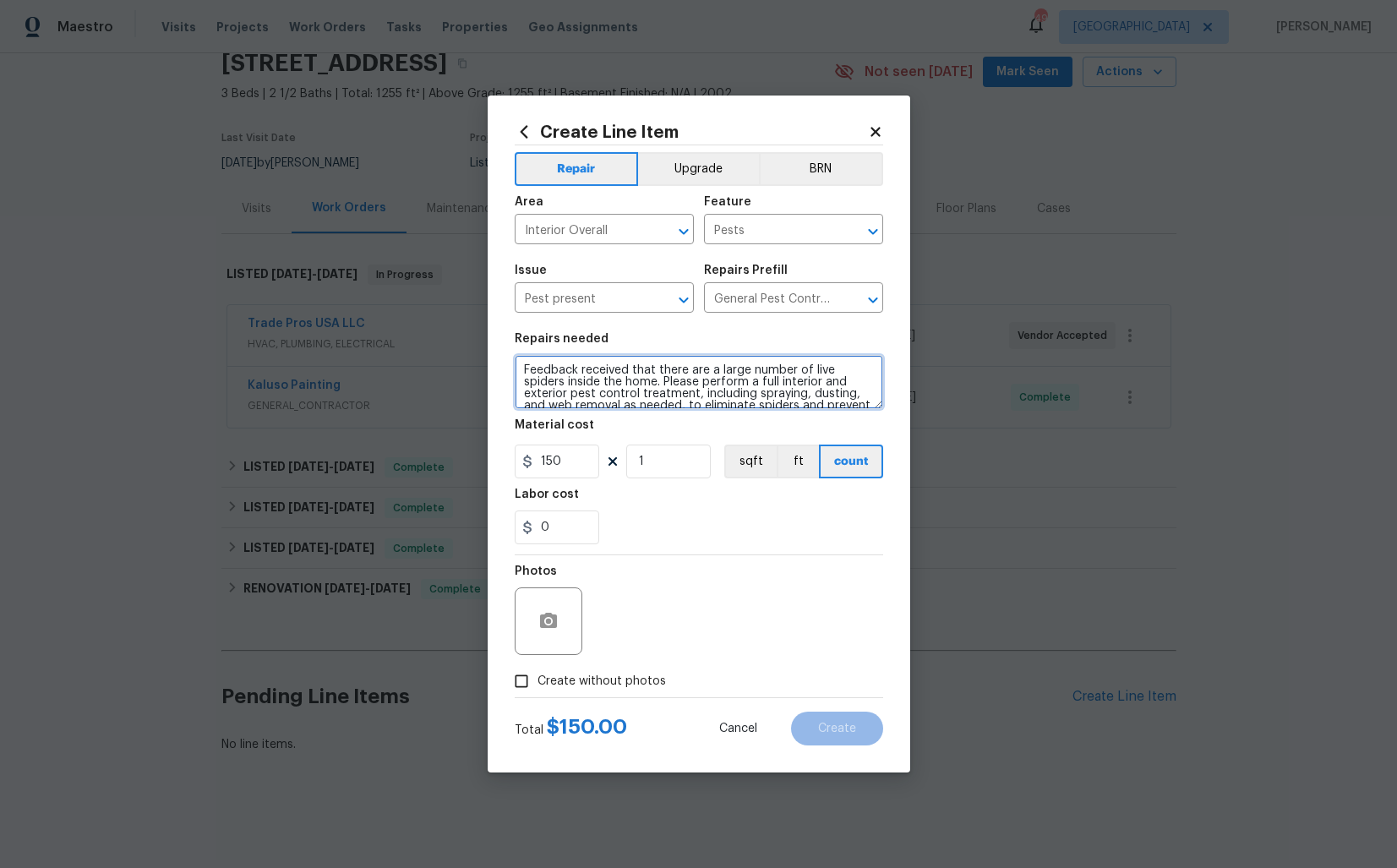
scroll to position [24, 0]
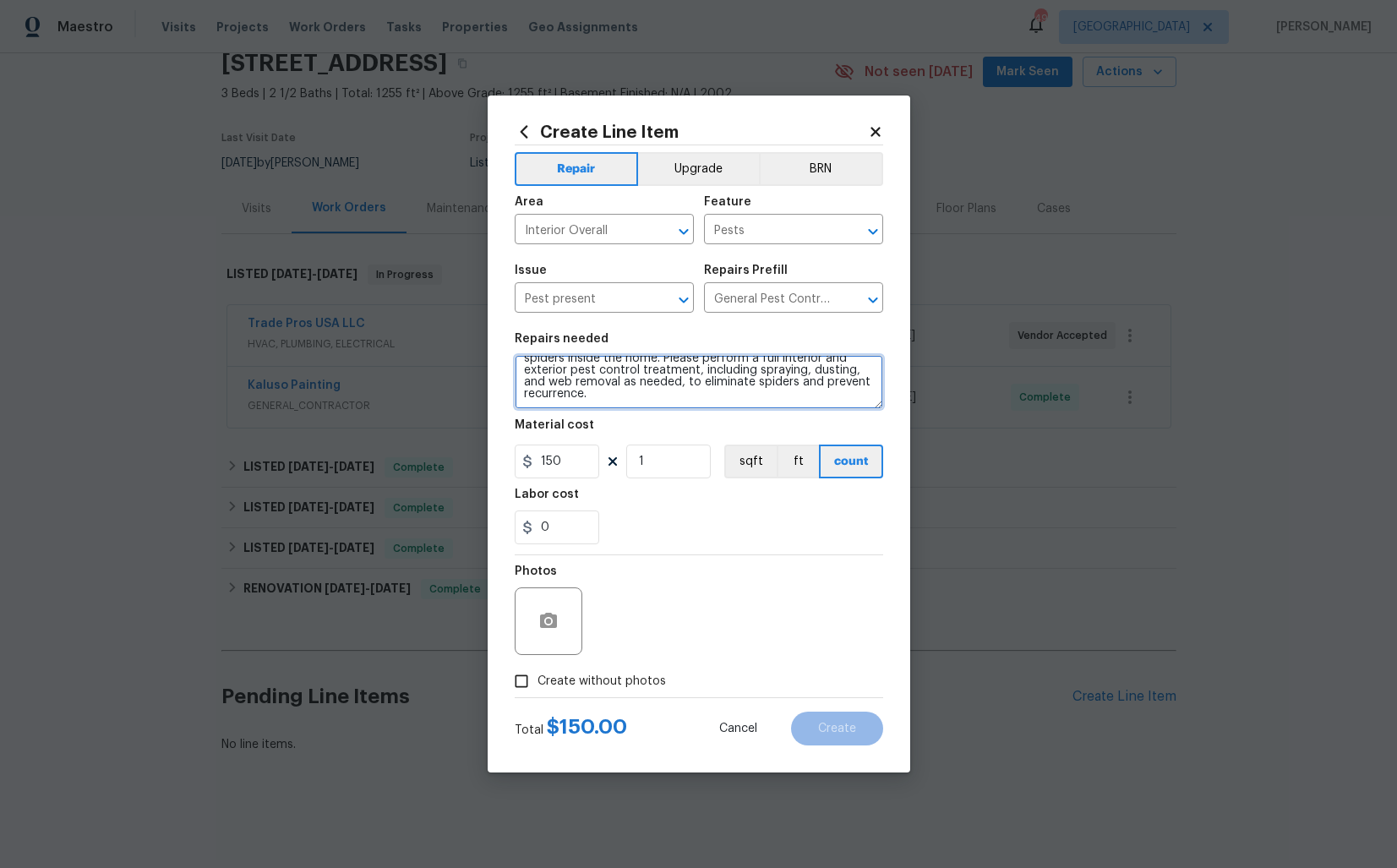
type textarea "Feedback received that there are a large number of live spiders inside the home…"
click at [574, 466] on input "150" at bounding box center [557, 461] width 85 height 34
type input "75"
click at [559, 615] on button "button" at bounding box center [548, 620] width 41 height 41
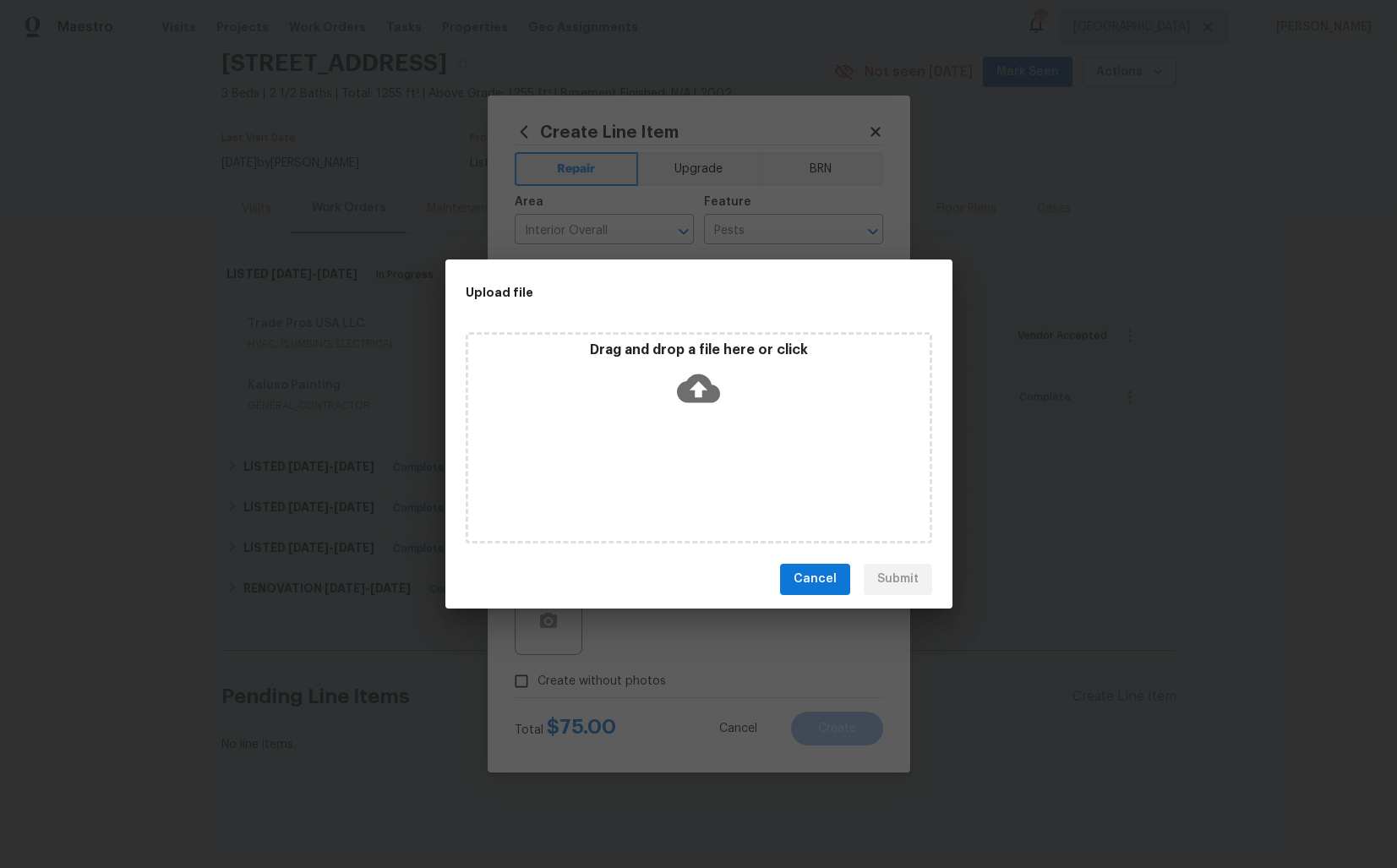
click at [702, 393] on icon at bounding box center [698, 388] width 43 height 29
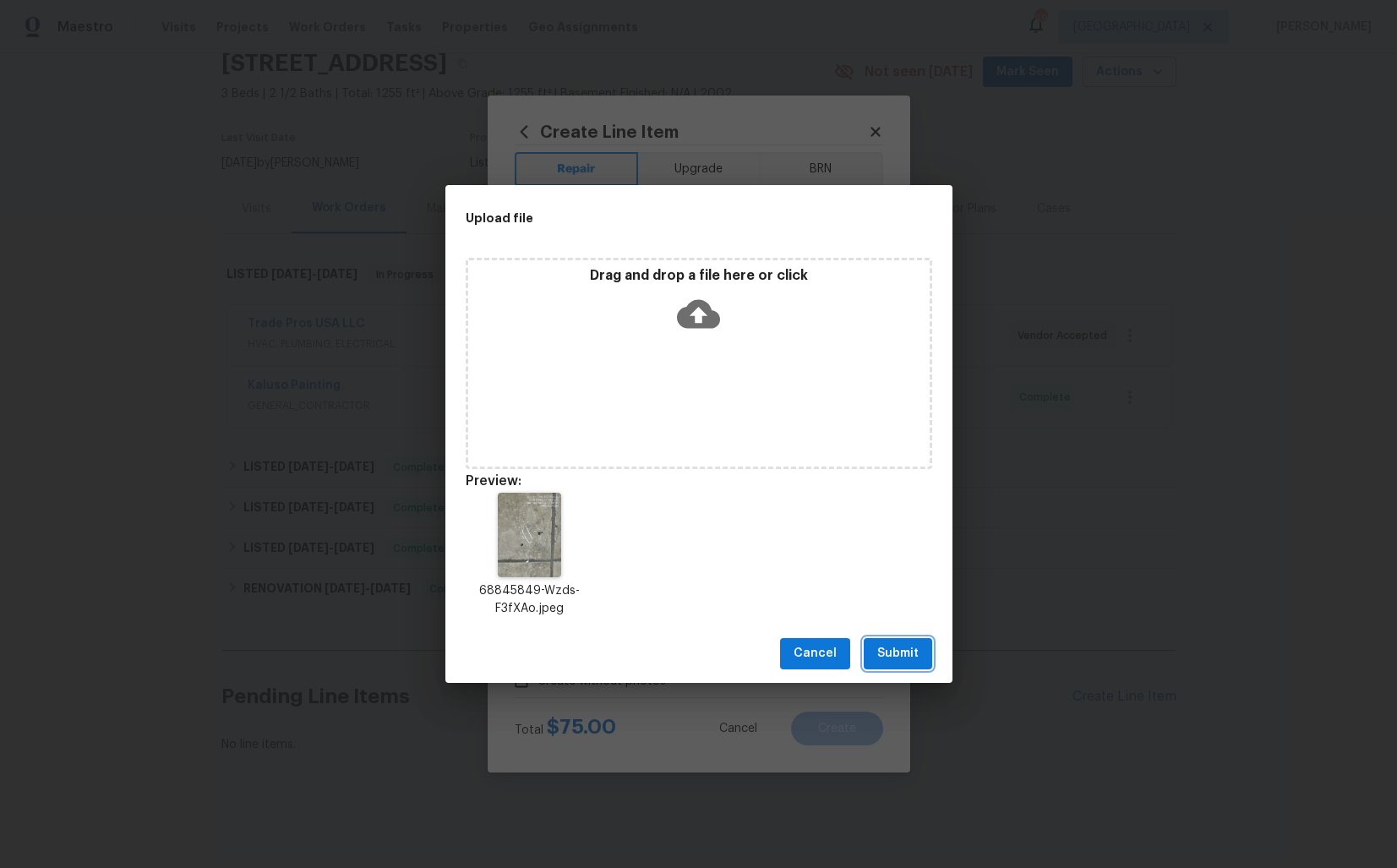
click at [911, 649] on span "Submit" at bounding box center [899, 654] width 42 height 21
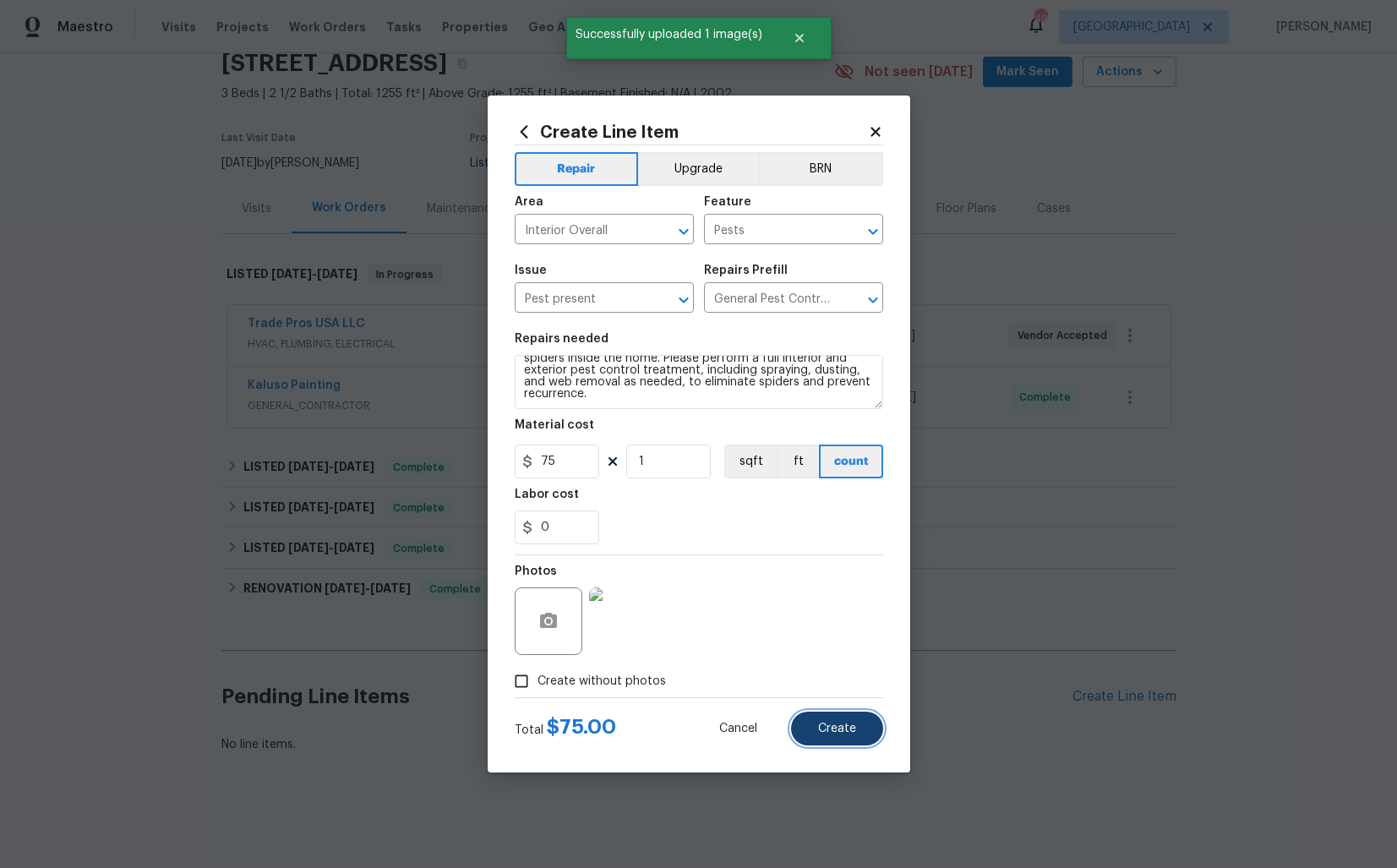
click at [828, 734] on span "Create" at bounding box center [838, 729] width 38 height 13
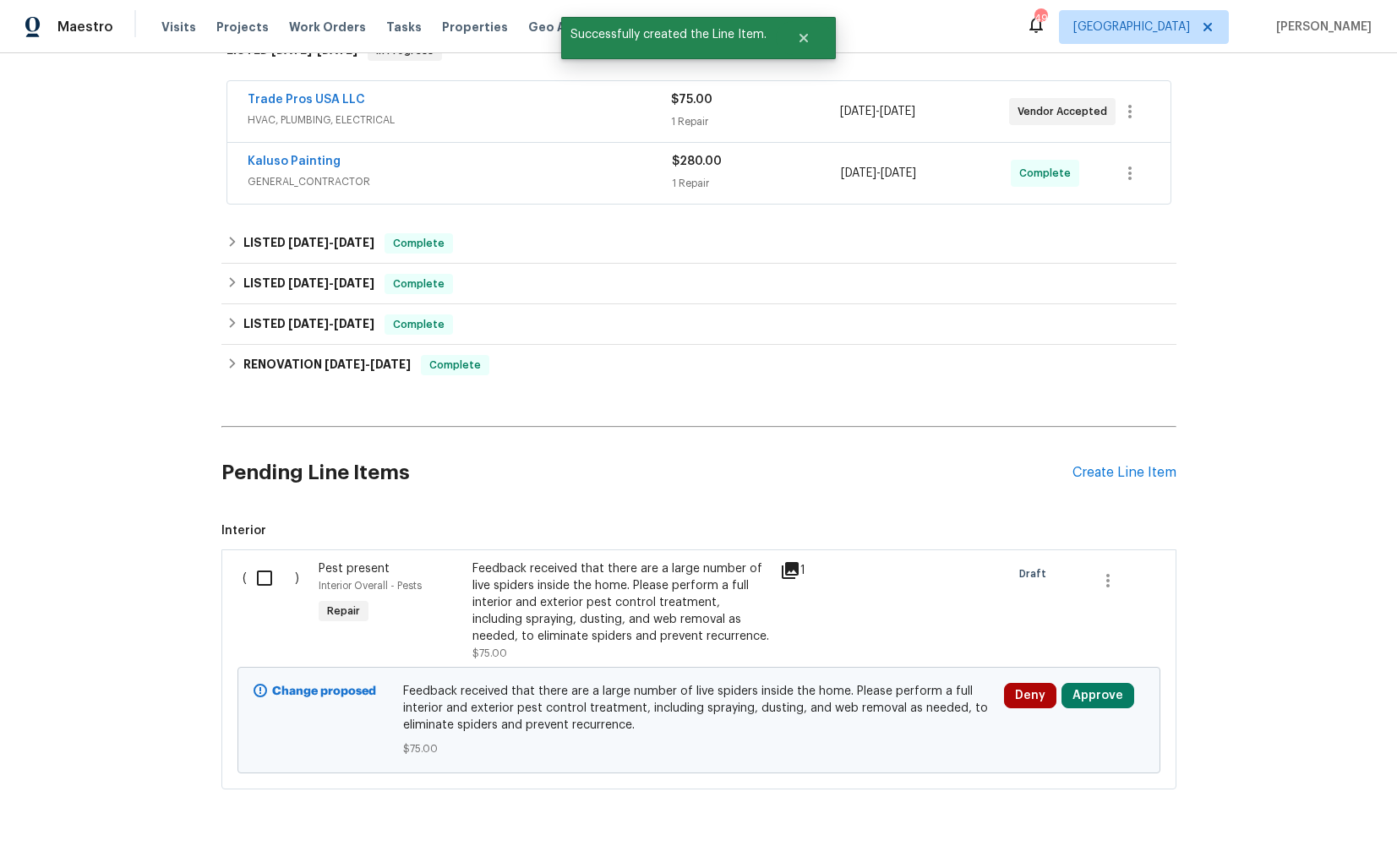
scroll to position [349, 0]
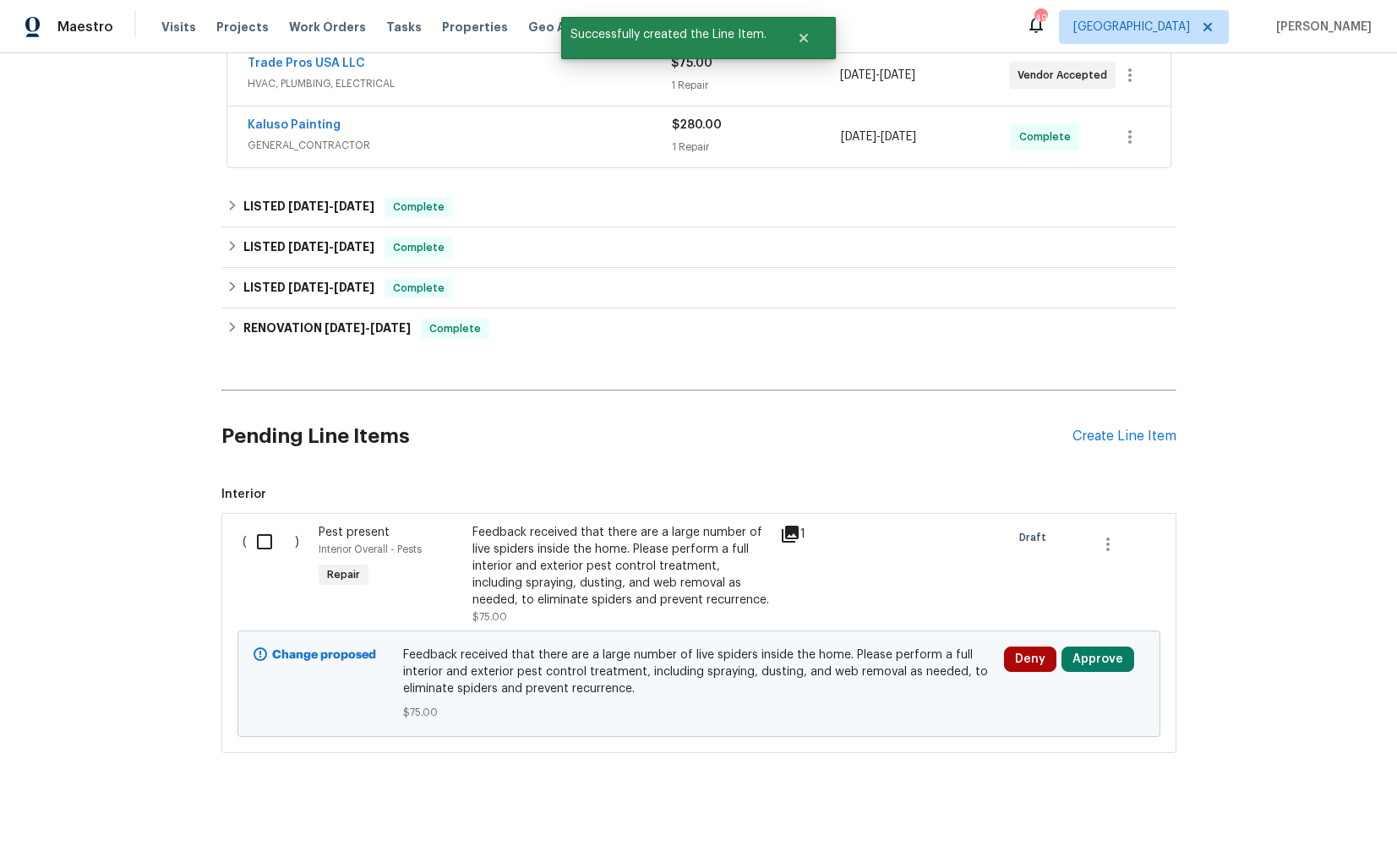
click at [266, 543] on input "checkbox" at bounding box center [270, 541] width 48 height 36
checkbox input "true"
click at [1299, 819] on span "Create Work Order" at bounding box center [1299, 826] width 112 height 21
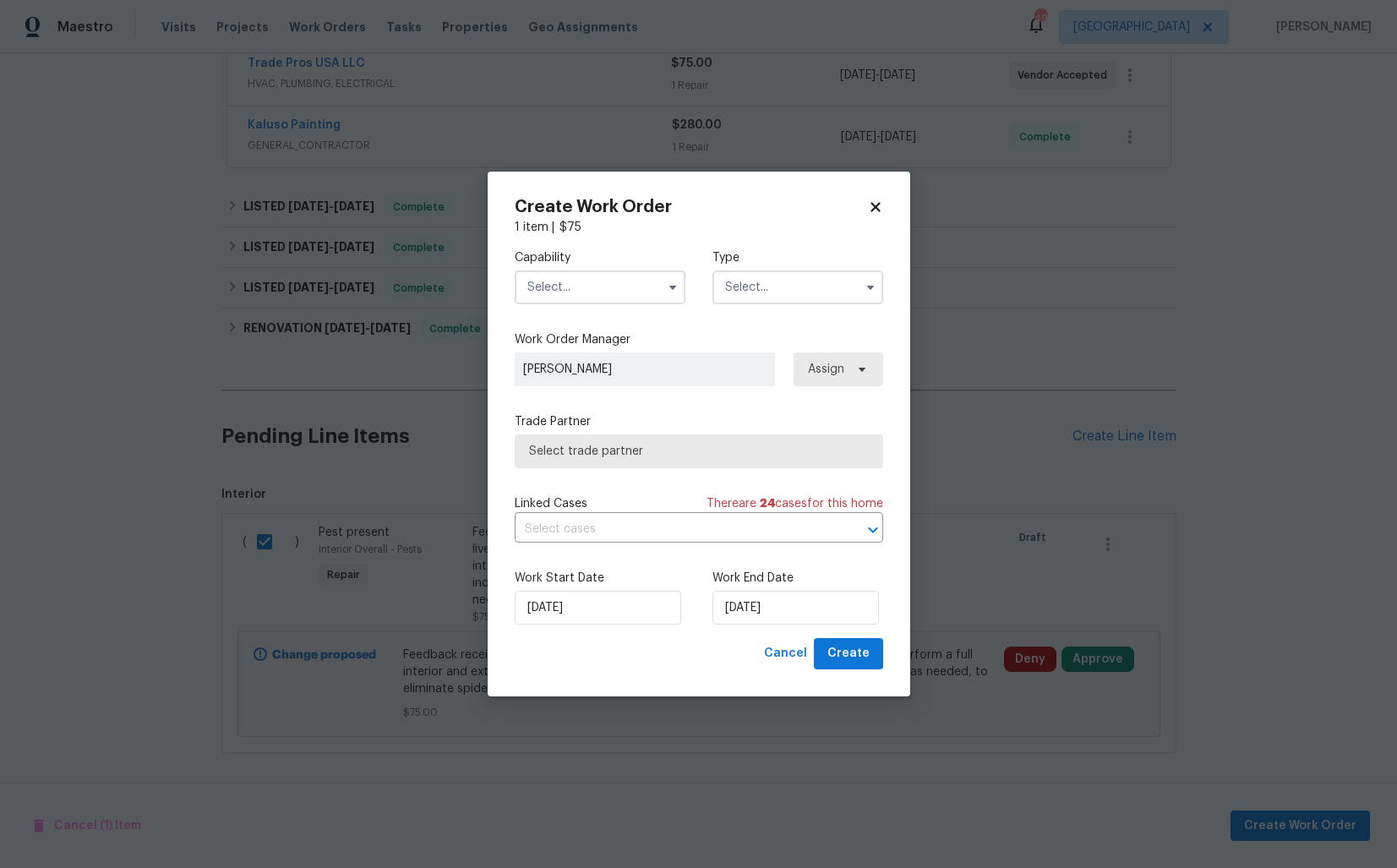
click at [595, 289] on input "text" at bounding box center [600, 287] width 171 height 34
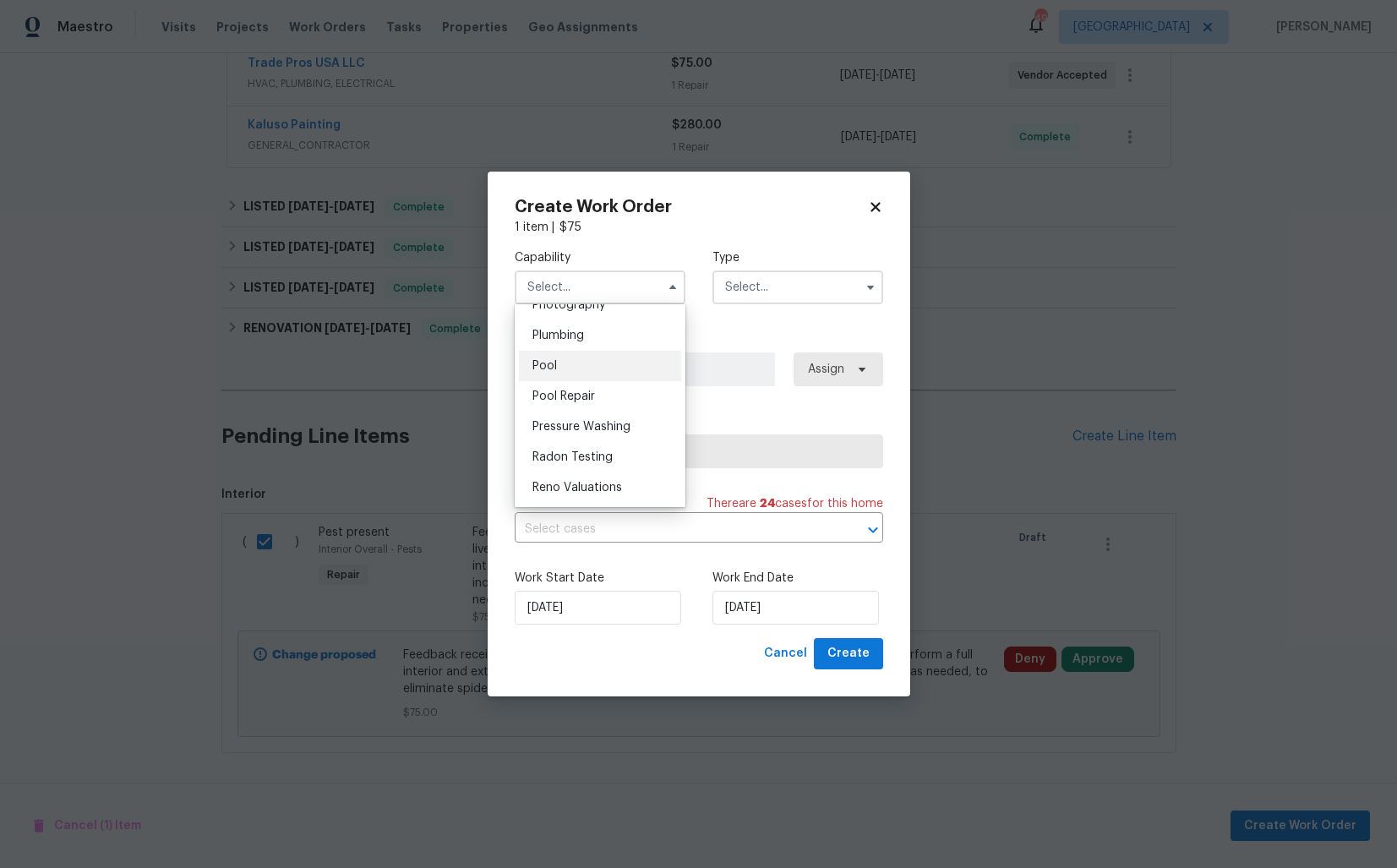
scroll to position [1455, 0]
click at [581, 320] on div "Pests" at bounding box center [600, 318] width 162 height 31
type input "Pests"
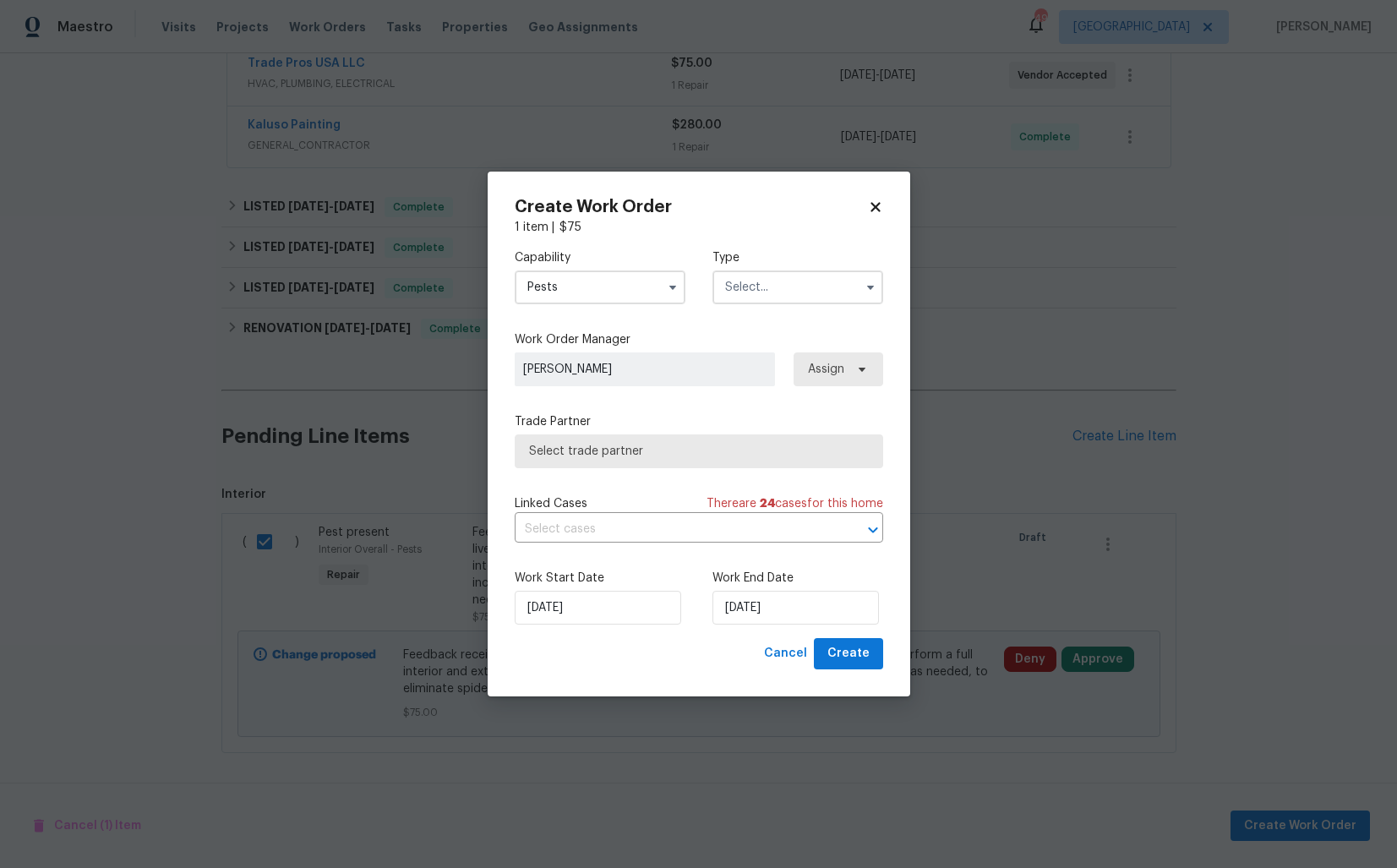
click at [790, 291] on input "text" at bounding box center [797, 287] width 171 height 34
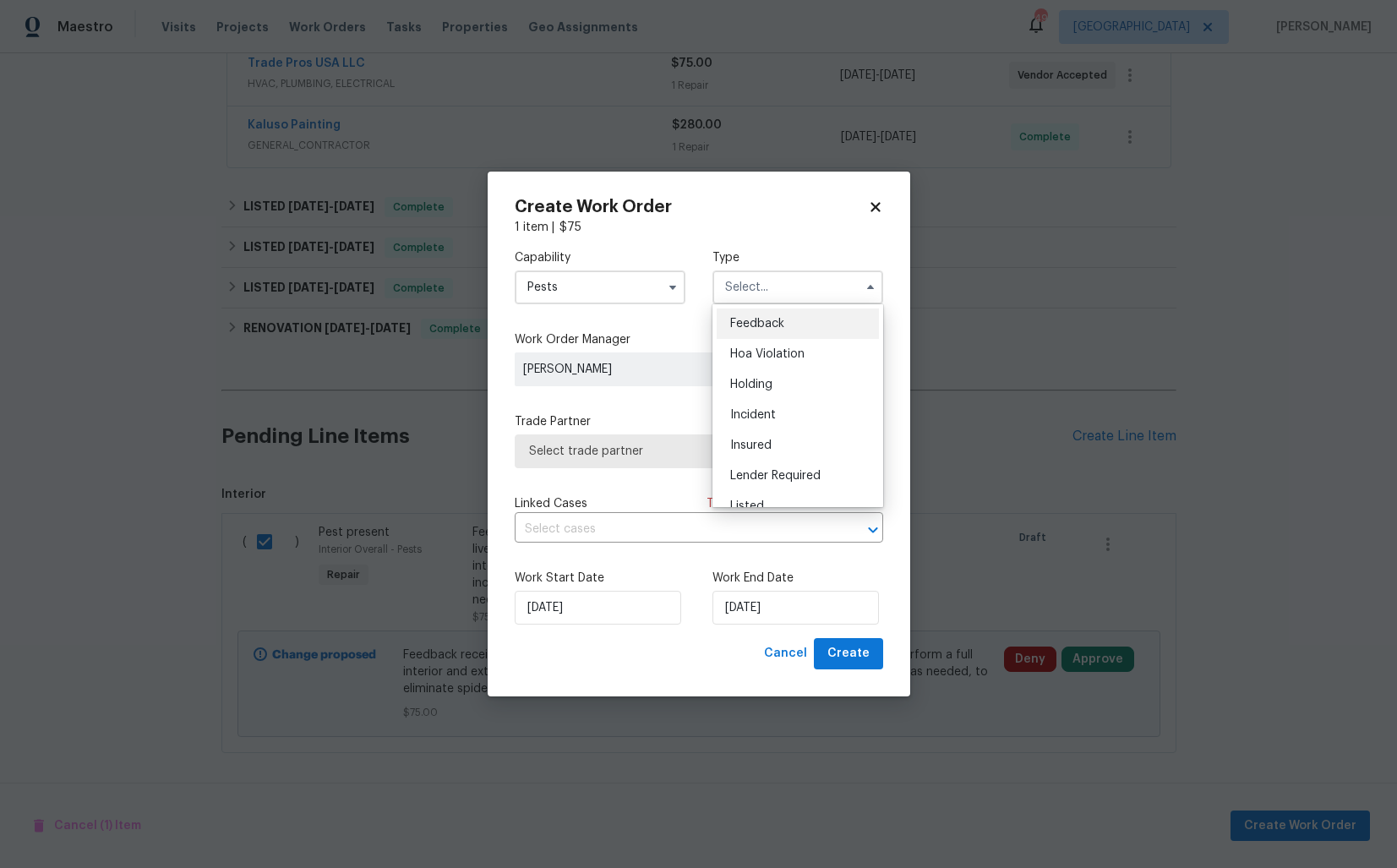
click at [789, 323] on div "Feedback" at bounding box center [797, 323] width 162 height 31
type input "Feedback"
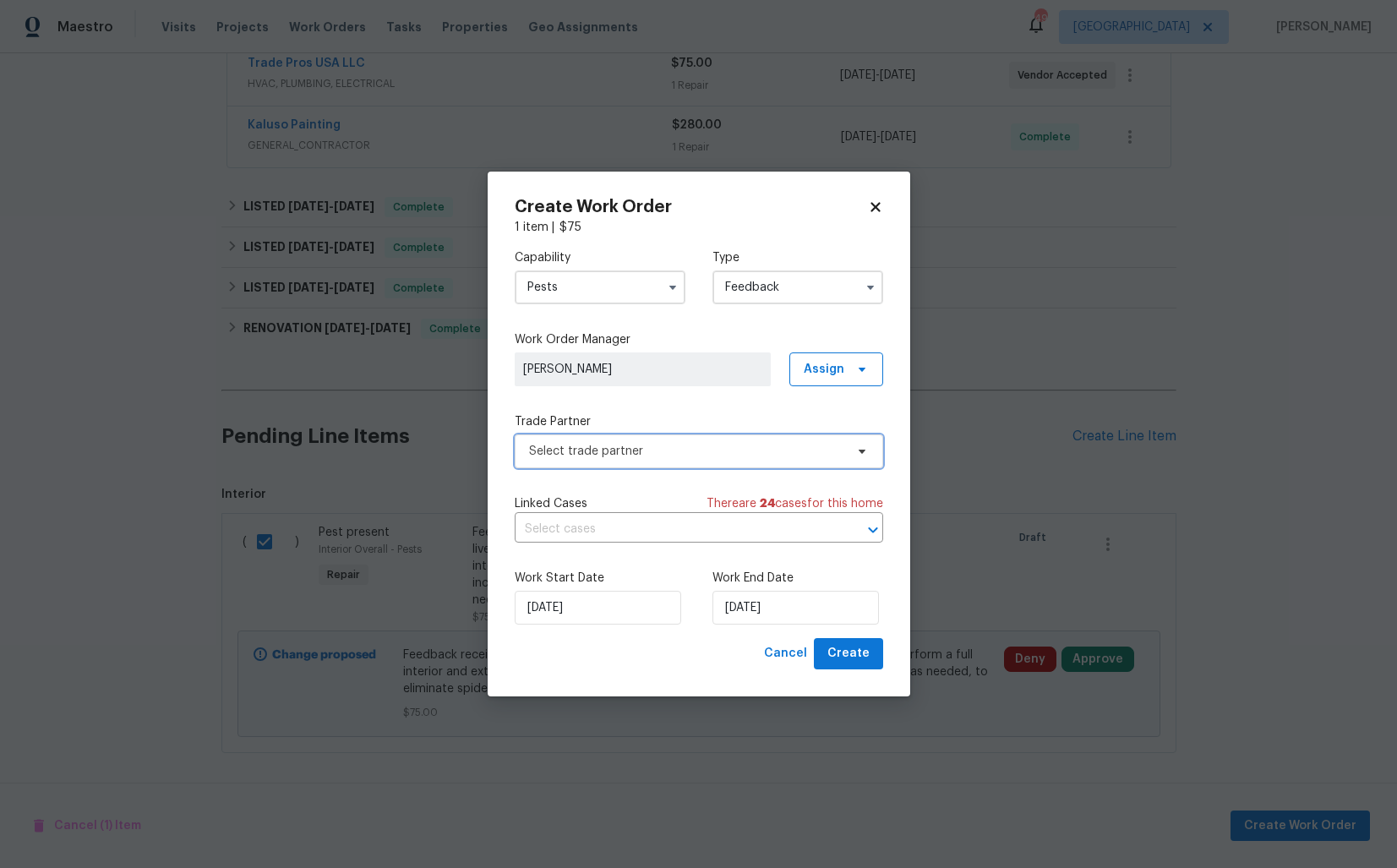
click at [577, 461] on span "Select trade partner" at bounding box center [699, 451] width 369 height 34
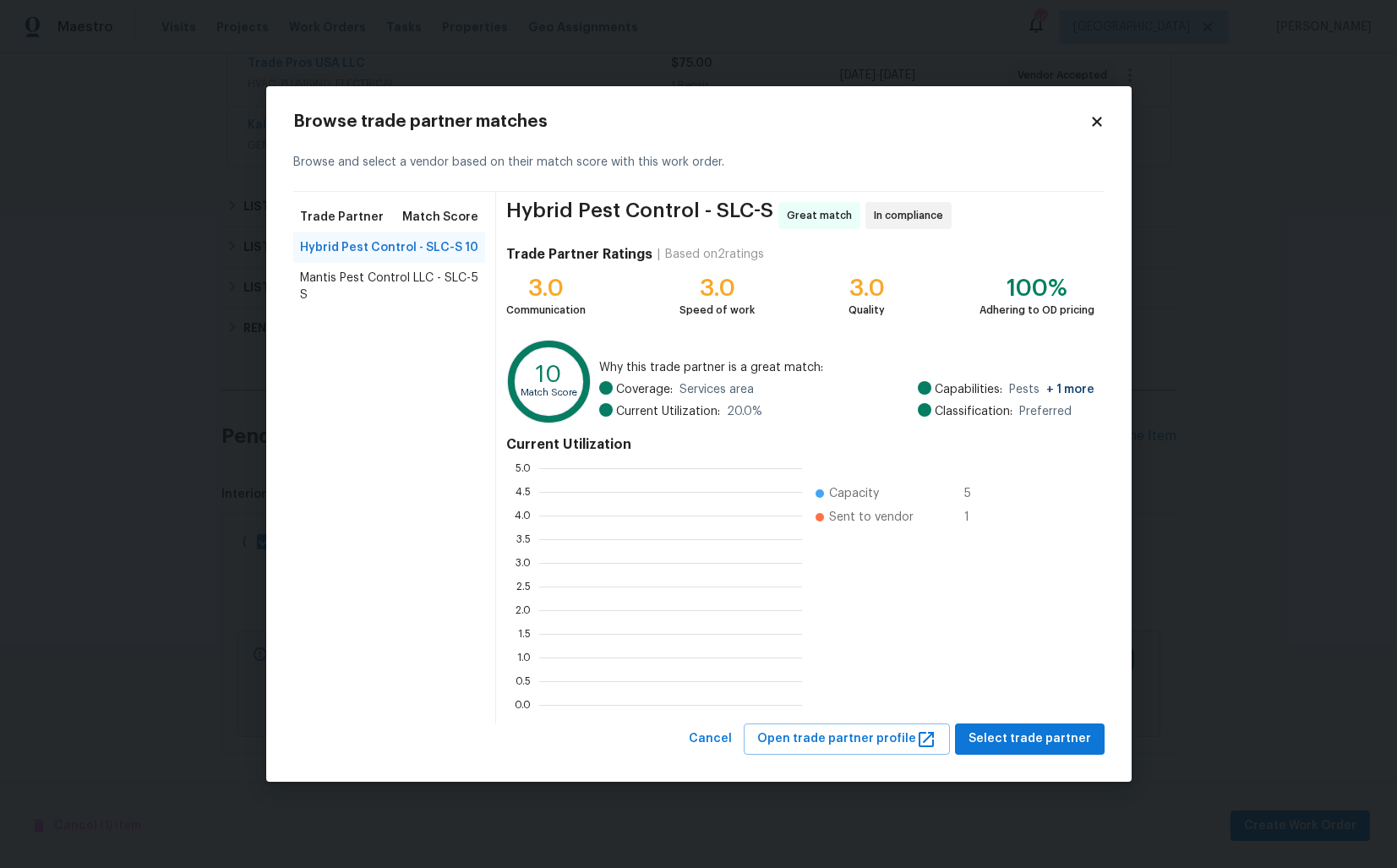
scroll to position [237, 263]
click at [1031, 732] on span "Select trade partner" at bounding box center [1029, 739] width 123 height 21
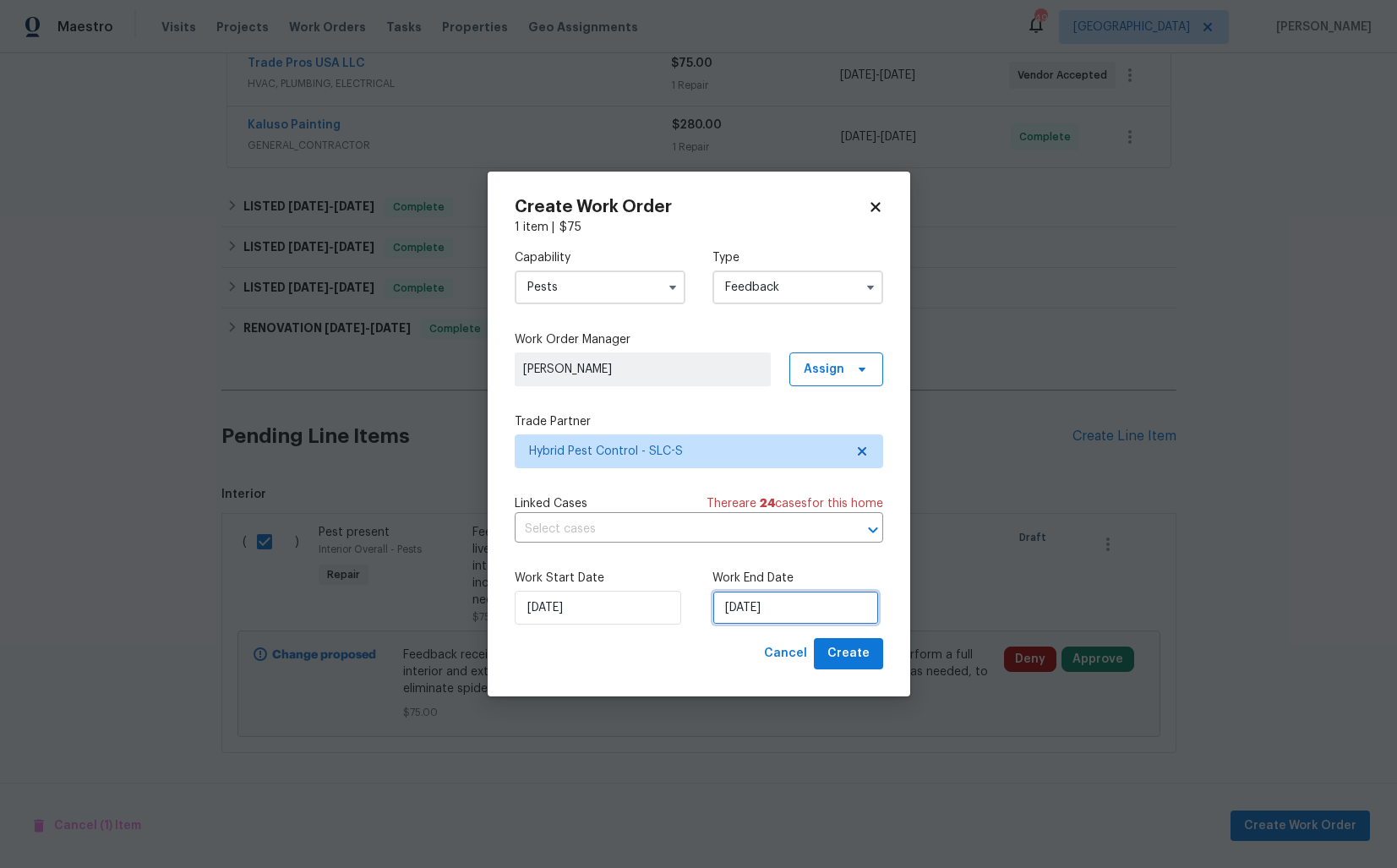
click at [767, 610] on input "04/09/2025" at bounding box center [795, 607] width 166 height 34
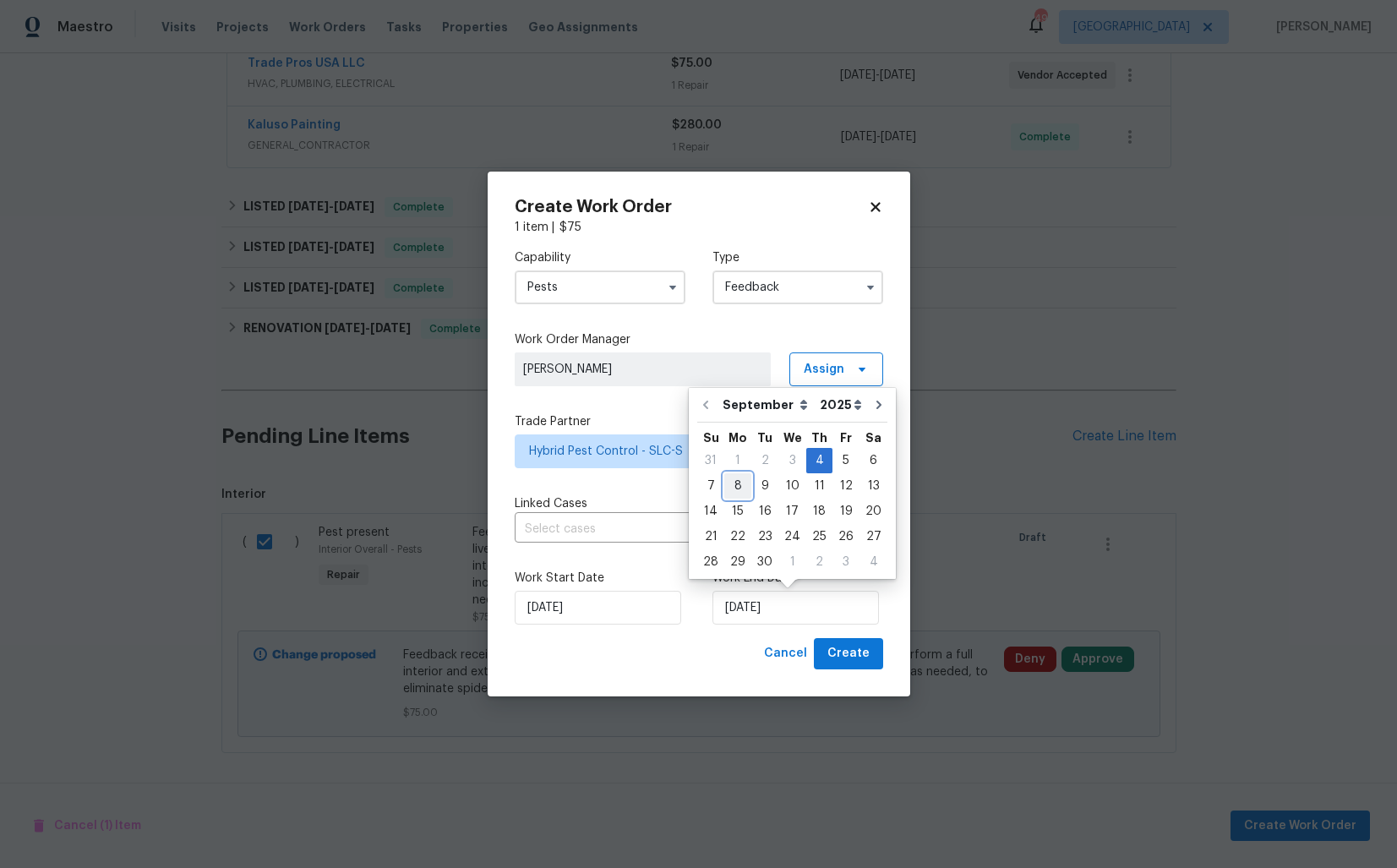
click at [741, 485] on div "8" at bounding box center [737, 485] width 27 height 24
type input "08/09/2025"
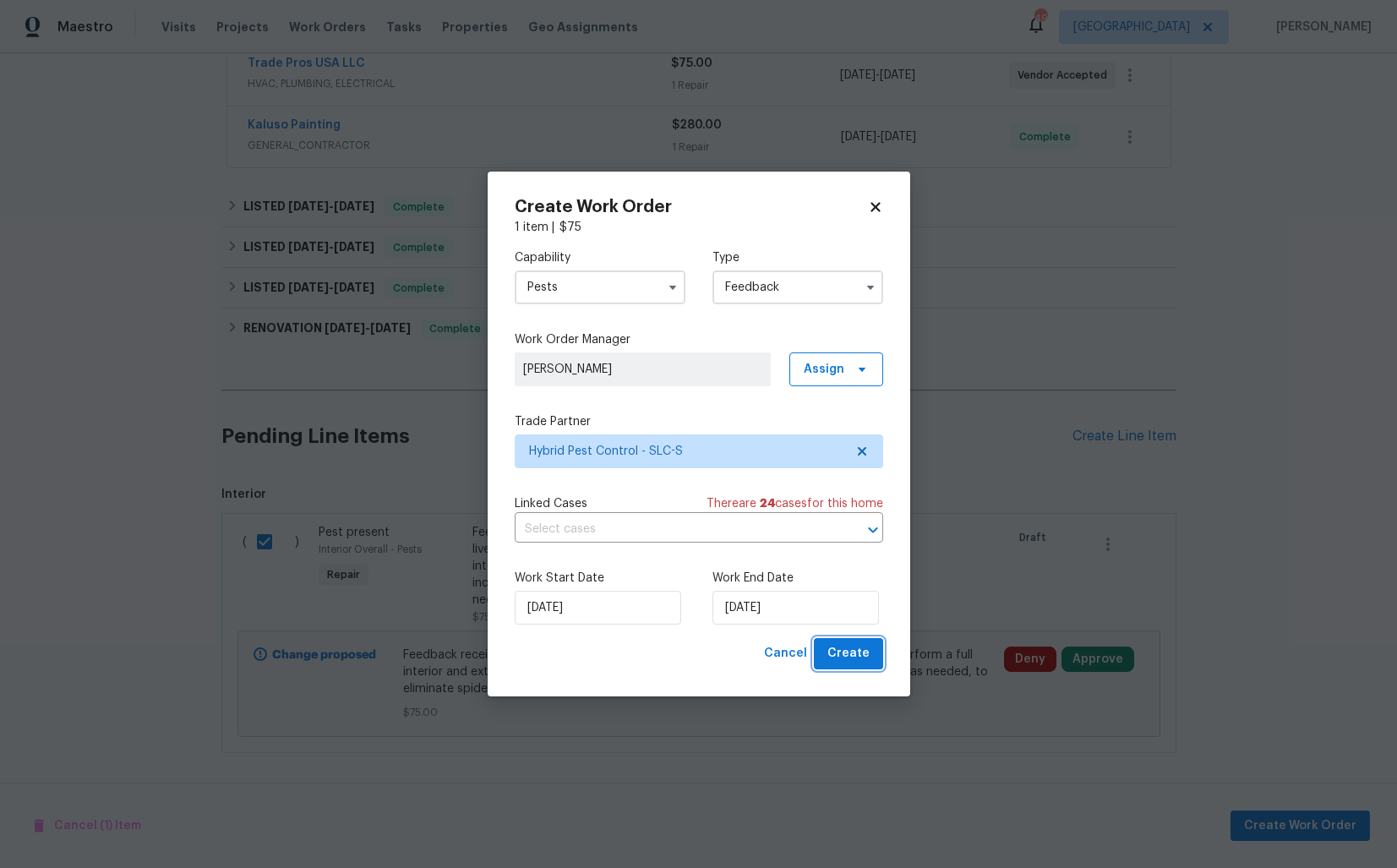
click at [851, 654] on span "Create" at bounding box center [848, 654] width 42 height 21
checkbox input "false"
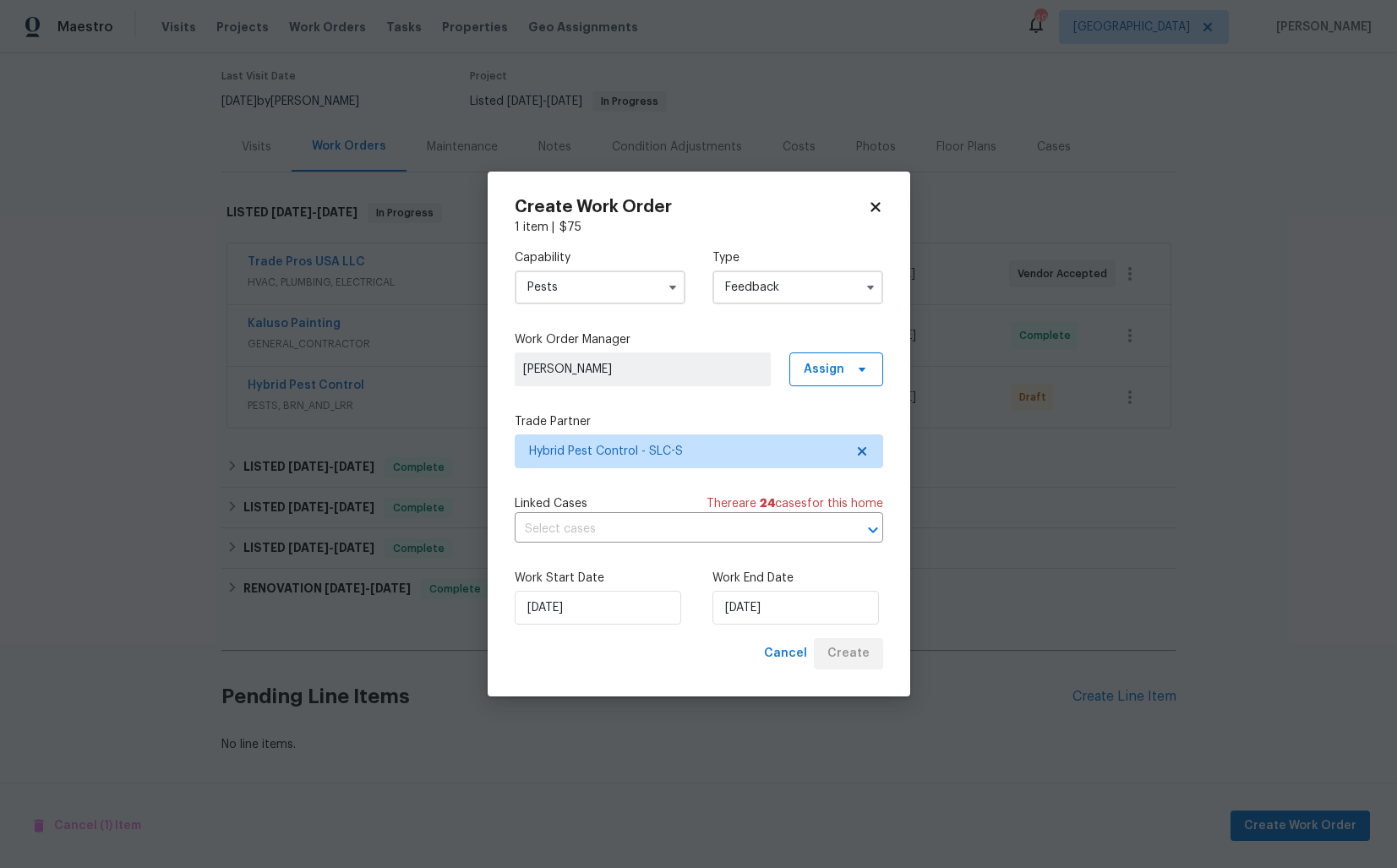
scroll to position [152, 0]
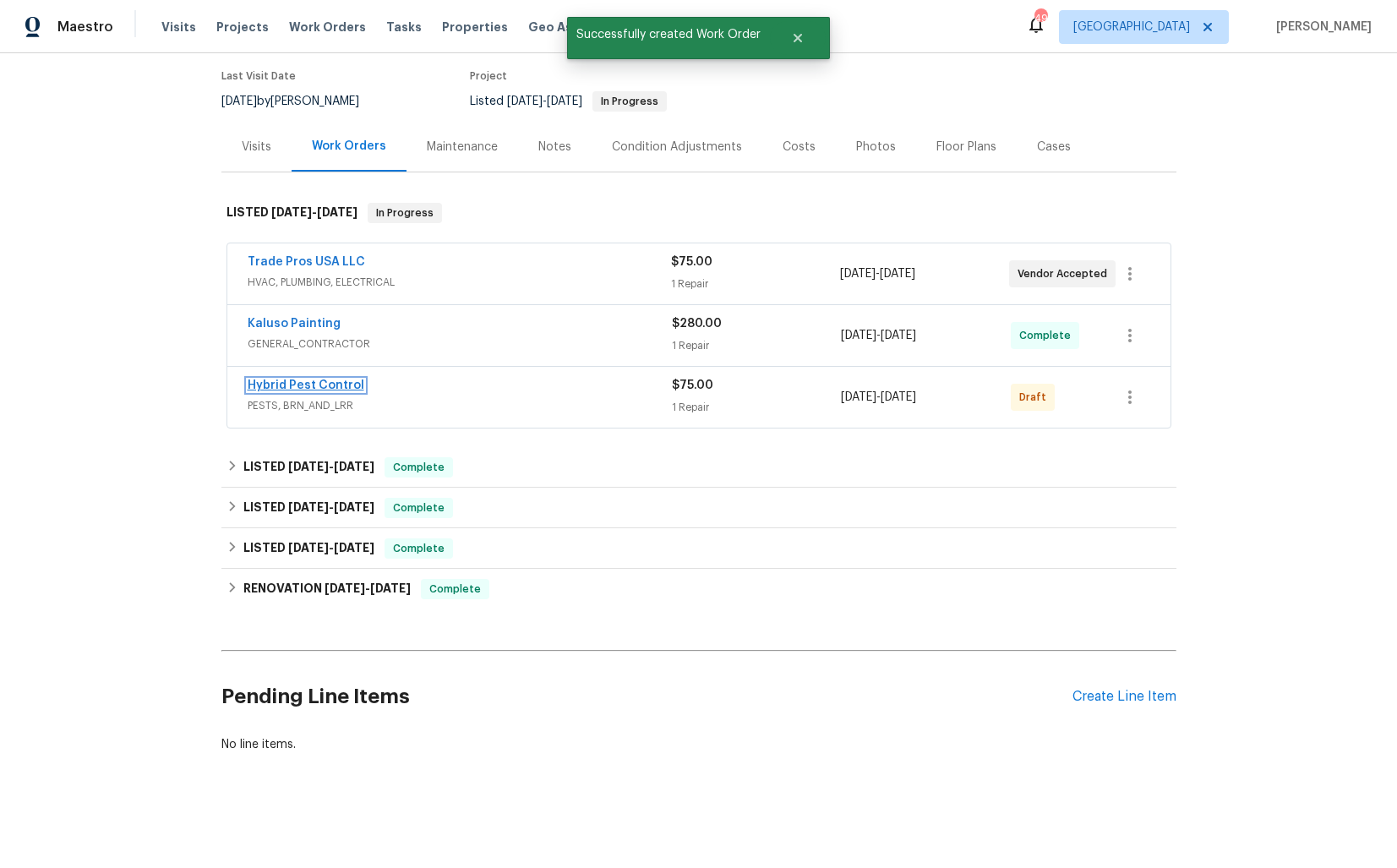
click at [277, 384] on link "Hybrid Pest Control" at bounding box center [306, 385] width 117 height 12
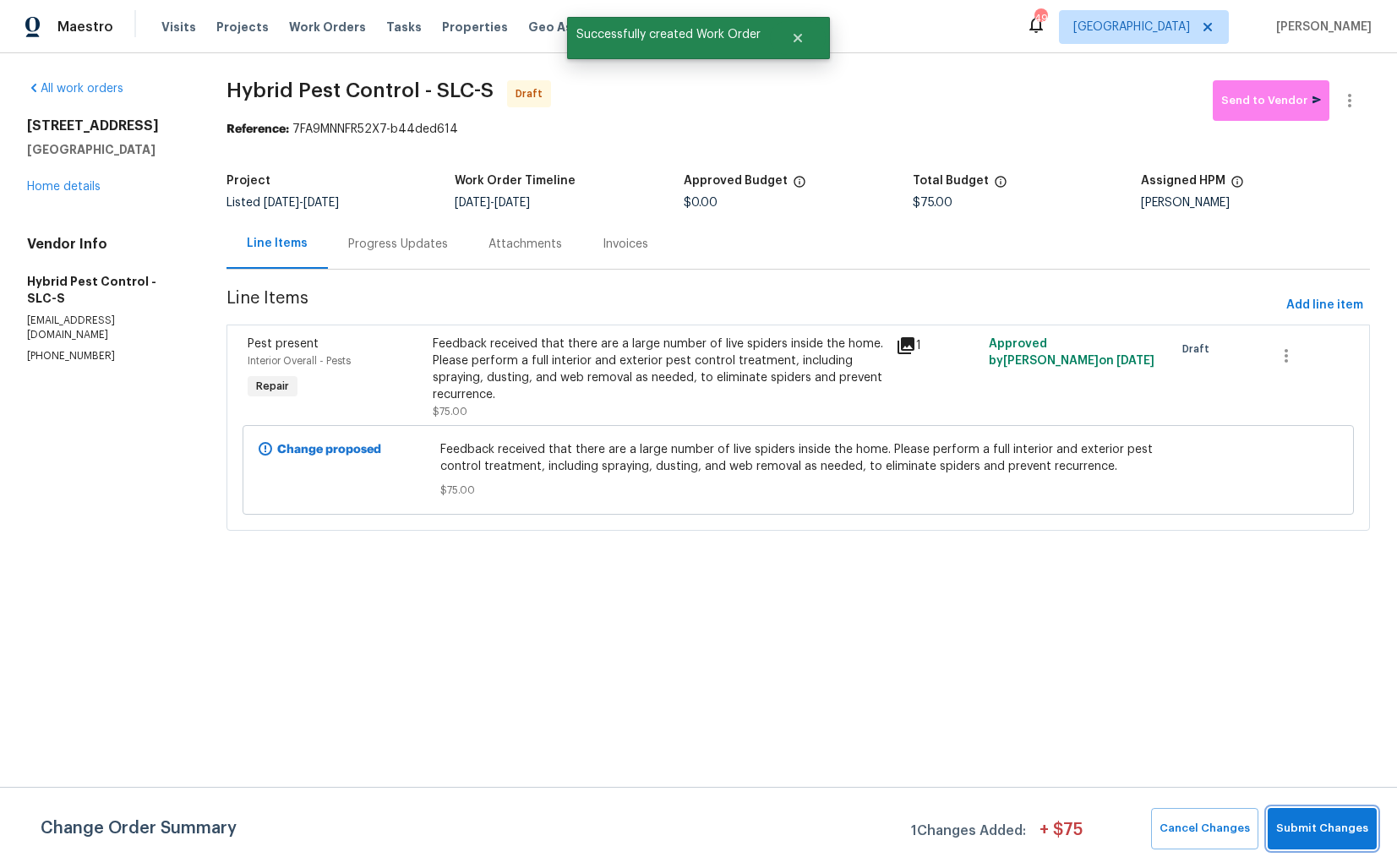
click at [1306, 837] on span "Submit Changes" at bounding box center [1322, 829] width 92 height 19
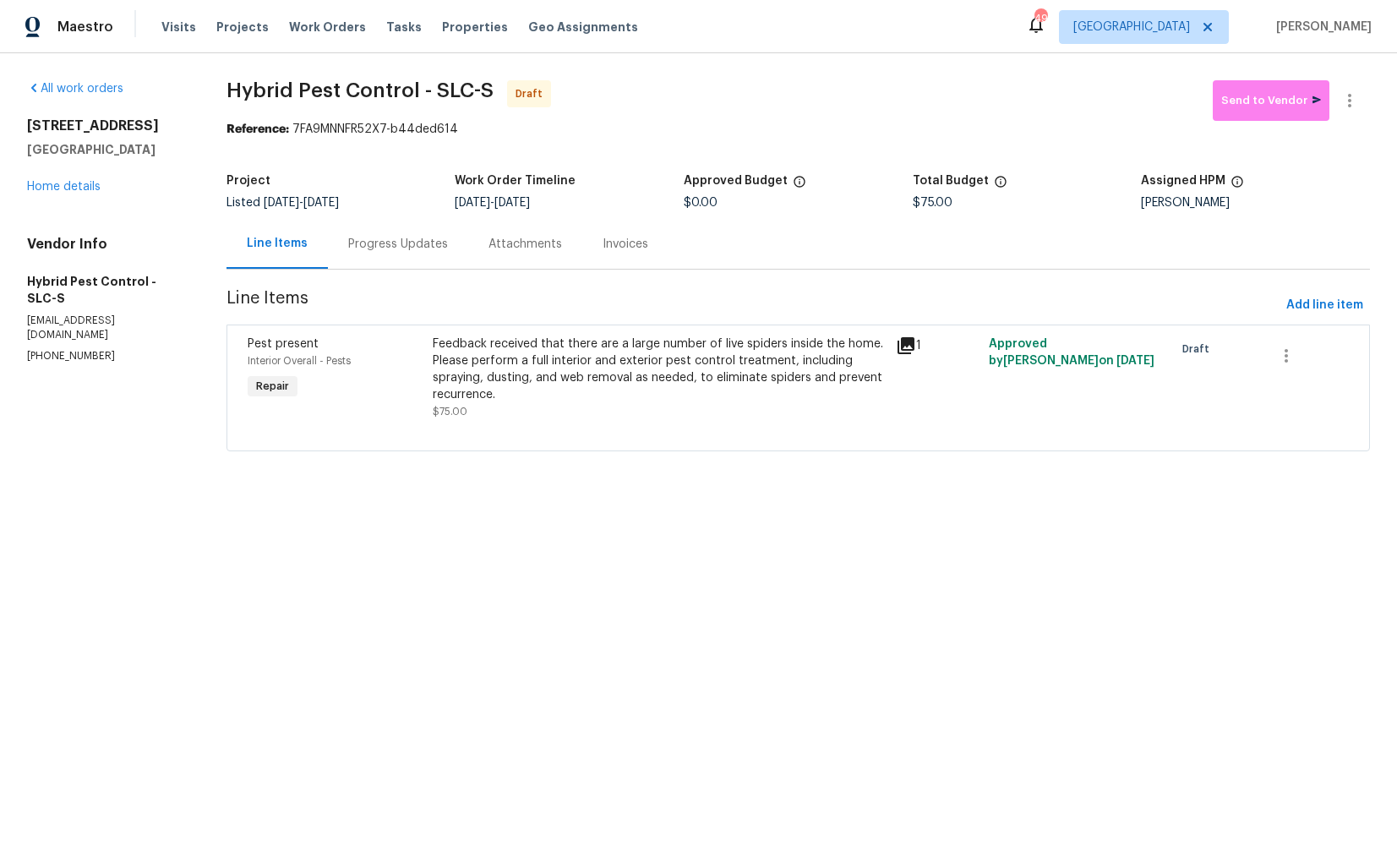
click at [410, 251] on div "Progress Updates" at bounding box center [398, 244] width 99 height 17
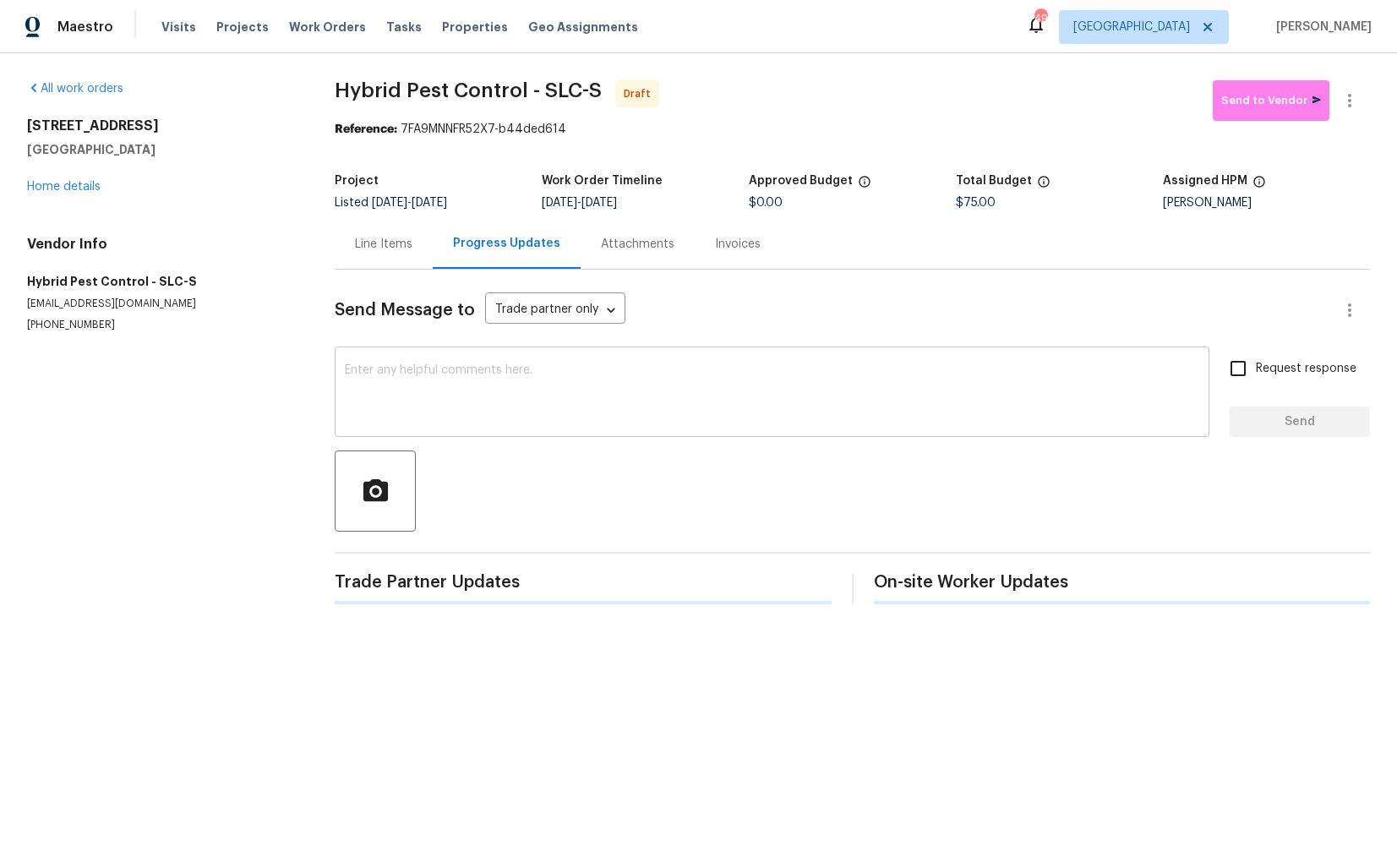
click at [434, 437] on div "x ​" at bounding box center [772, 393] width 875 height 86
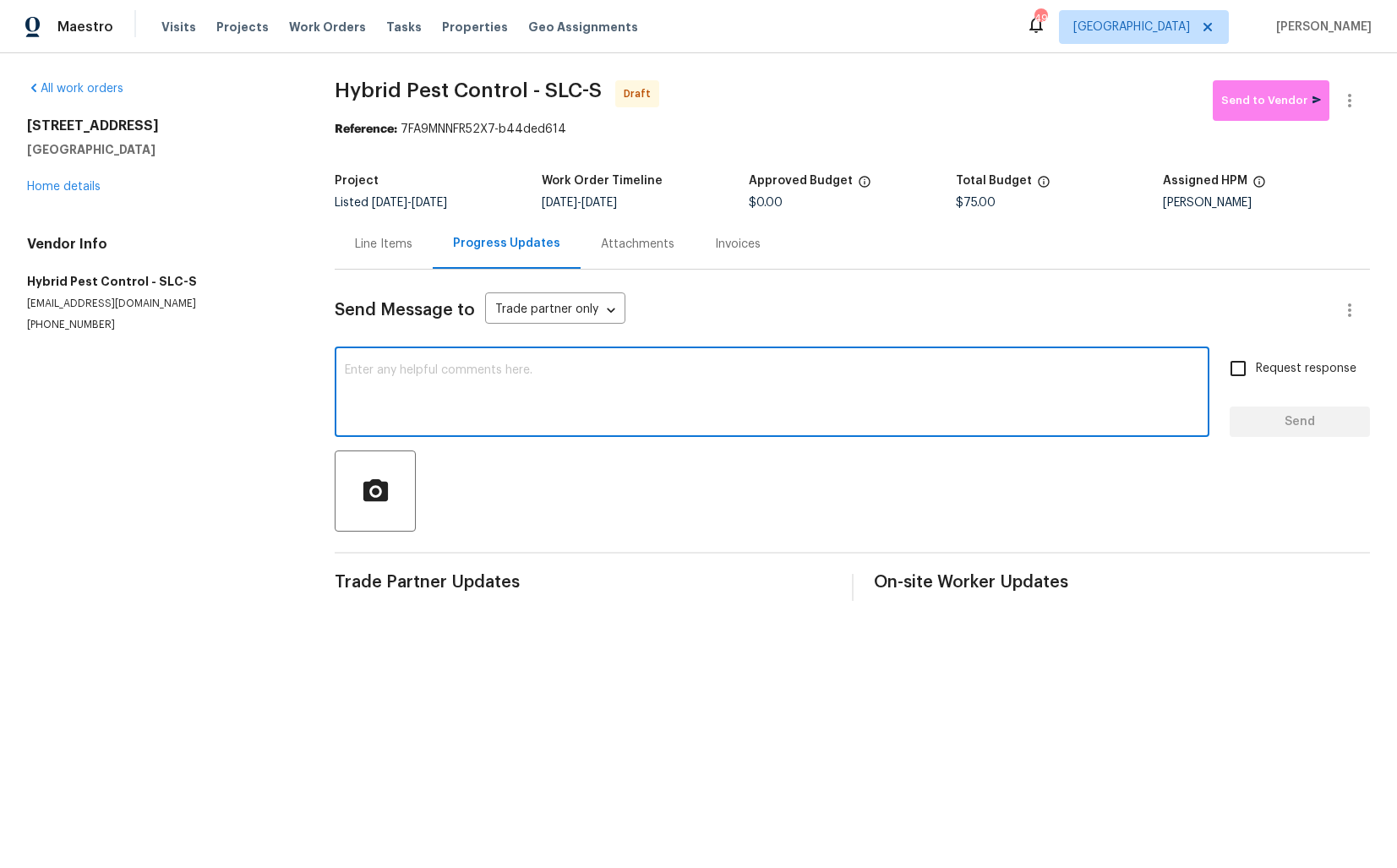
click at [546, 363] on div "x ​" at bounding box center [772, 393] width 875 height 86
paste textarea "Hi this is Arvind with Opendoor. I’m confirming you received the WO for the pro…"
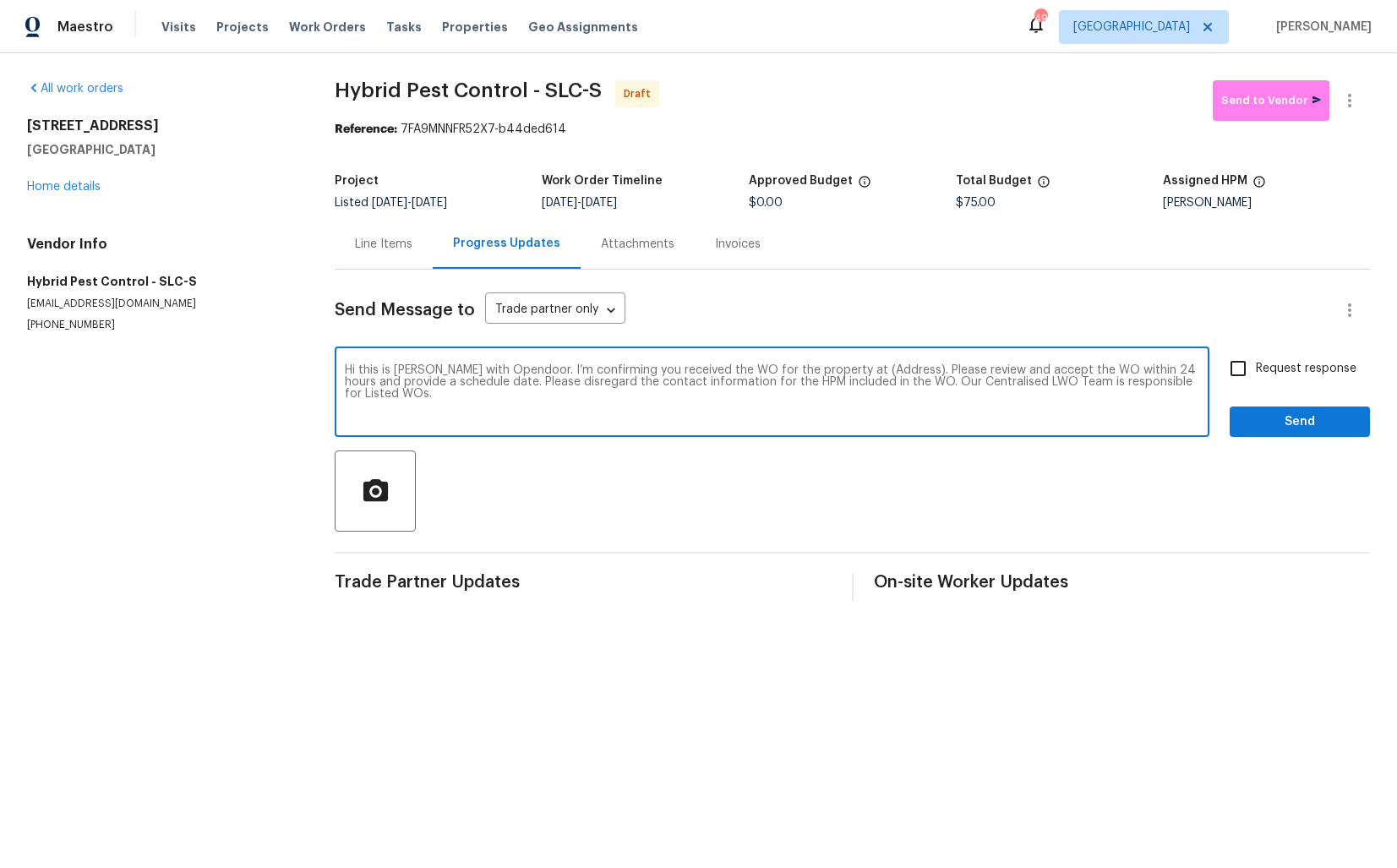
drag, startPoint x: 881, startPoint y: 372, endPoint x: 828, endPoint y: 364, distance: 53.6
click at [828, 364] on textarea "Hi this is Arvind with Opendoor. I’m confirming you received the WO for the pro…" at bounding box center [772, 394] width 854 height 59
click at [843, 333] on div "Send Message to Trade partner only Trade partner only ​ Hi this is Arvind with …" at bounding box center [852, 435] width 1035 height 331
drag, startPoint x: 883, startPoint y: 371, endPoint x: 826, endPoint y: 369, distance: 57.0
click at [826, 369] on textarea "Hi this is Arvind with Opendoor. I’m confirming you received the WO for the pro…" at bounding box center [772, 394] width 854 height 59
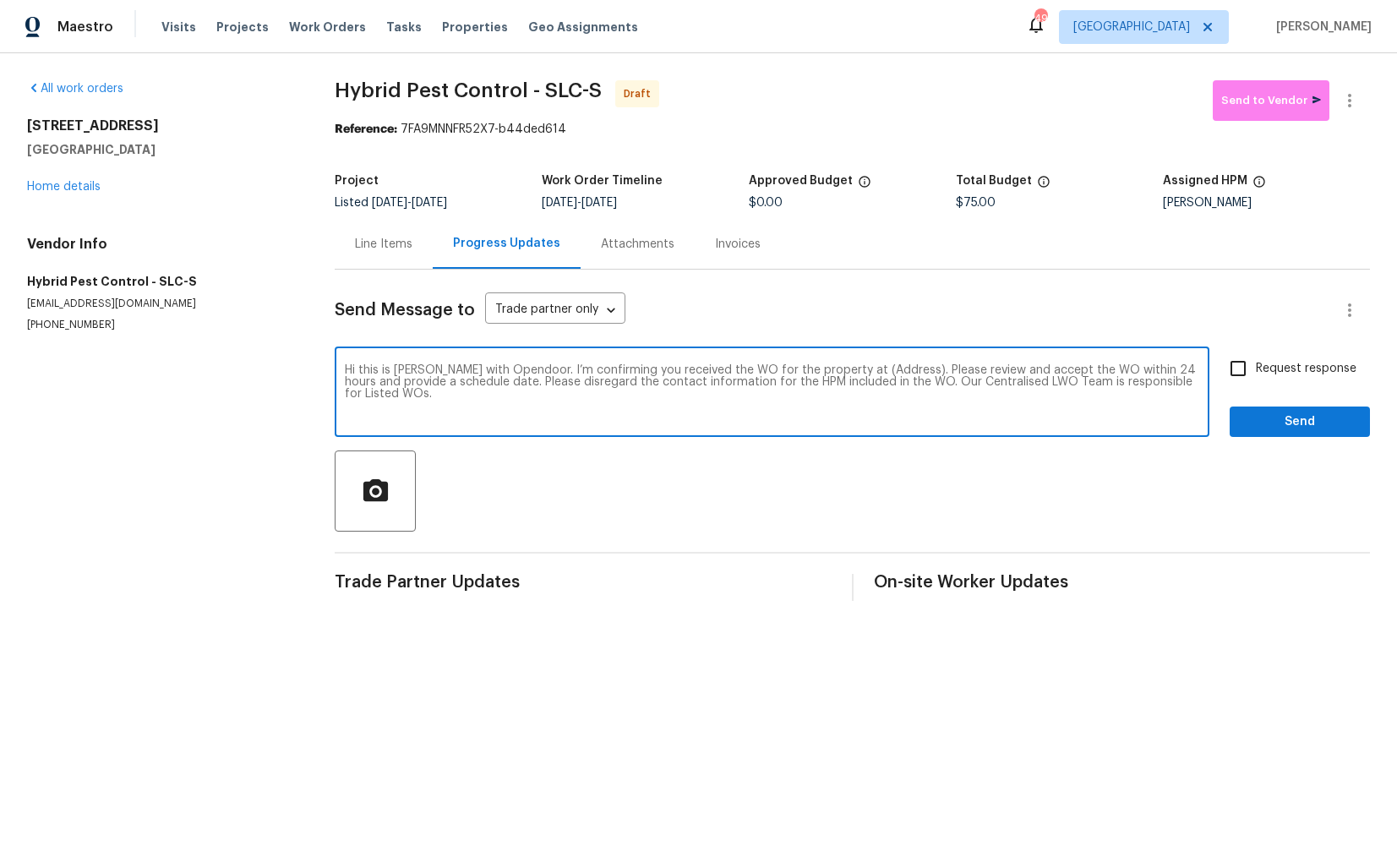
click at [879, 375] on textarea "Hi this is Arvind with Opendoor. I’m confirming you received the WO for the pro…" at bounding box center [772, 394] width 854 height 59
drag, startPoint x: 884, startPoint y: 370, endPoint x: 831, endPoint y: 368, distance: 53.0
click at [831, 368] on textarea "Hi this is Arvind with Opendoor. I’m confirming you received the WO for the pro…" at bounding box center [772, 394] width 854 height 59
paste textarea "2238 N Harvest Moon Dr, Saratoga Springs, UT 84045"
type textarea "Hi this is Arvind with Opendoor. I’m confirming you received the WO for the pro…"
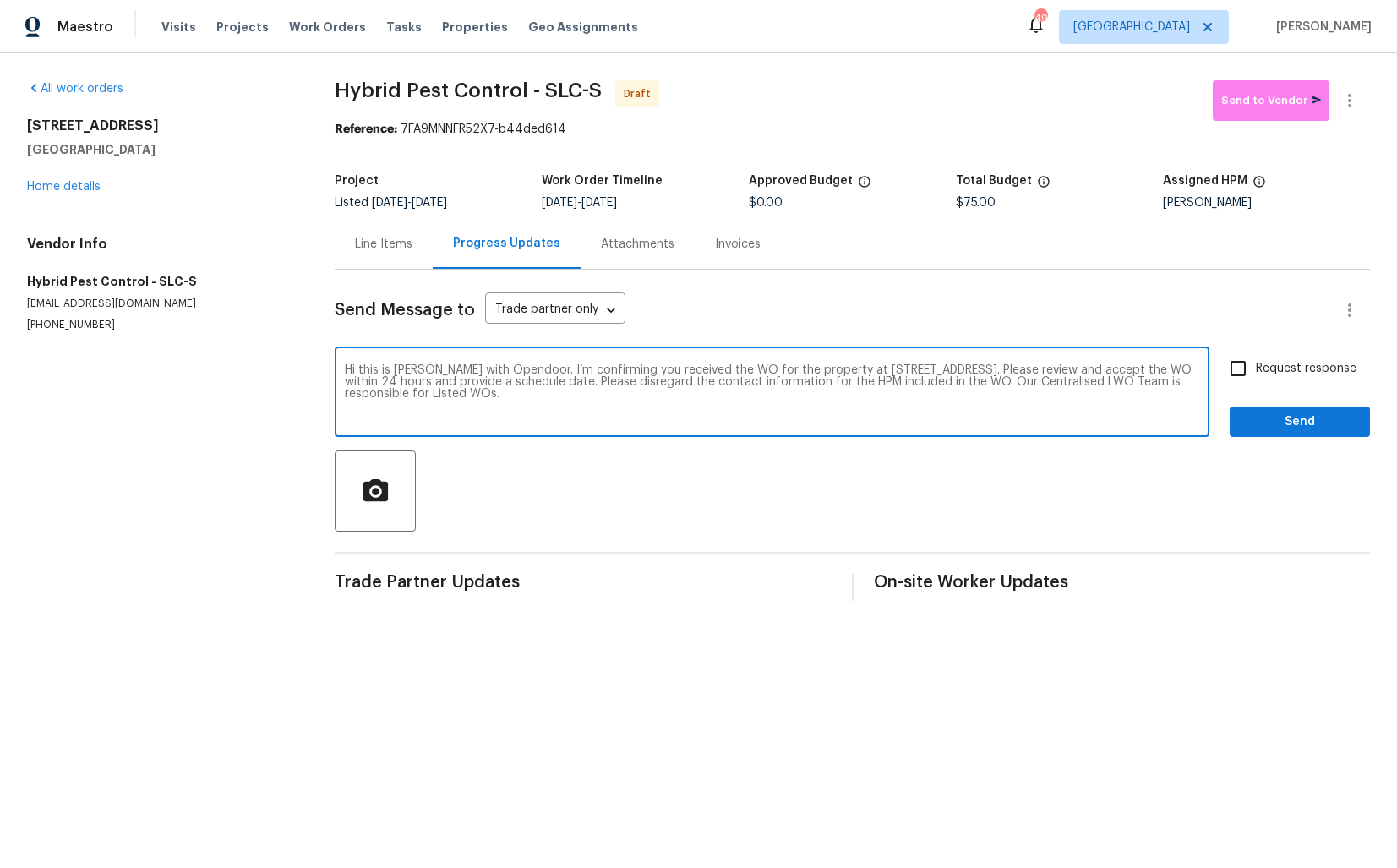
click at [1240, 365] on input "Request response" at bounding box center [1238, 368] width 36 height 36
checkbox input "true"
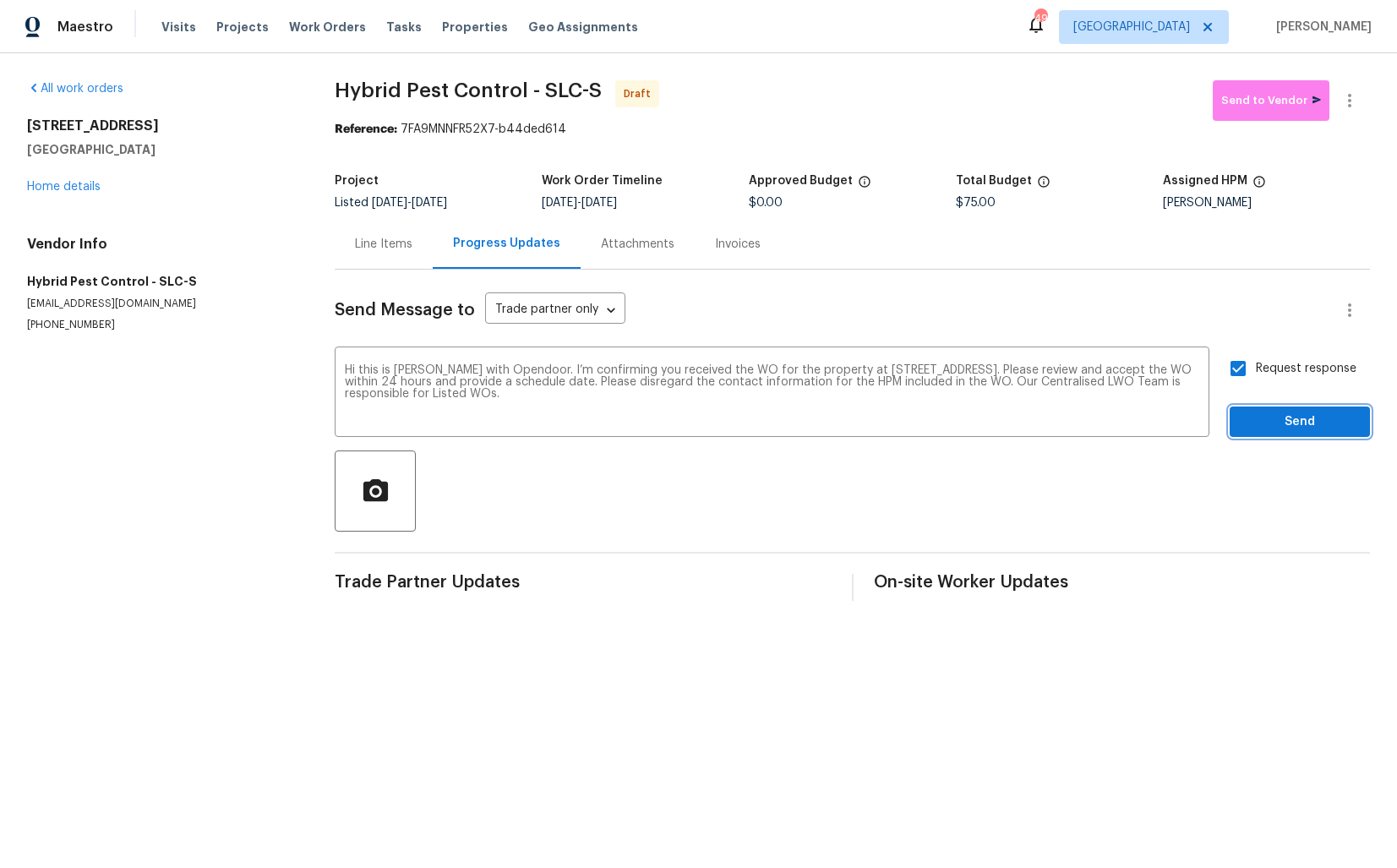
click at [1293, 430] on span "Send" at bounding box center [1299, 422] width 113 height 21
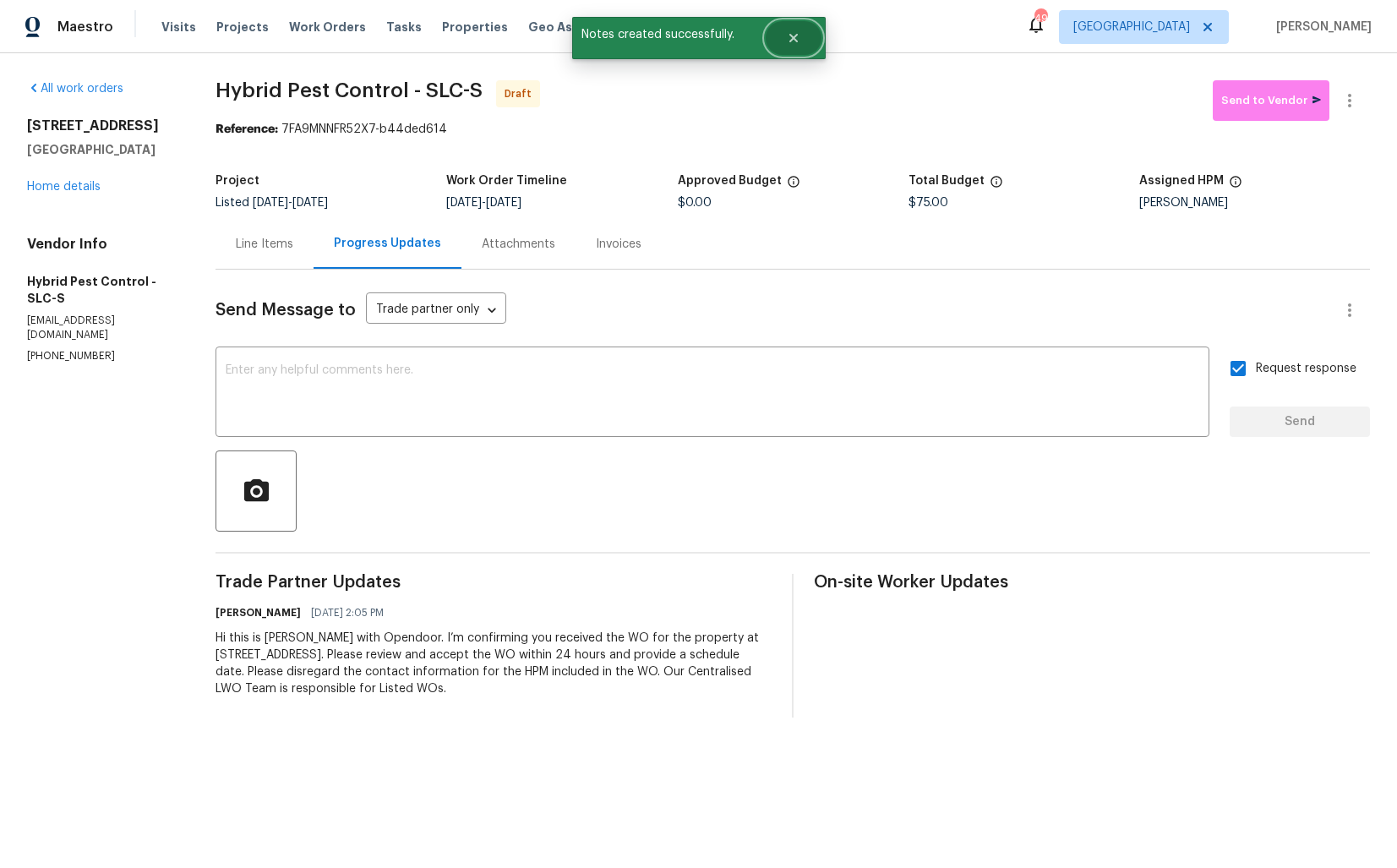
click at [797, 42] on icon "Close" at bounding box center [794, 38] width 14 height 14
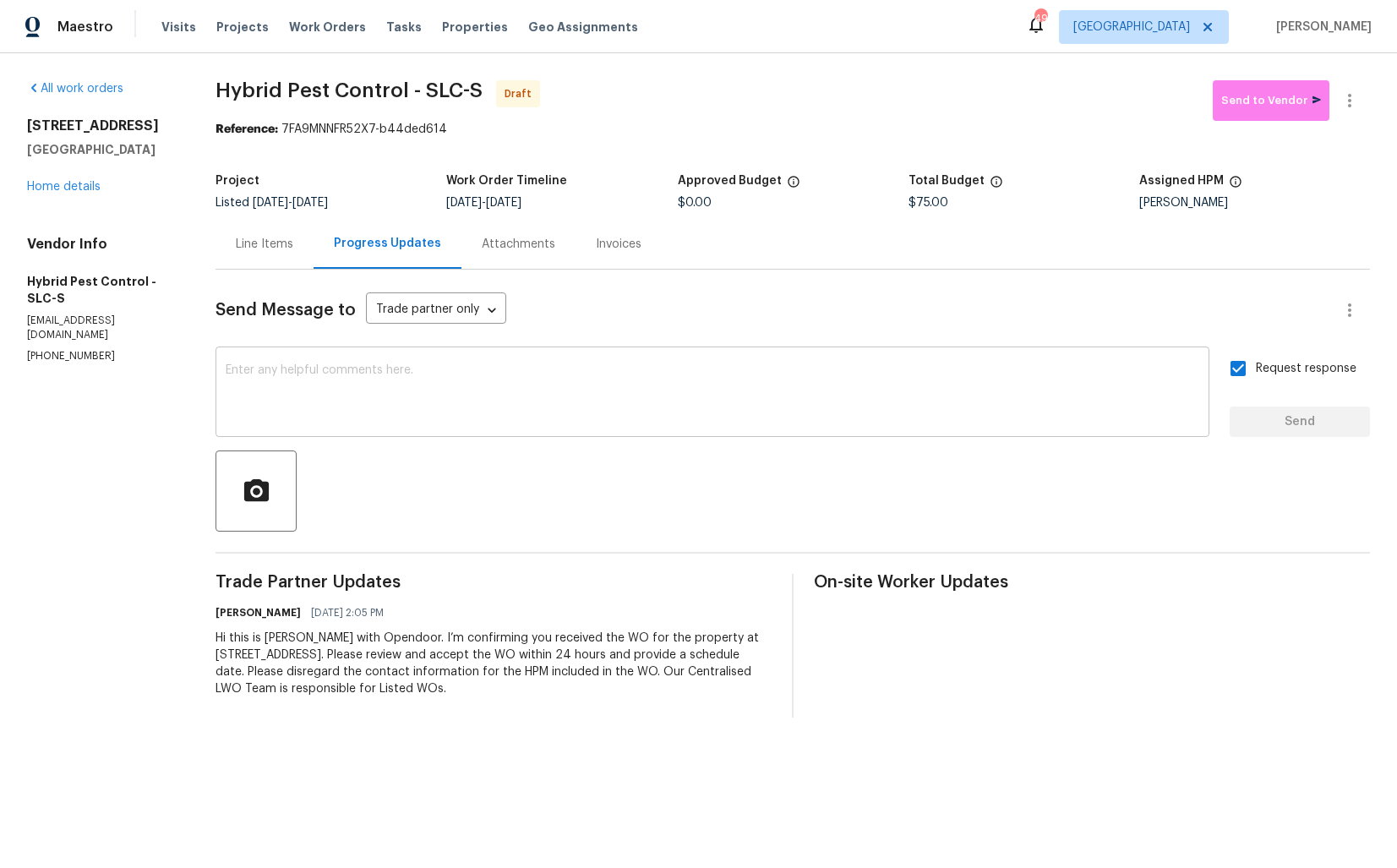
click at [608, 430] on div "x ​" at bounding box center [712, 393] width 993 height 86
paste textarea "Attention All Work Orders must include before-photos (both close-up and wide-an…"
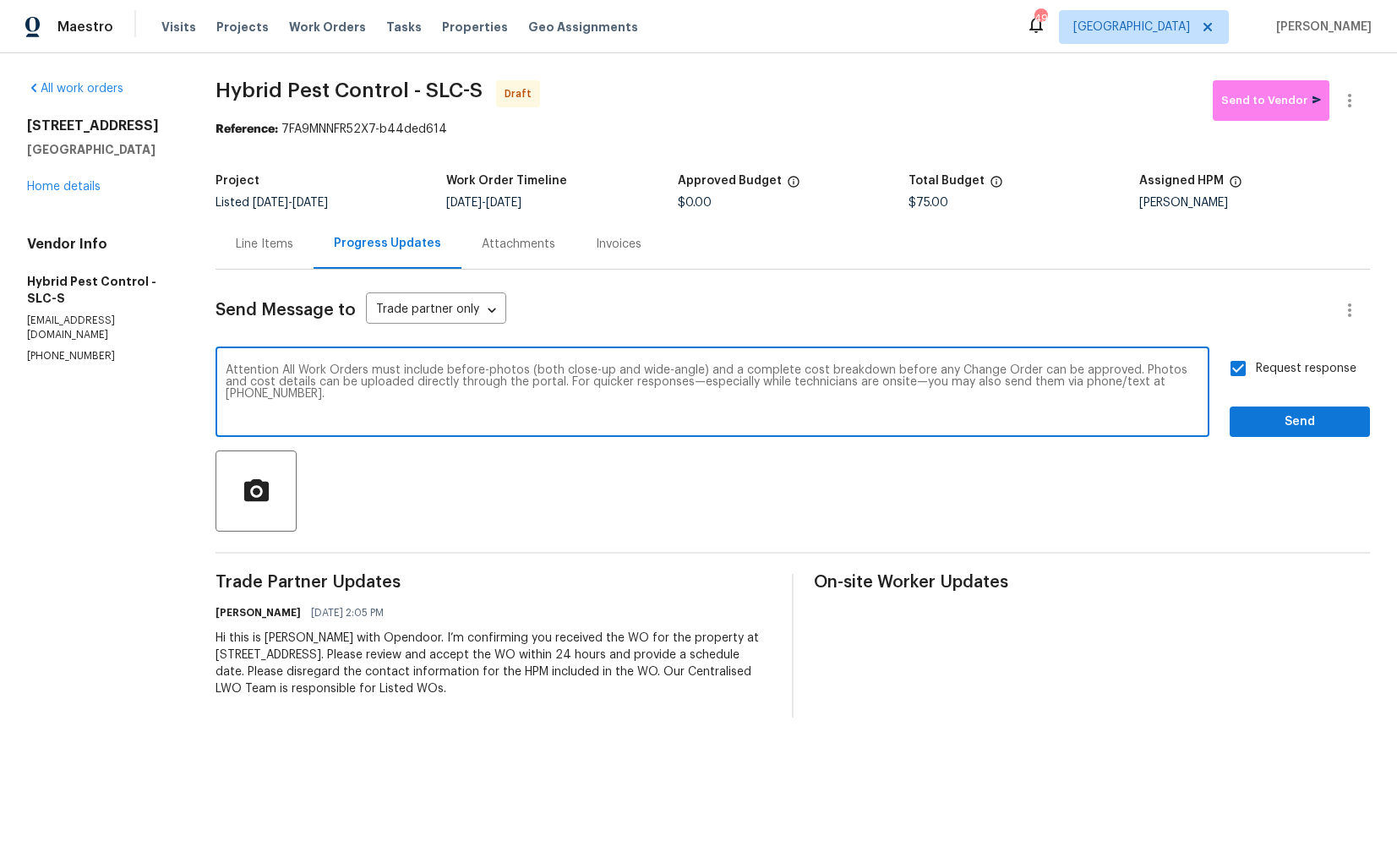
type textarea "Attention All Work Orders must include before-photos (both close-up and wide-an…"
click at [1350, 432] on span "Send" at bounding box center [1299, 422] width 113 height 21
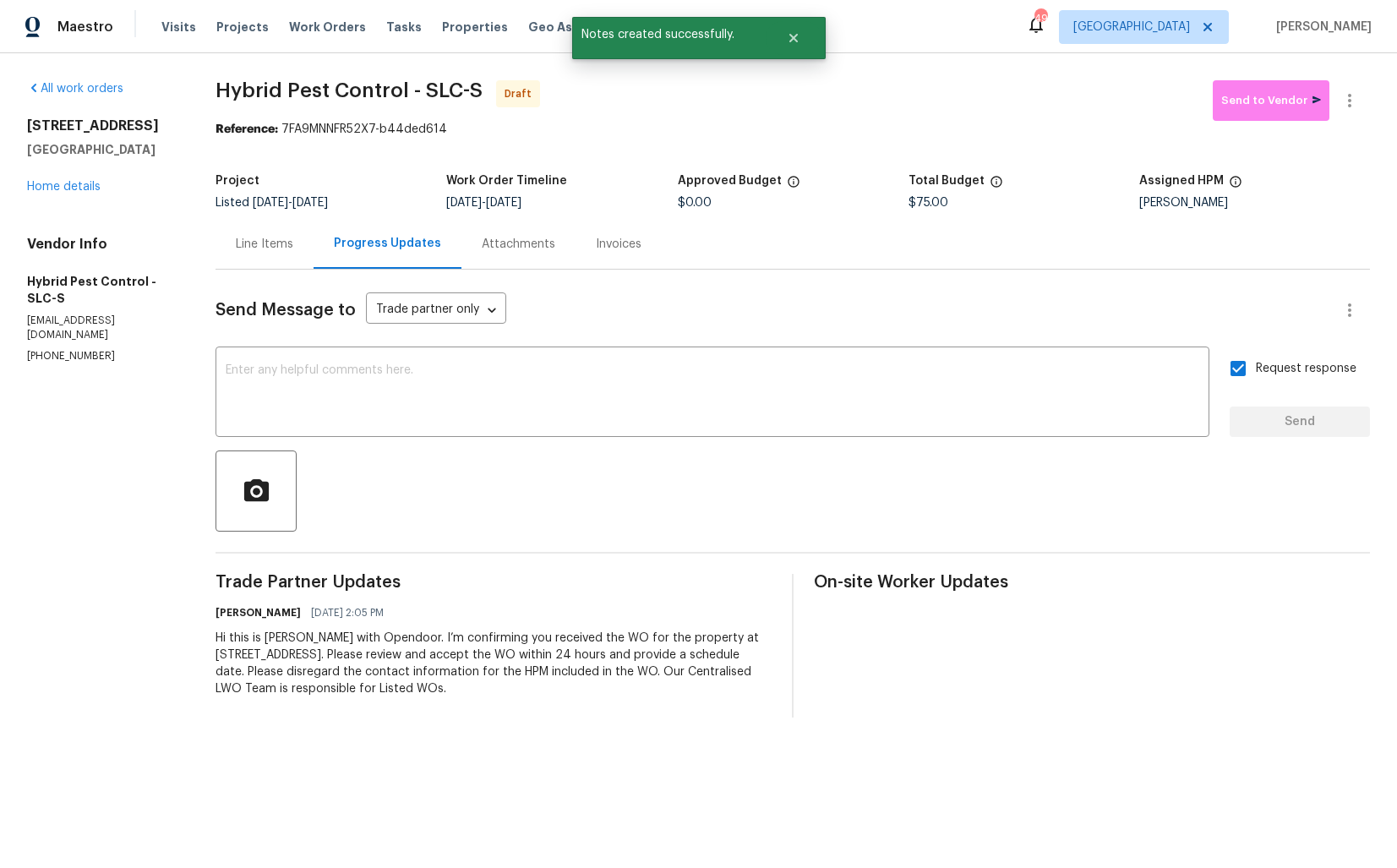
click at [1360, 81] on div at bounding box center [1349, 100] width 41 height 41
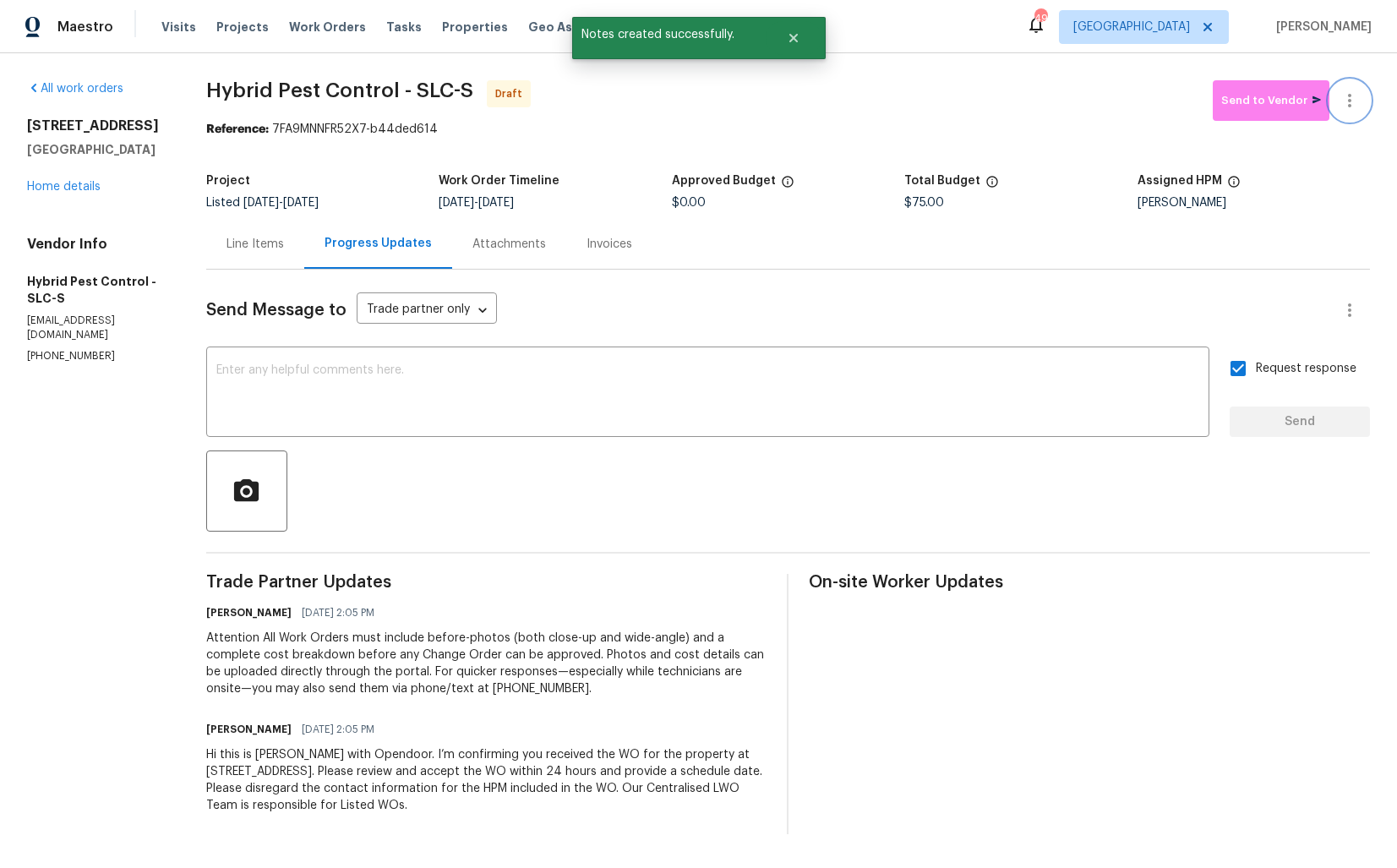
click at [1353, 92] on icon "button" at bounding box center [1349, 100] width 20 height 20
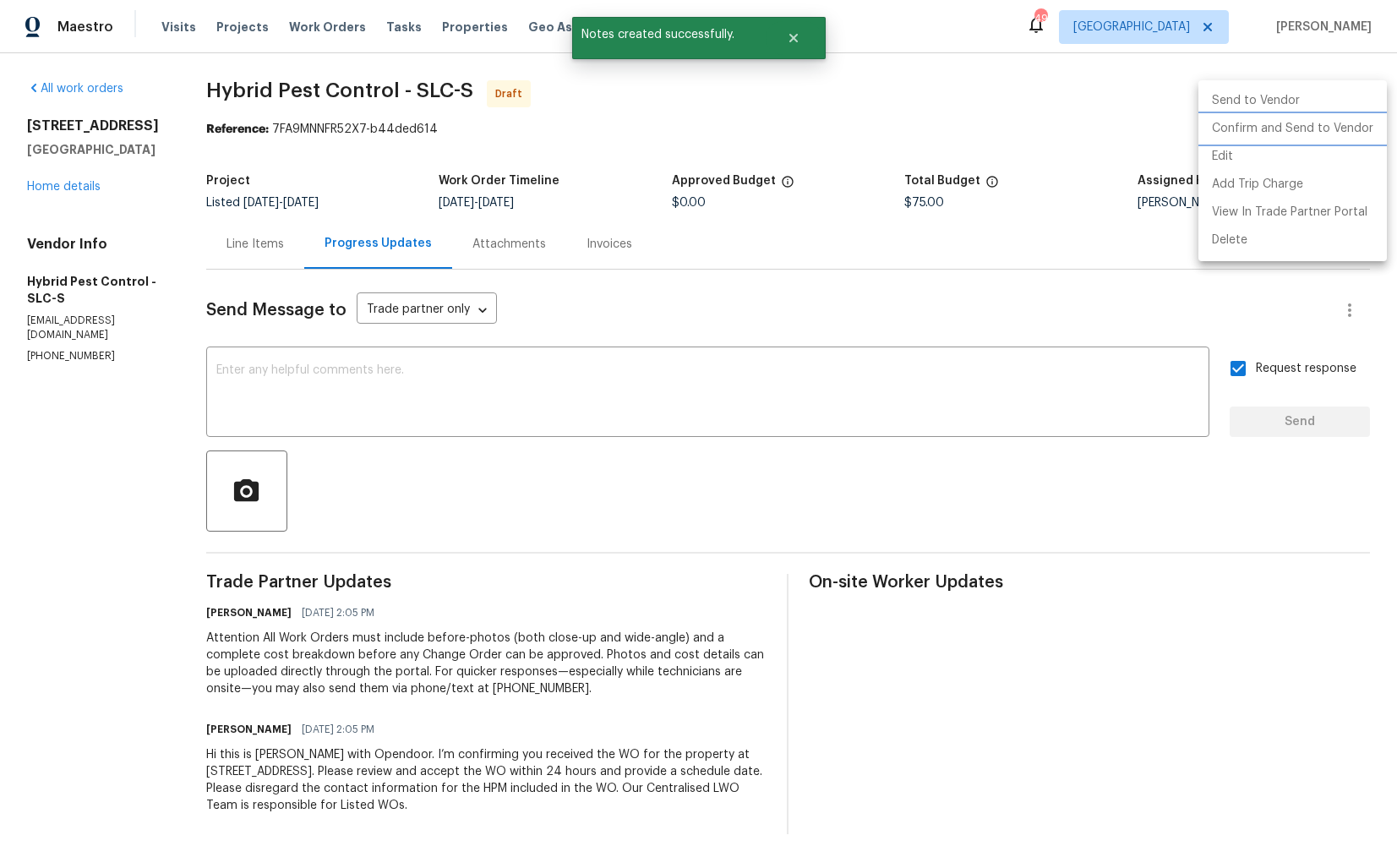
click at [1244, 127] on li "Confirm and Send to Vendor" at bounding box center [1292, 129] width 188 height 28
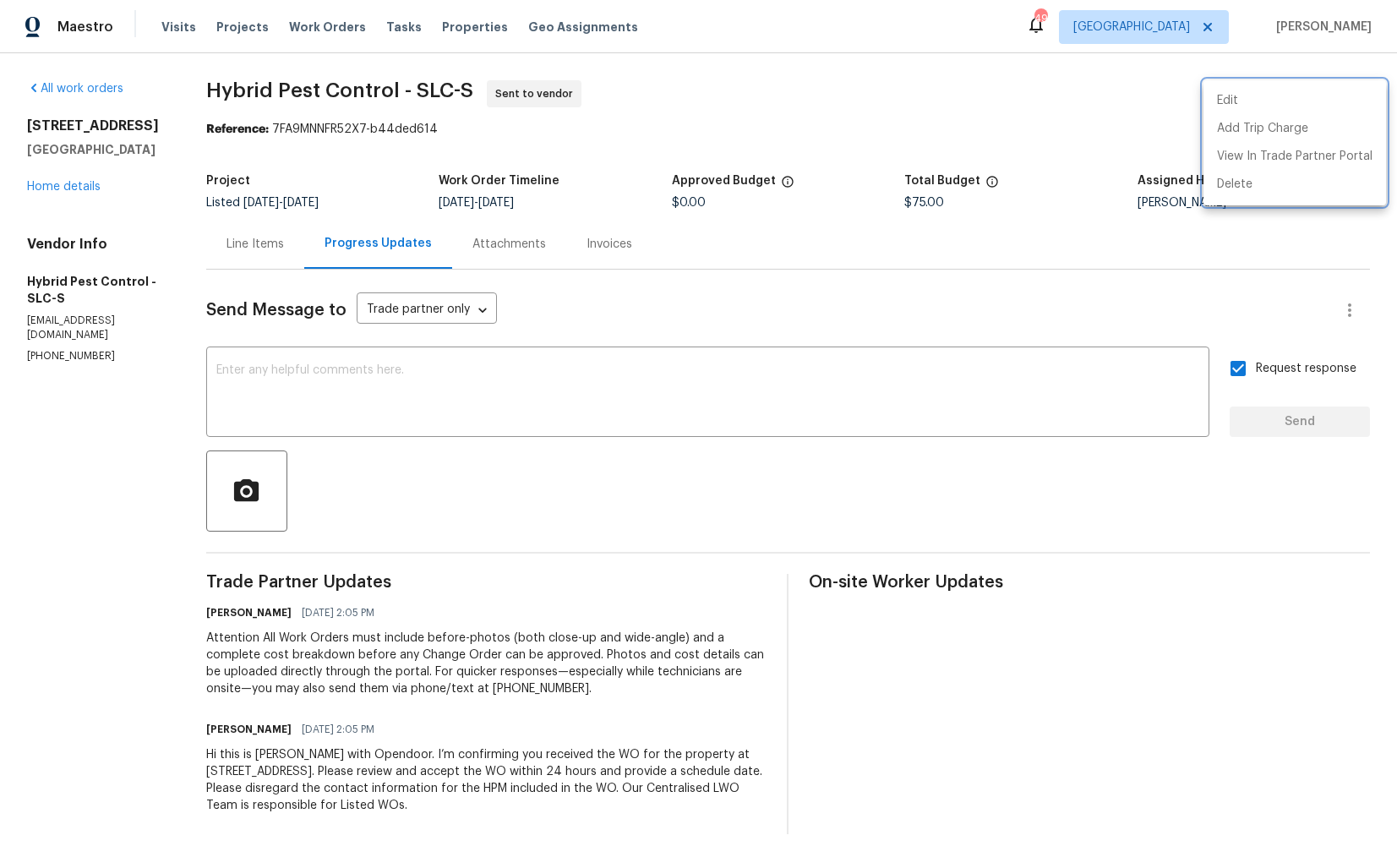
click at [251, 92] on div at bounding box center [698, 434] width 1397 height 868
click at [251, 92] on div "Edit Add Trip Charge View In Trade Partner Portal Delete" at bounding box center [698, 434] width 1397 height 868
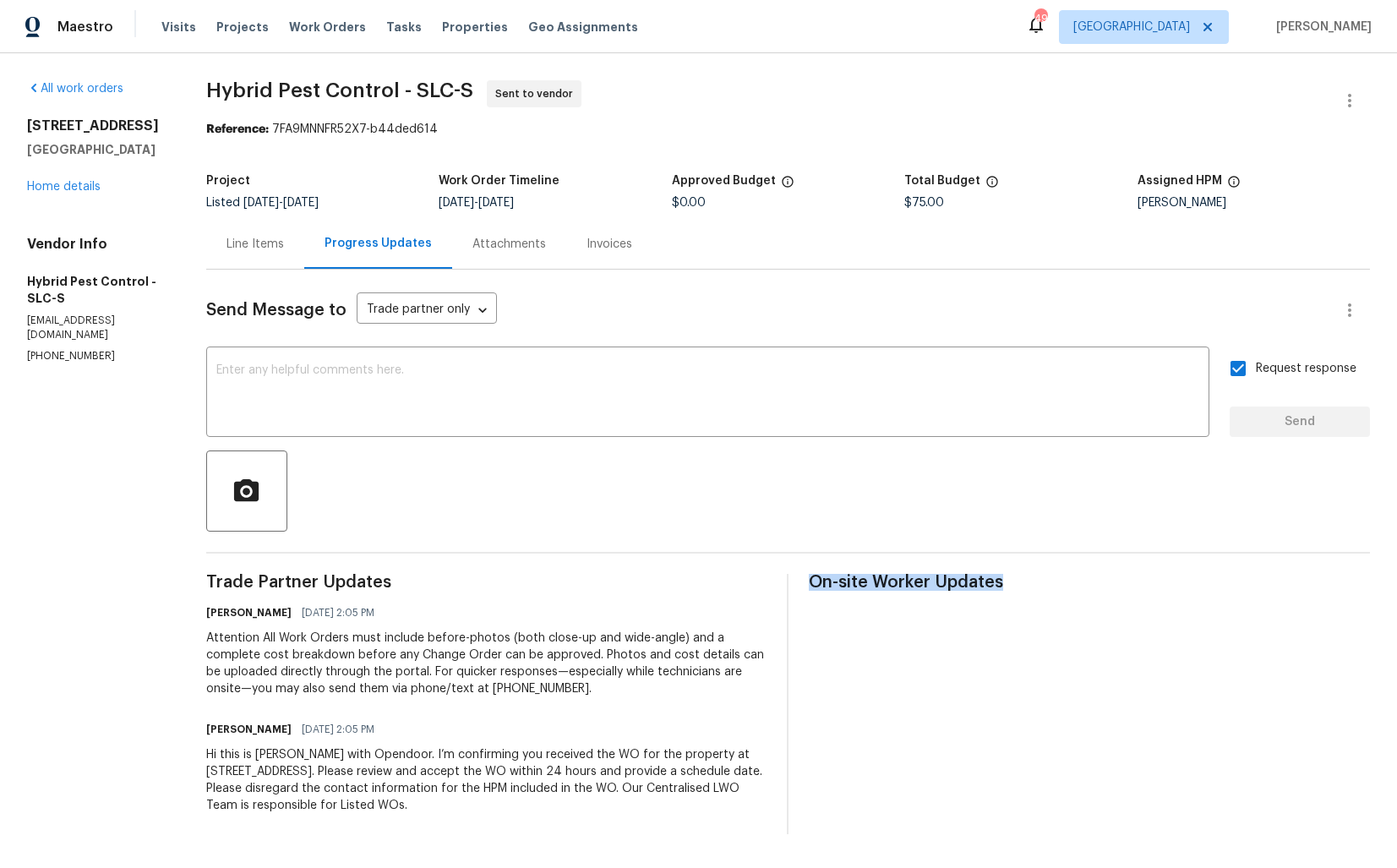
click at [251, 92] on span "Hybrid Pest Control - SLC-S" at bounding box center [340, 90] width 267 height 20
copy span "Hybrid Pest Control - SLC-S"
click at [617, 155] on section "Hybrid Pest Control - SLC-S Sent to vendor Reference: 7FA9MNNFR52X7-b44ded614 P…" at bounding box center [788, 457] width 1163 height 754
click at [573, 167] on div "Project Listed 9/1/2025 - 9/8/2025 Work Order Timeline 9/4/2025 - 9/8/2025 Appr…" at bounding box center [788, 192] width 1163 height 54
click at [381, 146] on section "Hybrid Pest Control - SLC-S Sent to vendor Reference: 7FA9MNNFR52X7-b44ded614 P…" at bounding box center [788, 457] width 1163 height 754
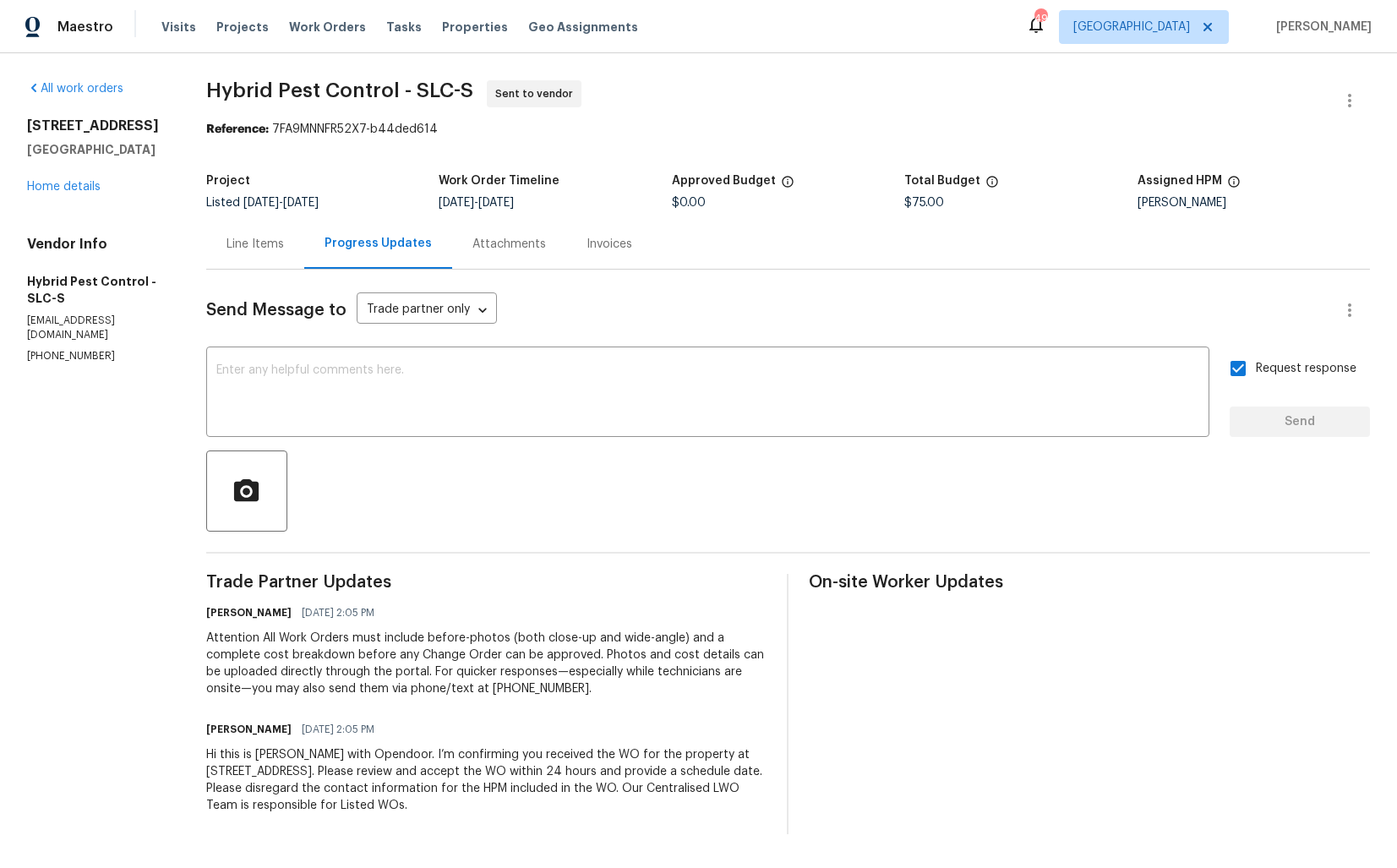
click at [268, 127] on b "Reference:" at bounding box center [238, 130] width 63 height 12
drag, startPoint x: 289, startPoint y: 127, endPoint x: 478, endPoint y: 128, distance: 189.0
click at [478, 128] on div "Reference: 7FA9MNNFR52X7-b44ded614" at bounding box center [788, 129] width 1163 height 17
copy div "7FA9MNNFR52X7-b44ded614"
click at [1033, 87] on span "Hybrid Pest Control - SLC-S Sent to vendor" at bounding box center [768, 100] width 1123 height 41
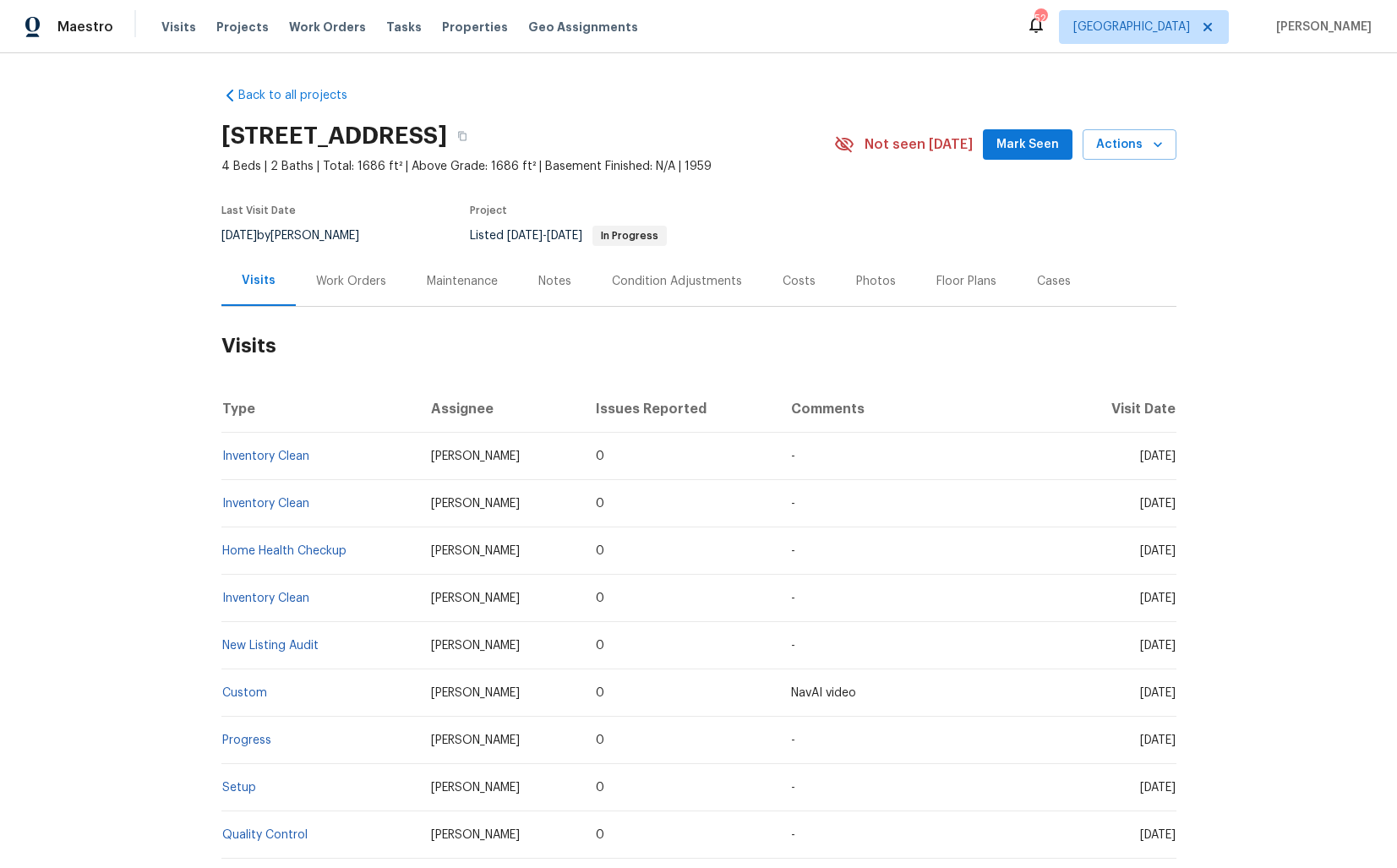
click at [332, 275] on div "Work Orders" at bounding box center [351, 281] width 70 height 17
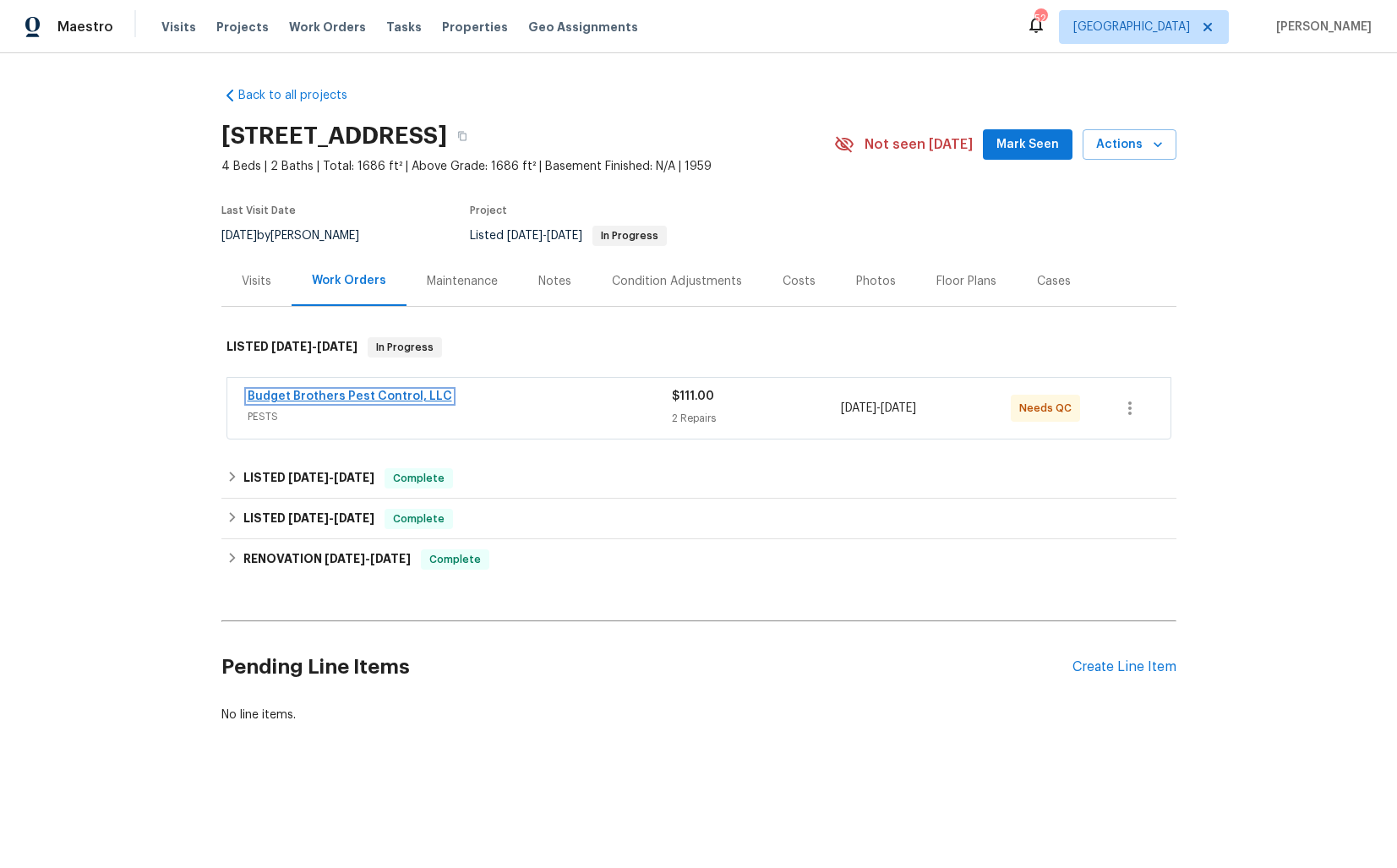
click at [328, 399] on link "Budget Brothers Pest Control, LLC" at bounding box center [349, 397] width 205 height 12
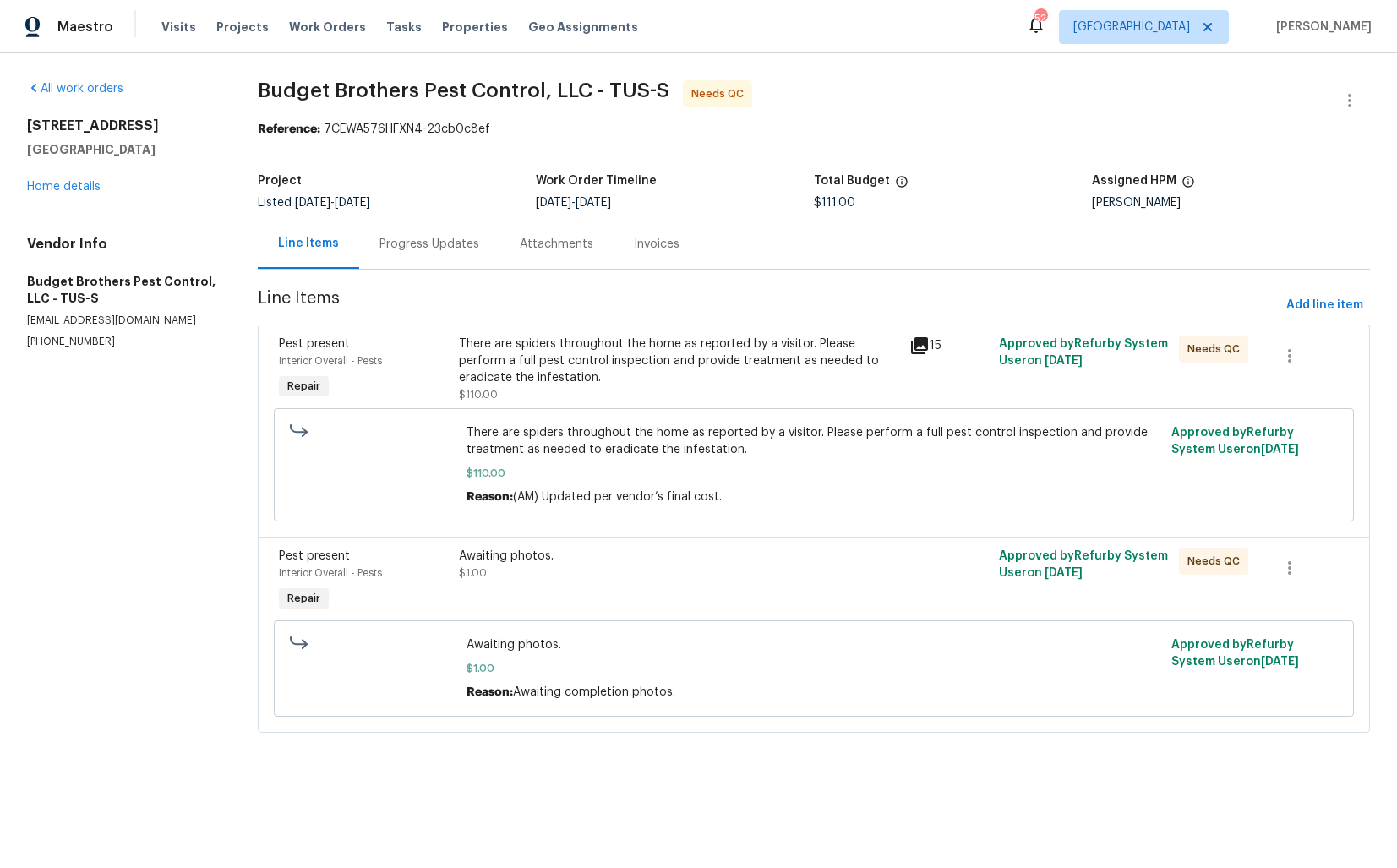
click at [662, 361] on div "There are spiders throughout the home as reported by a visitor. Please perform …" at bounding box center [679, 361] width 439 height 51
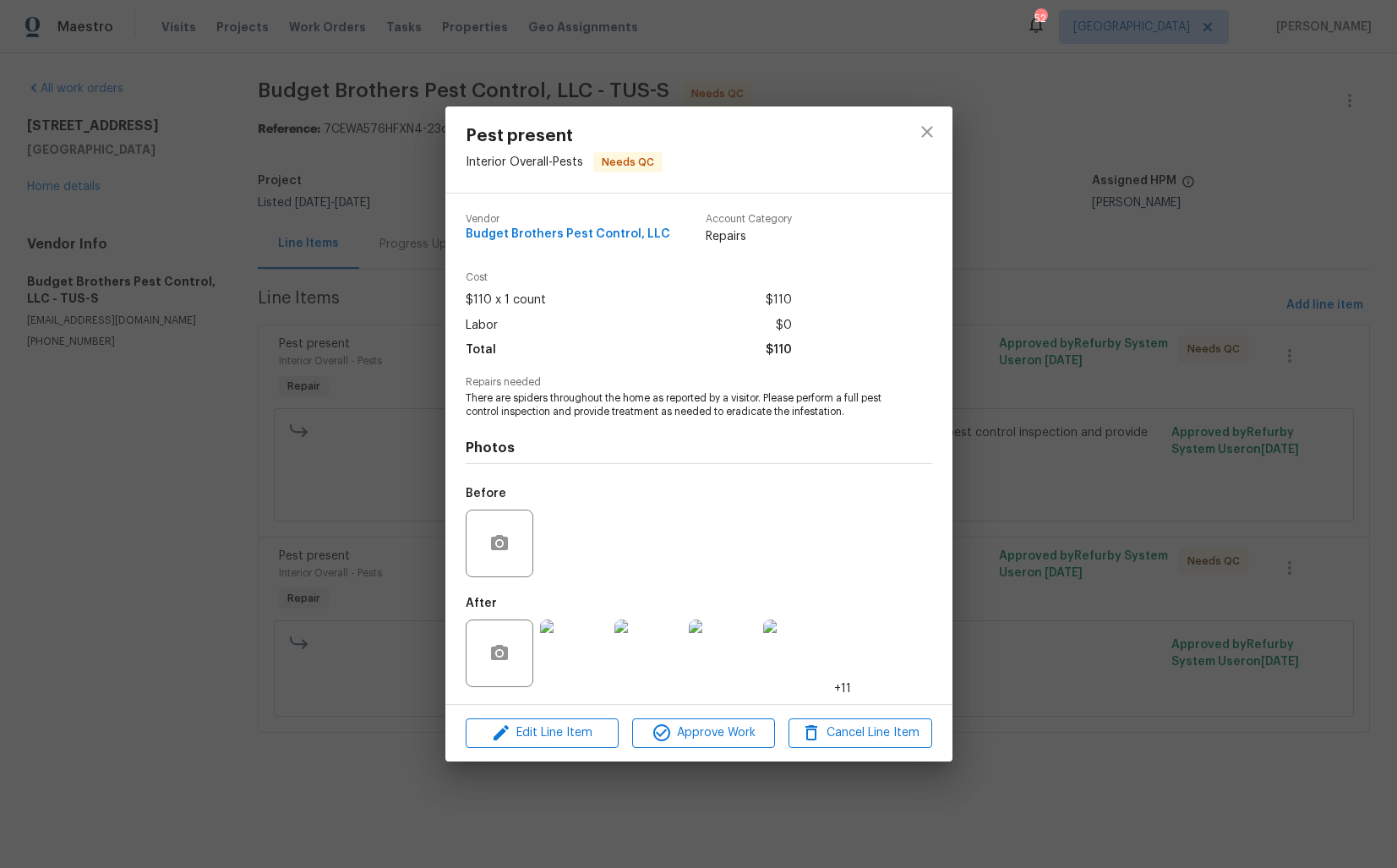
click at [752, 671] on img at bounding box center [722, 654] width 68 height 68
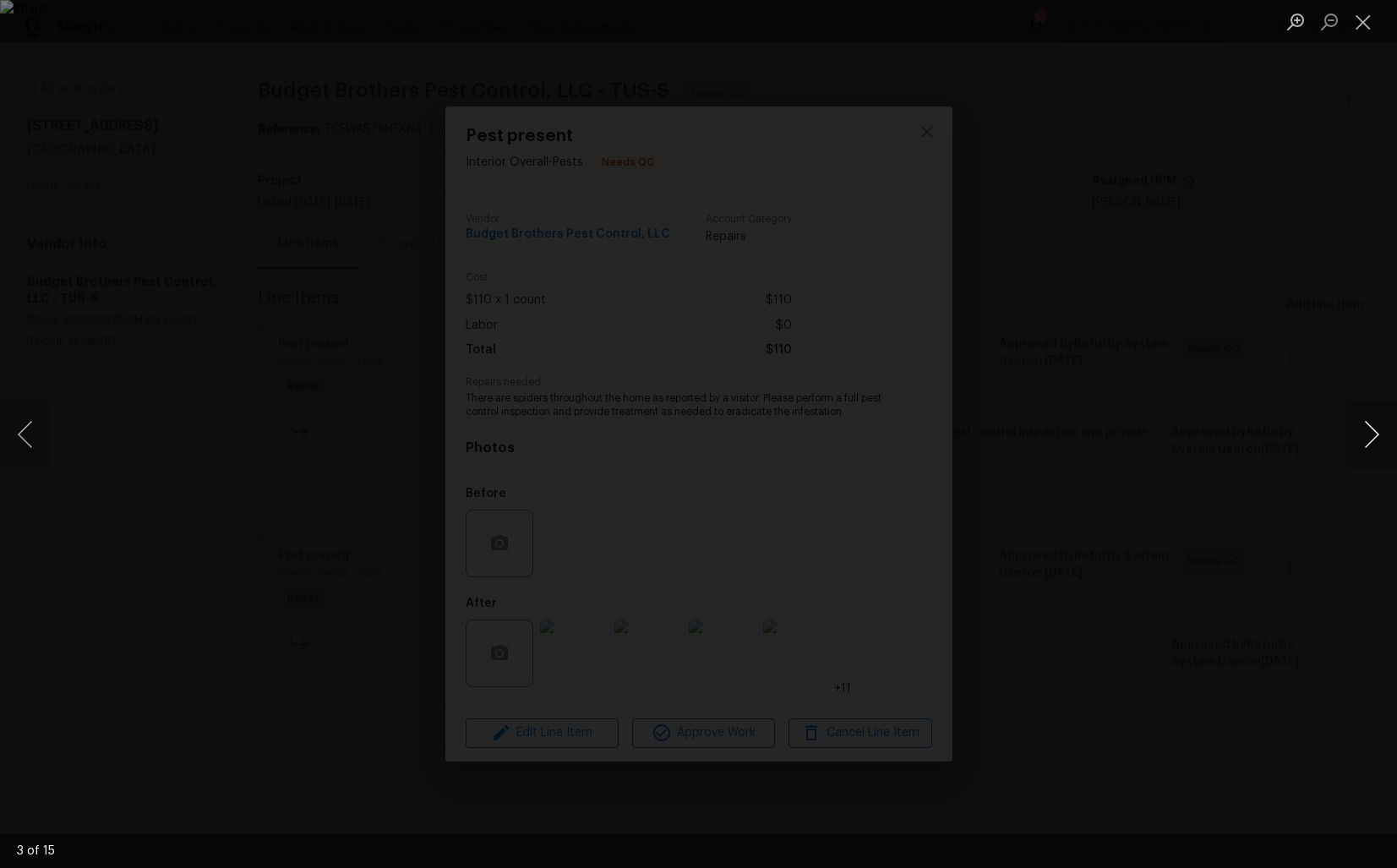
click at [1375, 452] on button "Next image" at bounding box center [1372, 435] width 51 height 68
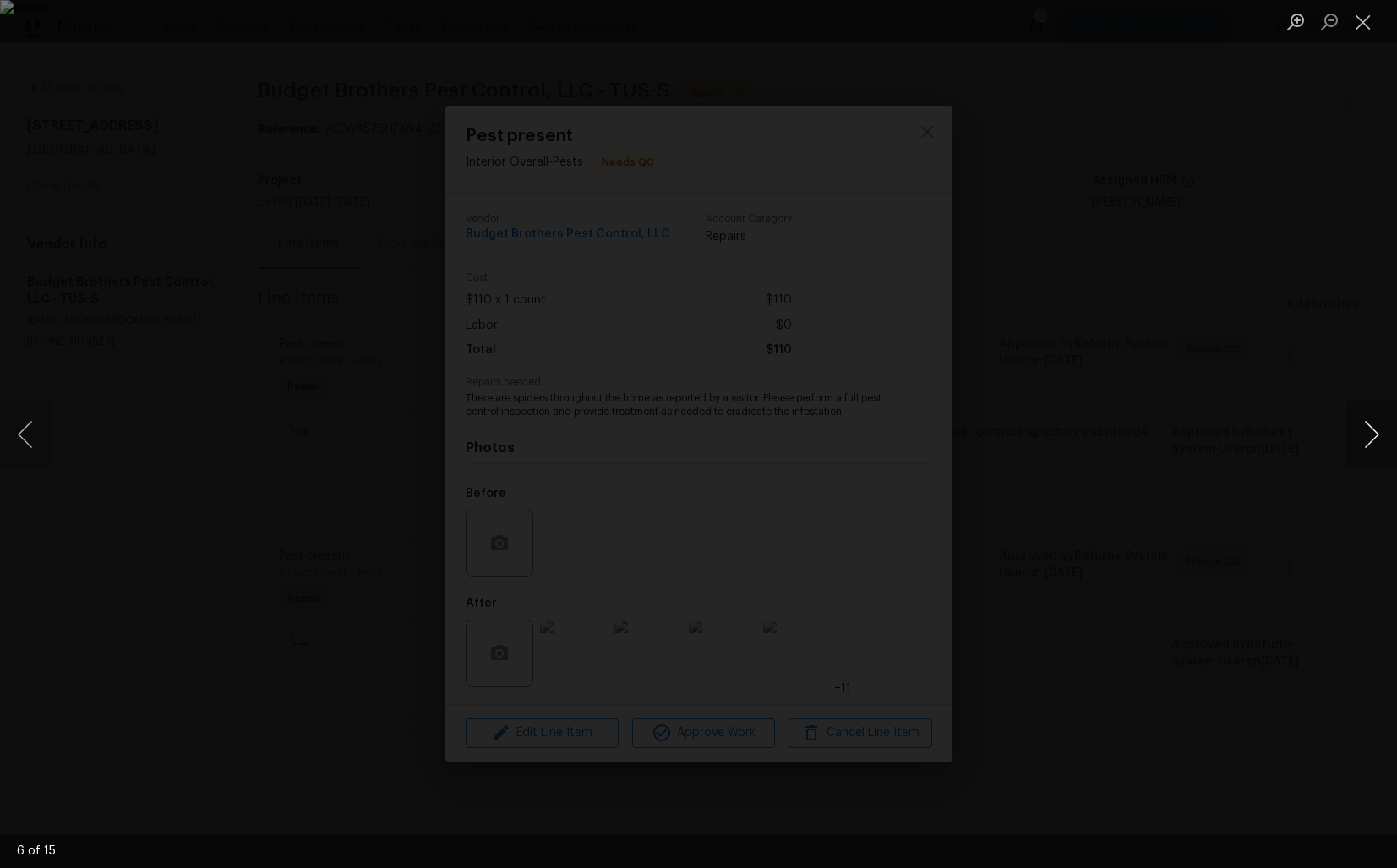
click at [1375, 452] on button "Next image" at bounding box center [1372, 435] width 51 height 68
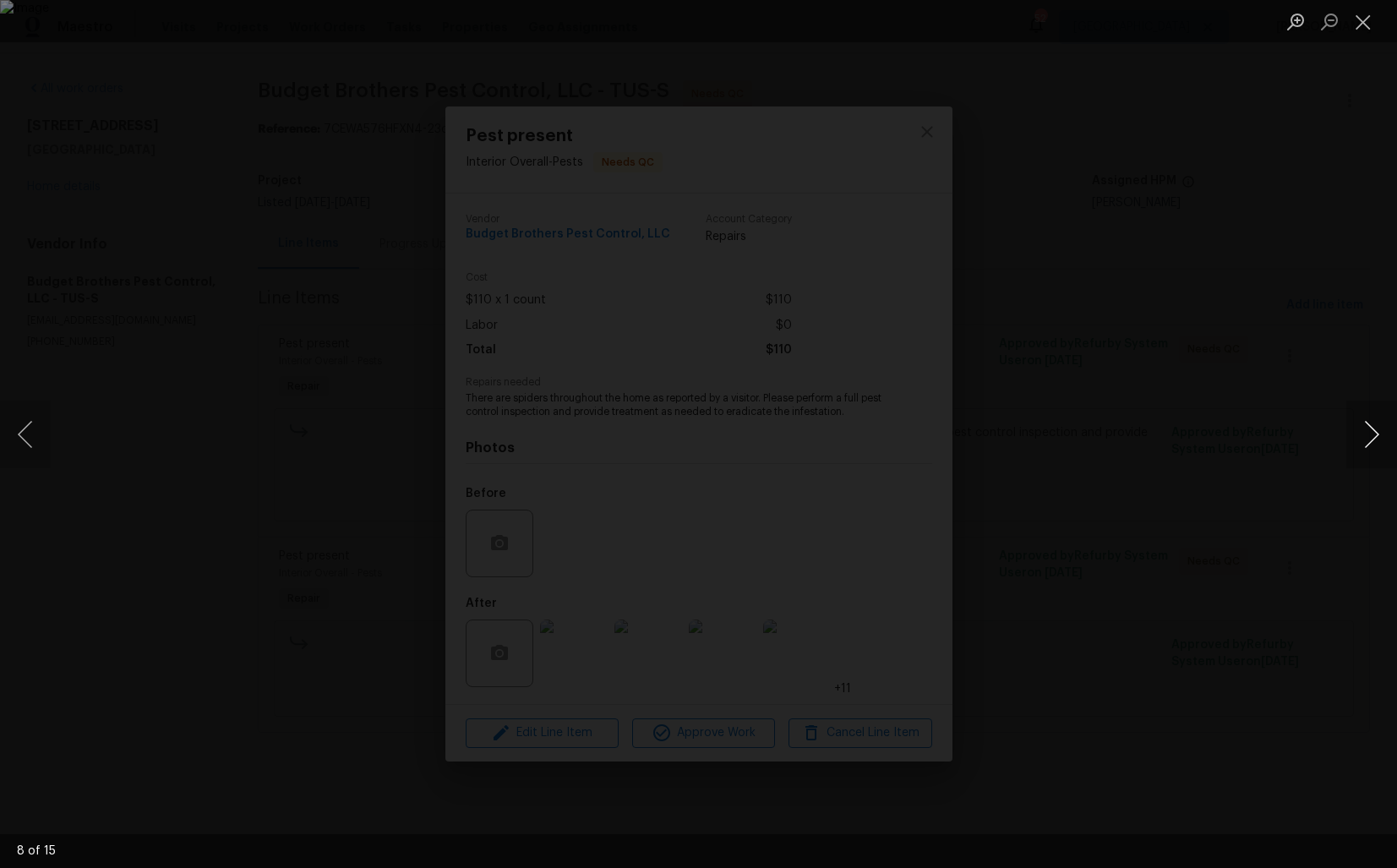
click at [1375, 452] on button "Next image" at bounding box center [1372, 435] width 51 height 68
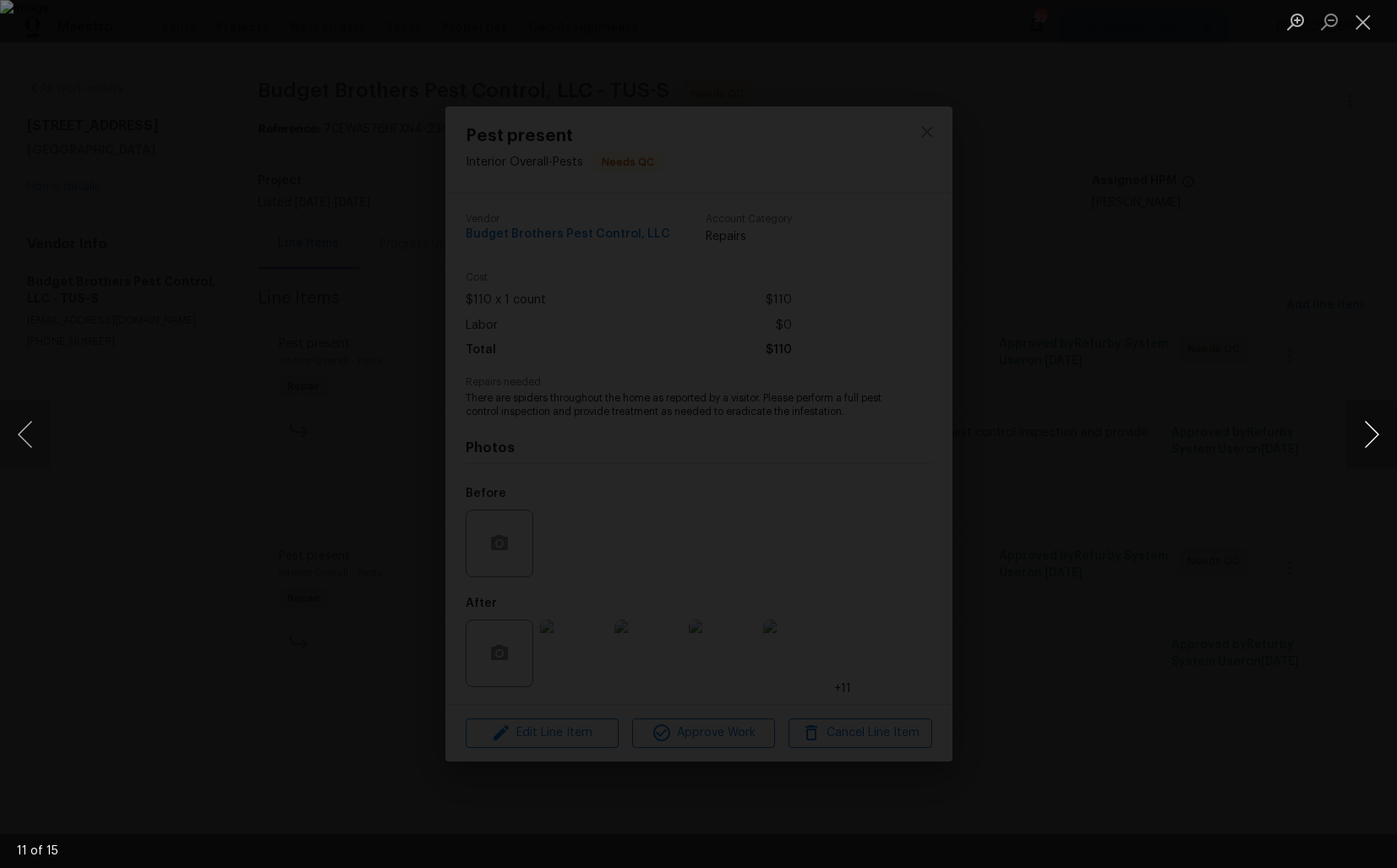
click at [1375, 452] on button "Next image" at bounding box center [1372, 435] width 51 height 68
click at [1259, 432] on div "Lightbox" at bounding box center [698, 434] width 1397 height 868
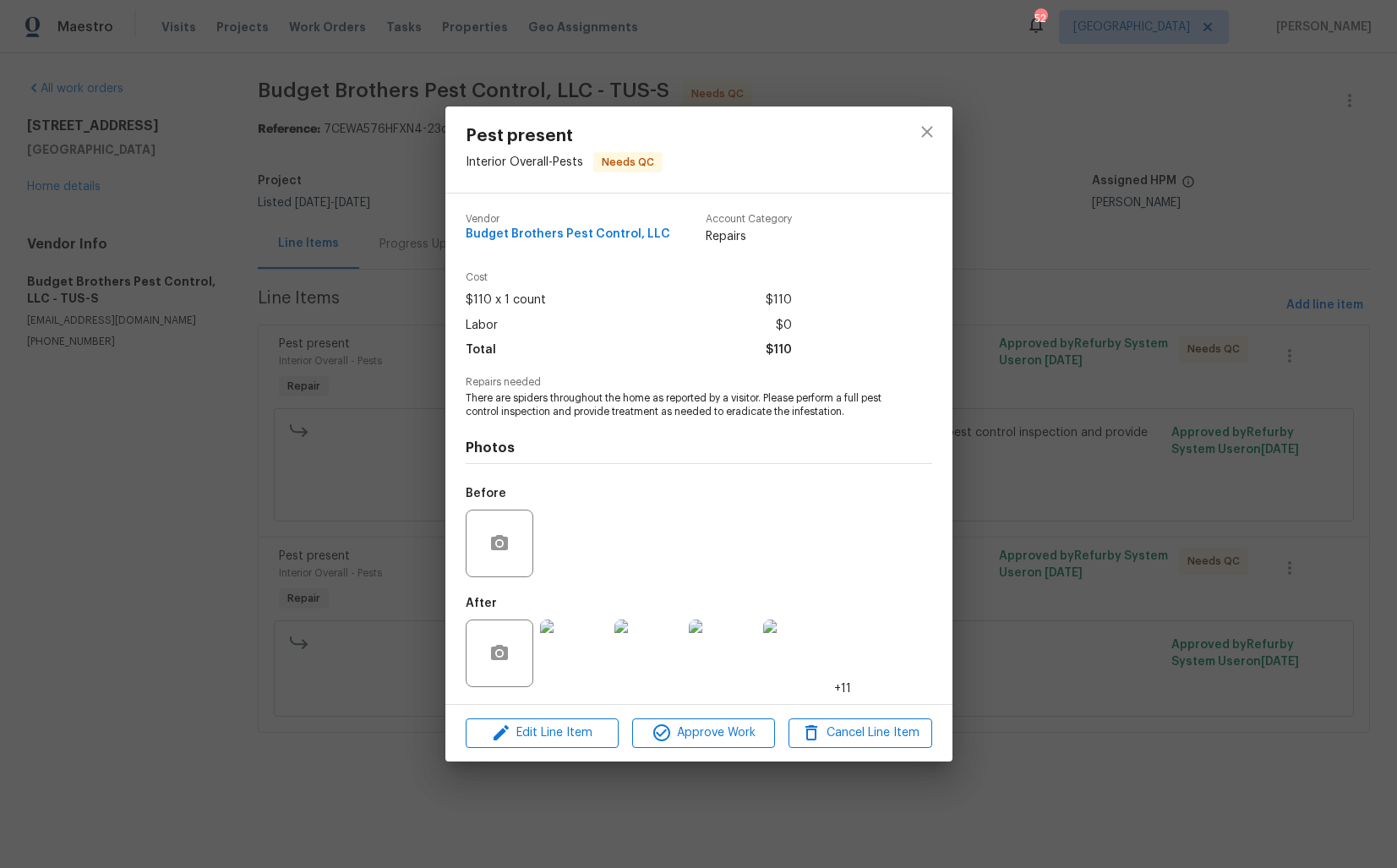
click at [1170, 415] on div "Pest present Interior Overall - Pests Needs QC Vendor Budget Brothers Pest Cont…" at bounding box center [698, 434] width 1397 height 868
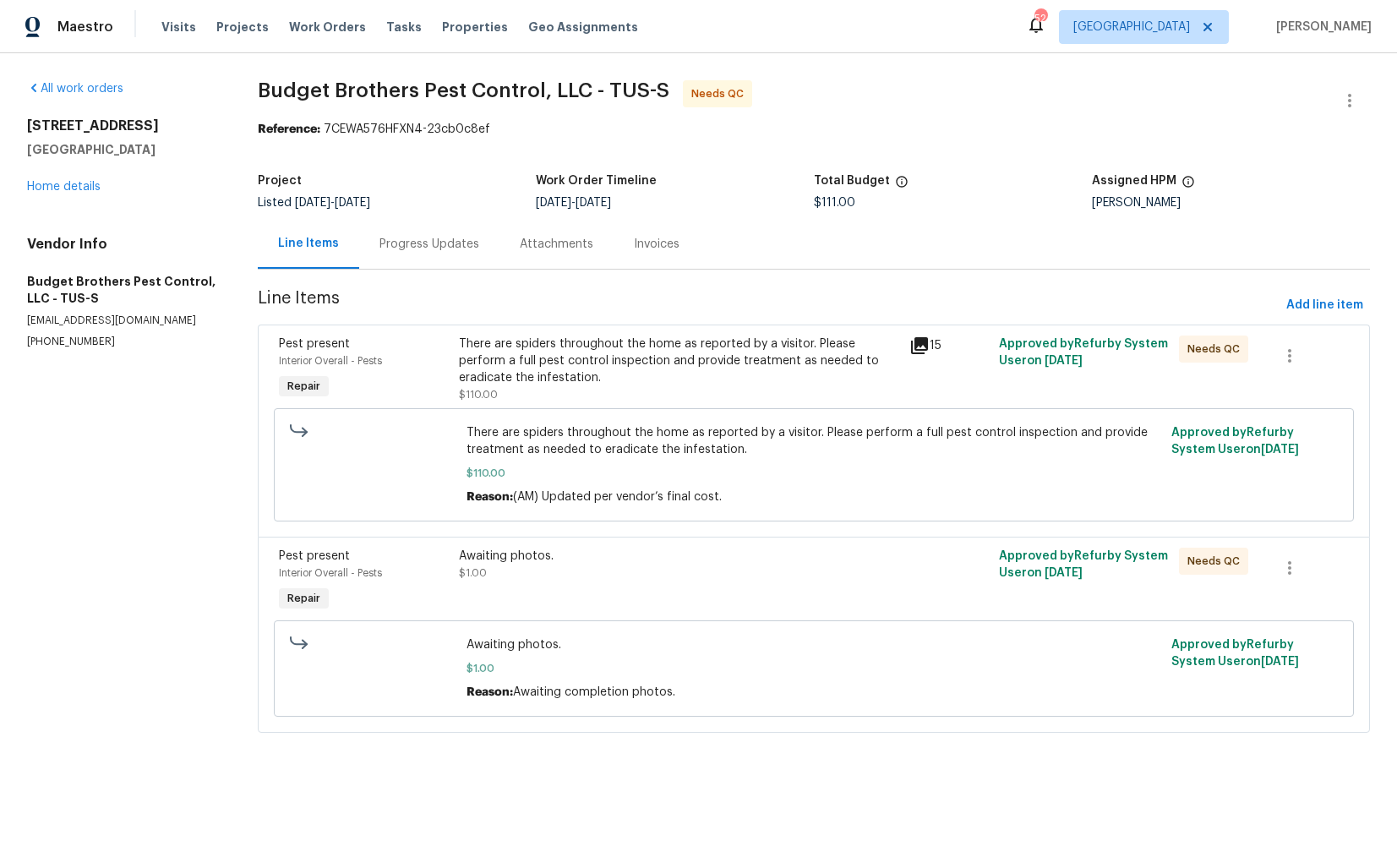
click at [382, 224] on div "Progress Updates" at bounding box center [429, 243] width 140 height 50
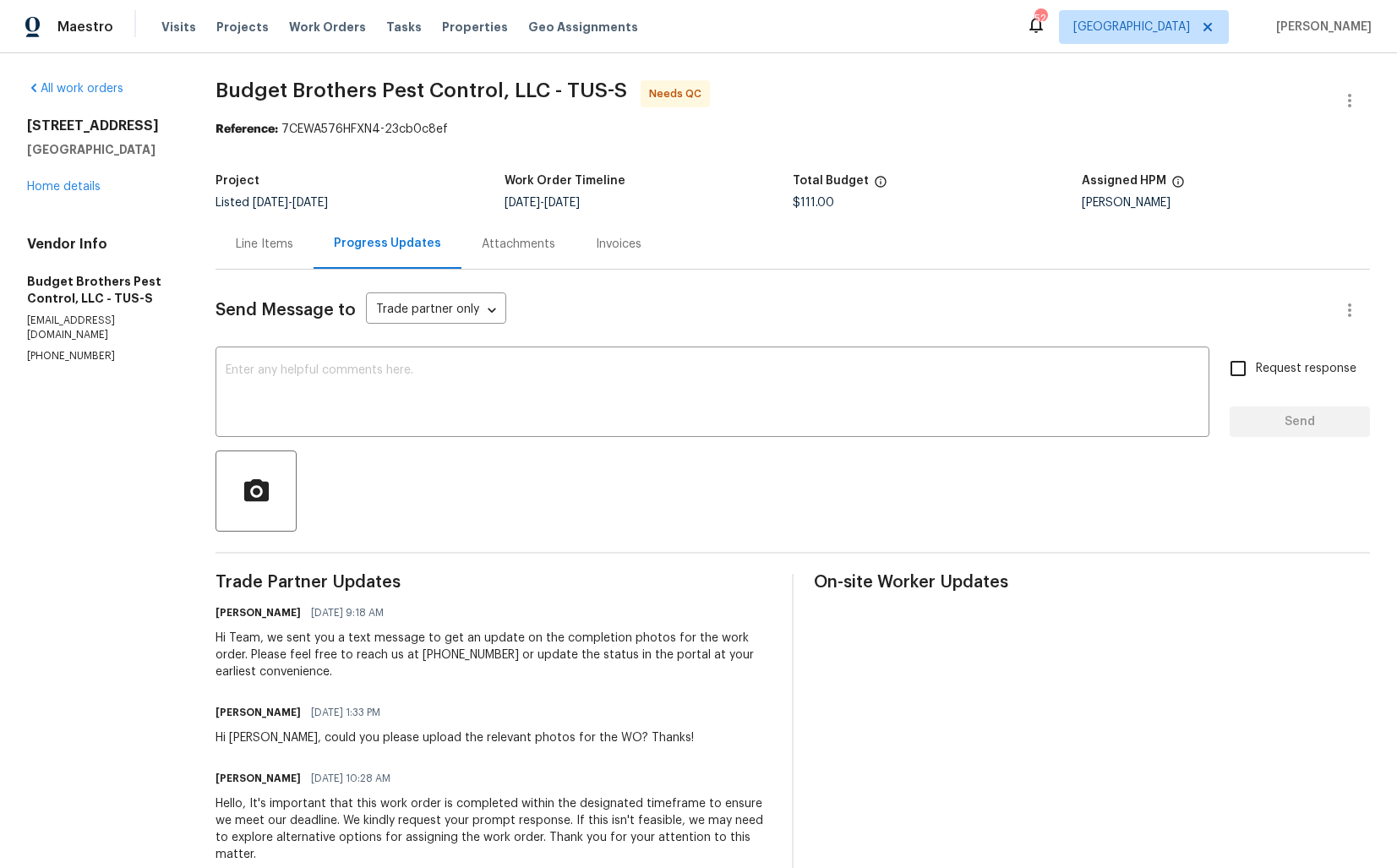
click at [281, 260] on div "Line Items" at bounding box center [264, 243] width 98 height 50
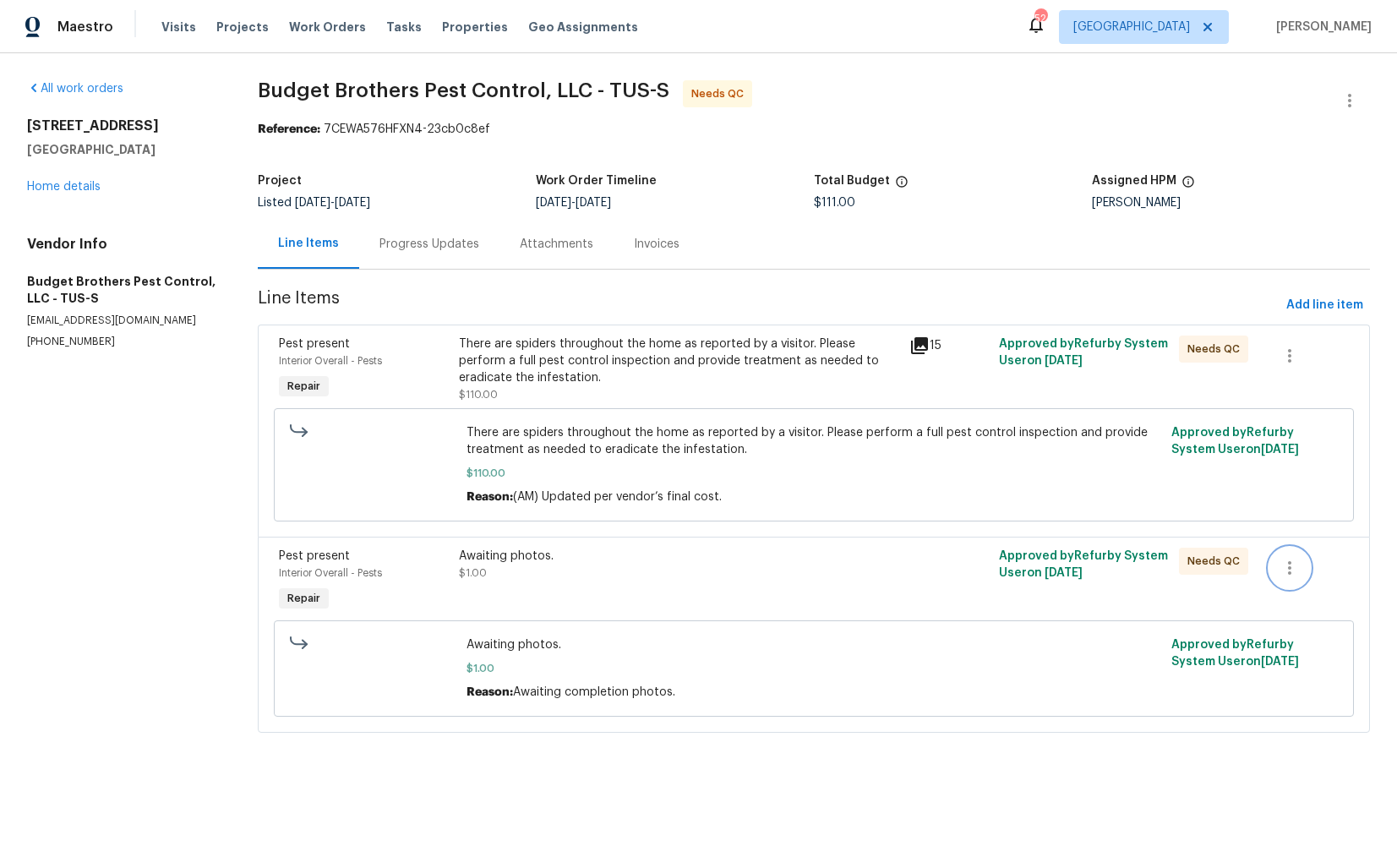
click at [1295, 573] on icon "button" at bounding box center [1289, 567] width 20 height 20
click at [1307, 571] on li "Cancel" at bounding box center [1302, 569] width 65 height 28
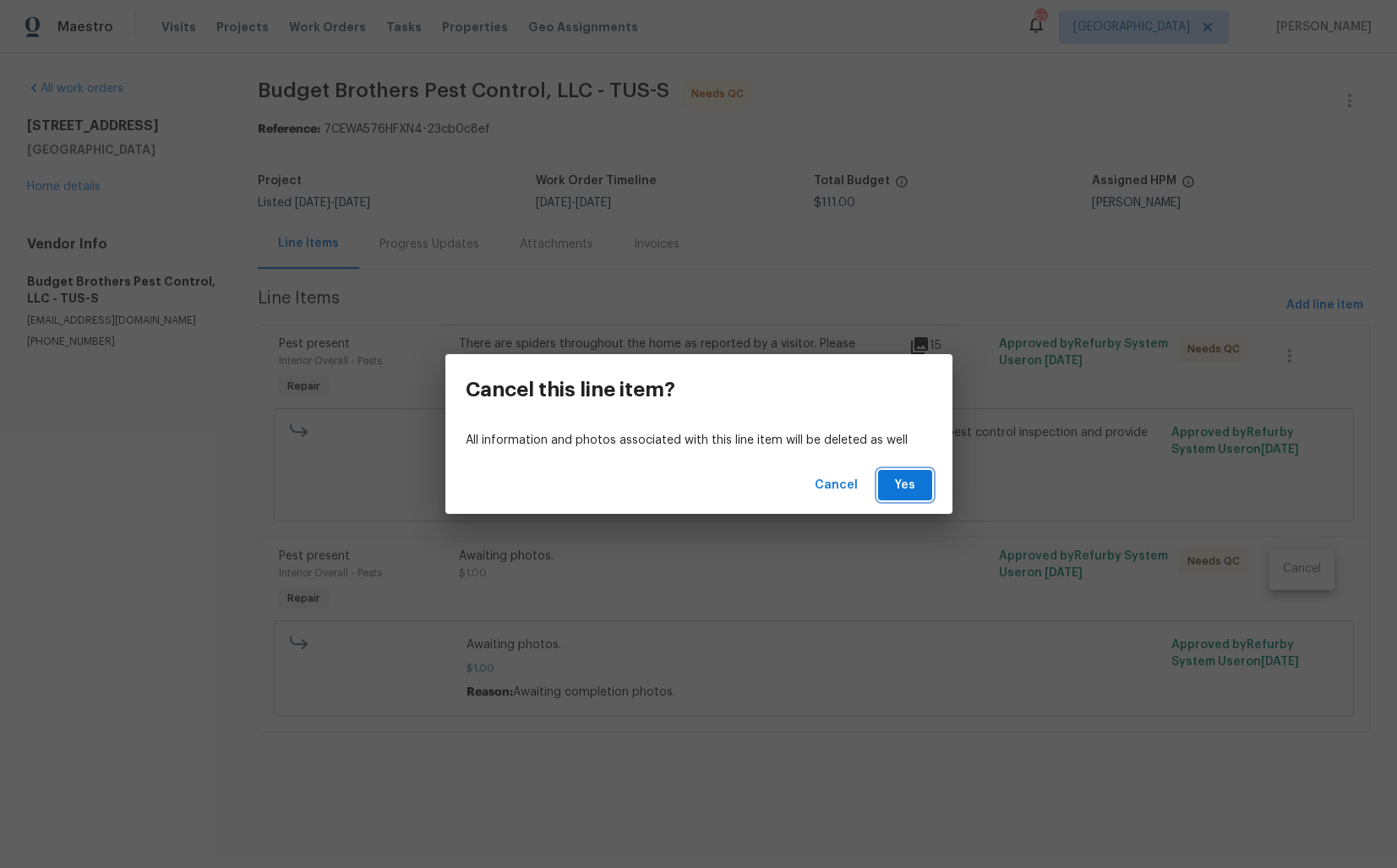
click at [897, 490] on span "Yes" at bounding box center [905, 485] width 27 height 21
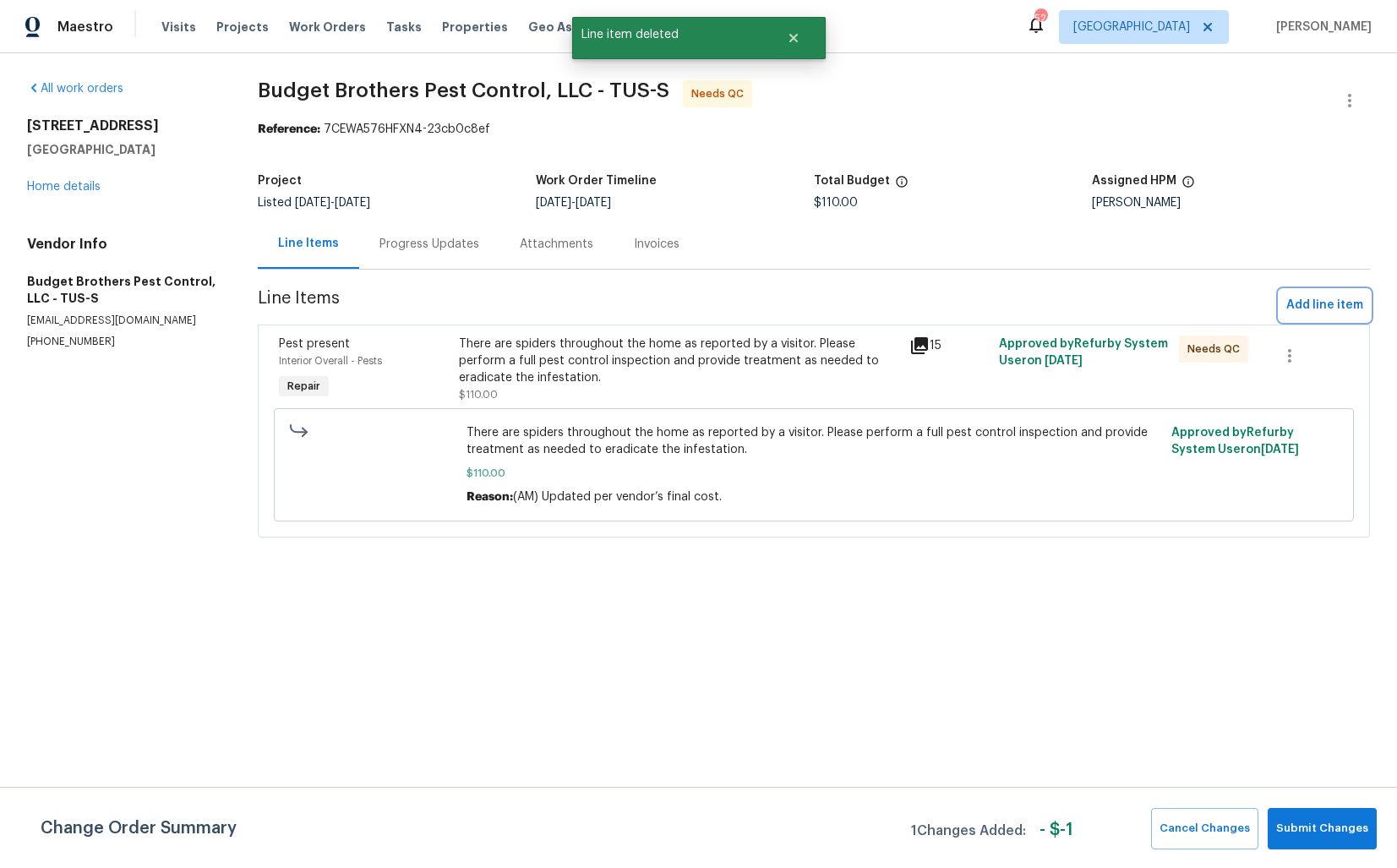
click at [1325, 306] on span "Add line item" at bounding box center [1325, 305] width 77 height 21
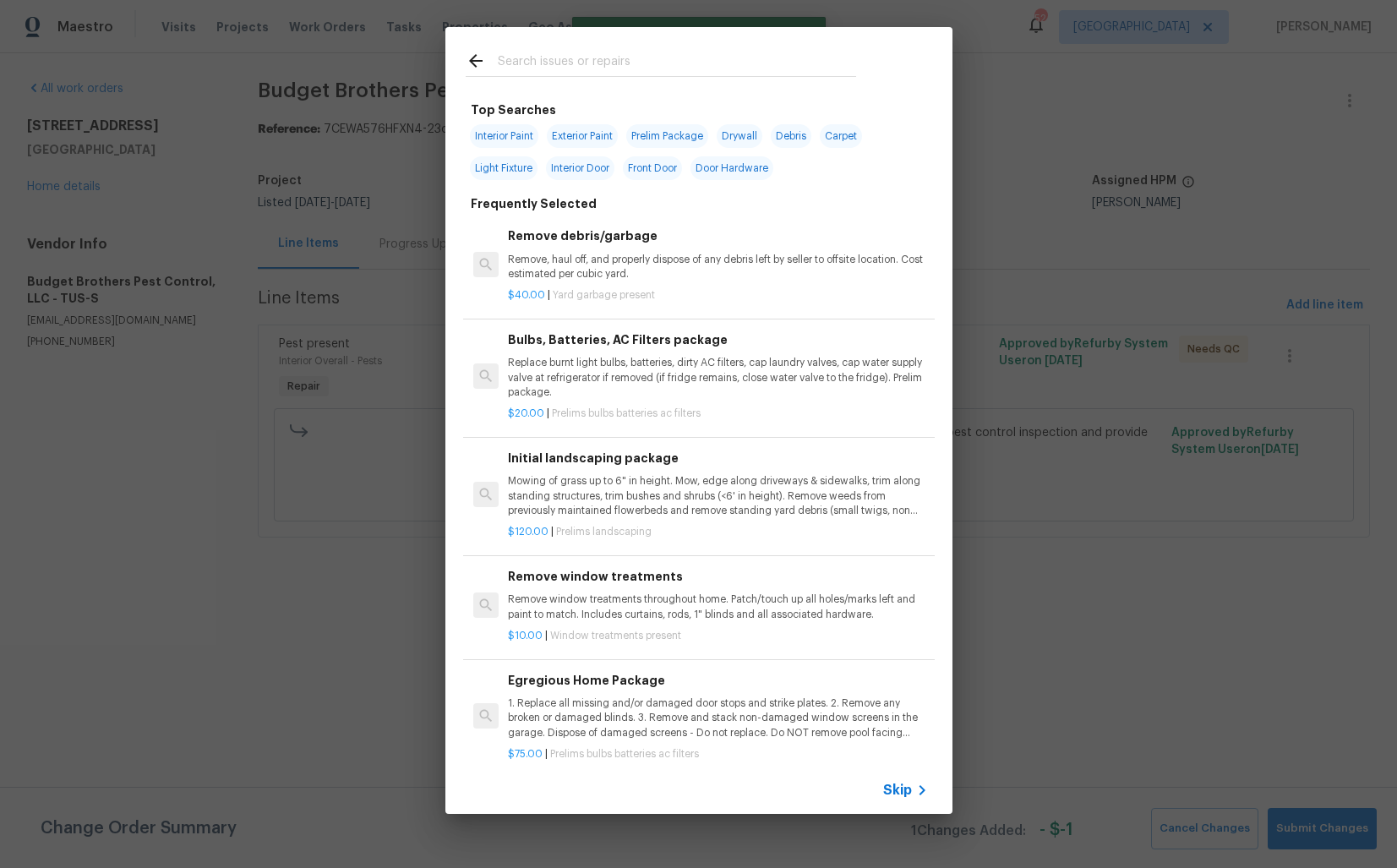
click at [624, 64] on input "text" at bounding box center [676, 63] width 358 height 25
type input "pest"
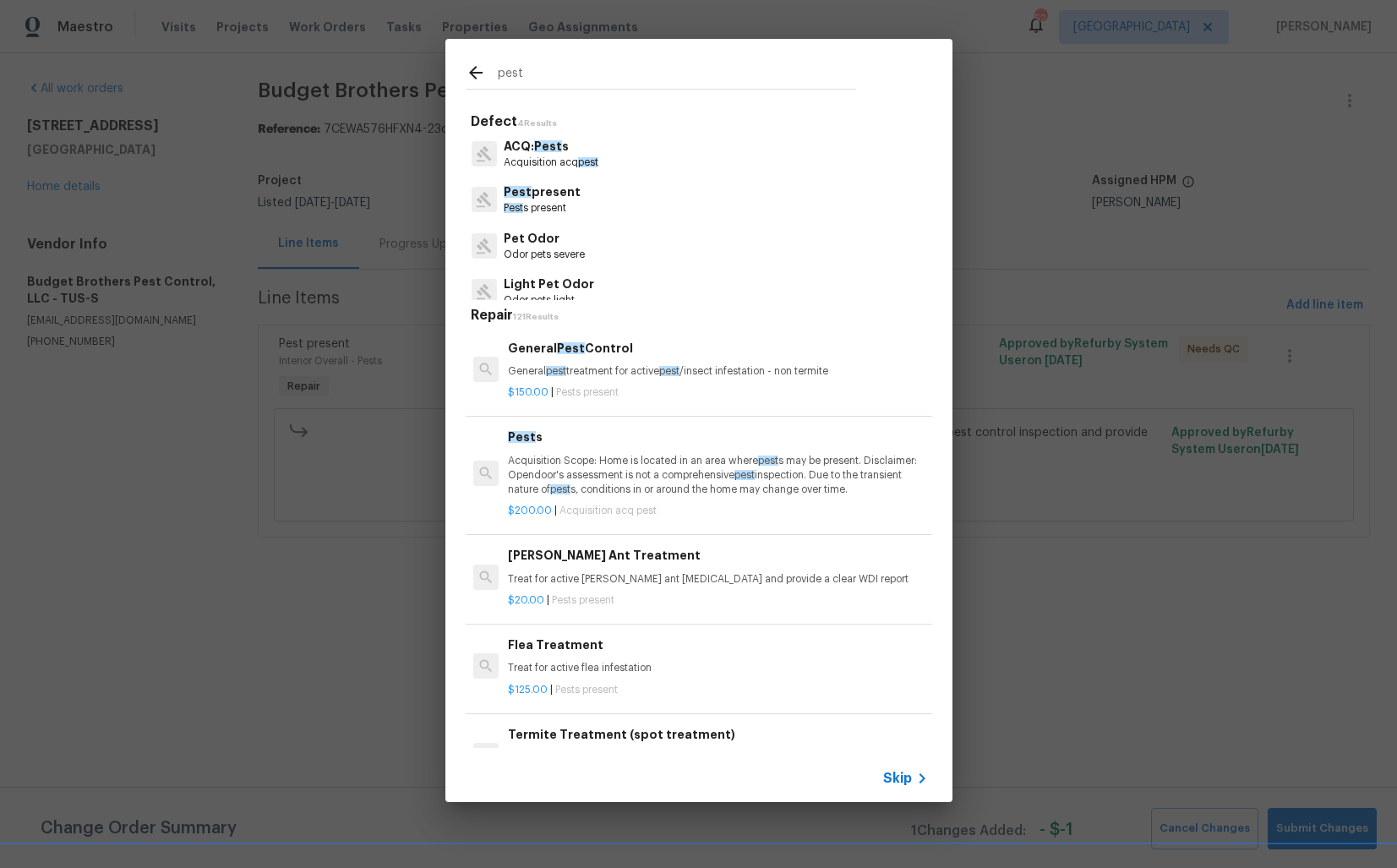
click at [595, 357] on div "General Pest Control General pest treatment for active pest /insect infestation…" at bounding box center [717, 359] width 419 height 41
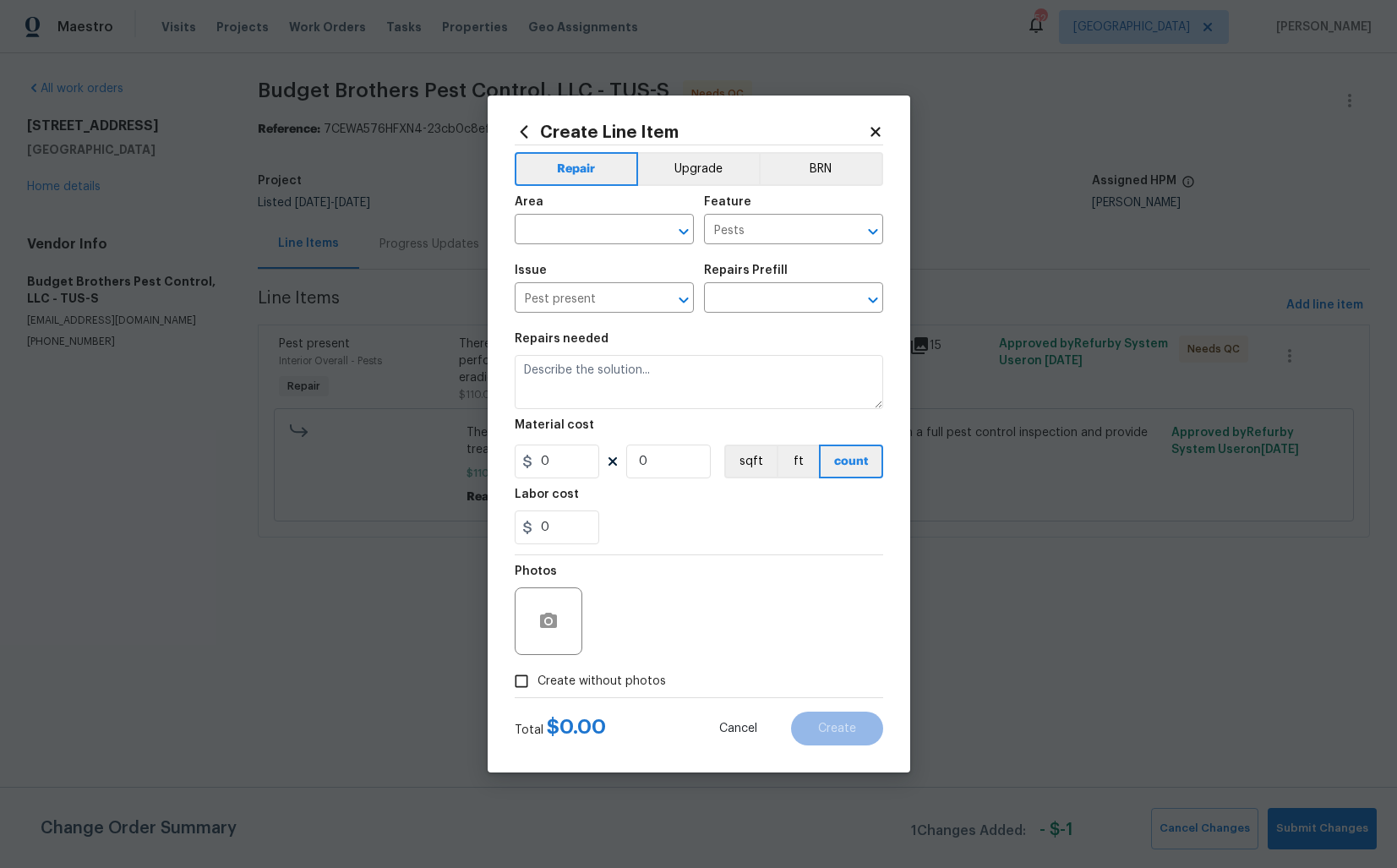
type input "General Pest Control $150.00"
type textarea "General pest treatment for active pest/insect infestation - non termite"
type input "150"
type input "1"
click at [580, 224] on input "text" at bounding box center [580, 231] width 132 height 26
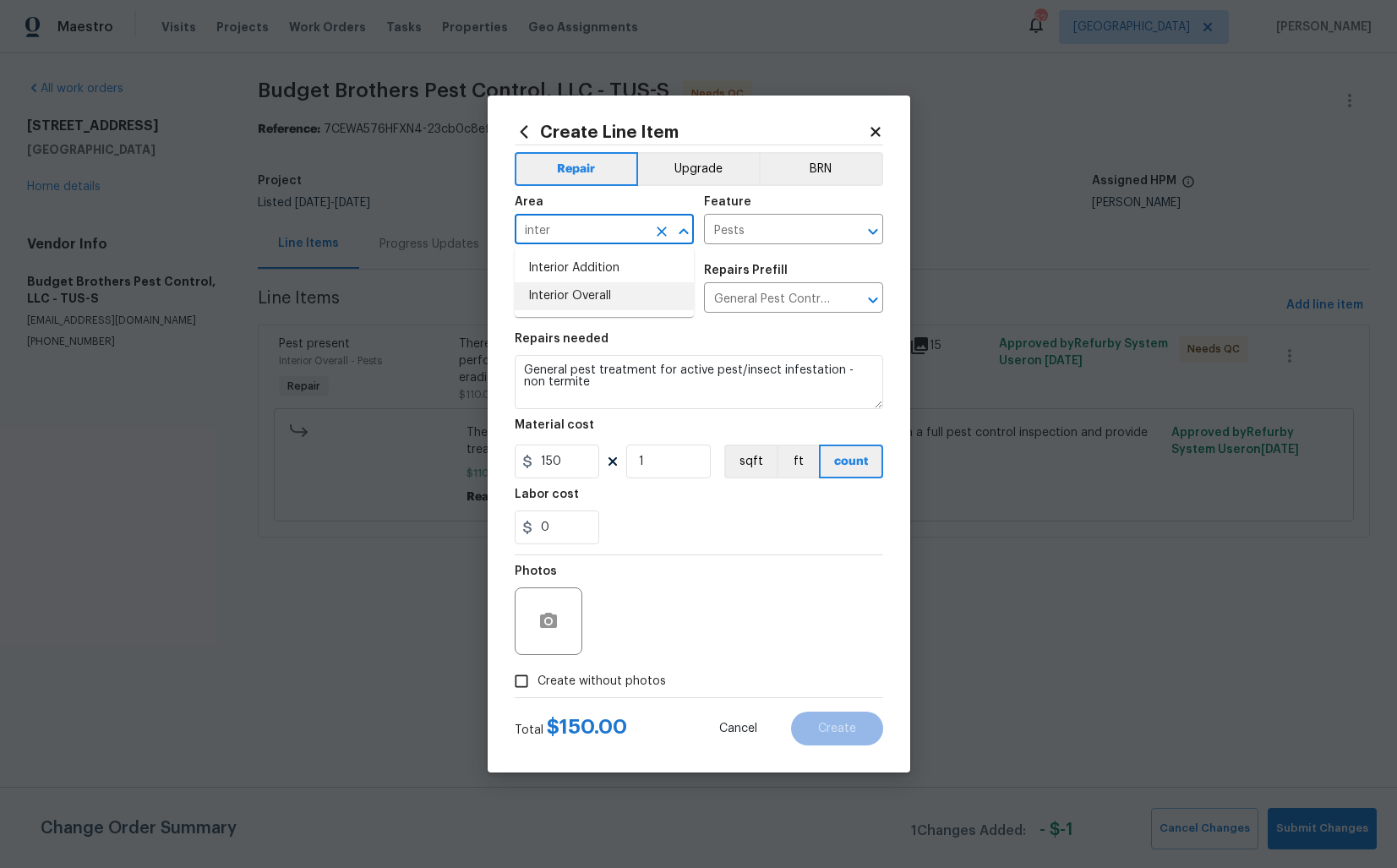
type input "inter"
click at [576, 457] on input "150" at bounding box center [557, 461] width 85 height 34
type input "1"
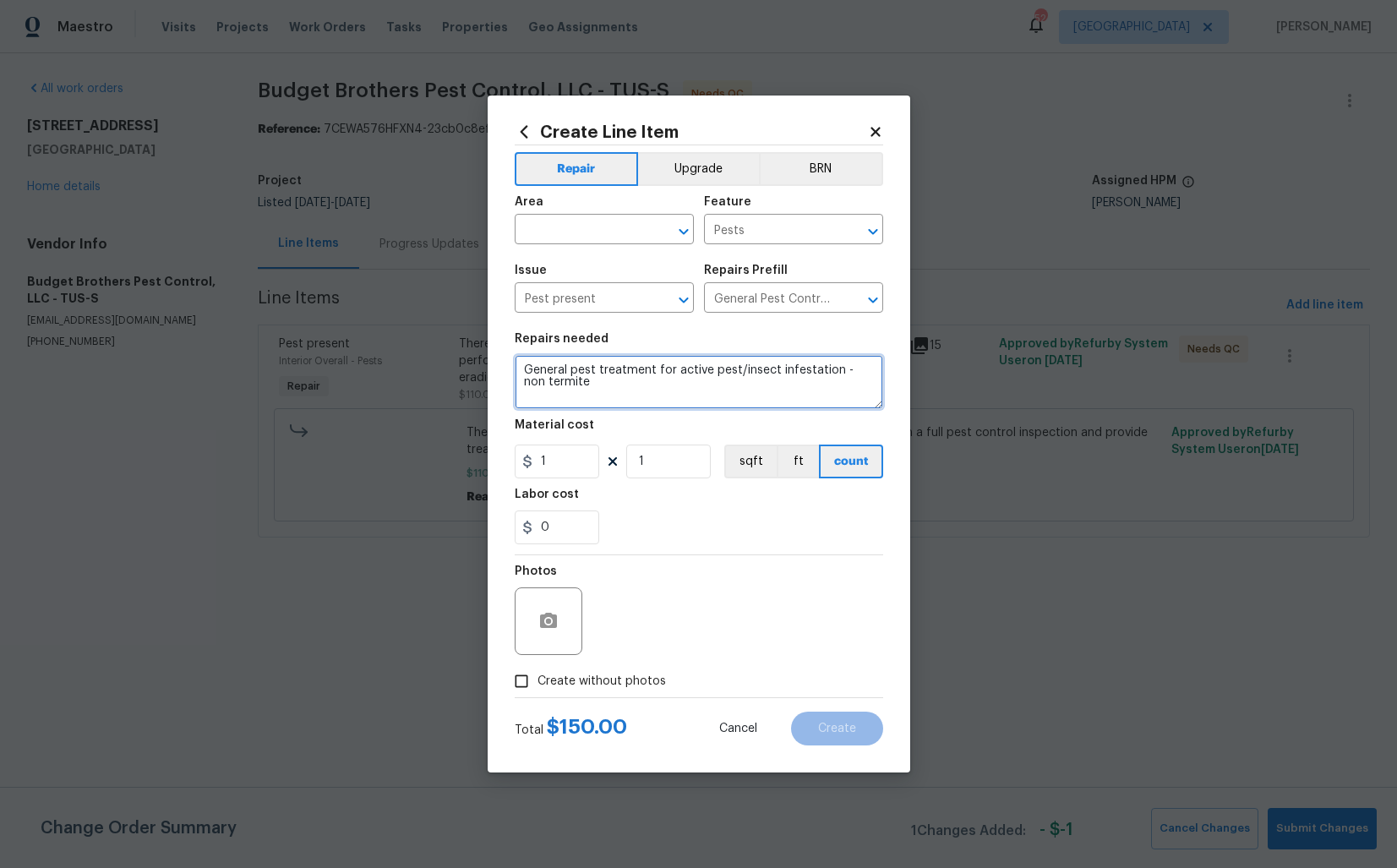
click at [648, 376] on textarea "General pest treatment for active pest/insect infestation - non termite" at bounding box center [699, 382] width 369 height 54
type textarea "Awaiting photos."
click at [628, 678] on span "Create without photos" at bounding box center [601, 682] width 128 height 17
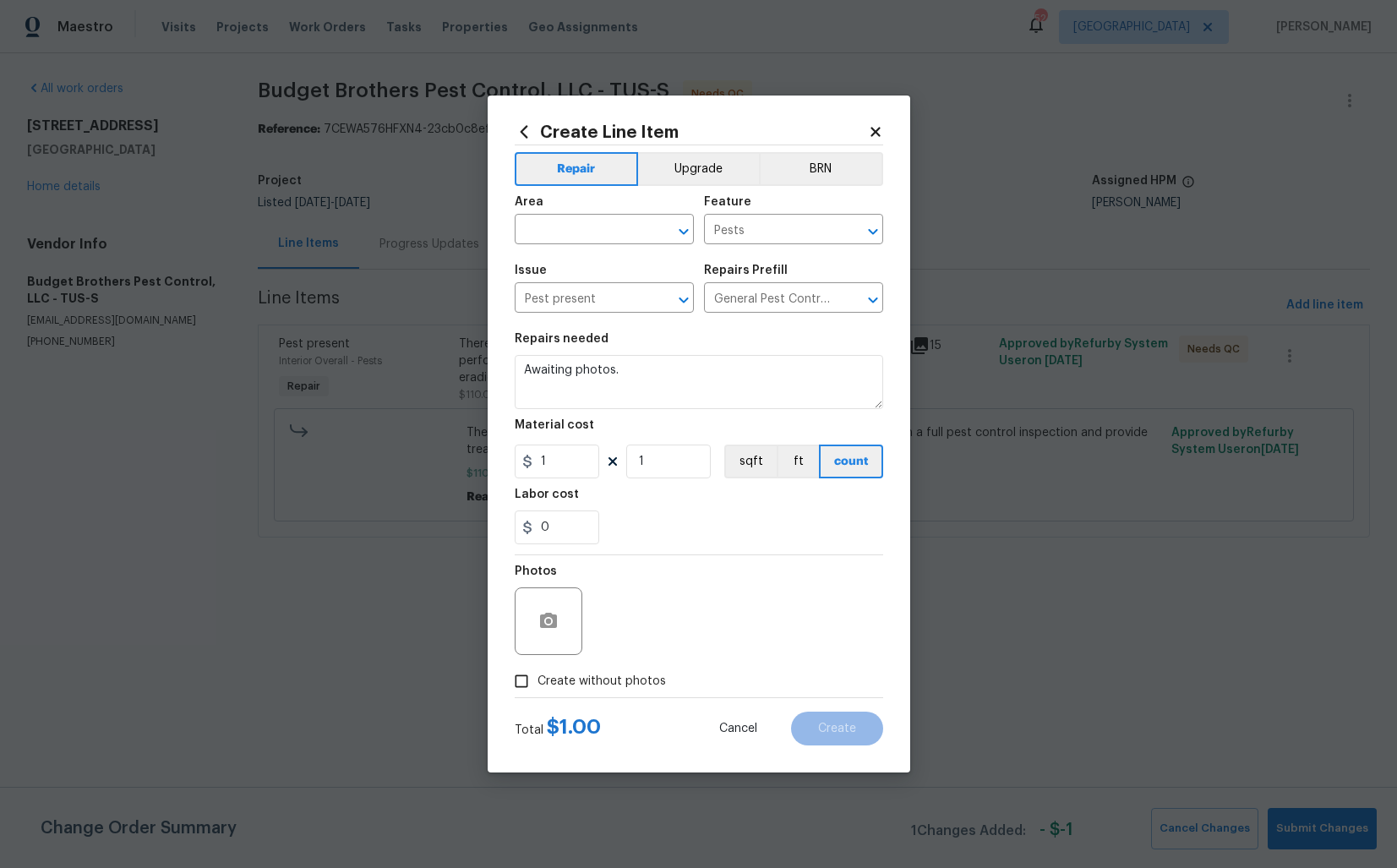
click at [538, 678] on input "Create without photos" at bounding box center [521, 681] width 32 height 32
checkbox input "true"
click at [731, 590] on textarea at bounding box center [740, 621] width 288 height 68
click at [654, 242] on div at bounding box center [672, 231] width 44 height 24
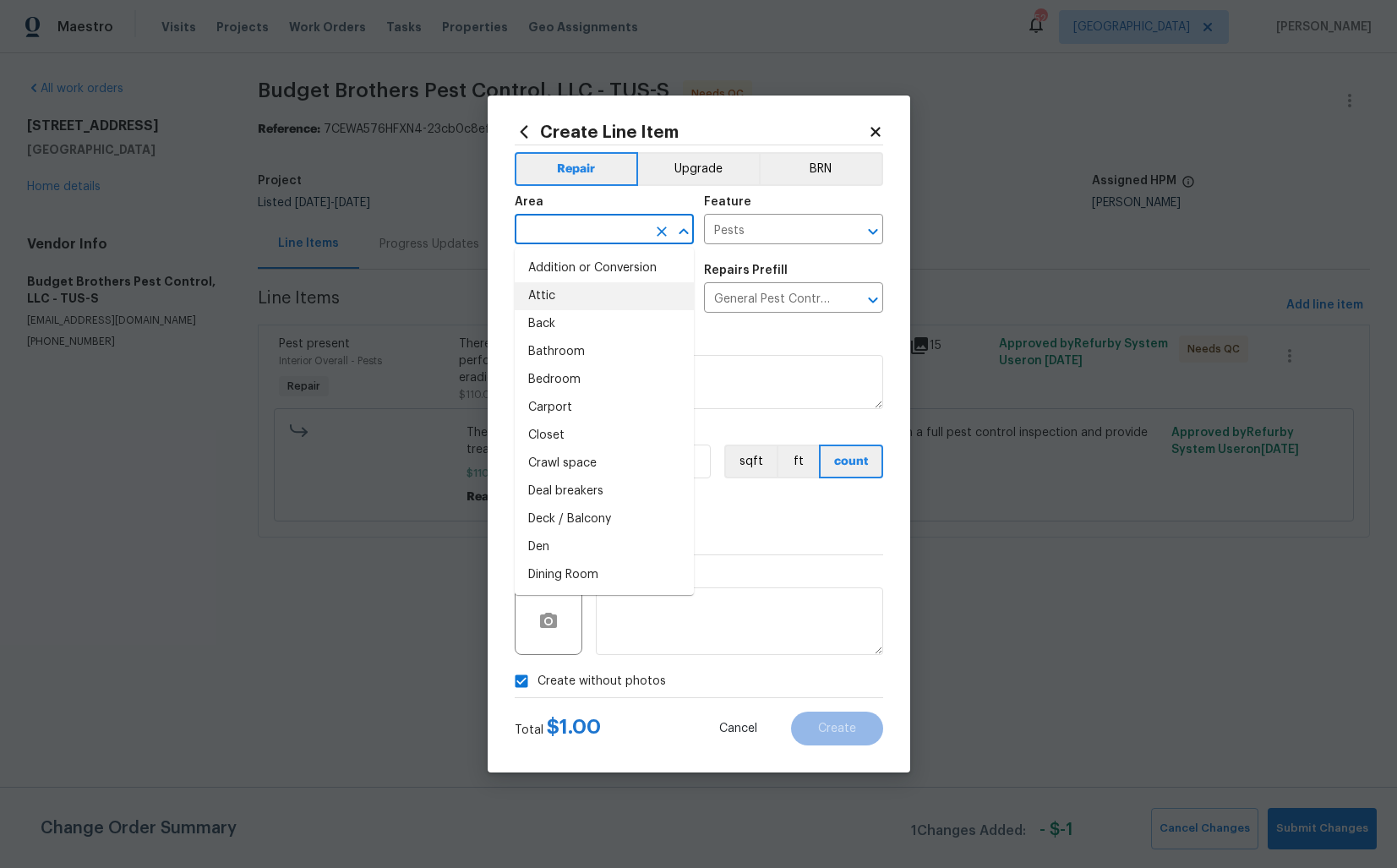
click at [587, 232] on input "text" at bounding box center [580, 231] width 132 height 26
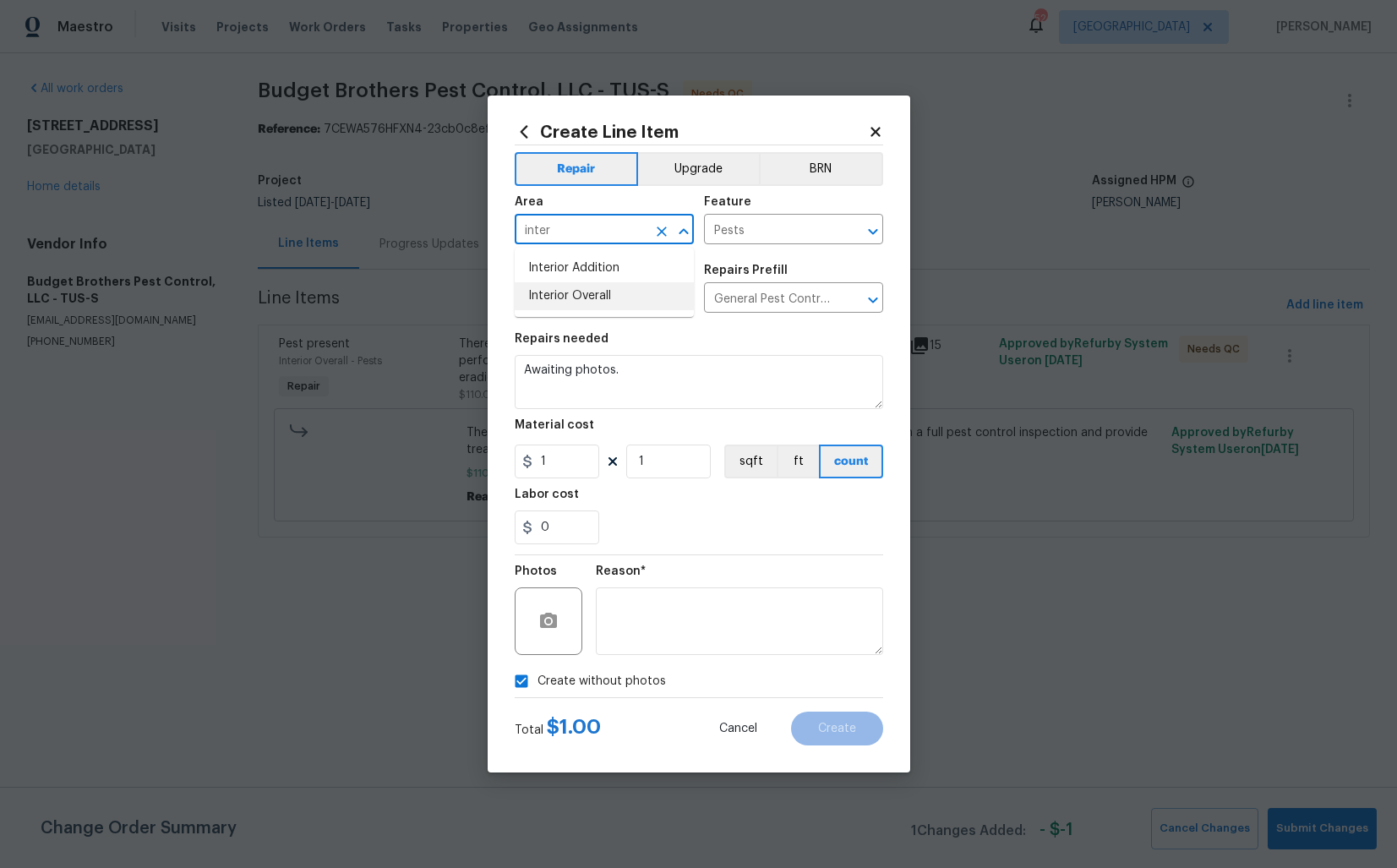
click at [576, 295] on li "Interior Overall" at bounding box center [605, 296] width 180 height 28
type input "Interior Overall"
click at [842, 716] on button "Create" at bounding box center [838, 729] width 92 height 34
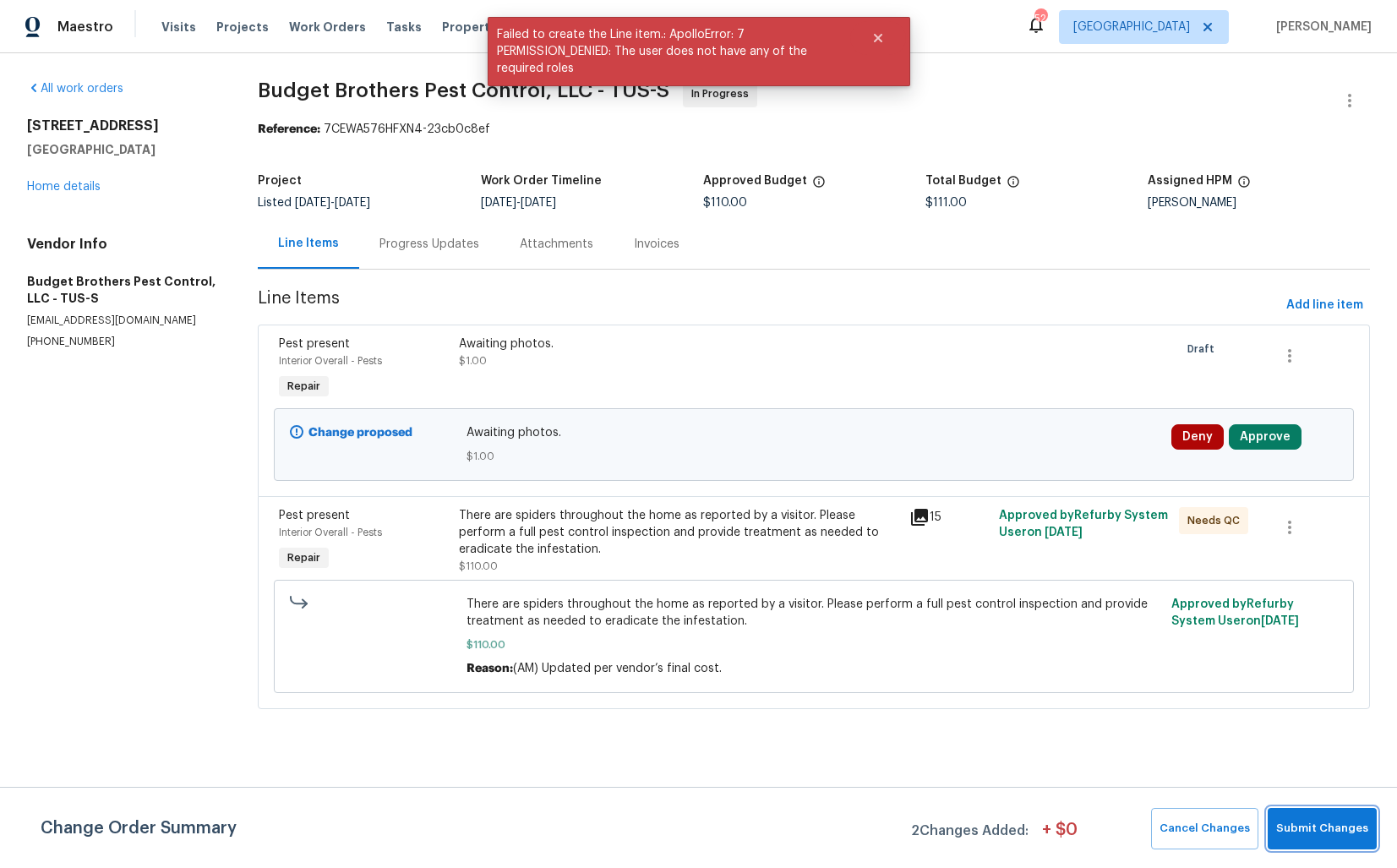
click at [1326, 828] on span "Submit Changes" at bounding box center [1322, 829] width 92 height 19
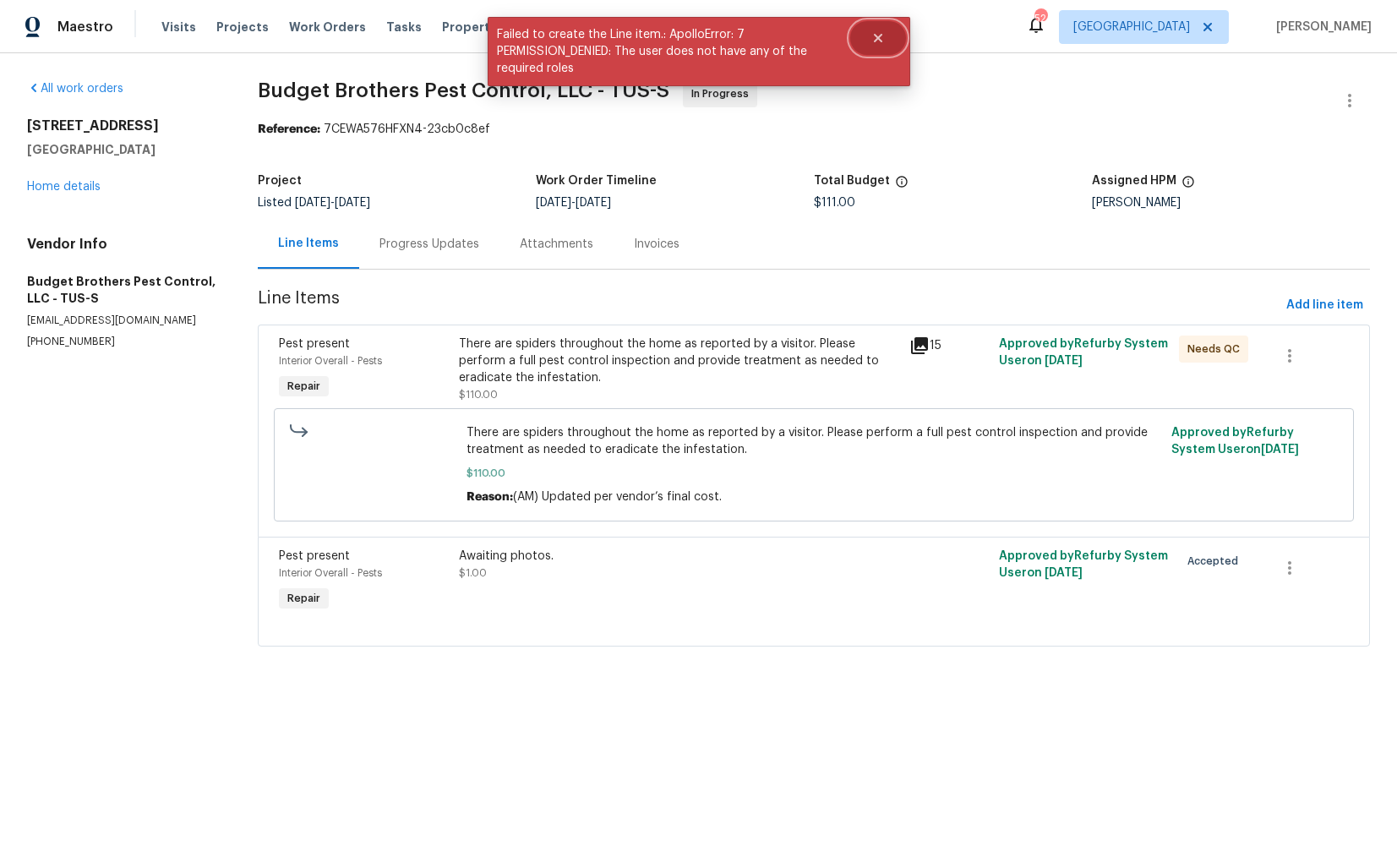
click at [875, 42] on icon "Close" at bounding box center [878, 38] width 14 height 14
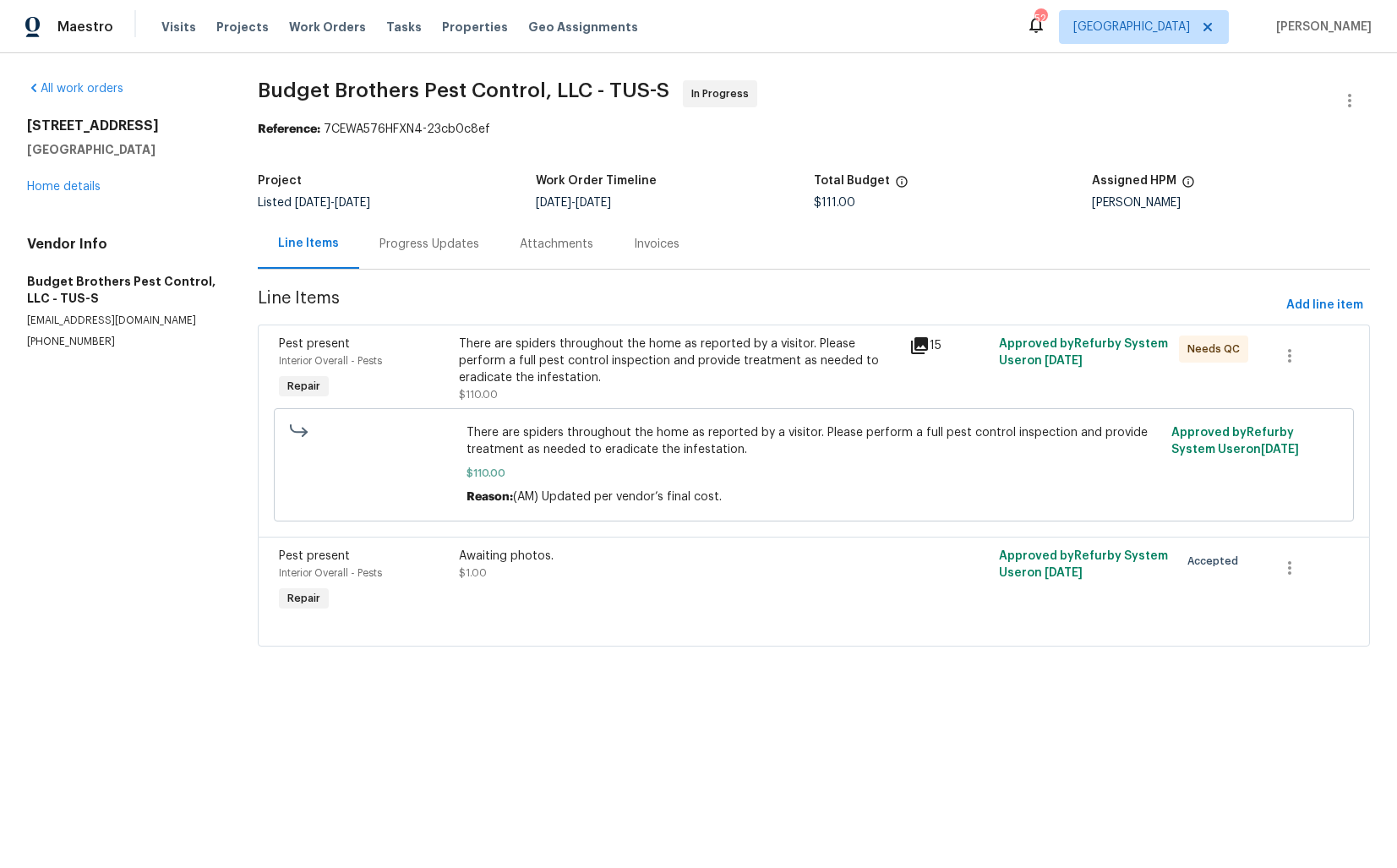
click at [419, 259] on div "Progress Updates" at bounding box center [429, 243] width 140 height 50
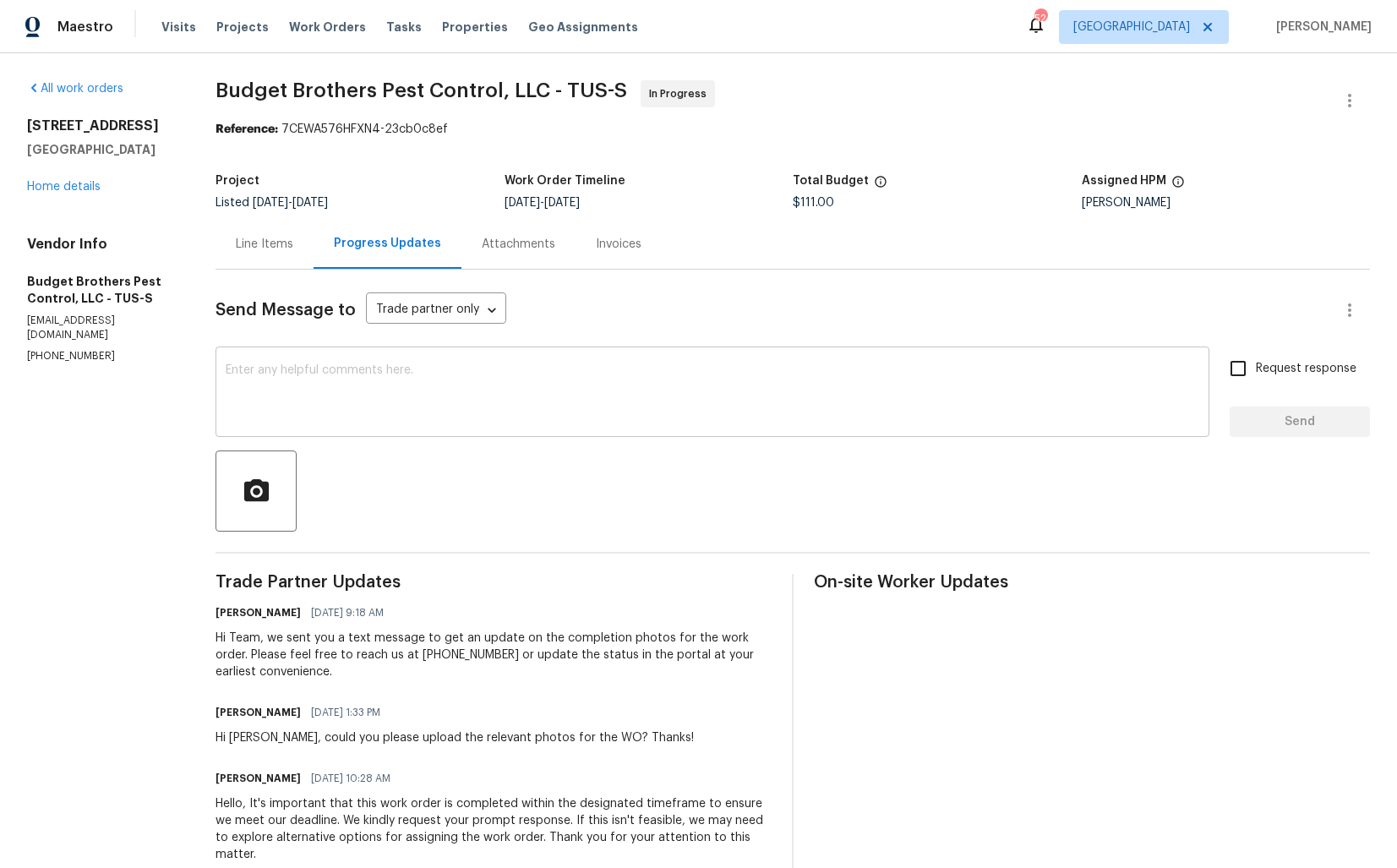
click at [478, 416] on textarea at bounding box center [712, 394] width 973 height 59
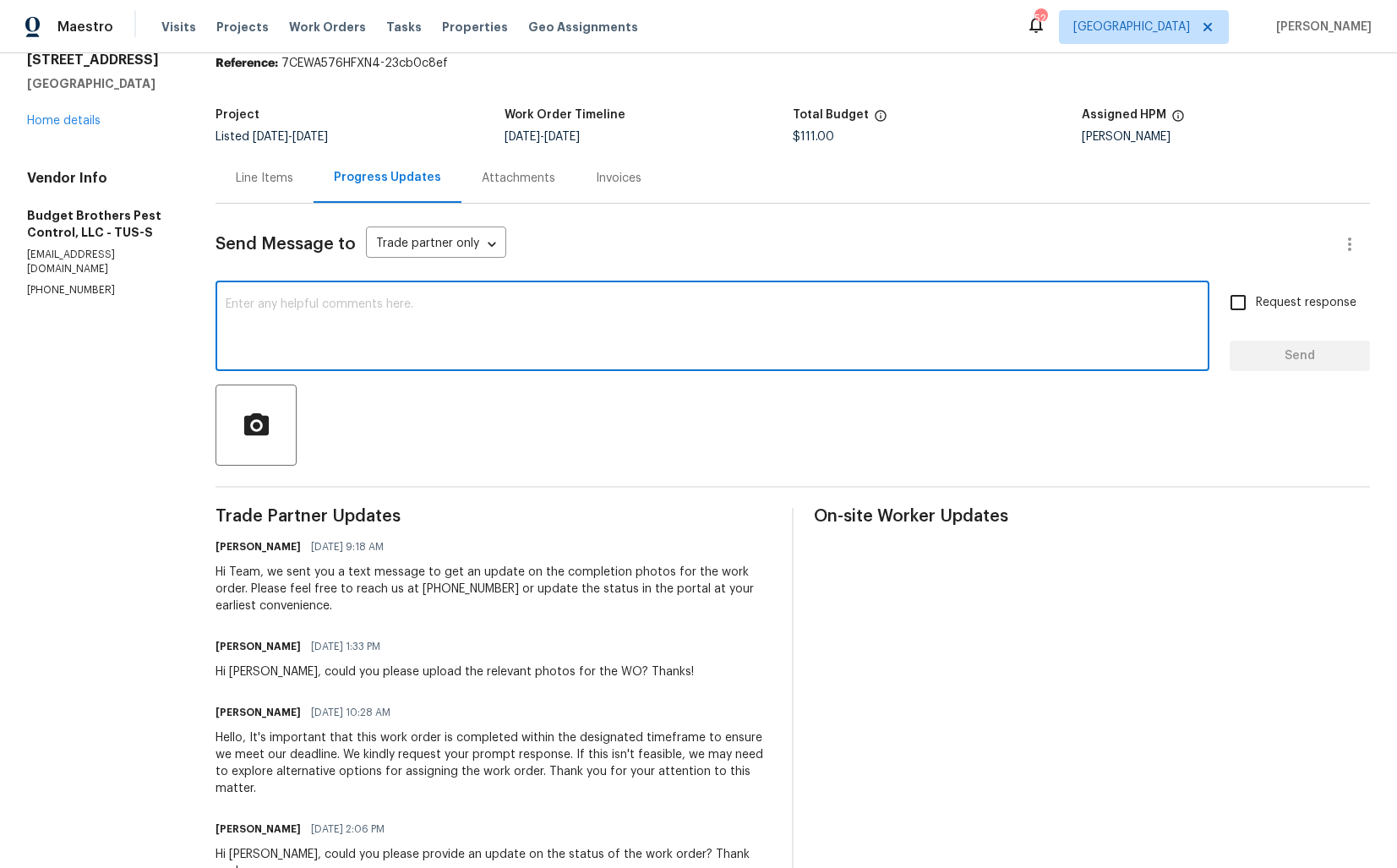
scroll to position [89, 0]
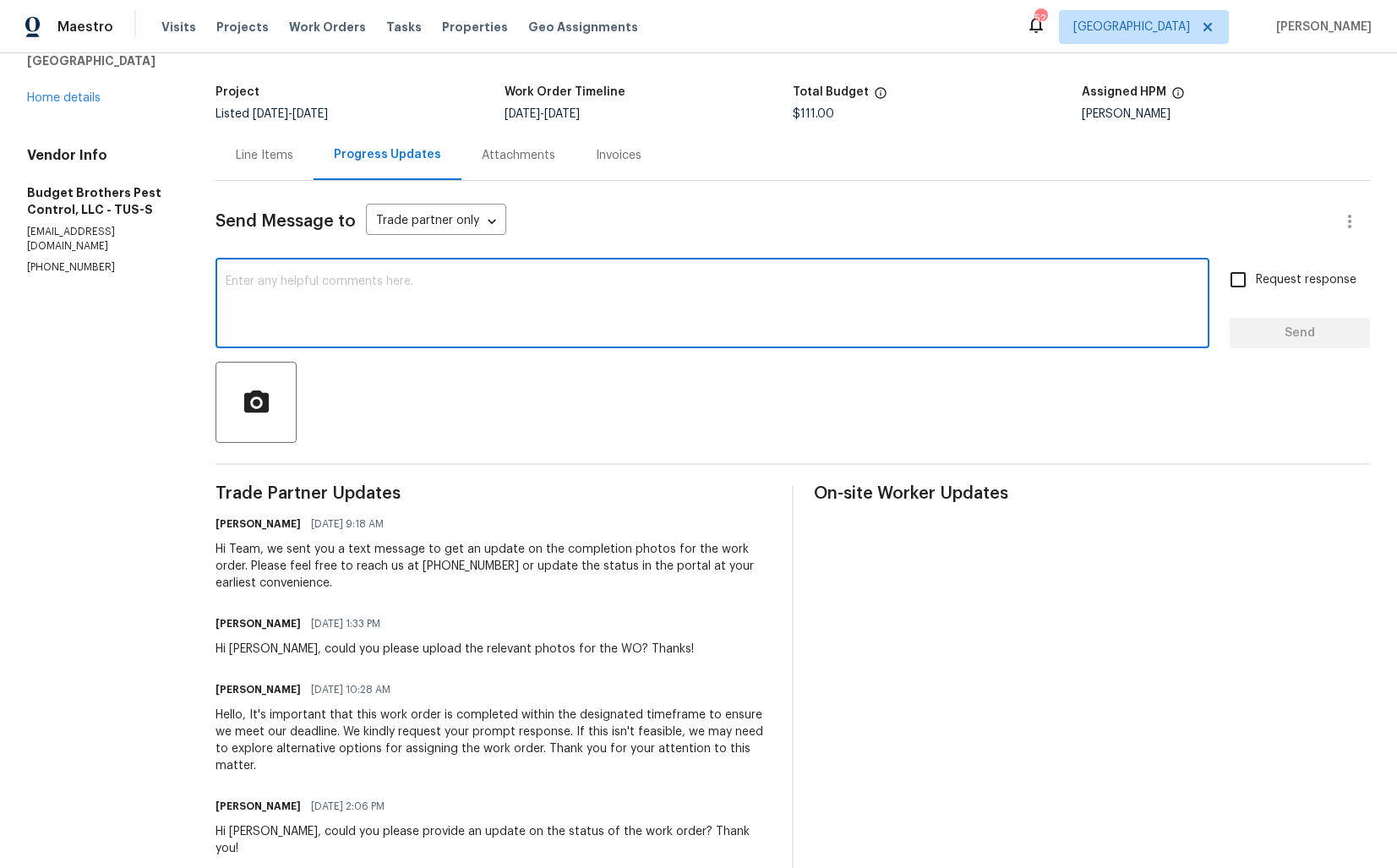
click at [265, 649] on div "Hi [PERSON_NAME], could you please upload the relevant photos for the WO? Thank…" at bounding box center [454, 648] width 478 height 17
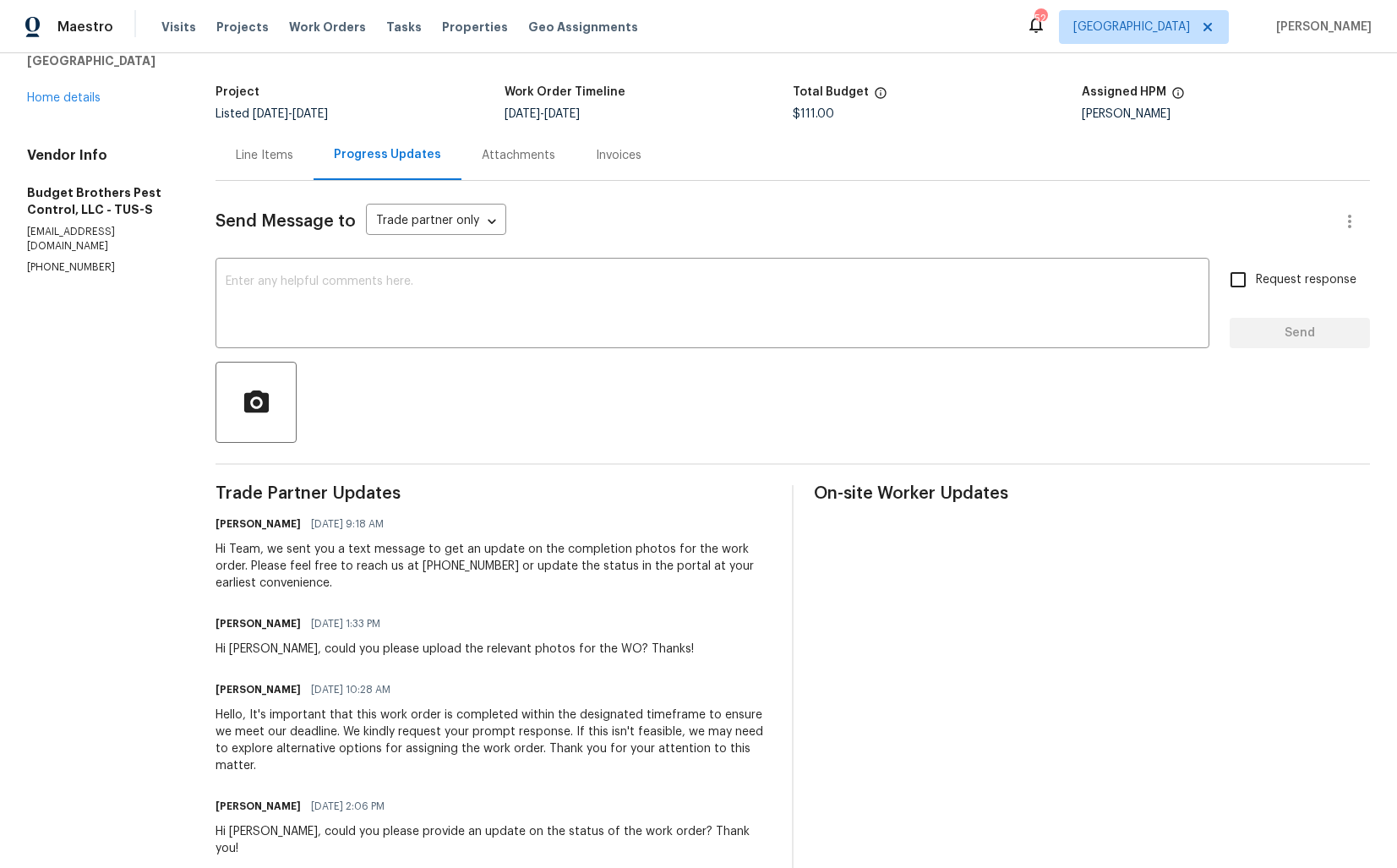
click at [265, 649] on div "Hi [PERSON_NAME], could you please upload the relevant photos for the WO? Thank…" at bounding box center [454, 648] width 478 height 17
copy div "[PERSON_NAME]"
click at [583, 345] on div "x ​" at bounding box center [712, 305] width 993 height 86
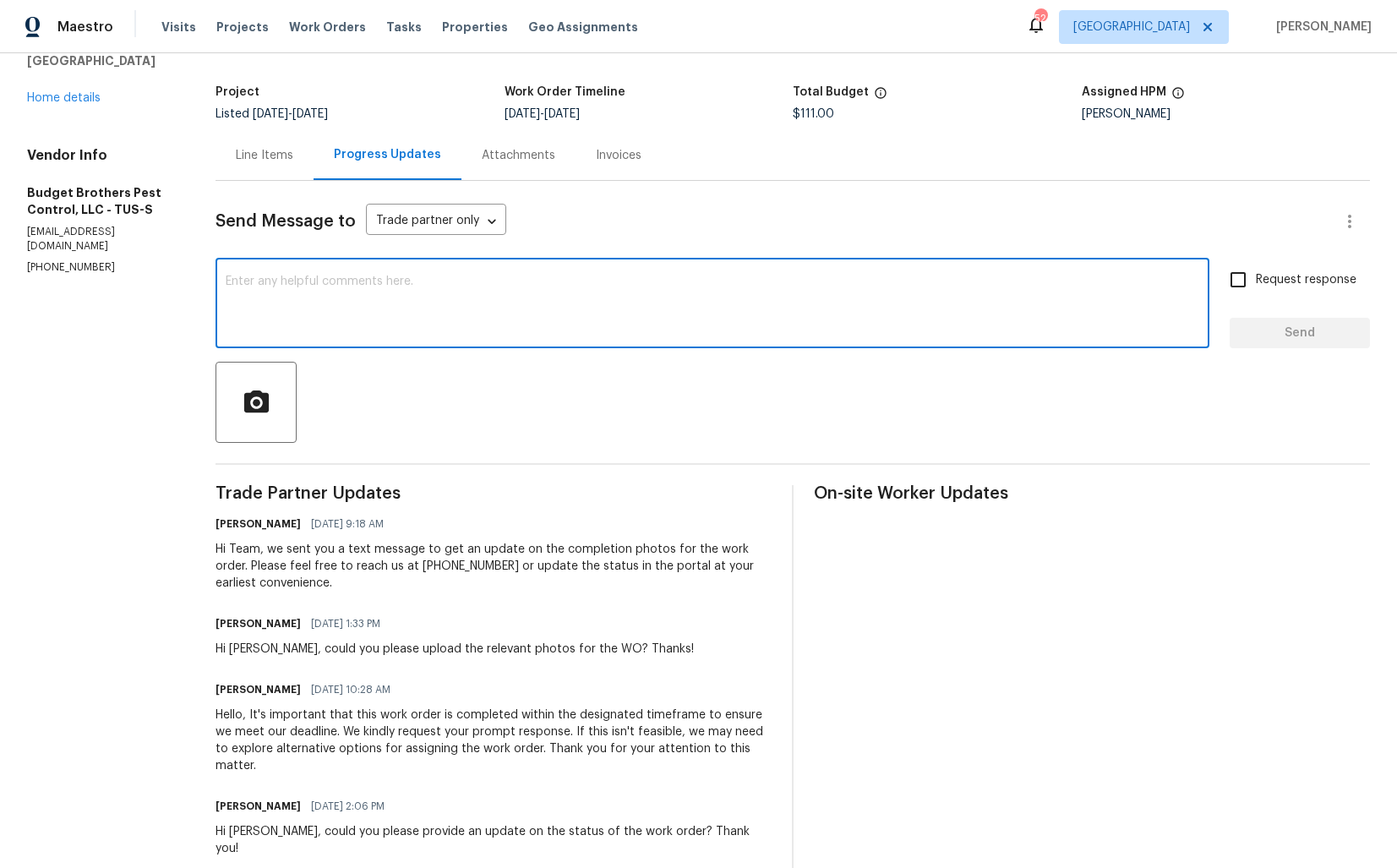
paste textarea "[PERSON_NAME]"
click at [729, 275] on textarea "[PERSON_NAME], could you please upload the relevant photos before the" at bounding box center [712, 305] width 973 height 59
click at [656, 274] on div "[PERSON_NAME], could you please upload the relevant photos before the x ​" at bounding box center [712, 305] width 993 height 86
click at [628, 283] on textarea "[PERSON_NAME], could you please upload the relevant photos before the" at bounding box center [712, 305] width 973 height 59
type textarea "[PERSON_NAME], could you please upload the relevant photos before the approval.…"
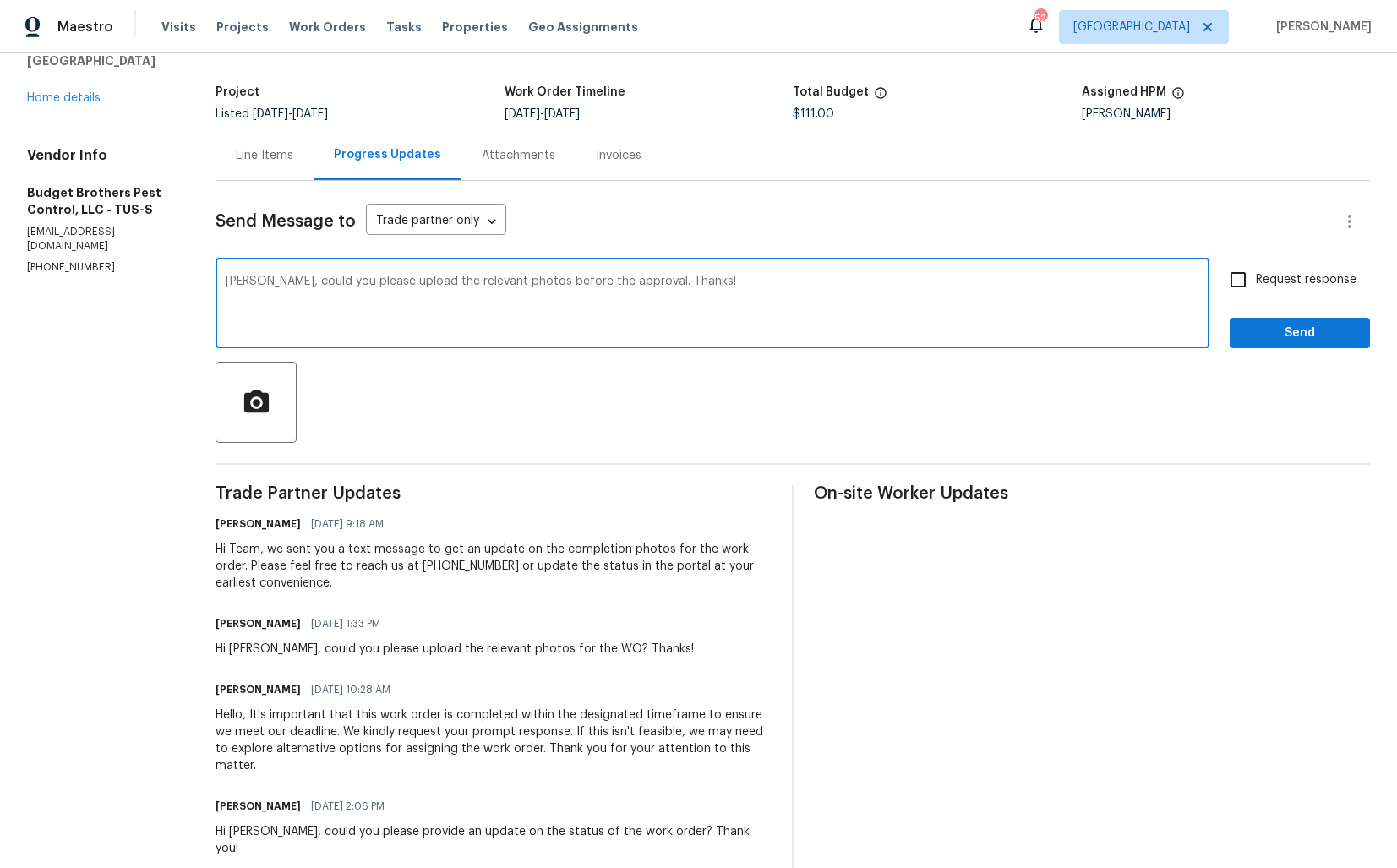
click at [1247, 282] on input "Request response" at bounding box center [1238, 280] width 36 height 36
checkbox input "true"
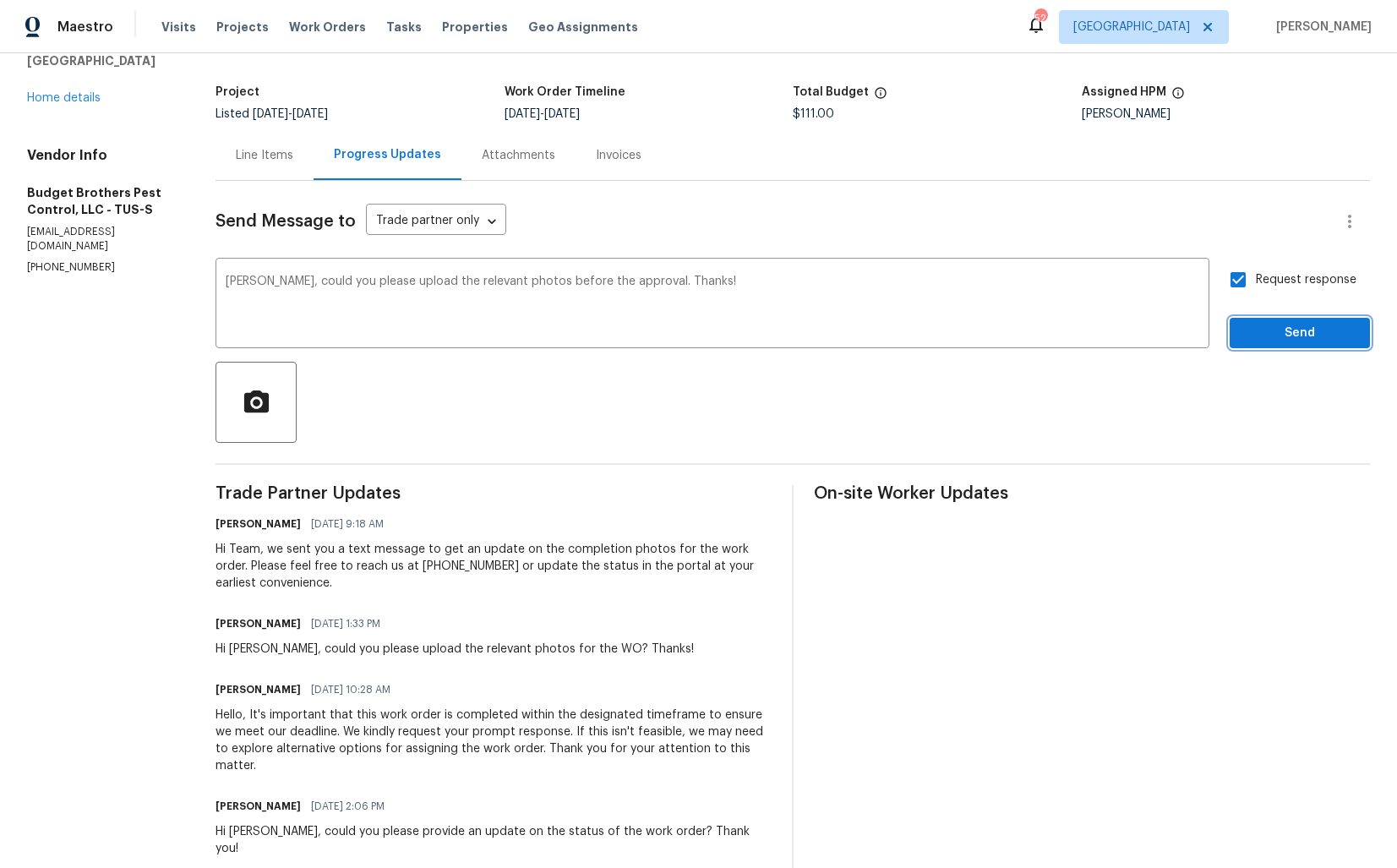
click at [1265, 340] on span "Send" at bounding box center [1299, 333] width 113 height 21
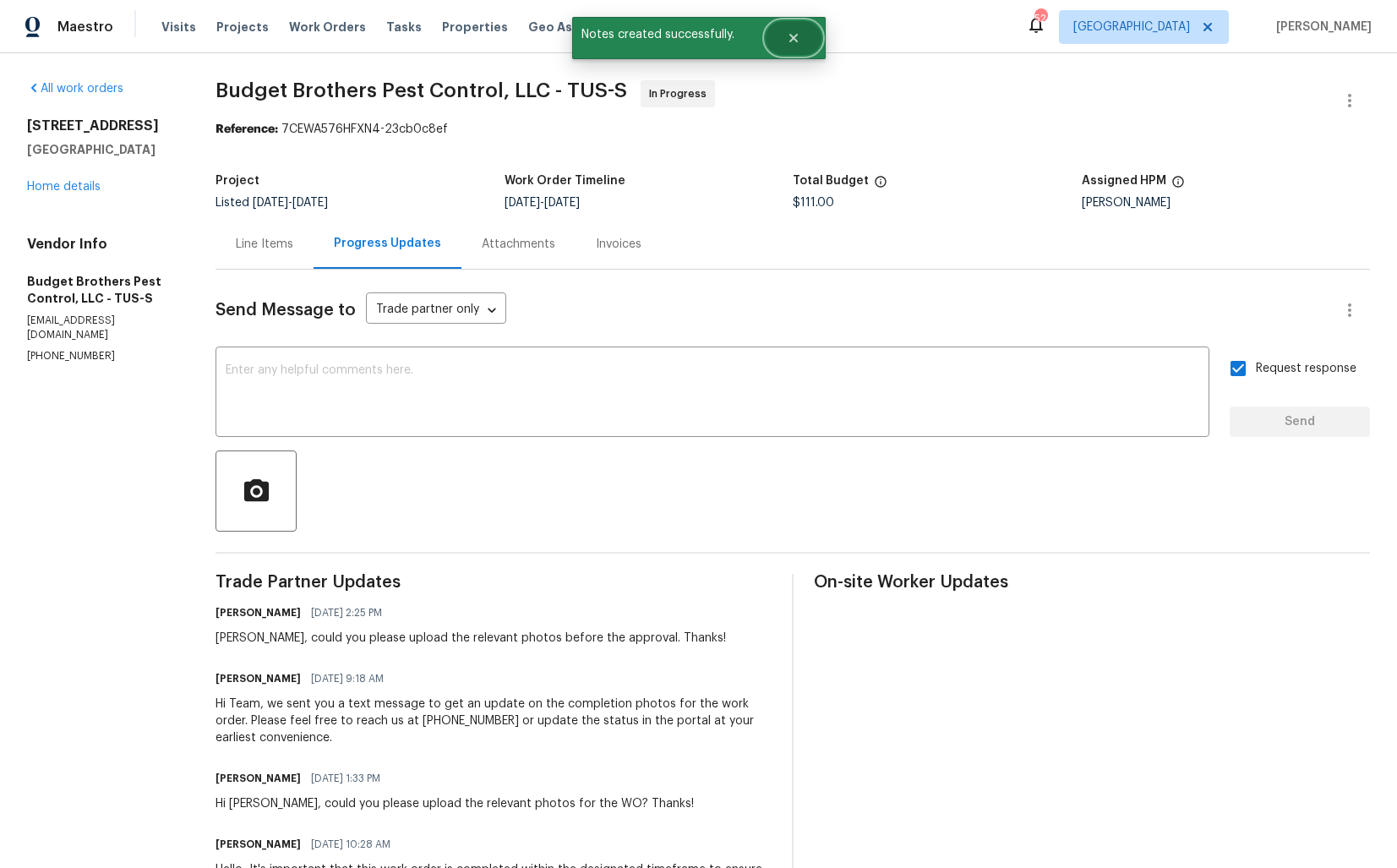
click at [790, 44] on button "Close" at bounding box center [794, 37] width 56 height 34
